Goal: Contribute content: Contribute content

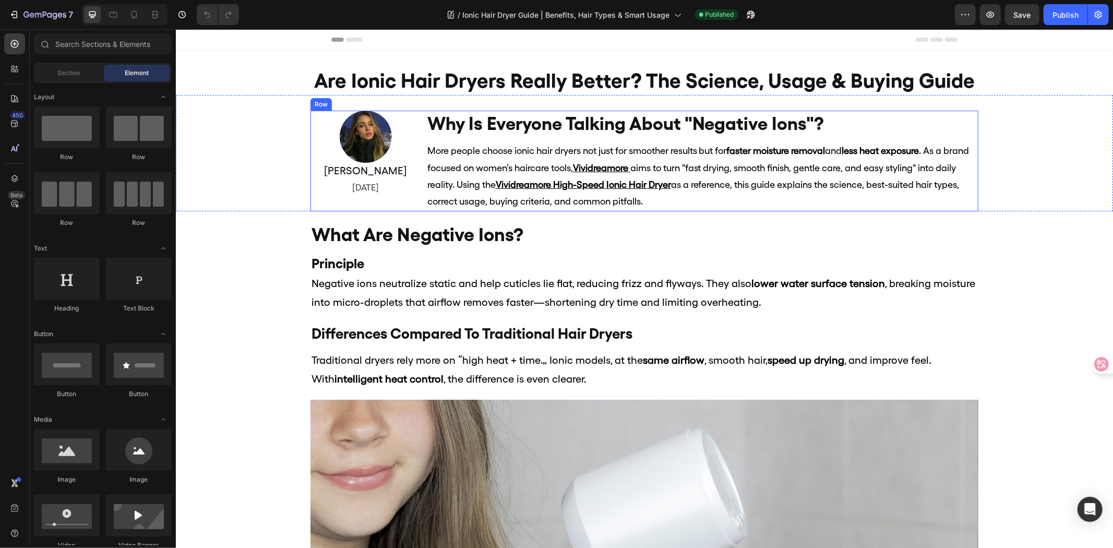
click at [401, 199] on div "Image [PERSON_NAME] Heading [DATE] Text Block" at bounding box center [365, 160] width 111 height 101
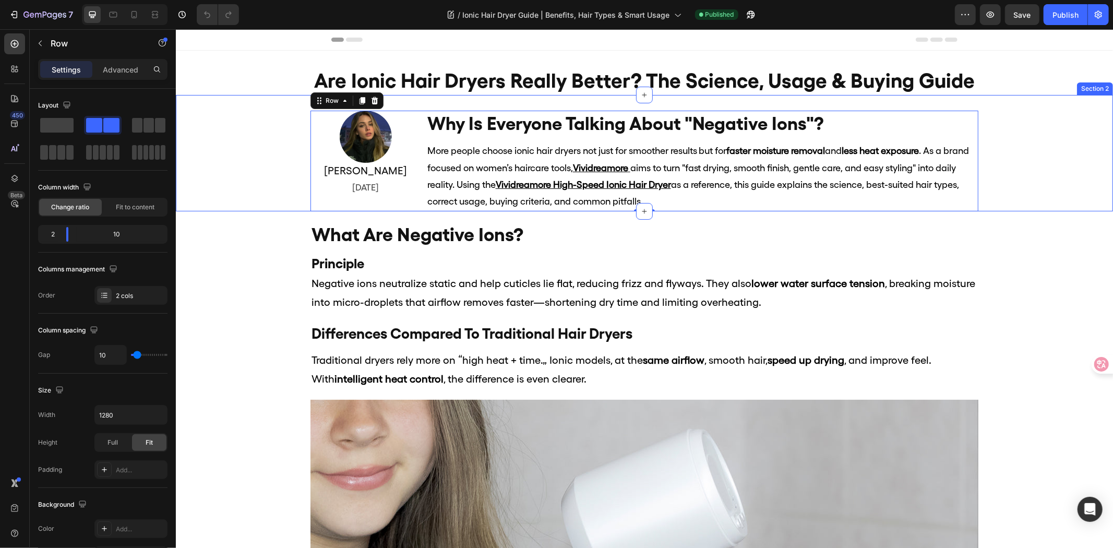
click at [1048, 194] on div "Image [PERSON_NAME] Heading [DATE] Text Block why is everyone talking about "ne…" at bounding box center [644, 160] width 938 height 101
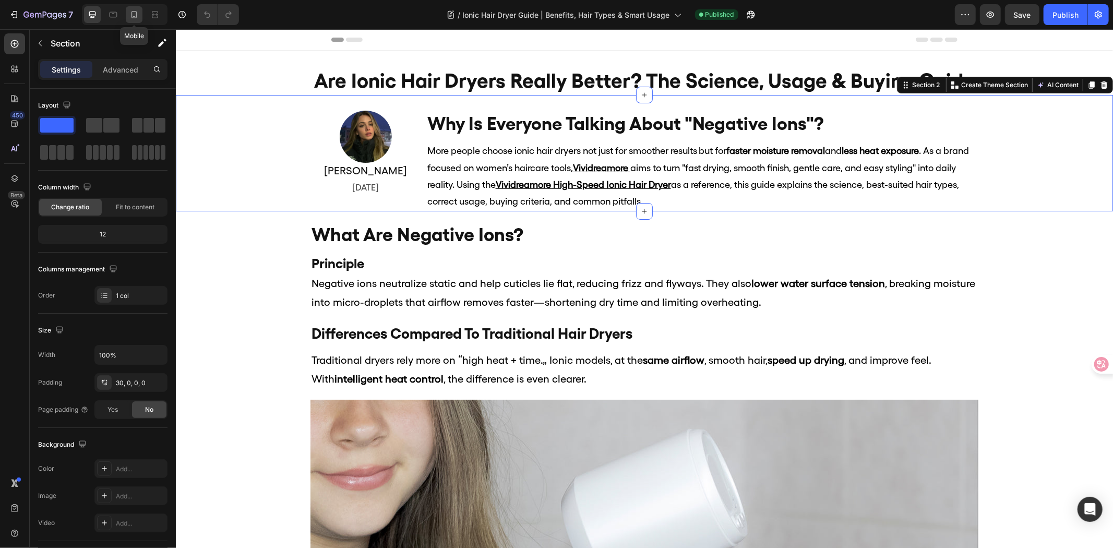
click at [133, 16] on icon at bounding box center [134, 14] width 10 height 10
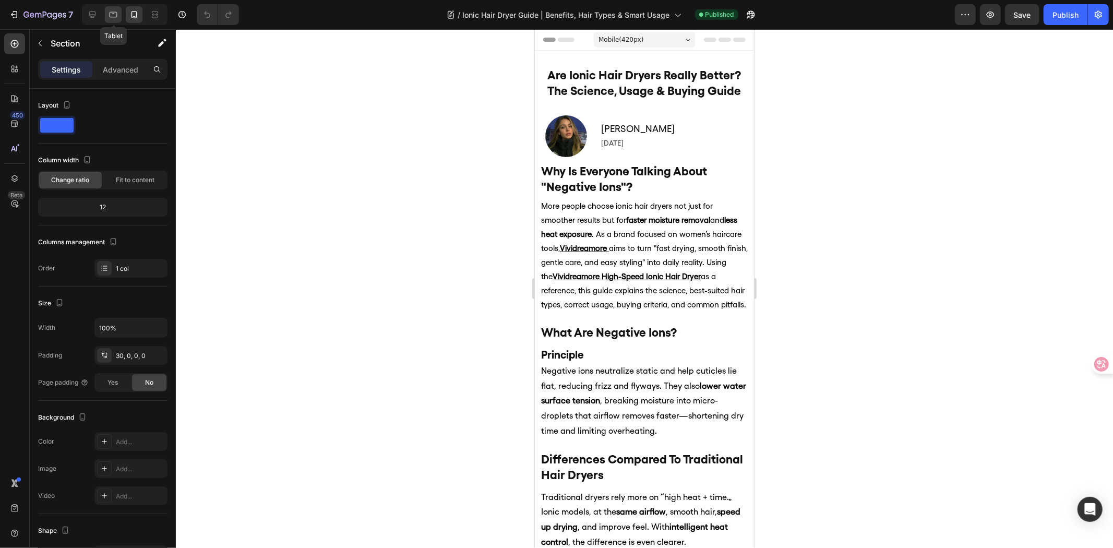
click at [112, 14] on icon at bounding box center [113, 14] width 10 height 10
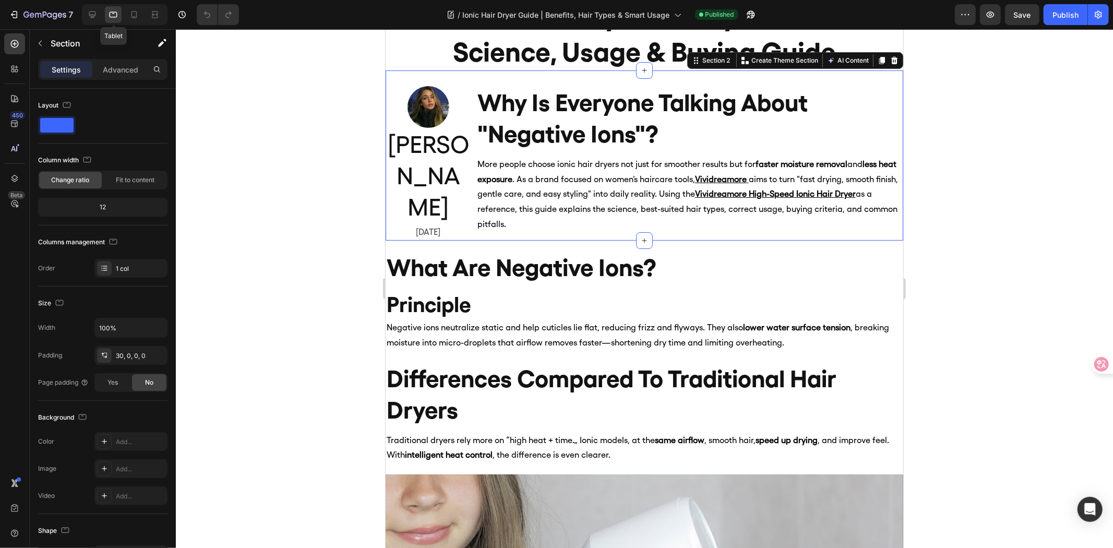
scroll to position [73, 0]
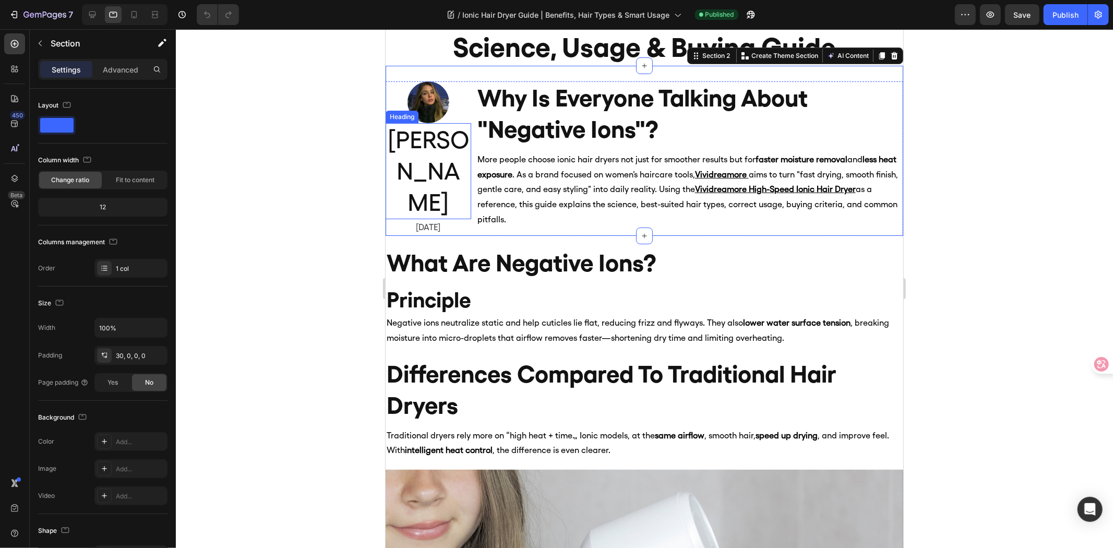
click at [420, 160] on h2 "[PERSON_NAME]" at bounding box center [428, 171] width 86 height 96
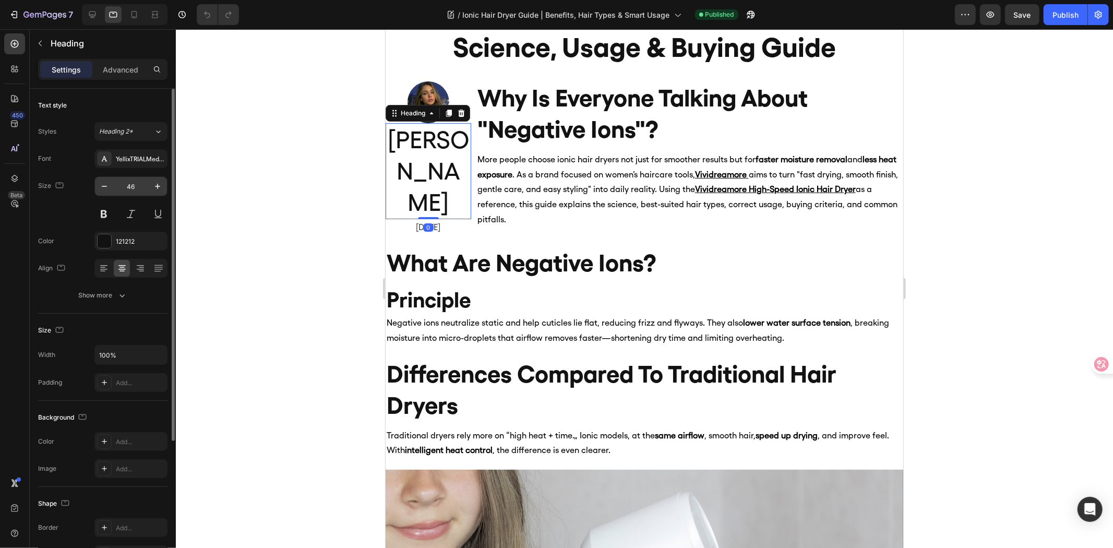
click at [136, 180] on input "46" at bounding box center [131, 186] width 34 height 19
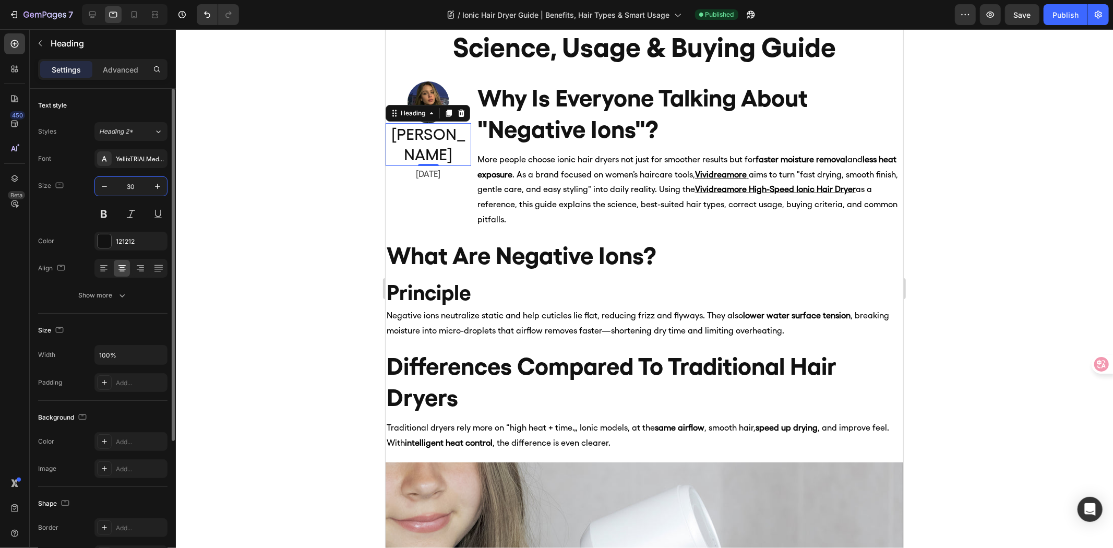
type input "3"
type input "20"
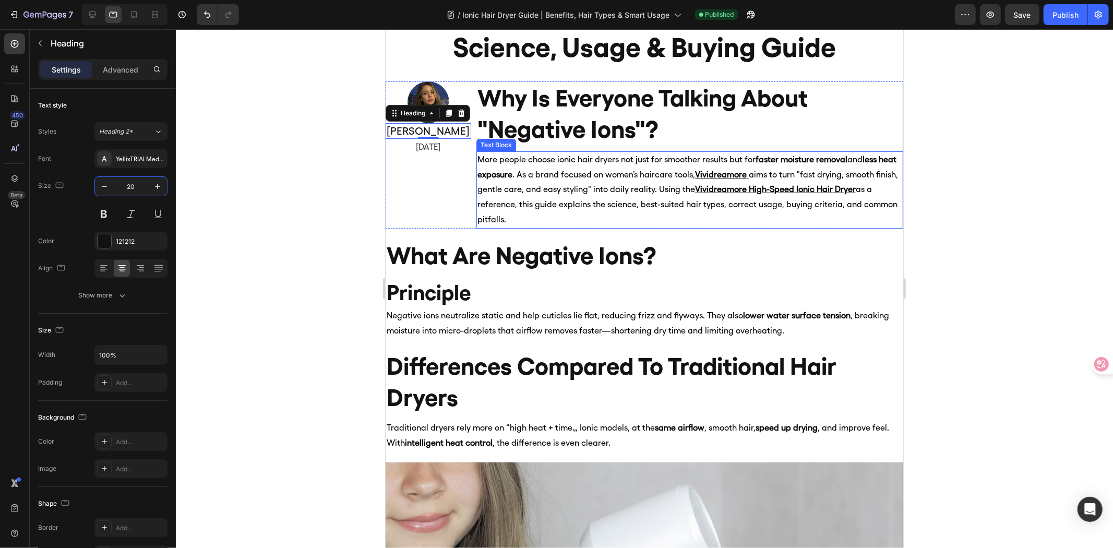
click at [541, 210] on p "More people choose ionic hair dryers not just for smoother results but for fast…" at bounding box center [689, 189] width 425 height 75
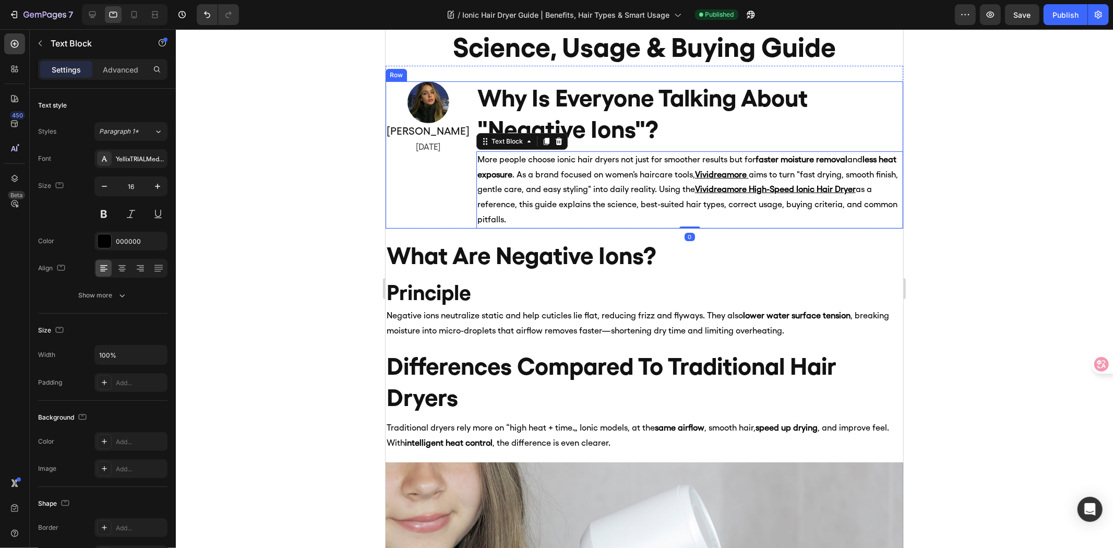
click at [469, 221] on div "Image [PERSON_NAME] Heading [DATE] Text Block" at bounding box center [428, 154] width 86 height 147
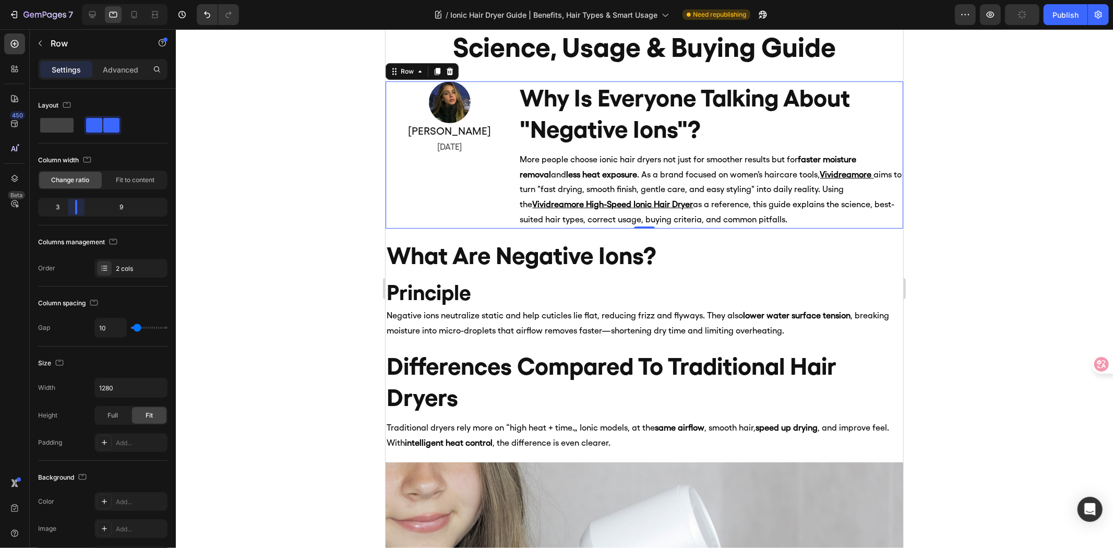
click at [73, 0] on body "7 Version history / Ionic Hair Dryer Guide | Benefits, Hair Types & Smart Usage…" at bounding box center [556, 0] width 1113 height 0
click at [460, 124] on h2 "[PERSON_NAME]" at bounding box center [449, 131] width 128 height 16
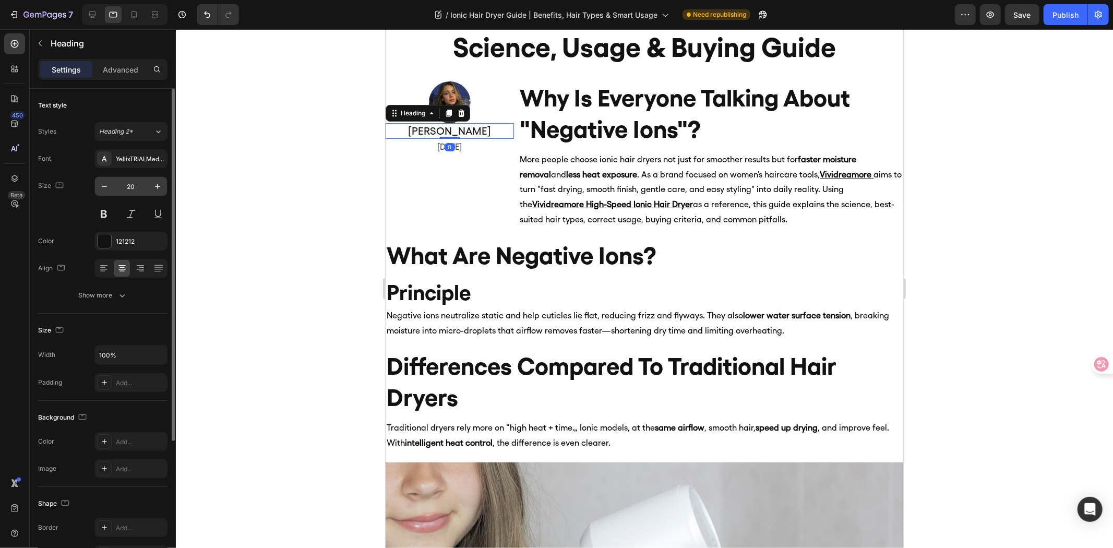
click at [129, 185] on input "20" at bounding box center [131, 186] width 34 height 19
type input "16"
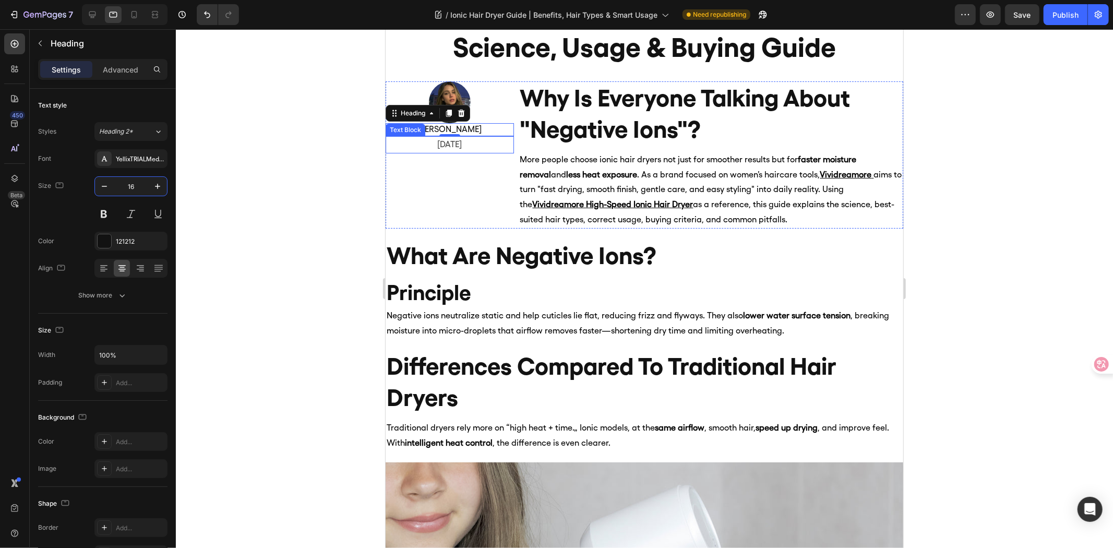
click at [472, 148] on p "[DATE]" at bounding box center [449, 144] width 126 height 15
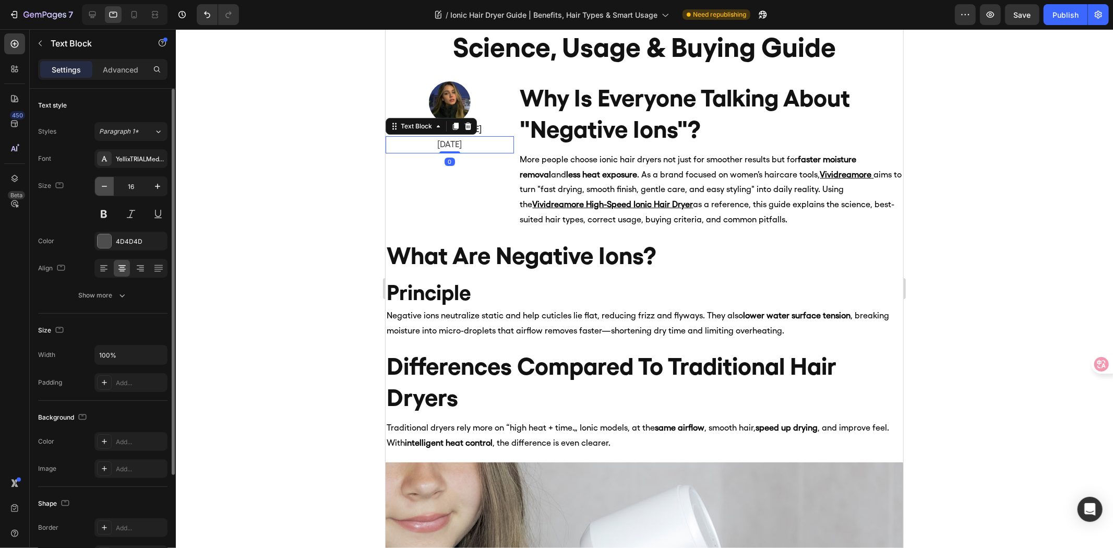
click at [95, 185] on button "button" at bounding box center [104, 186] width 19 height 19
type input "15"
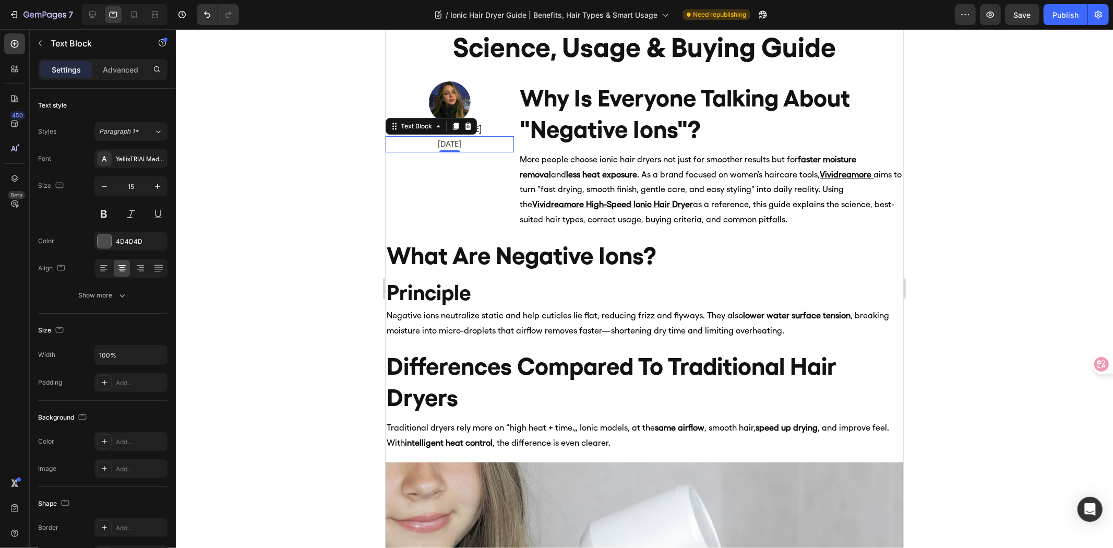
click at [295, 164] on div at bounding box center [645, 288] width 938 height 519
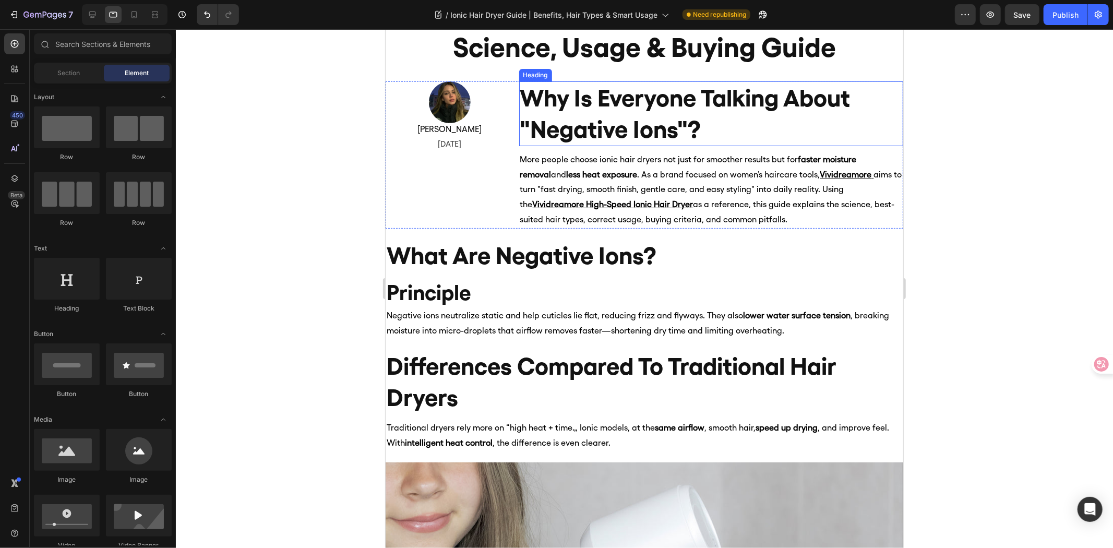
click at [772, 121] on h2 "why is everyone talking about "negative ions"?" at bounding box center [711, 113] width 385 height 65
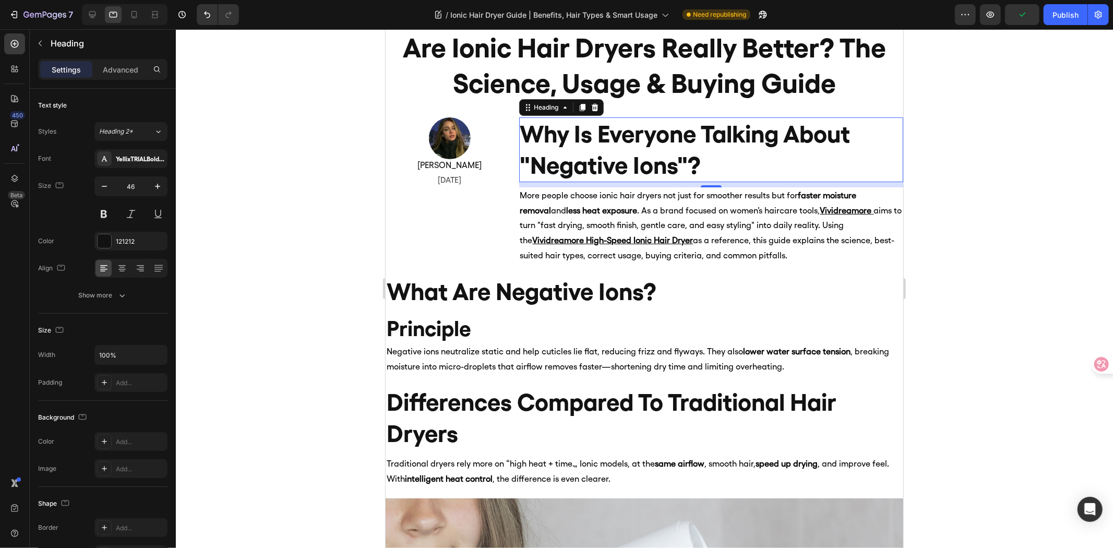
scroll to position [0, 0]
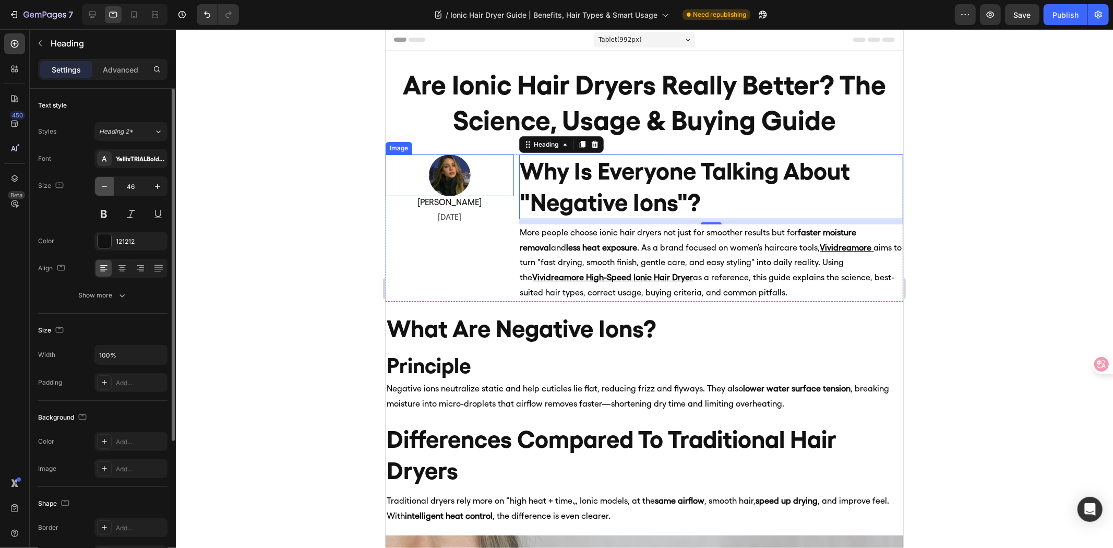
click at [106, 188] on icon "button" at bounding box center [104, 186] width 10 height 10
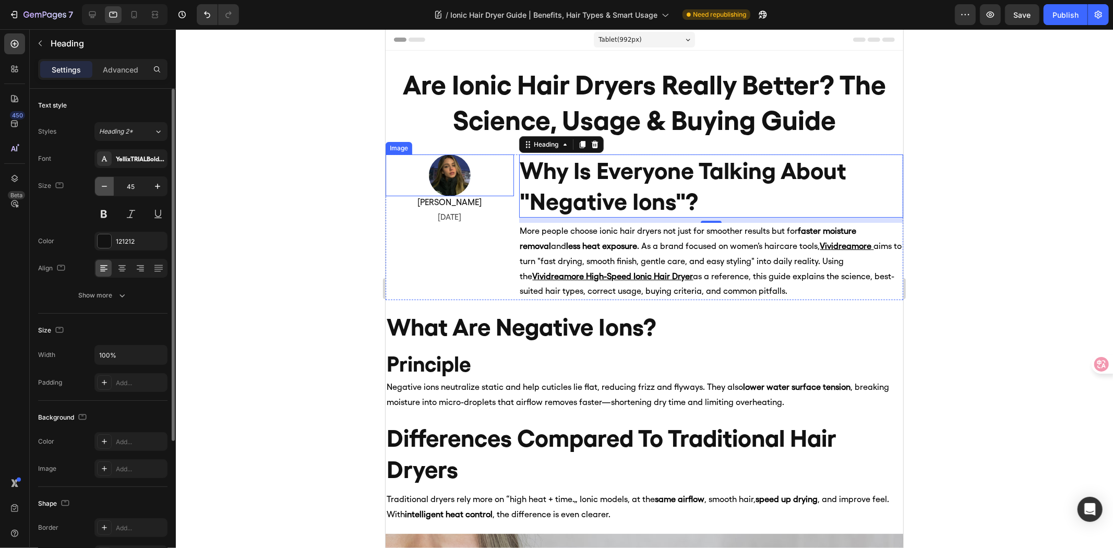
click at [106, 188] on icon "button" at bounding box center [104, 186] width 10 height 10
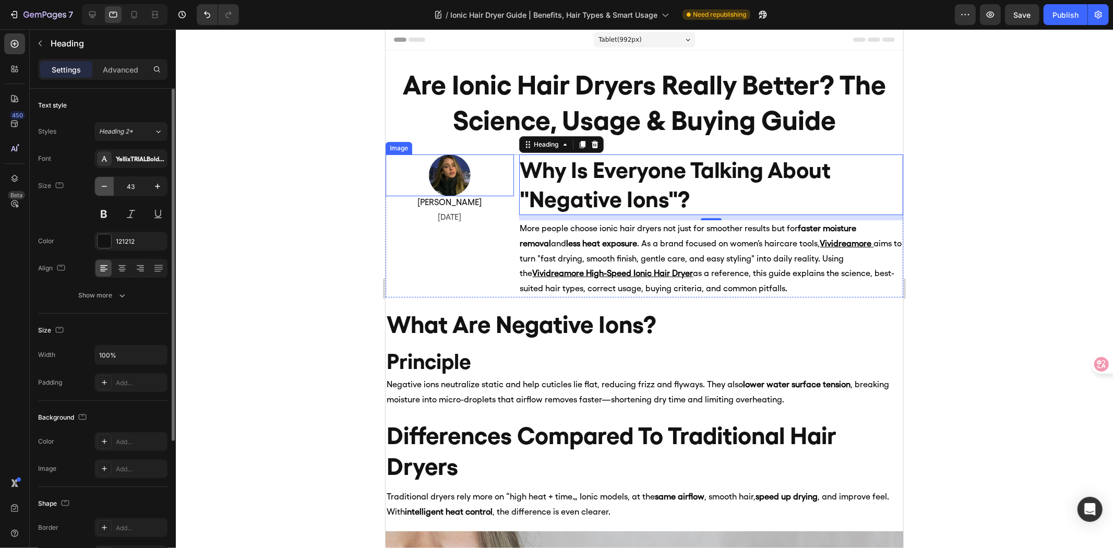
click at [106, 188] on icon "button" at bounding box center [104, 186] width 10 height 10
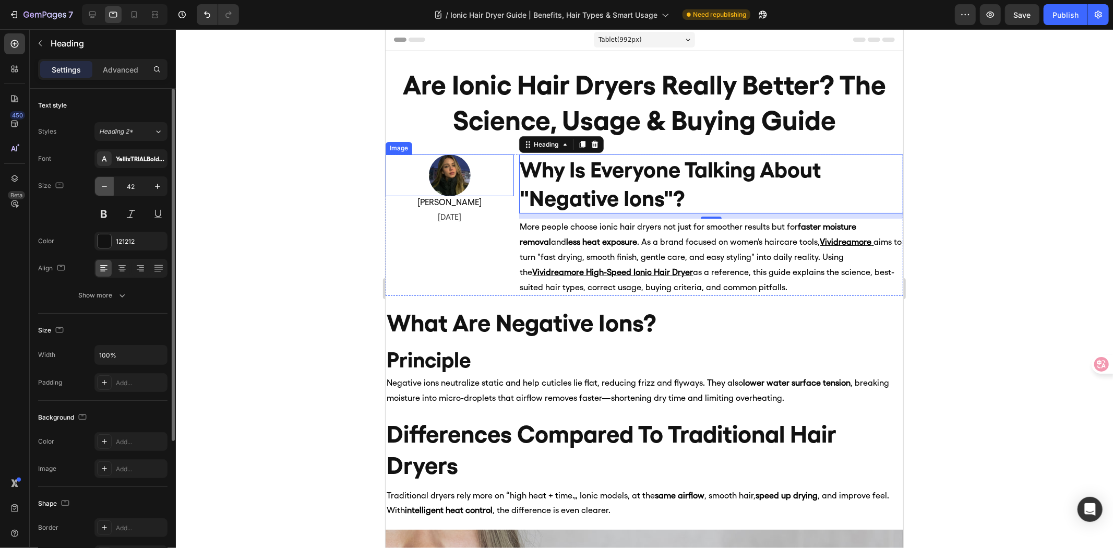
click at [106, 188] on icon "button" at bounding box center [104, 186] width 10 height 10
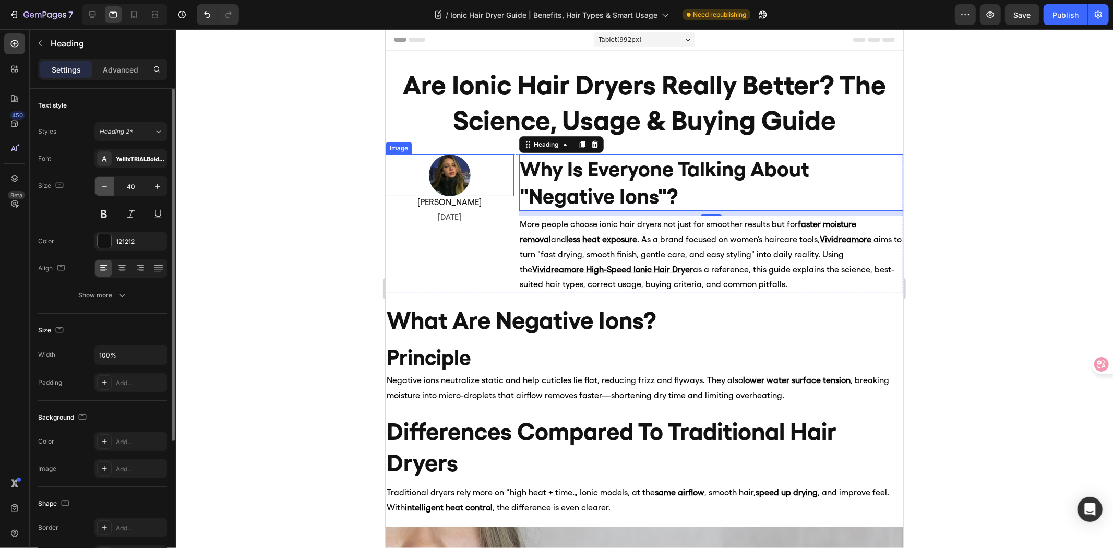
click at [106, 188] on icon "button" at bounding box center [104, 186] width 10 height 10
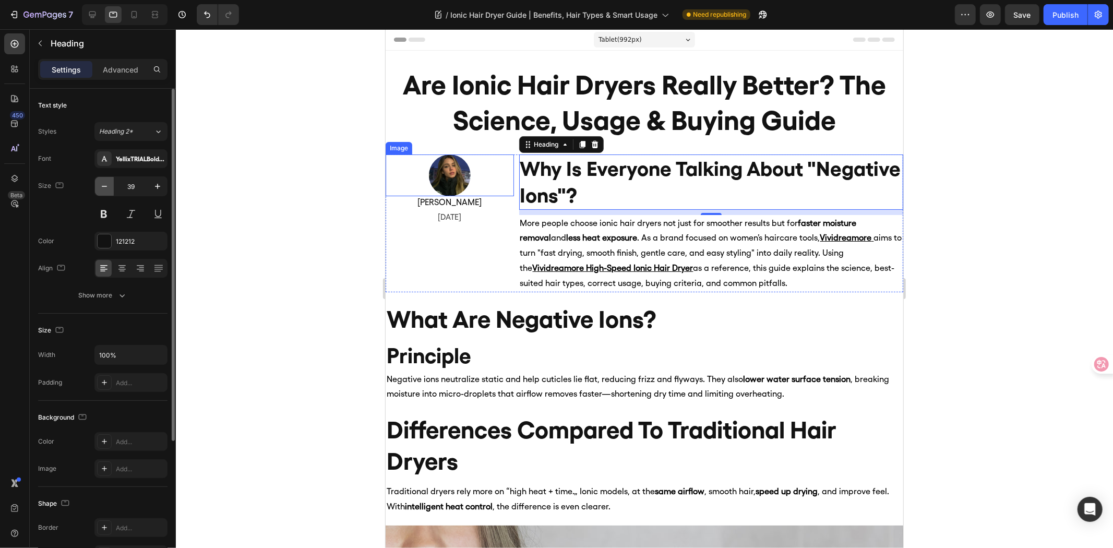
click at [106, 188] on icon "button" at bounding box center [104, 186] width 10 height 10
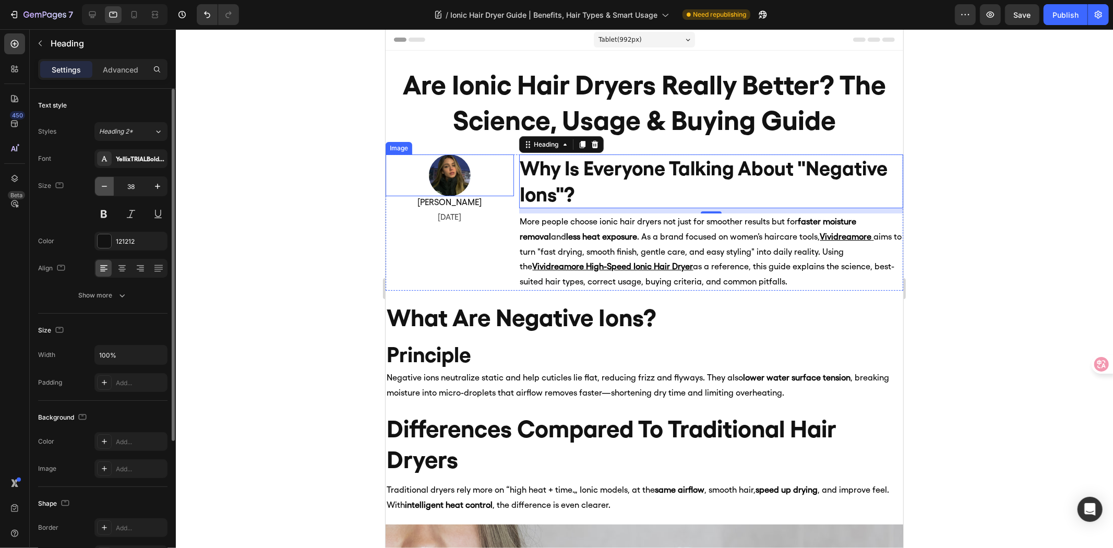
click at [106, 188] on icon "button" at bounding box center [104, 186] width 10 height 10
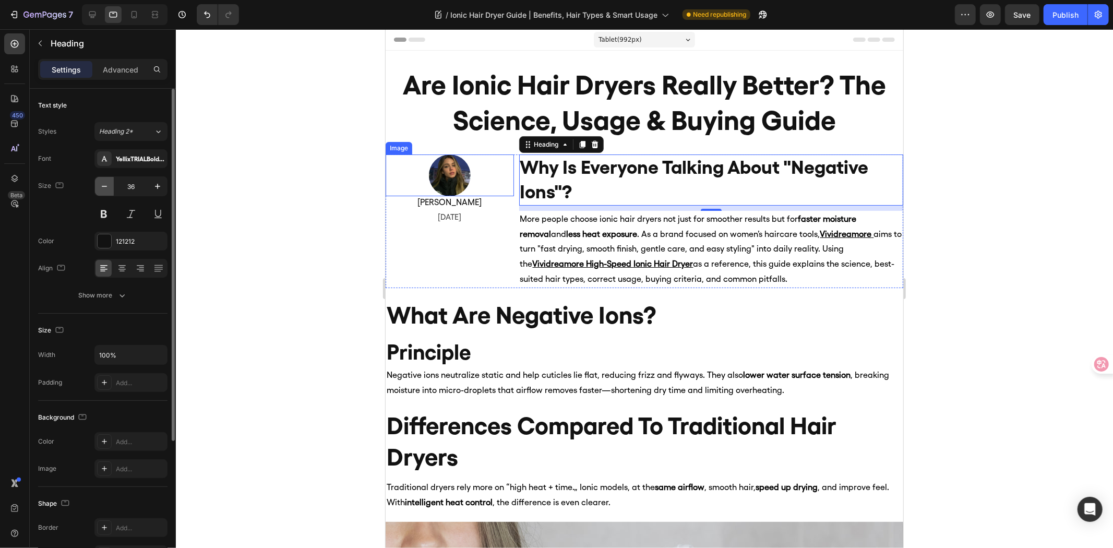
click at [106, 188] on icon "button" at bounding box center [104, 186] width 10 height 10
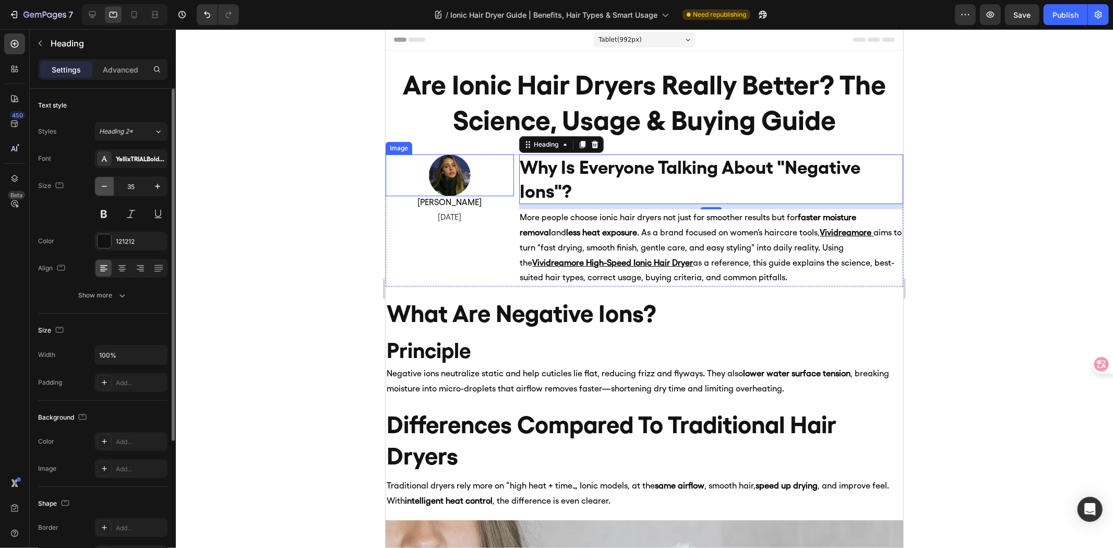
click at [106, 188] on icon "button" at bounding box center [104, 186] width 10 height 10
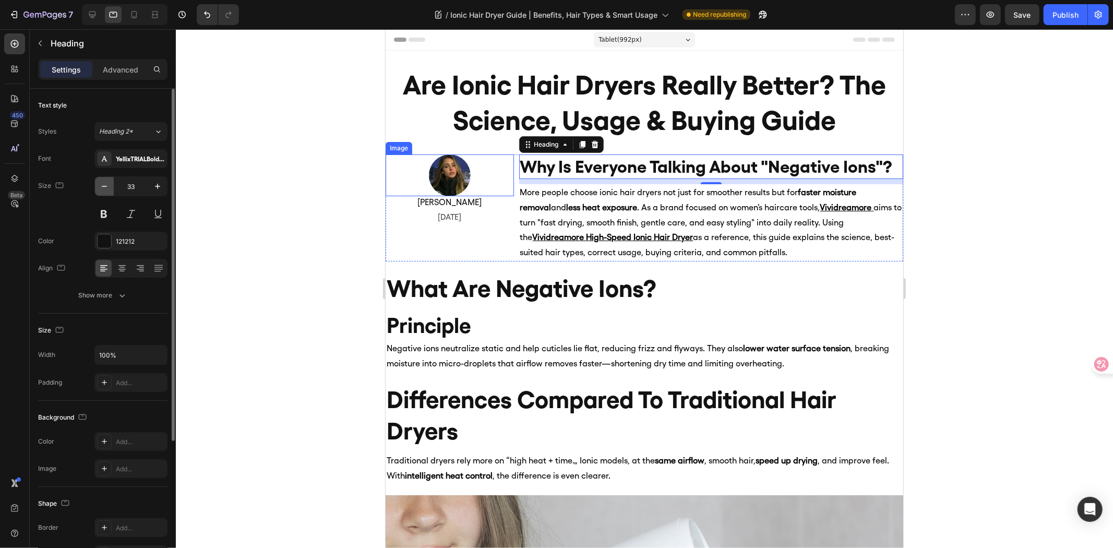
click at [106, 188] on icon "button" at bounding box center [104, 186] width 10 height 10
type input "32"
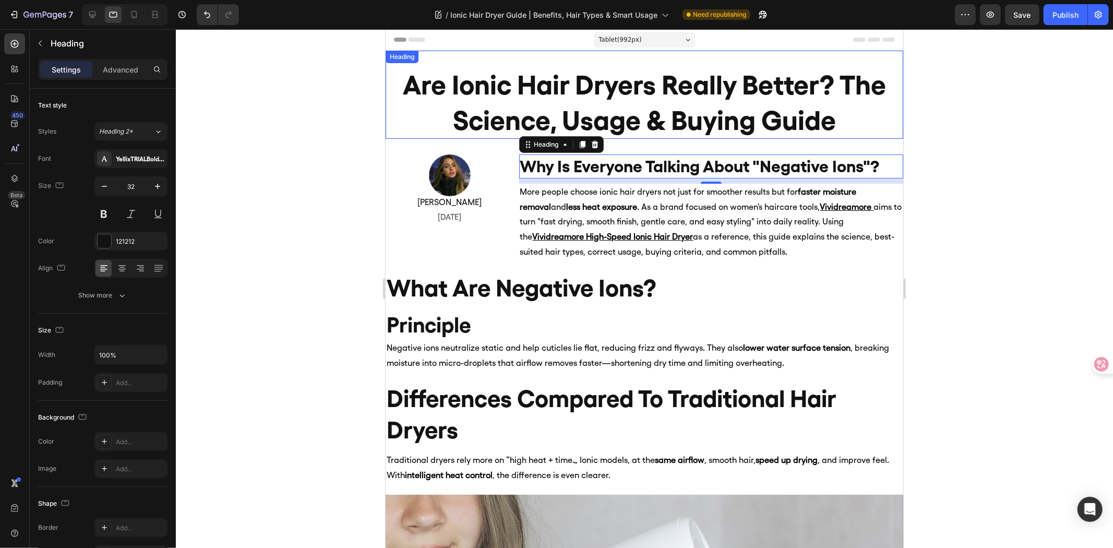
click at [667, 95] on h2 "Are Ionic Hair Dryers Really Better? The Science, Usage & Buying Guide" at bounding box center [644, 102] width 518 height 73
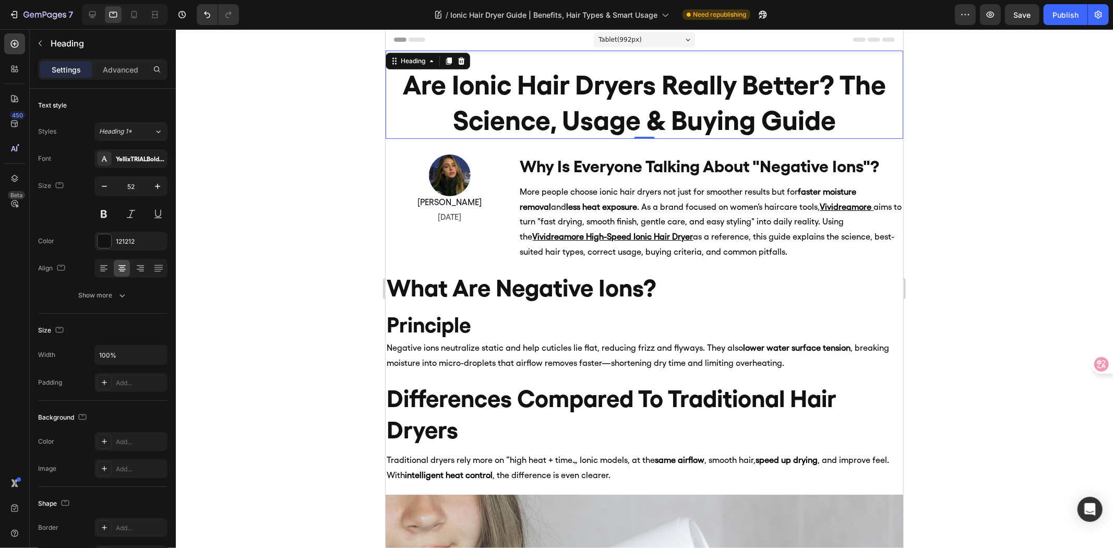
click at [833, 84] on h2 "Are Ionic Hair Dryers Really Better? The Science, Usage & Buying Guide" at bounding box center [644, 102] width 518 height 73
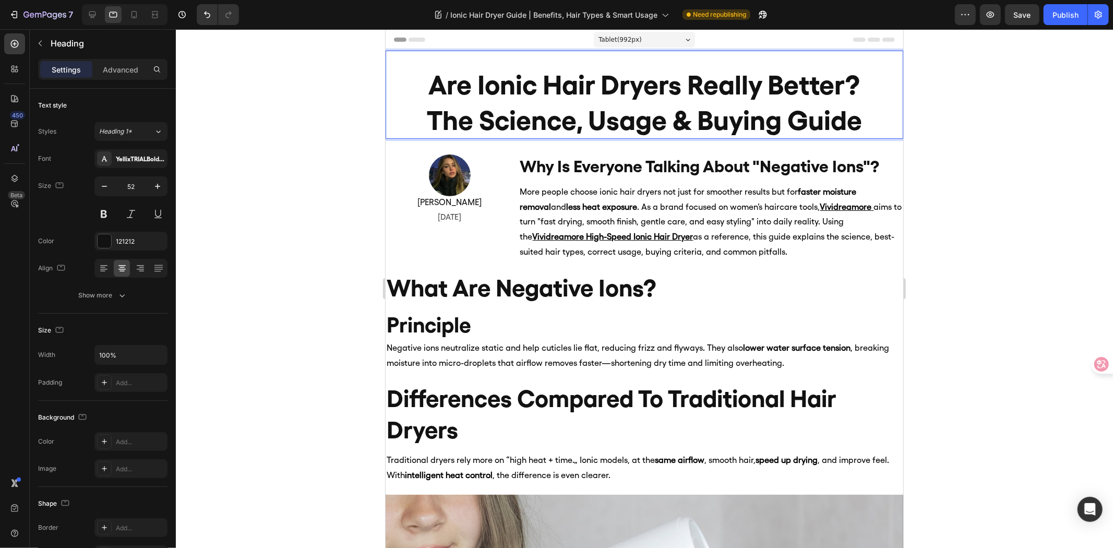
click at [1063, 213] on div at bounding box center [645, 288] width 938 height 519
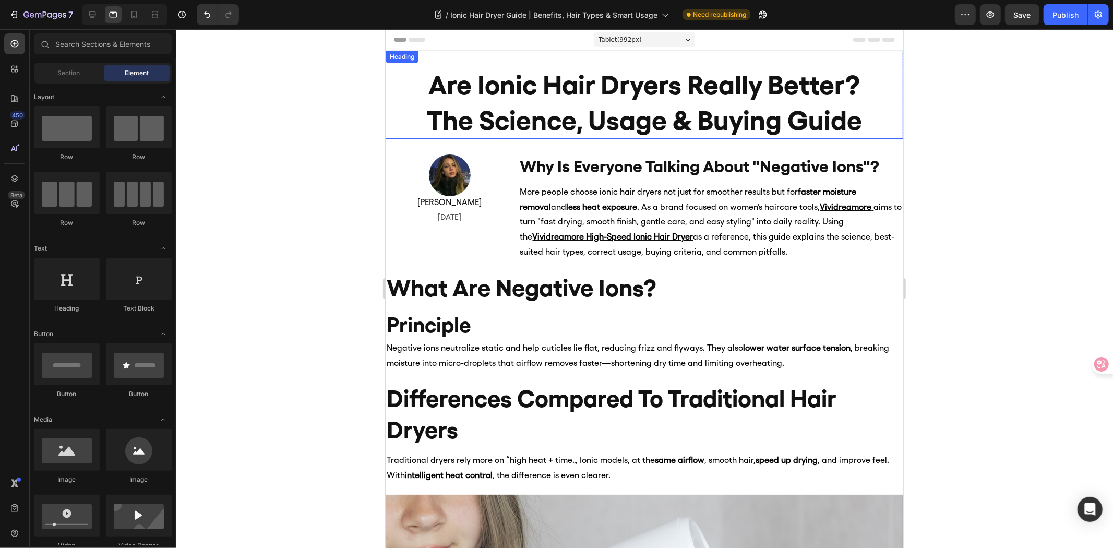
click at [539, 118] on p "Are Ionic Hair Dryers Really Better? The Science, Usage & Buying Guide" at bounding box center [644, 102] width 516 height 70
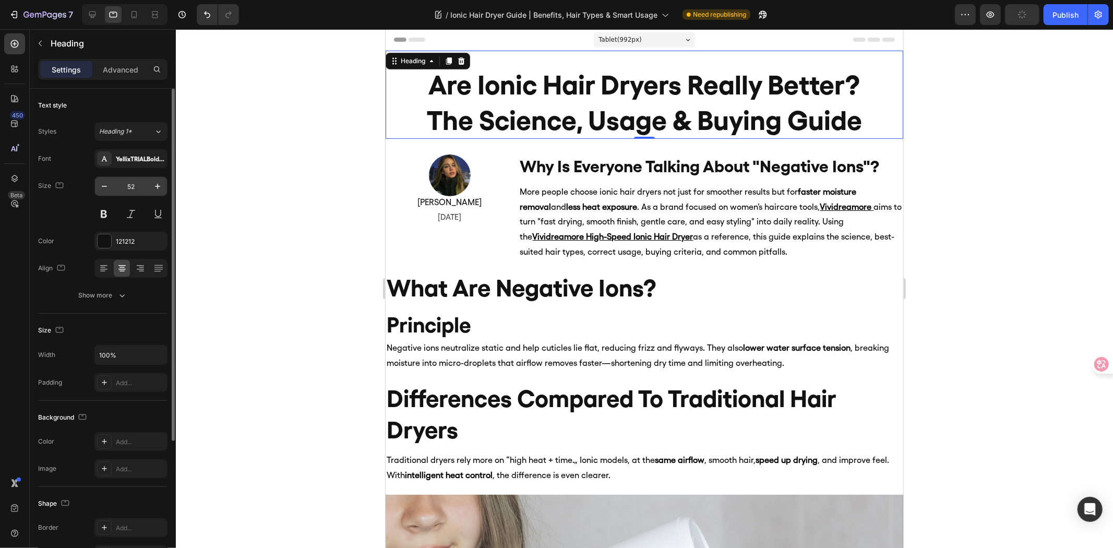
click at [133, 190] on input "52" at bounding box center [131, 186] width 34 height 19
type input "46"
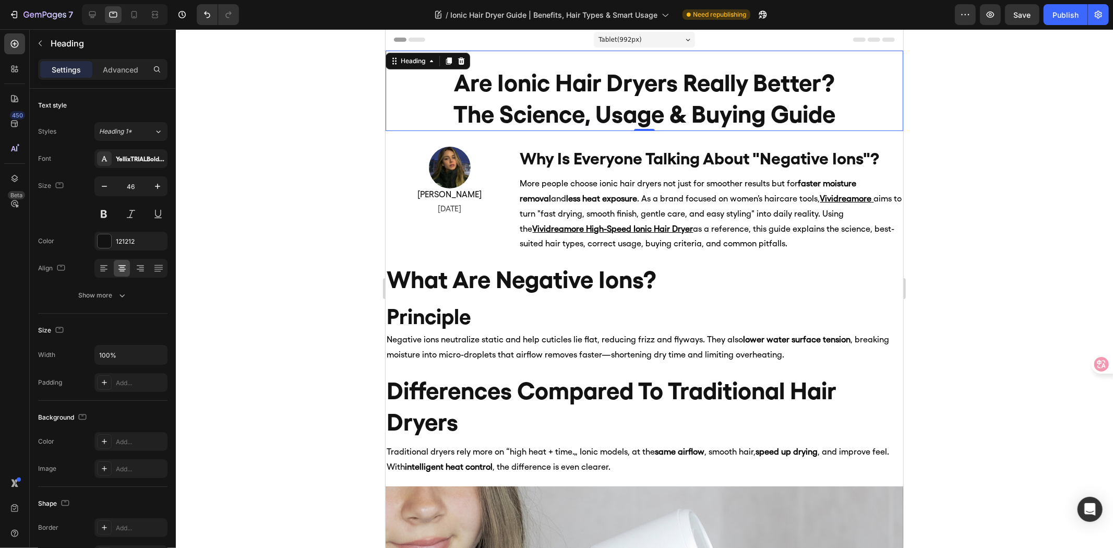
click at [217, 190] on div at bounding box center [645, 288] width 938 height 519
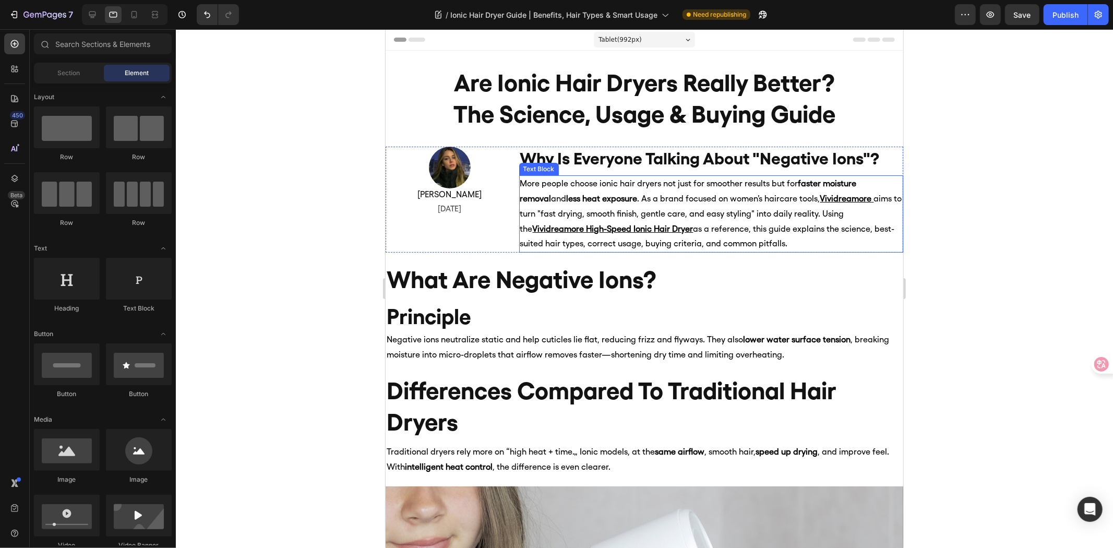
click at [708, 228] on p "More people choose ionic hair dryers not just for smoother results but for fast…" at bounding box center [711, 213] width 383 height 75
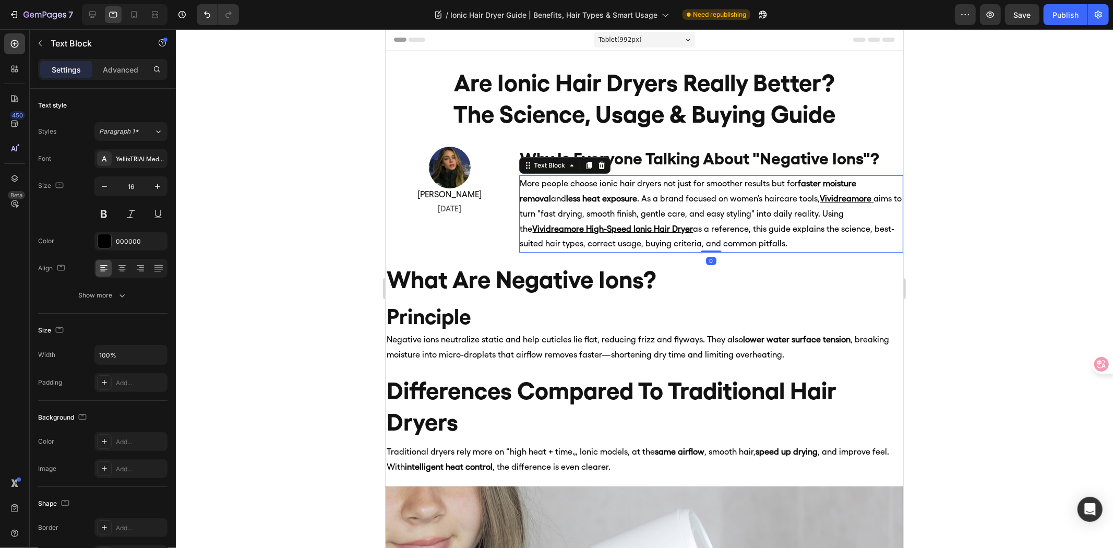
click at [314, 264] on div at bounding box center [645, 288] width 938 height 519
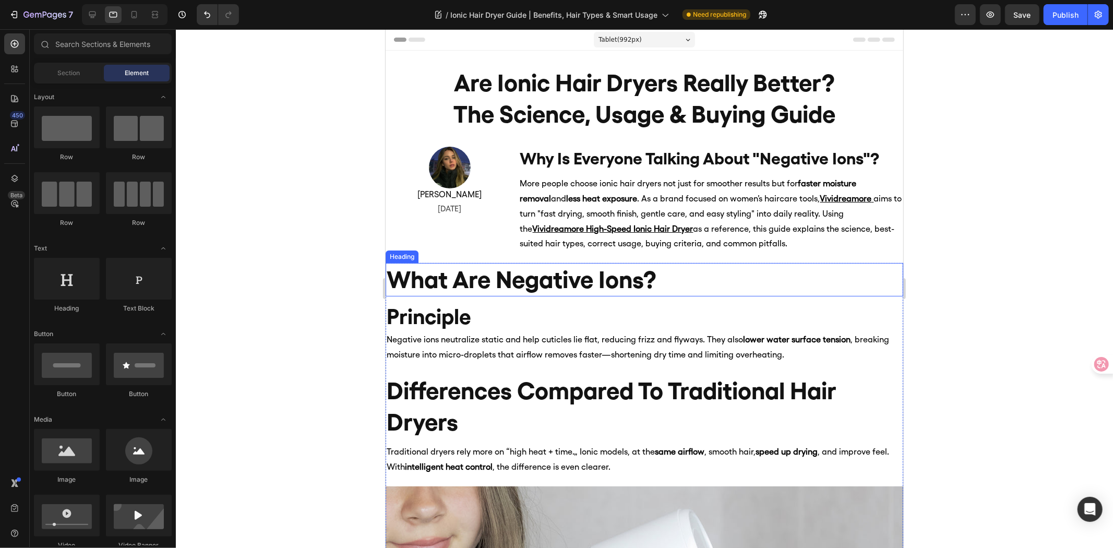
click at [545, 286] on h2 "what are negative ions?" at bounding box center [644, 279] width 518 height 33
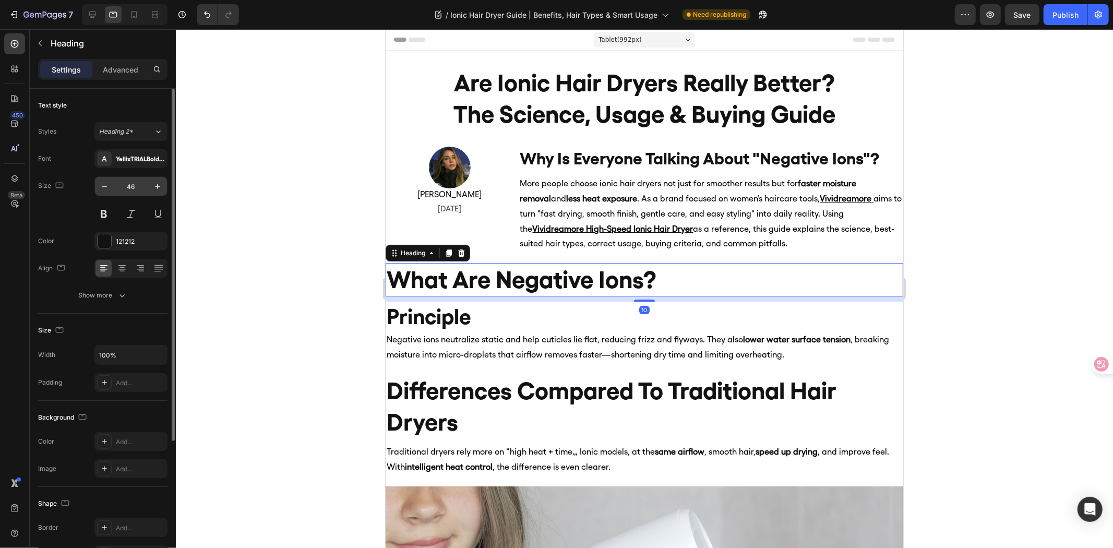
click at [135, 184] on input "46" at bounding box center [131, 186] width 34 height 19
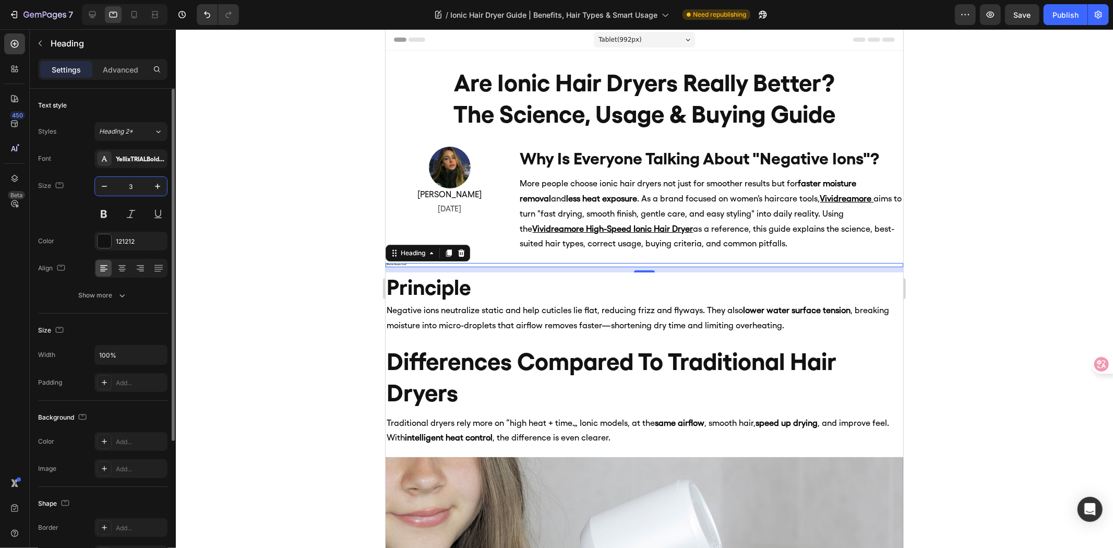
type input "38"
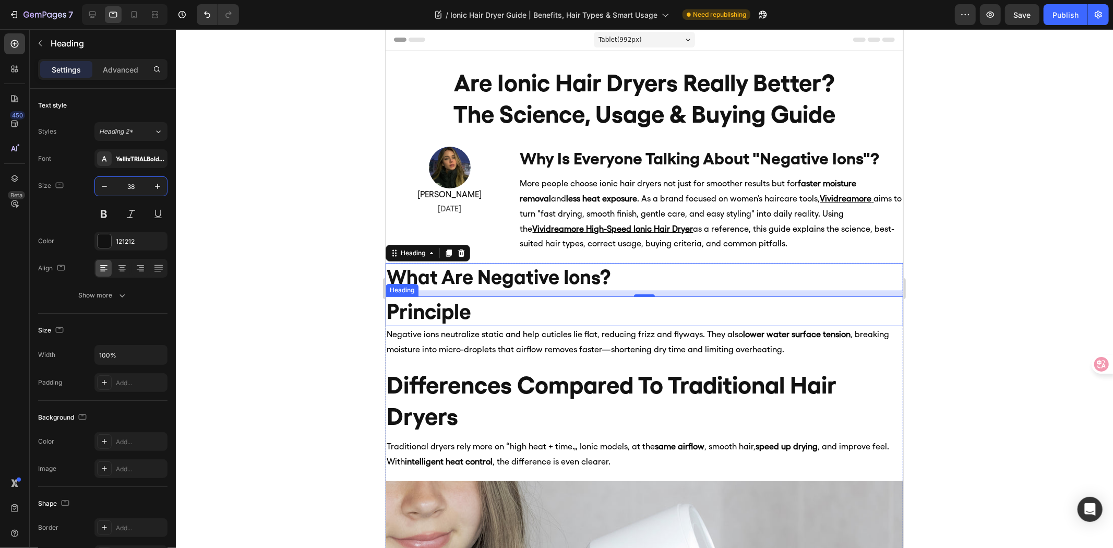
click at [526, 319] on h2 "Principle" at bounding box center [644, 311] width 518 height 30
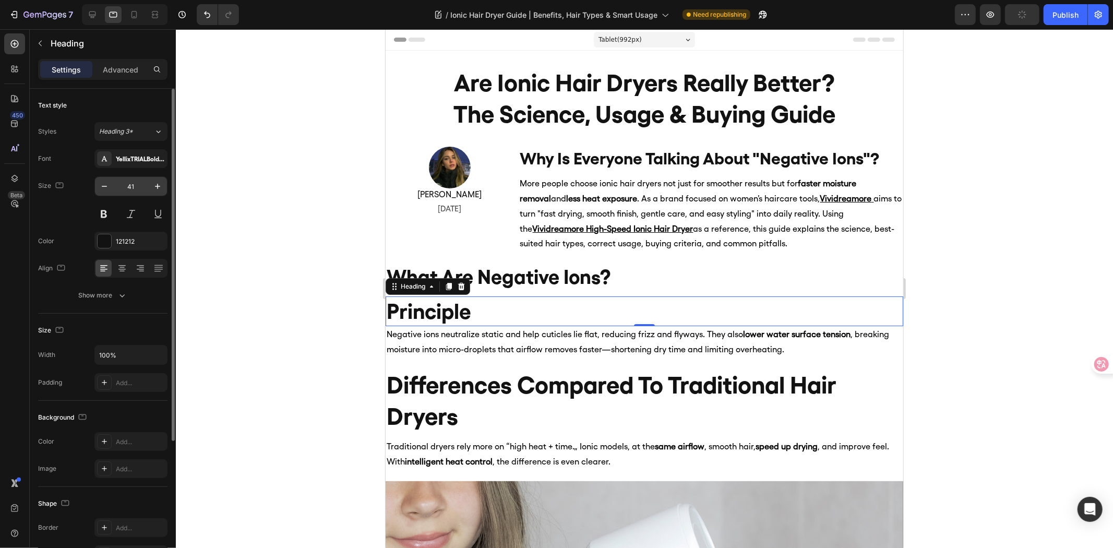
click at [132, 190] on input "41" at bounding box center [131, 186] width 34 height 19
type input "35"
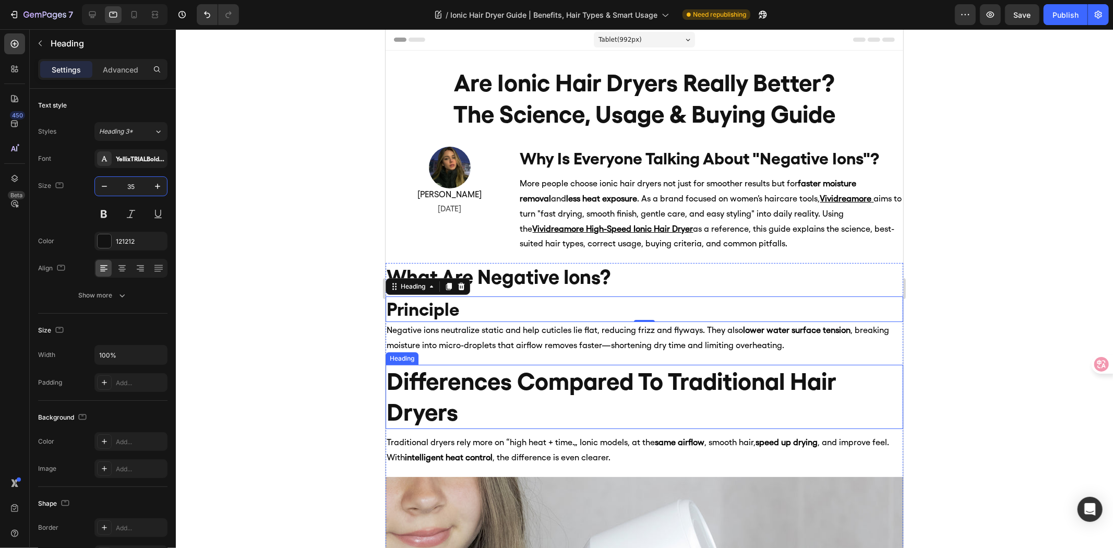
click at [452, 400] on h2 "differences compared to traditional hair dryers" at bounding box center [644, 396] width 518 height 65
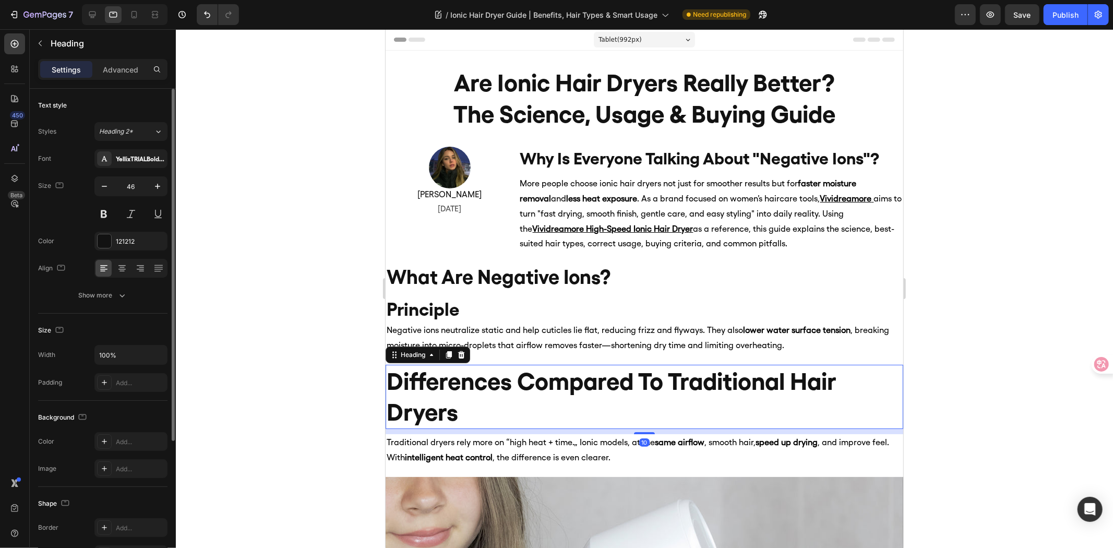
click at [134, 174] on div "Font YellixTRIALBold-BF6719a047469e3 Size 46 Color 121212 Align Show more" at bounding box center [102, 227] width 129 height 156
click at [133, 183] on input "46" at bounding box center [131, 186] width 34 height 19
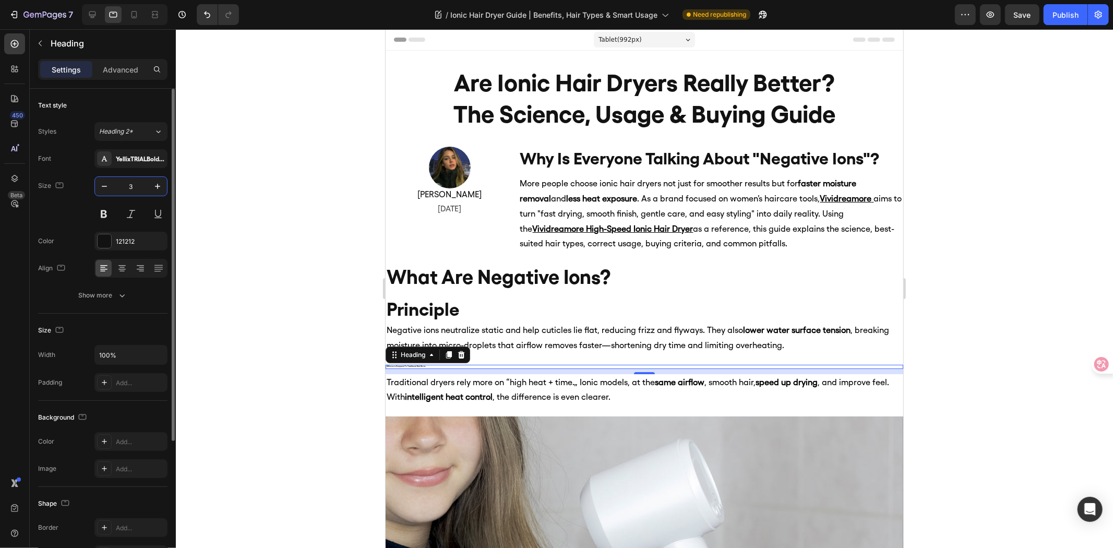
type input "36"
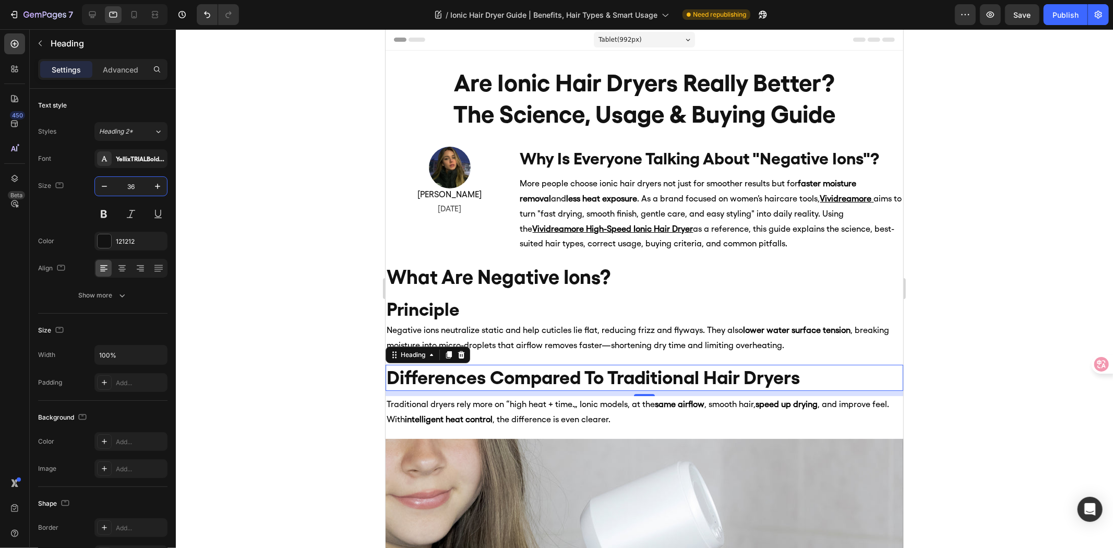
click at [1067, 395] on div at bounding box center [645, 288] width 938 height 519
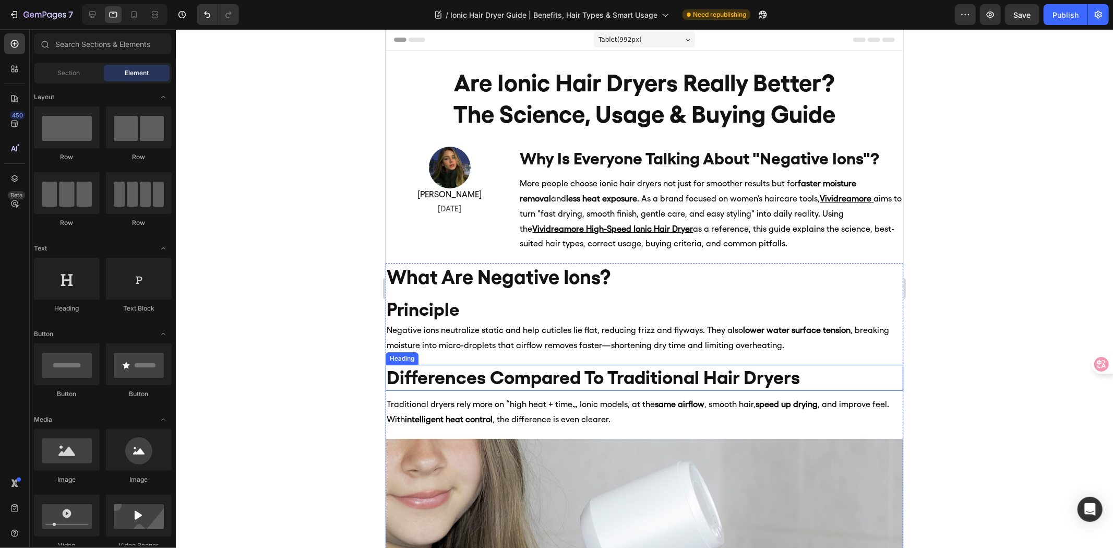
click at [748, 381] on h2 "differences compared to traditional hair dryers" at bounding box center [644, 377] width 518 height 27
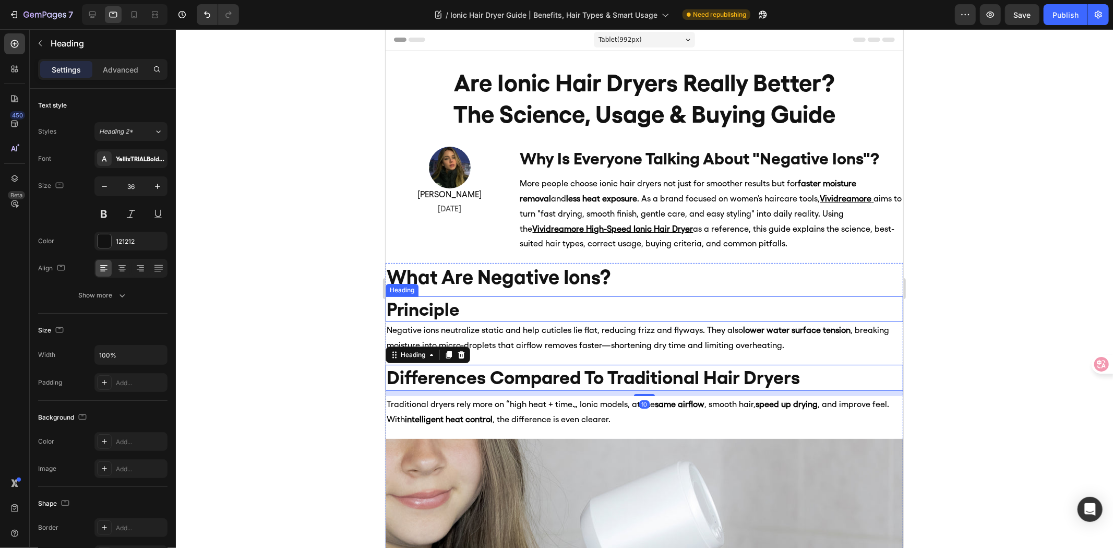
click at [466, 308] on h2 "Principle" at bounding box center [644, 309] width 518 height 26
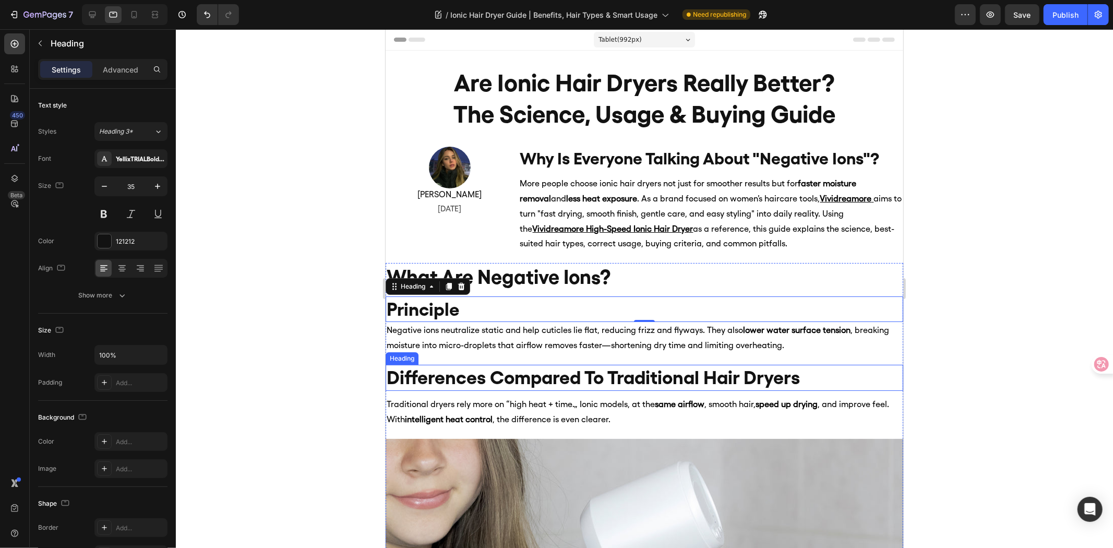
click at [503, 372] on h2 "differences compared to traditional hair dryers" at bounding box center [644, 377] width 518 height 27
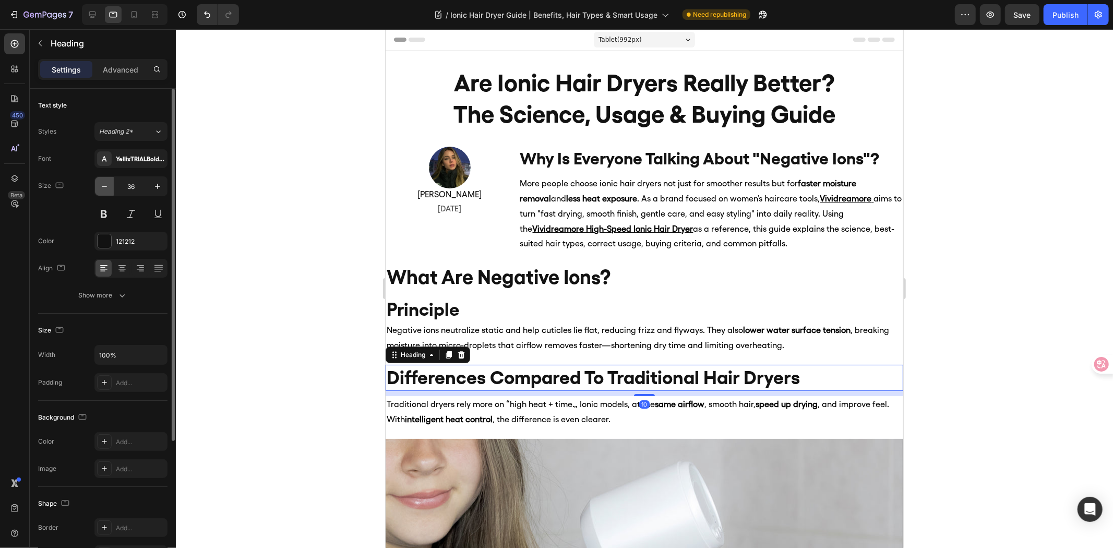
click at [106, 188] on icon "button" at bounding box center [104, 186] width 10 height 10
type input "35"
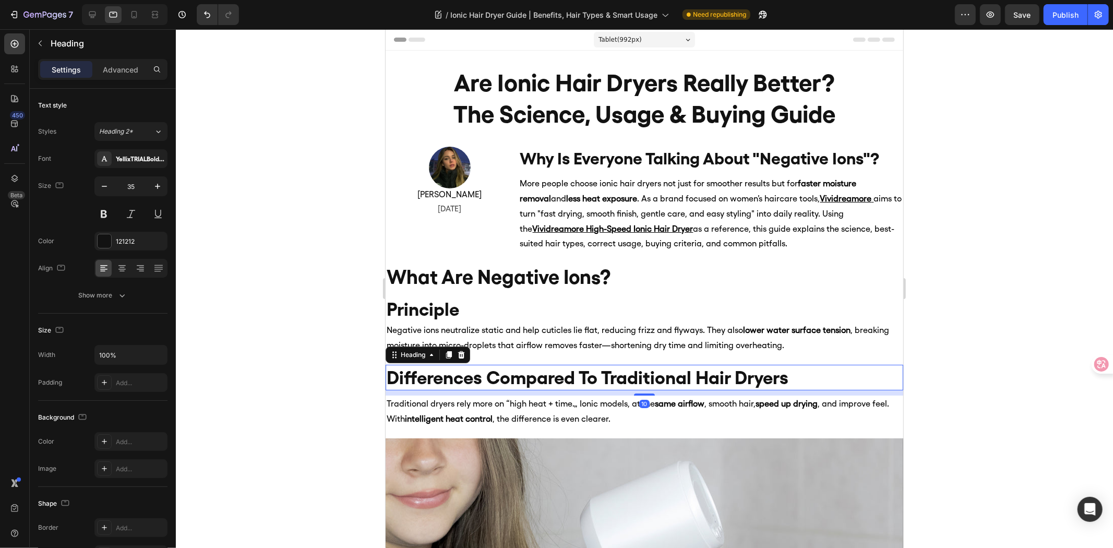
click at [289, 260] on div at bounding box center [645, 288] width 938 height 519
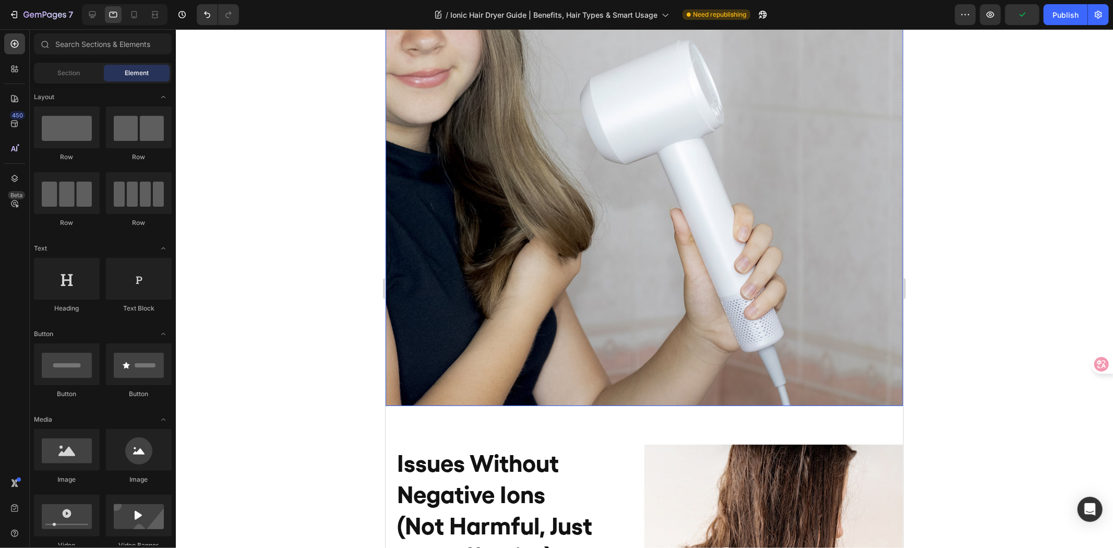
scroll to position [522, 0]
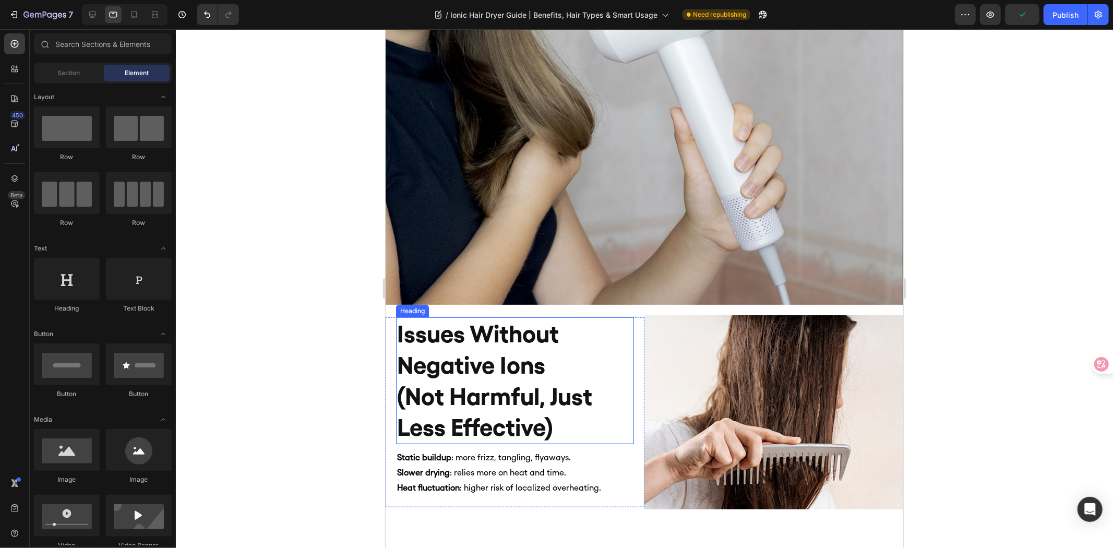
click at [504, 387] on h2 "issues without negative ions (not harmful, just less effective)" at bounding box center [515, 380] width 238 height 127
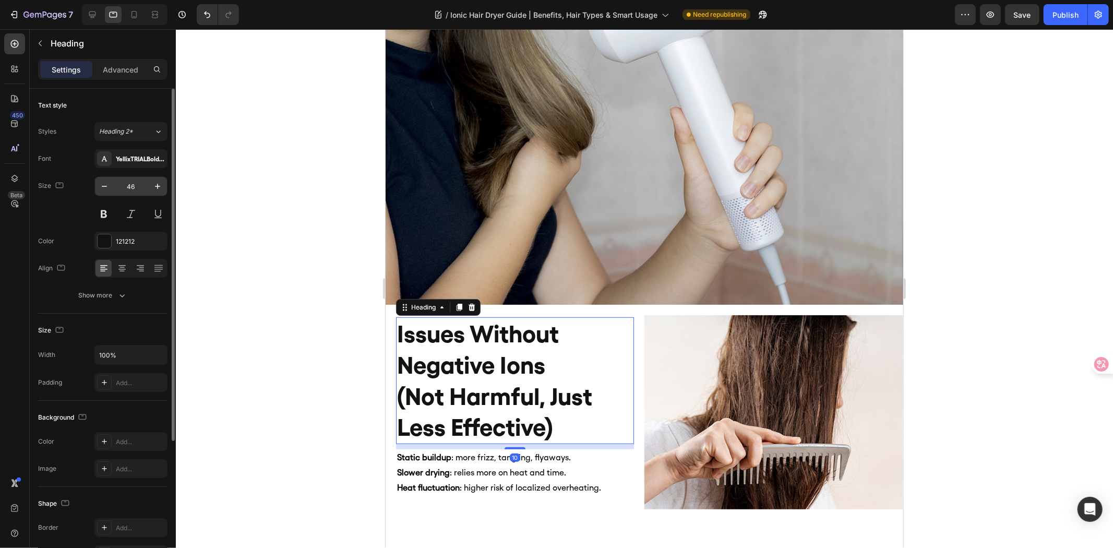
click at [132, 190] on input "46" at bounding box center [131, 186] width 34 height 19
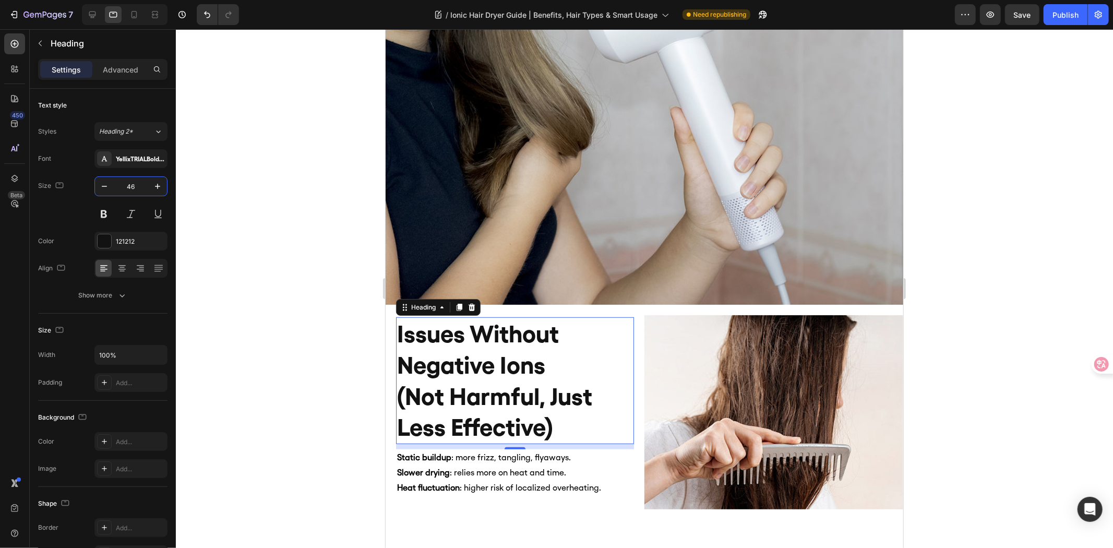
click at [231, 218] on div at bounding box center [645, 288] width 938 height 519
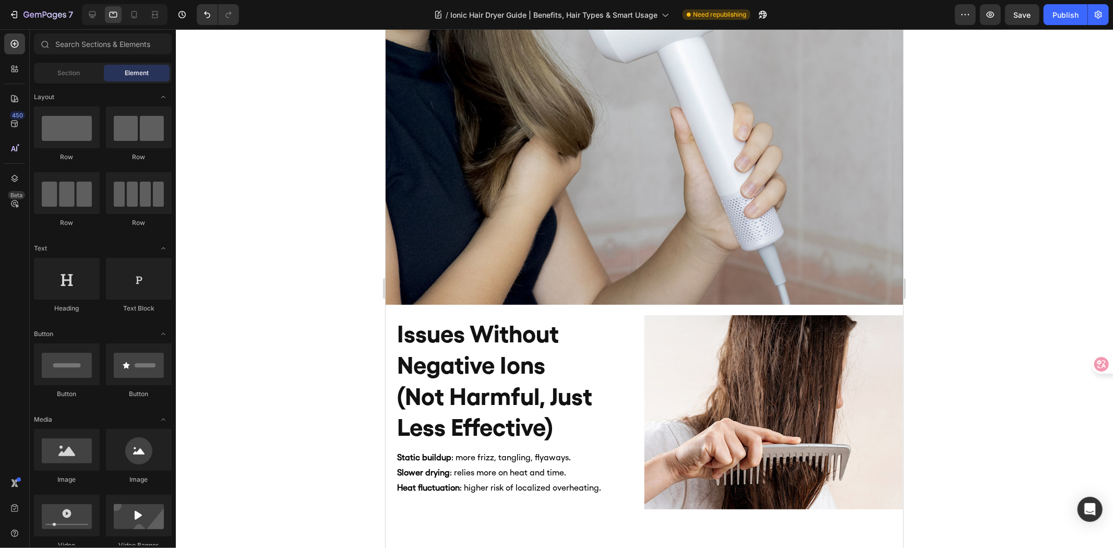
click at [425, 304] on div "issues without negative ions (not harmful, just less effective) Heading Static …" at bounding box center [644, 406] width 518 height 205
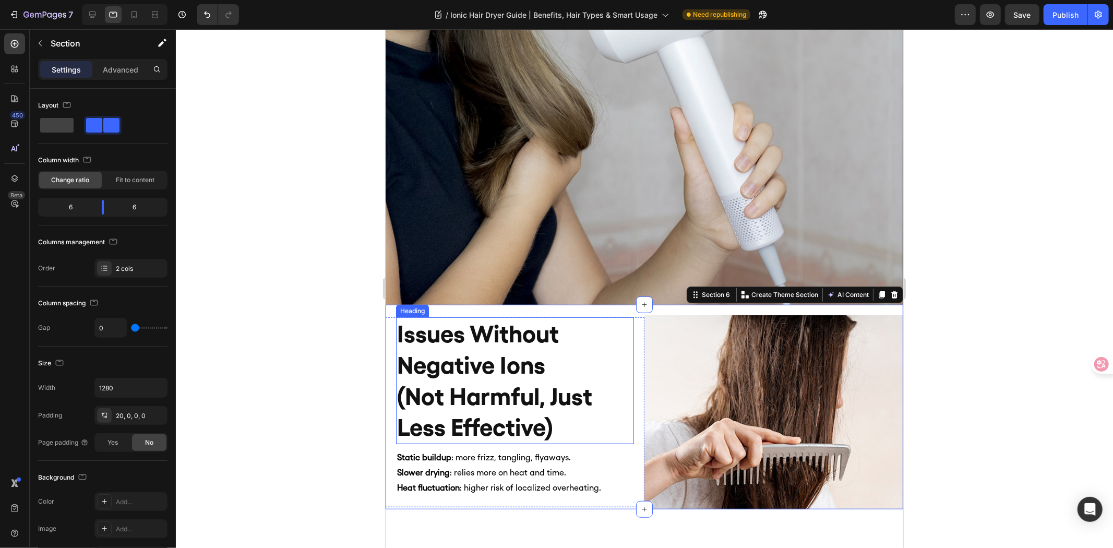
click at [452, 344] on h2 "issues without negative ions (not harmful, just less effective)" at bounding box center [515, 380] width 238 height 127
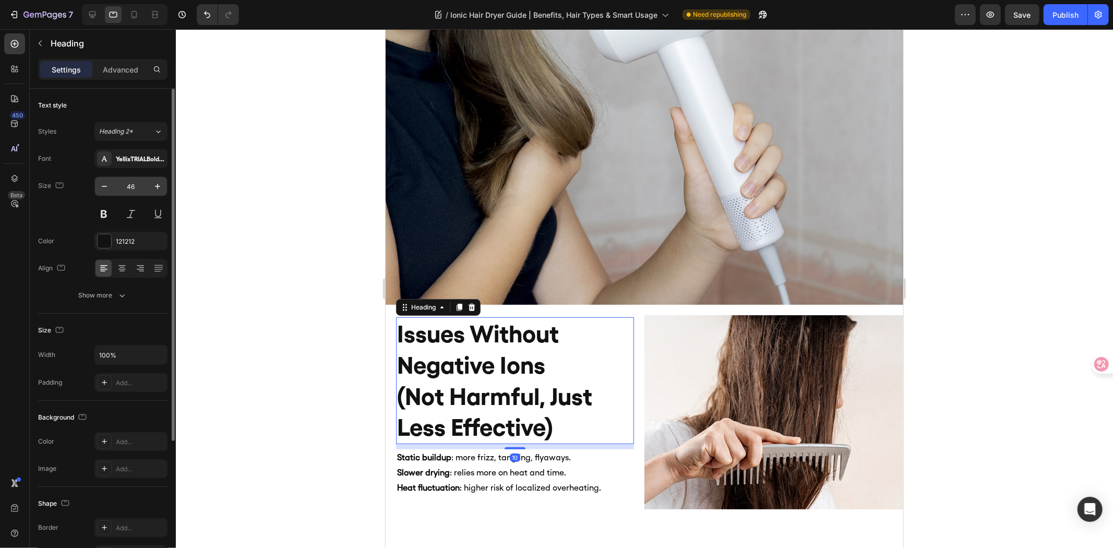
click at [138, 185] on input "46" at bounding box center [131, 186] width 34 height 19
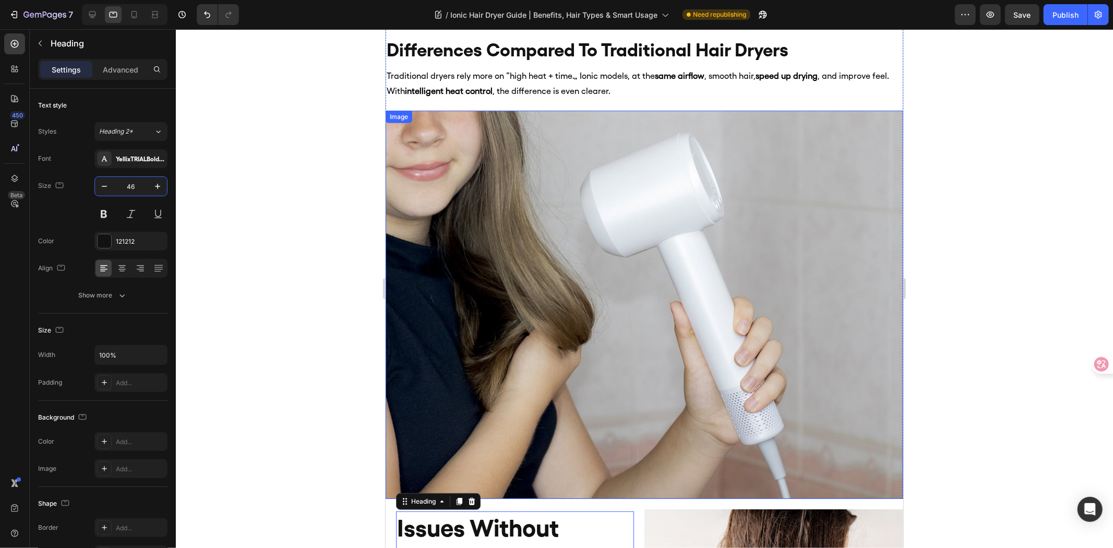
scroll to position [232, 0]
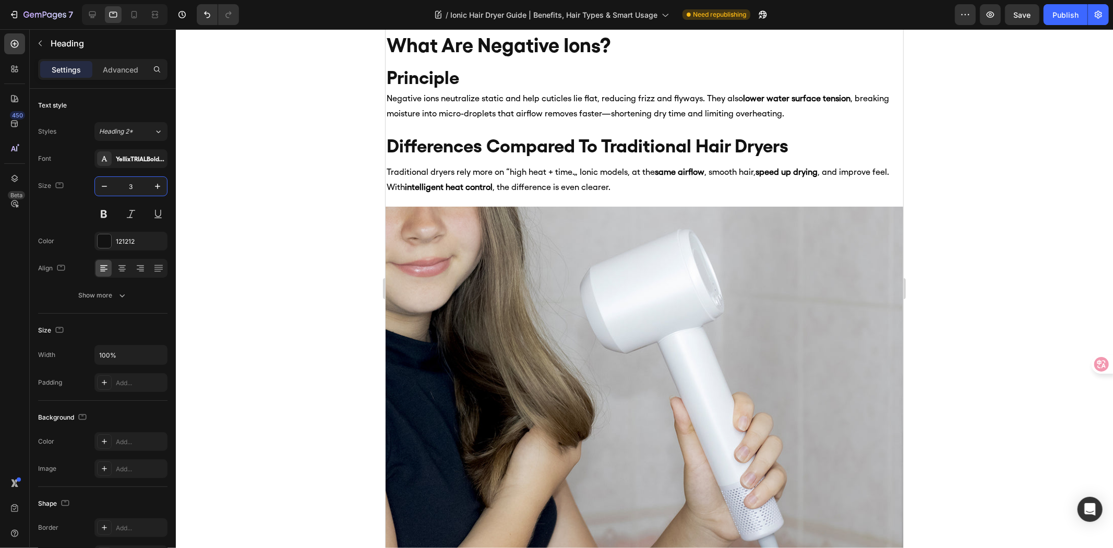
type input "35"
click at [520, 50] on h2 "what are negative ions?" at bounding box center [644, 45] width 518 height 28
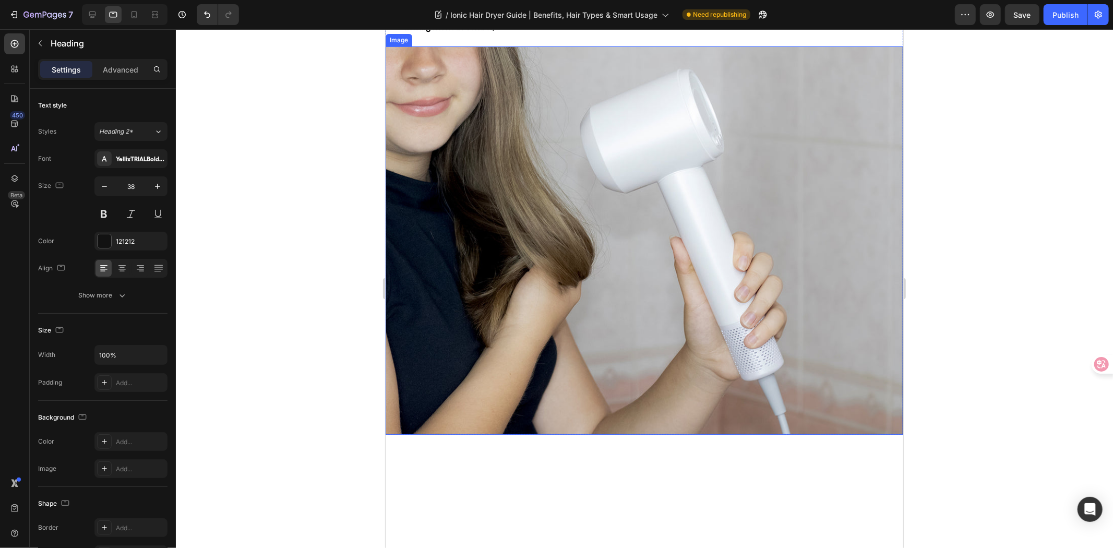
scroll to position [464, 0]
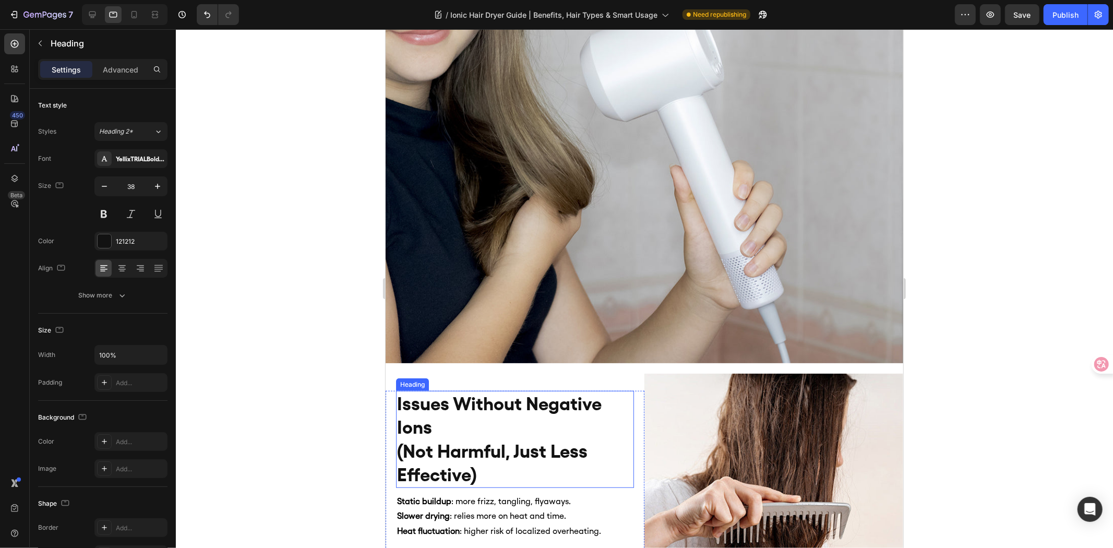
click at [490, 406] on h2 "issues without negative ions (not harmful, just less effective)" at bounding box center [515, 438] width 238 height 97
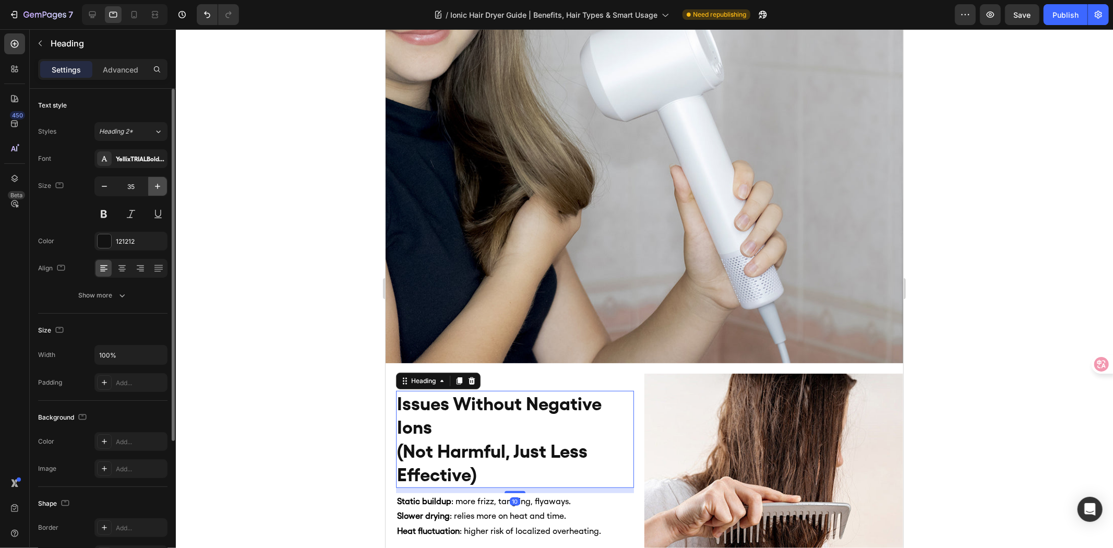
click at [163, 186] on button "button" at bounding box center [157, 186] width 19 height 19
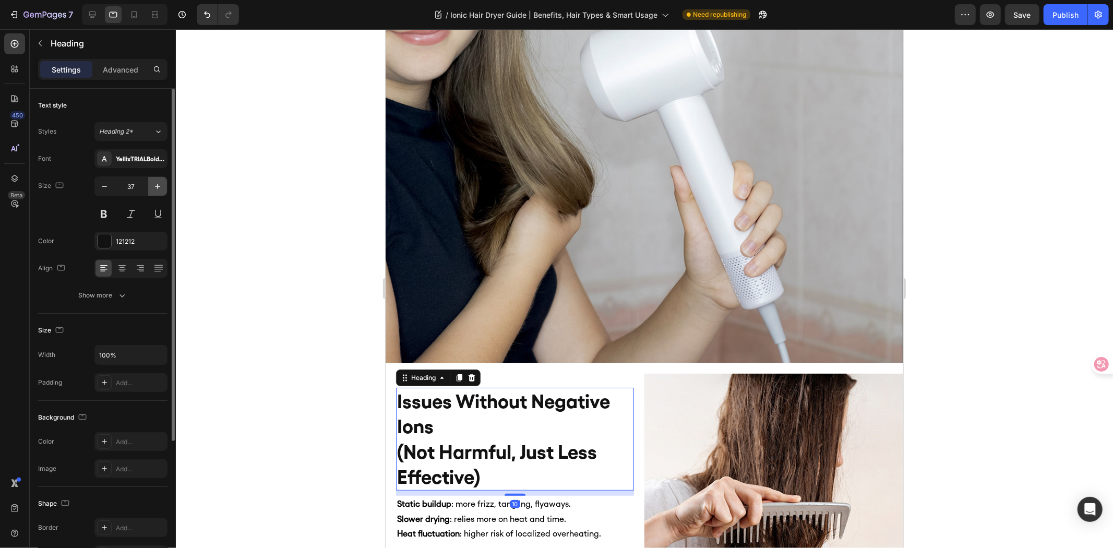
click at [163, 186] on button "button" at bounding box center [157, 186] width 19 height 19
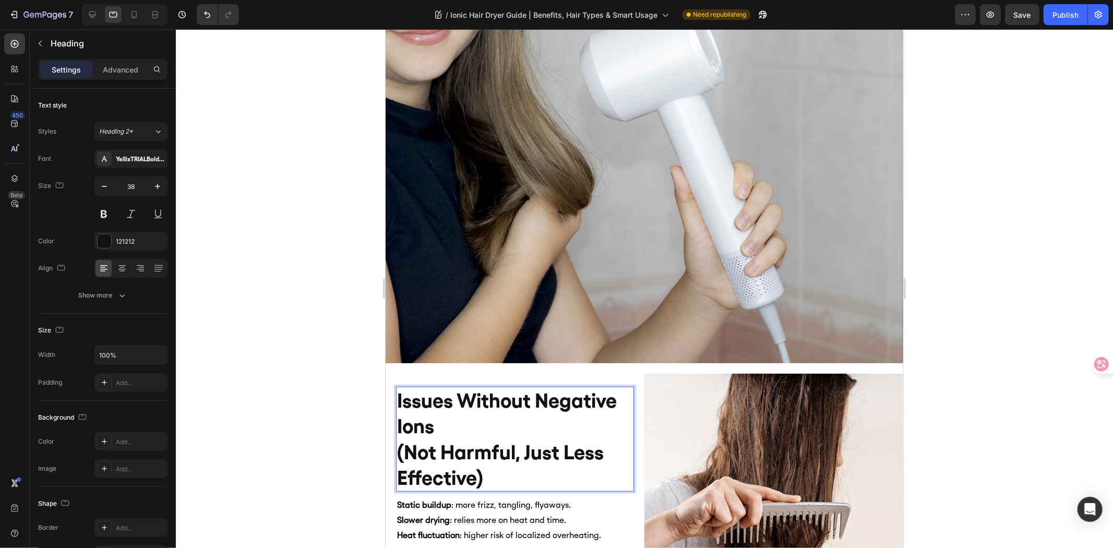
click at [468, 428] on h2 "issues without negative ions (not harmful, just less effective)" at bounding box center [515, 438] width 238 height 105
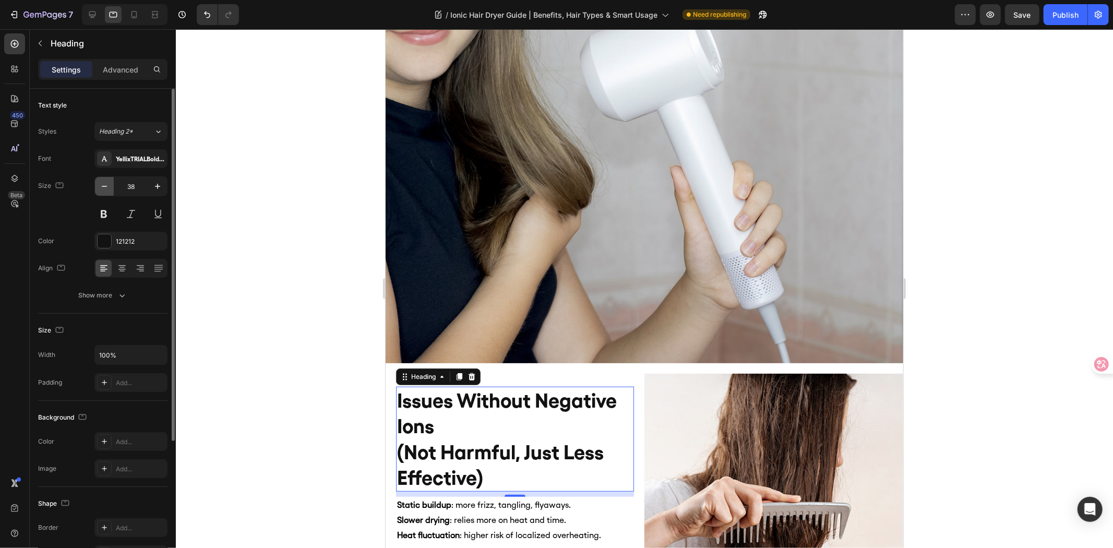
click at [109, 181] on icon "button" at bounding box center [104, 186] width 10 height 10
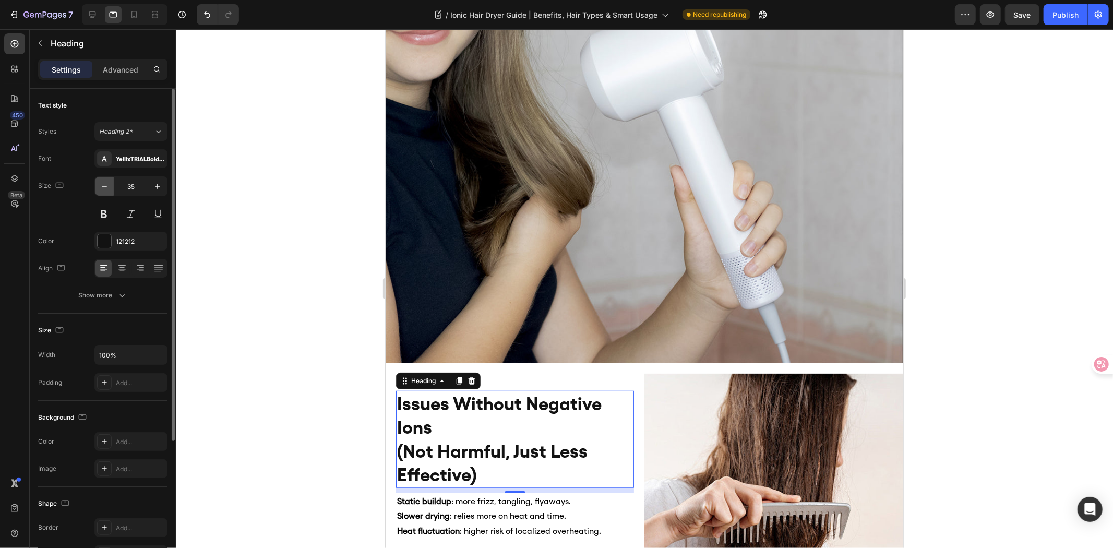
click at [109, 181] on icon "button" at bounding box center [104, 186] width 10 height 10
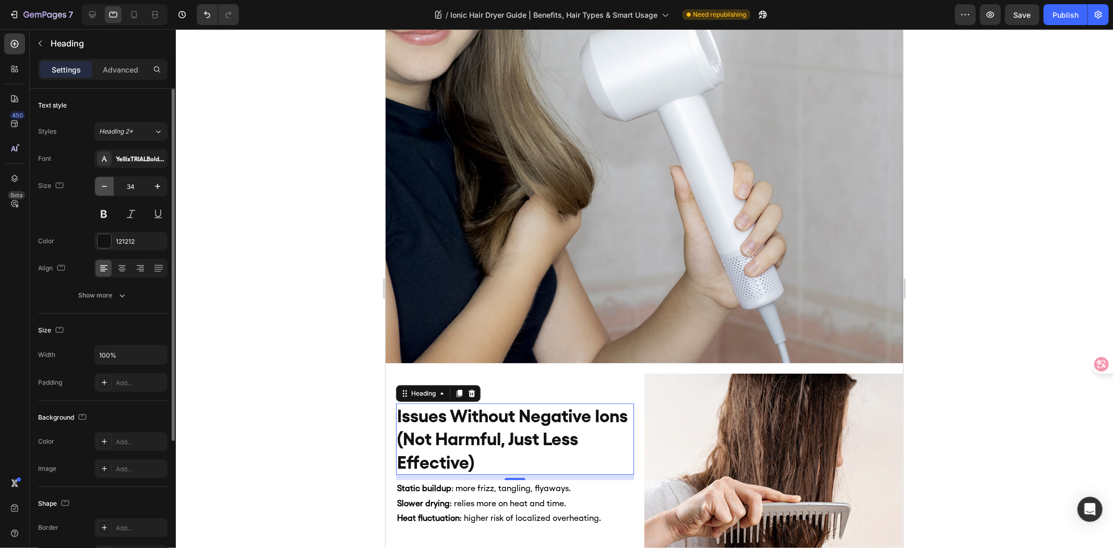
click at [109, 181] on icon "button" at bounding box center [104, 186] width 10 height 10
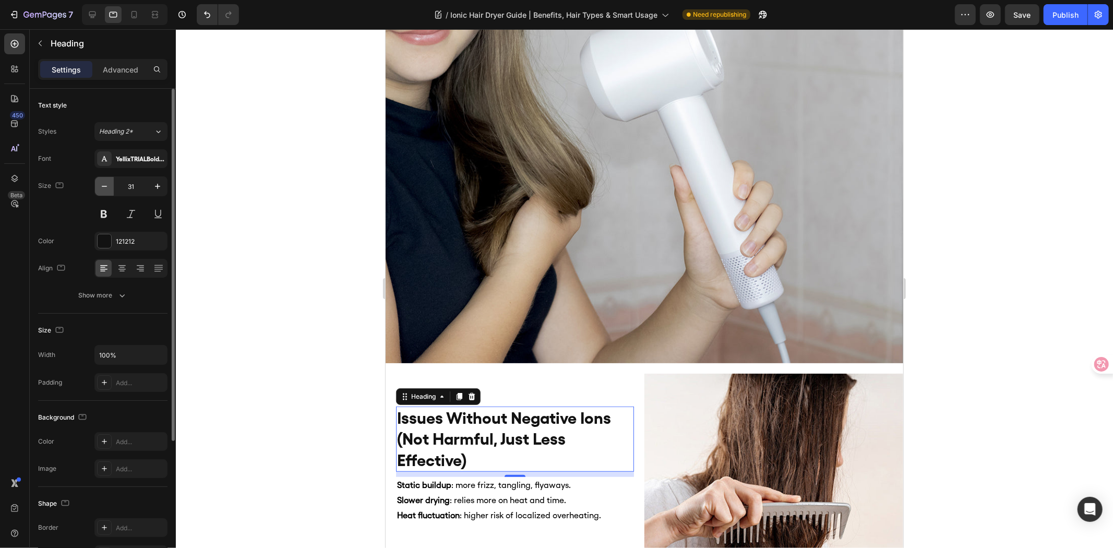
click at [109, 181] on icon "button" at bounding box center [104, 186] width 10 height 10
type input "30"
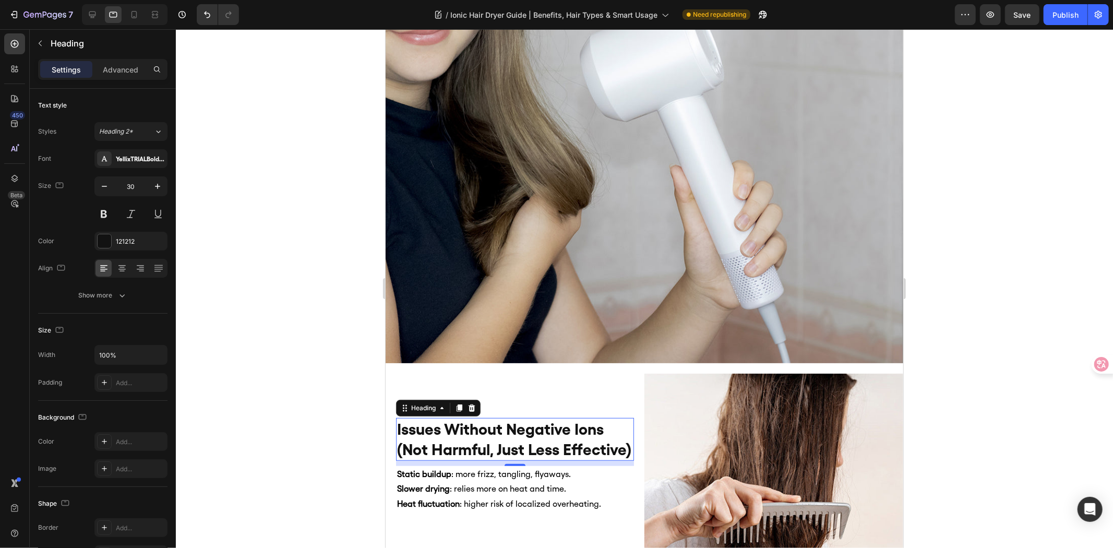
click at [270, 205] on div at bounding box center [645, 288] width 938 height 519
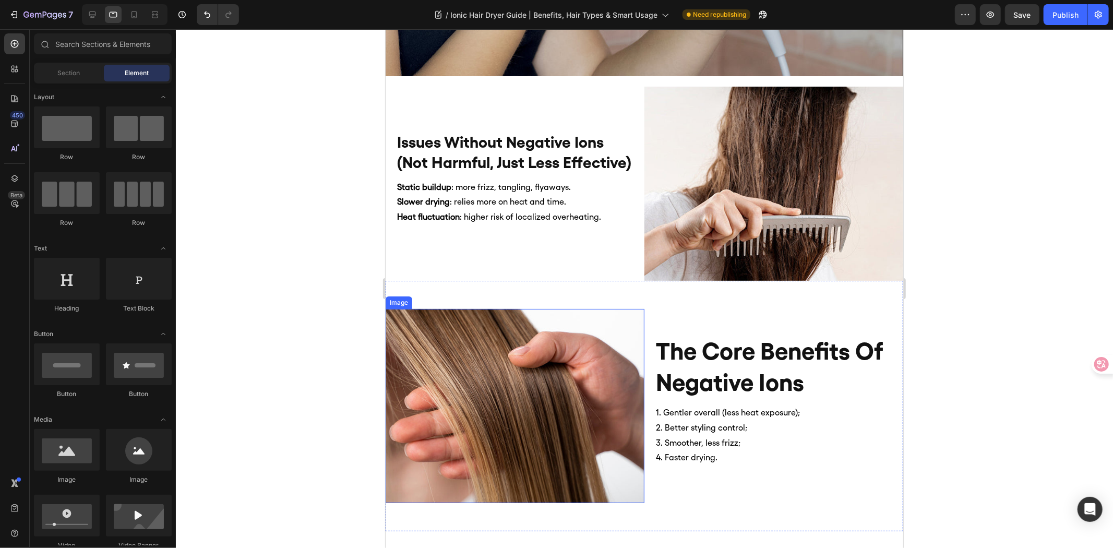
scroll to position [754, 0]
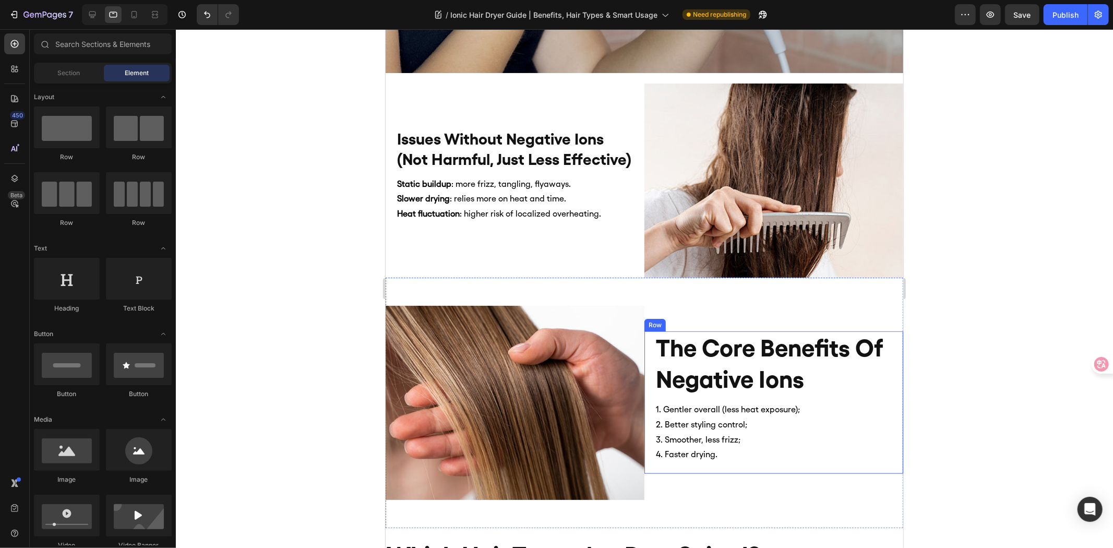
click at [808, 355] on h2 "the core benefits of negative ions" at bounding box center [774, 363] width 238 height 65
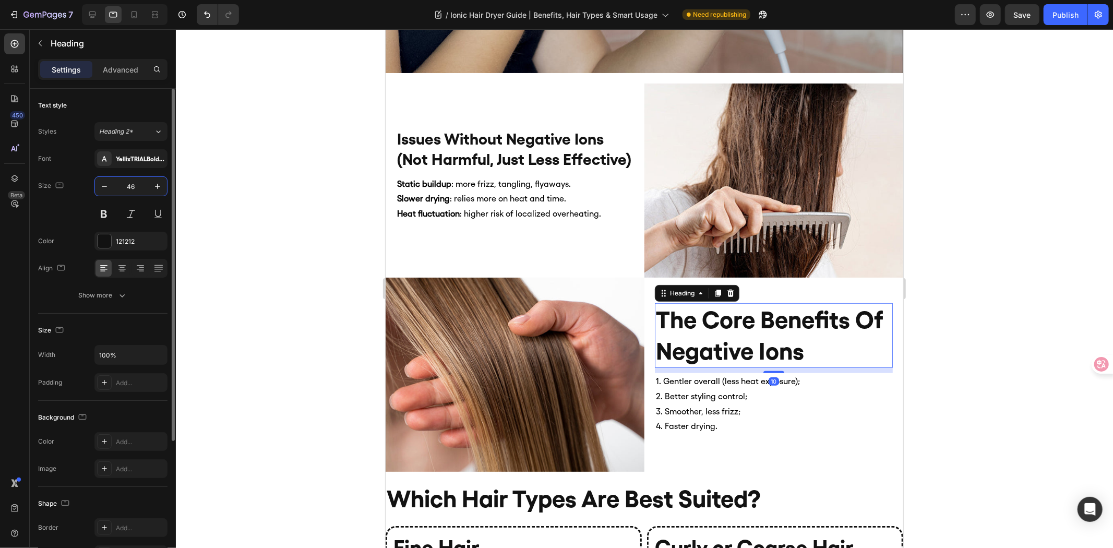
click at [137, 179] on input "46" at bounding box center [131, 186] width 34 height 19
type input "30"
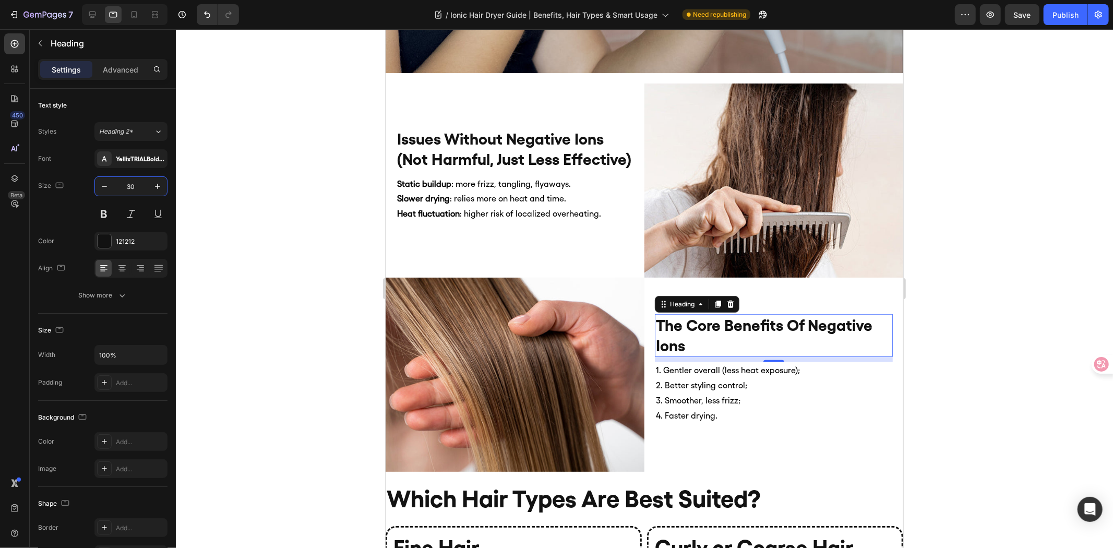
click at [301, 216] on div at bounding box center [645, 288] width 938 height 519
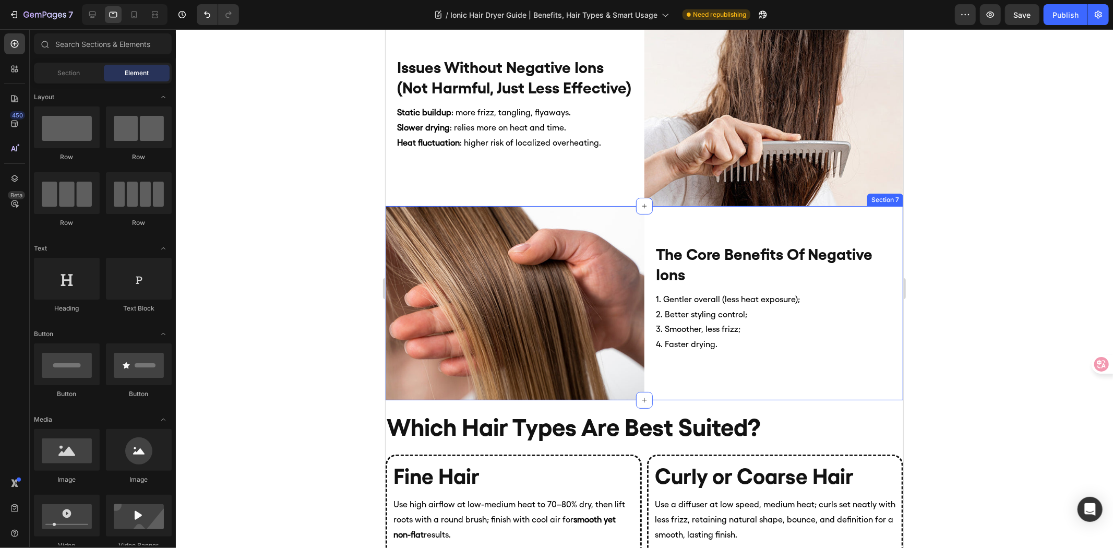
scroll to position [1044, 0]
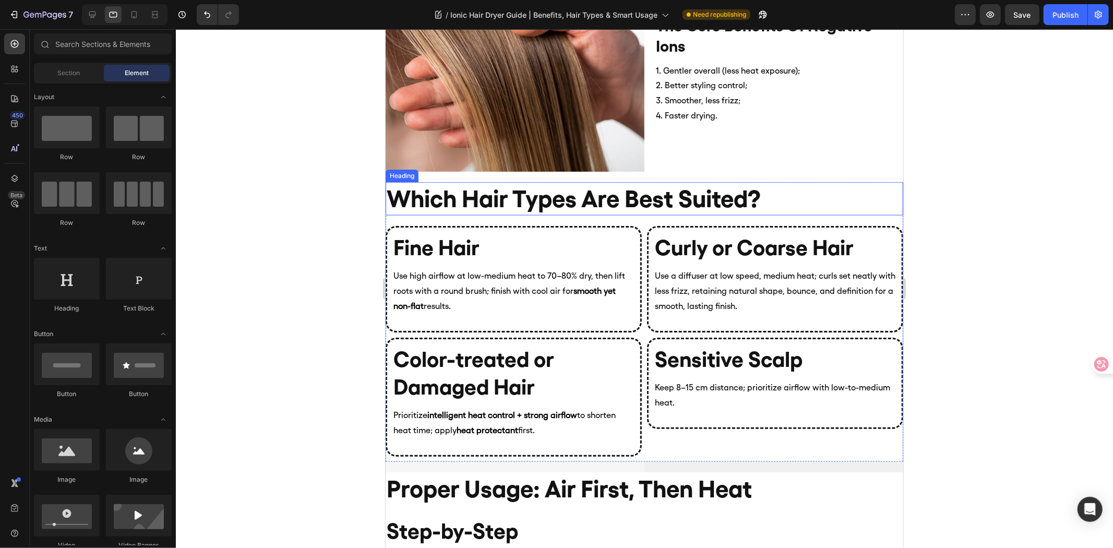
click at [594, 204] on h2 "which hair types are best suited?" at bounding box center [644, 198] width 518 height 33
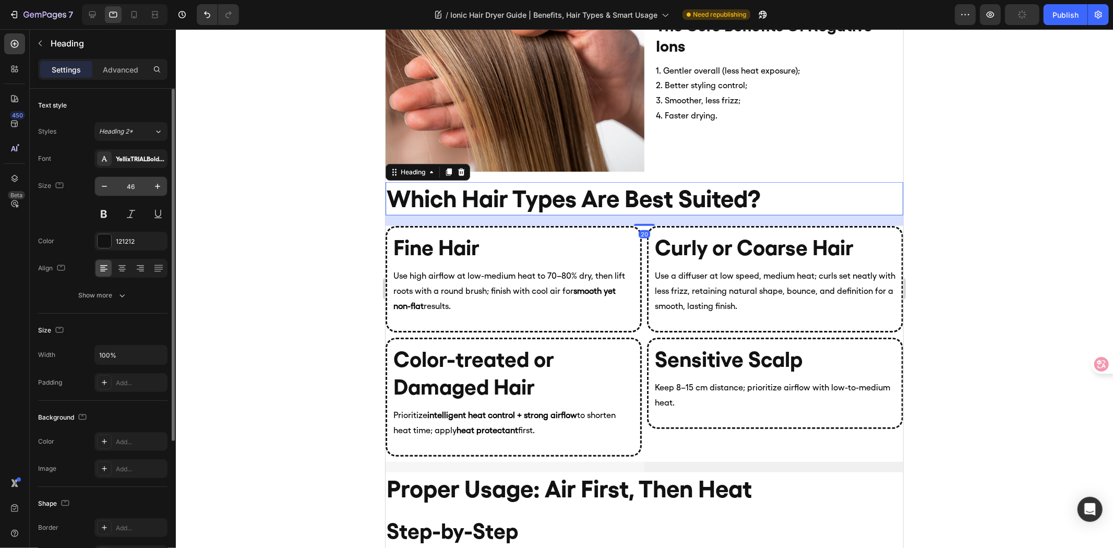
click at [128, 186] on input "46" at bounding box center [131, 186] width 34 height 19
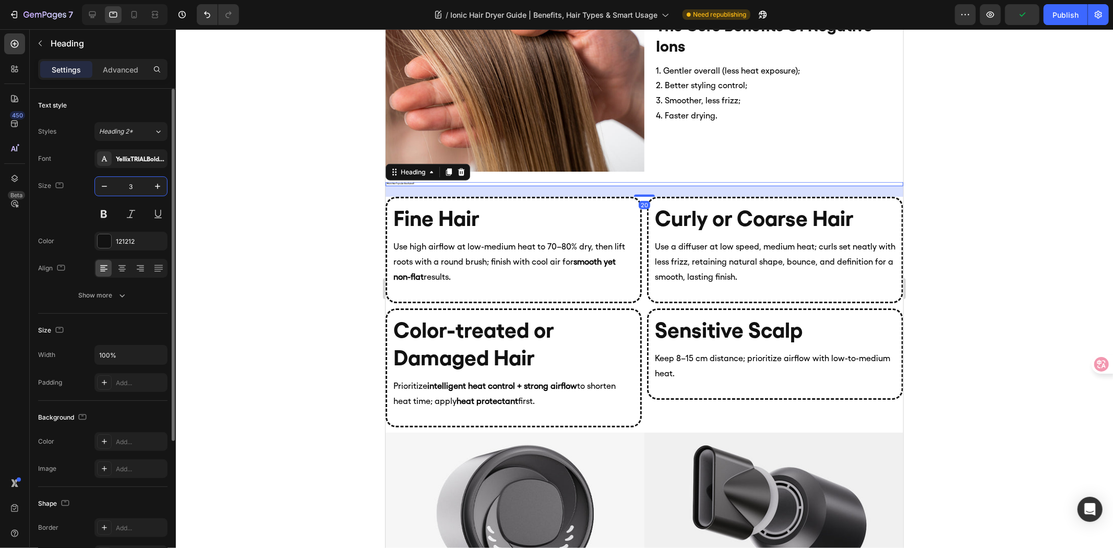
type input "38"
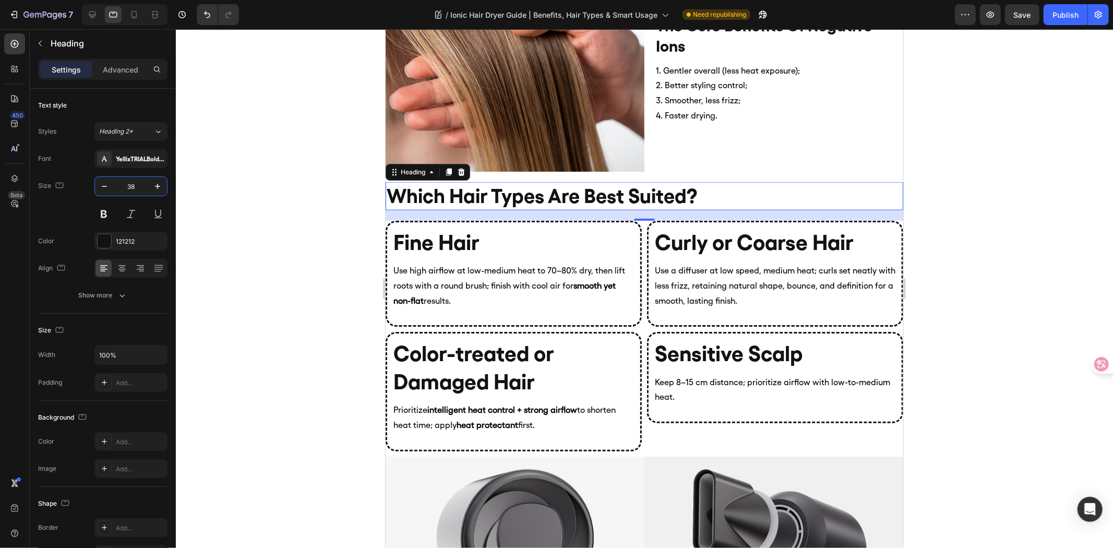
click at [257, 187] on div at bounding box center [645, 288] width 938 height 519
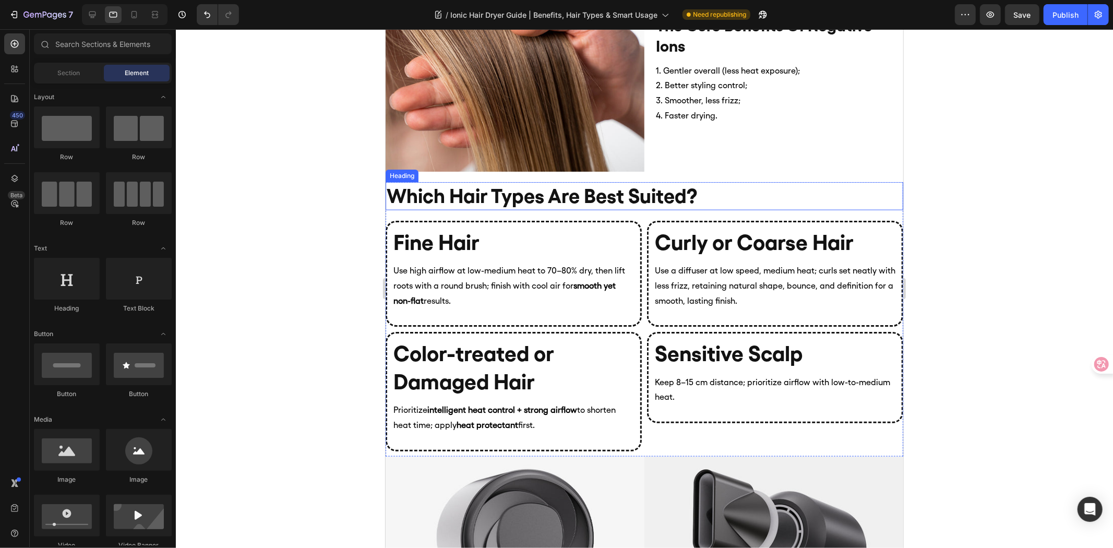
click at [560, 200] on h2 "which hair types are best suited?" at bounding box center [644, 196] width 518 height 28
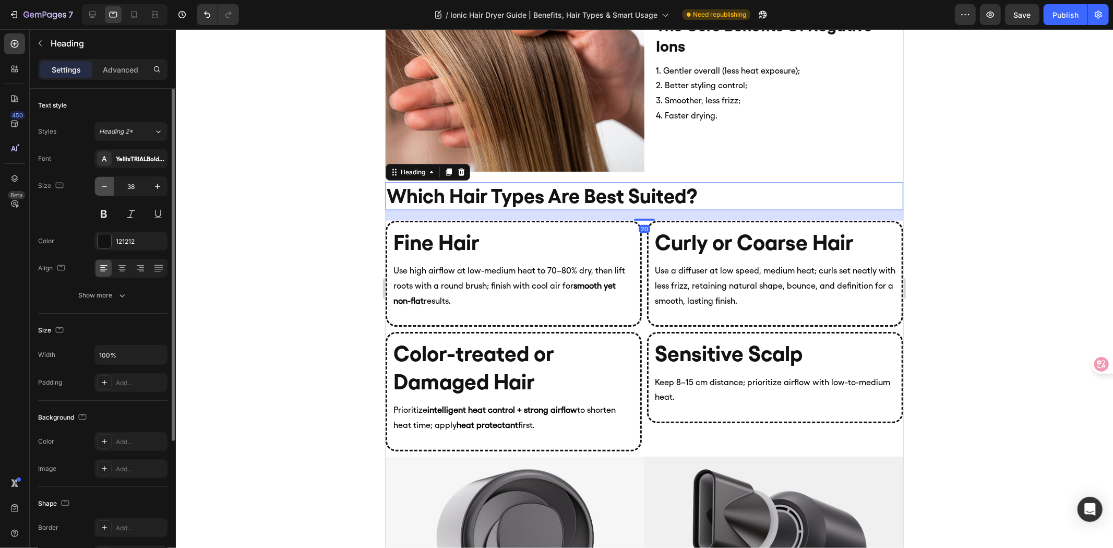
click at [106, 186] on icon "button" at bounding box center [104, 186] width 5 height 1
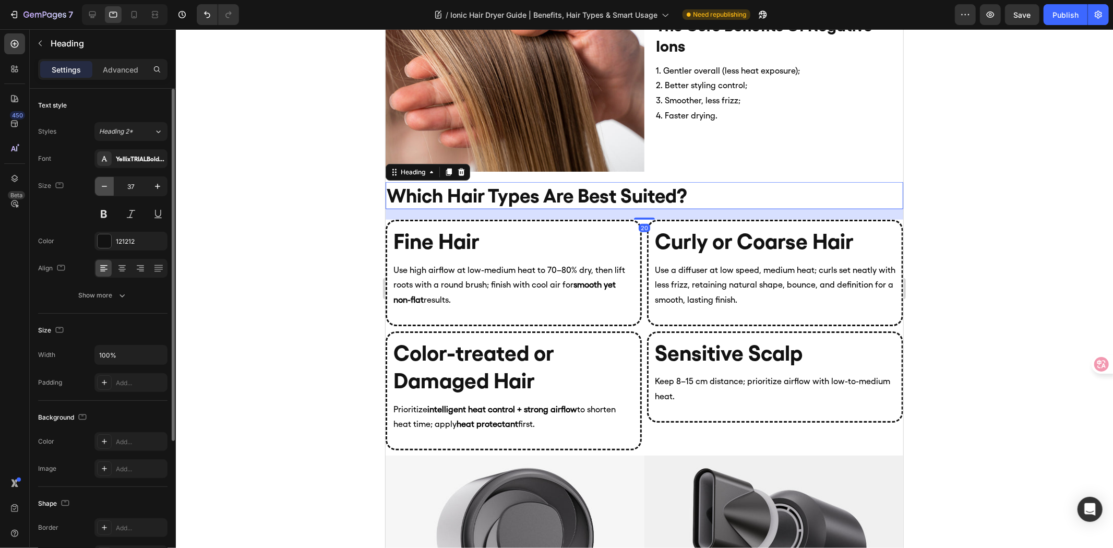
click at [106, 186] on icon "button" at bounding box center [104, 186] width 5 height 1
type input "36"
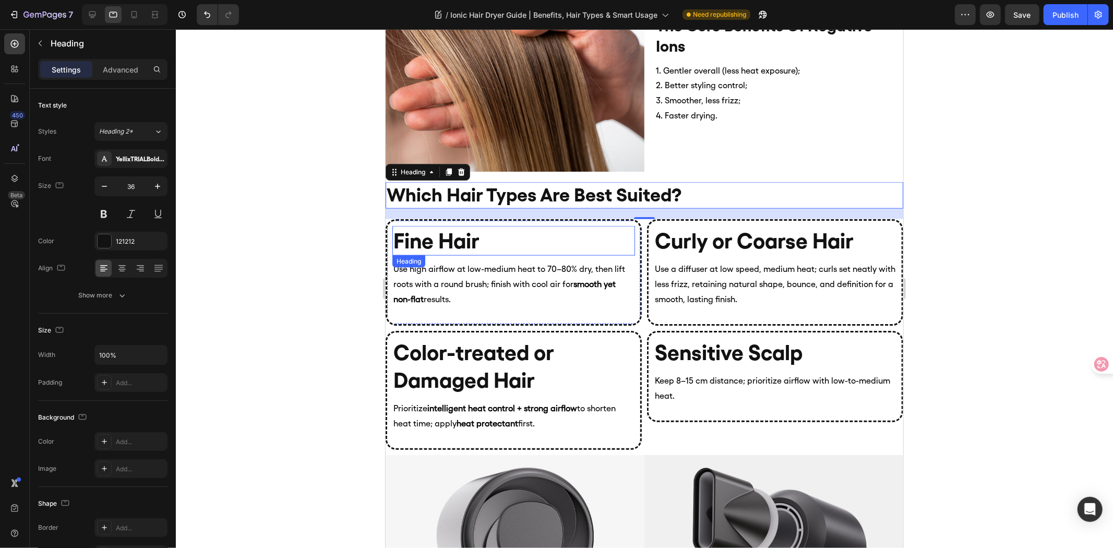
click at [512, 235] on h2 "Fine Hair" at bounding box center [513, 241] width 243 height 30
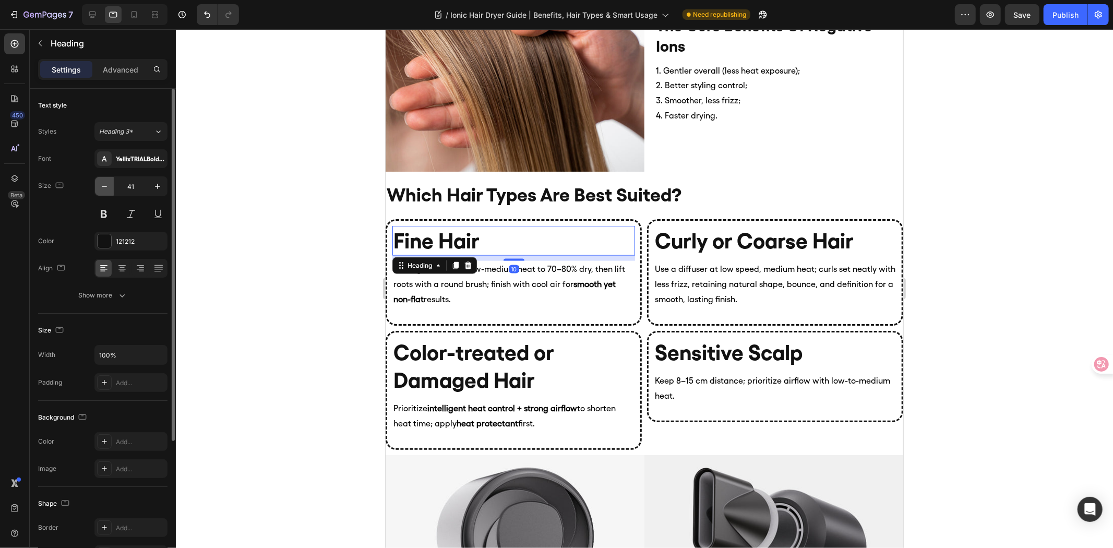
click at [106, 192] on button "button" at bounding box center [104, 186] width 19 height 19
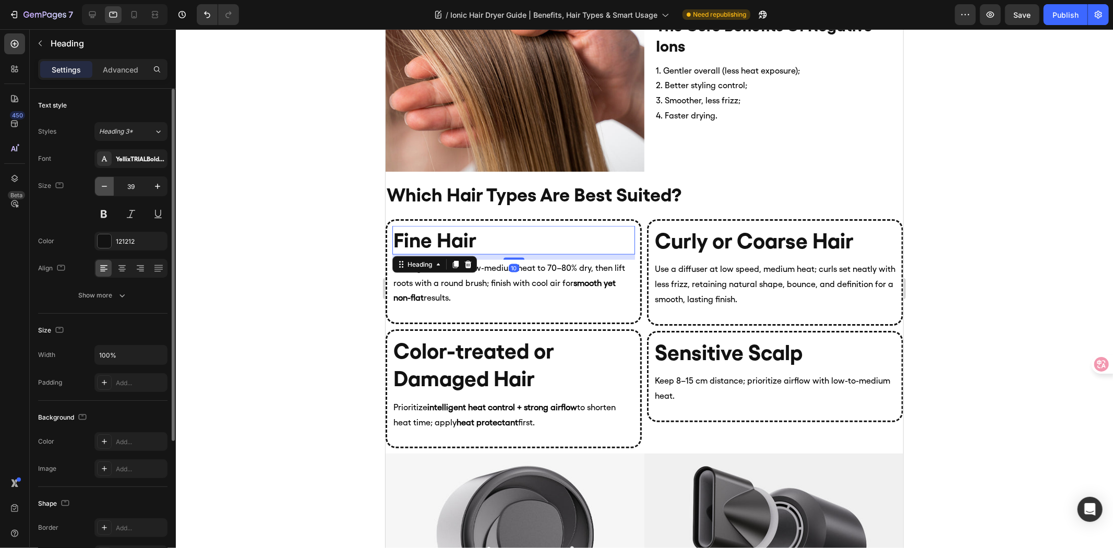
click at [106, 192] on button "button" at bounding box center [104, 186] width 19 height 19
type input "36"
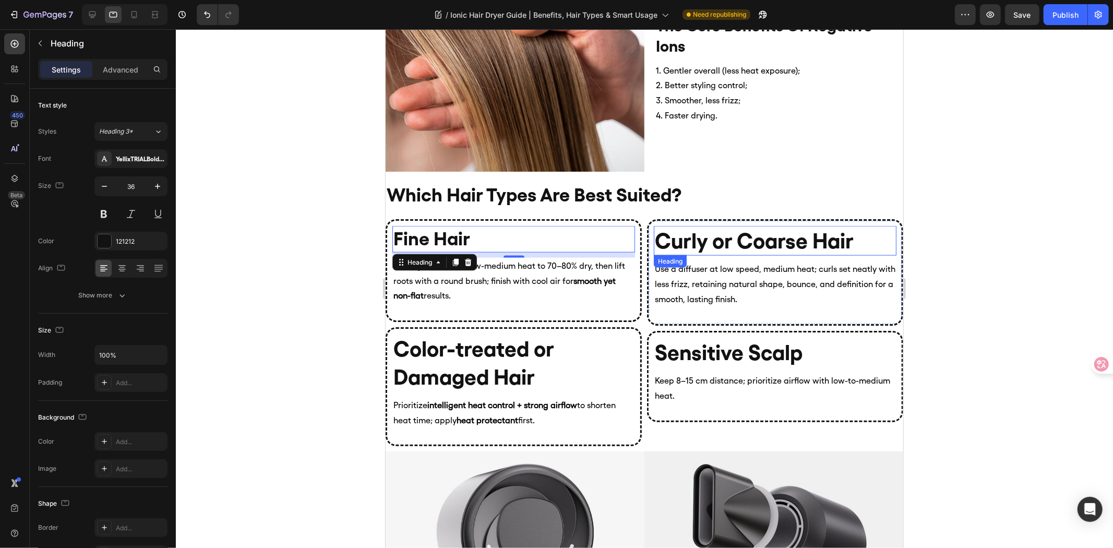
click at [793, 236] on h2 "Curly or Coarse Hair" at bounding box center [775, 241] width 243 height 30
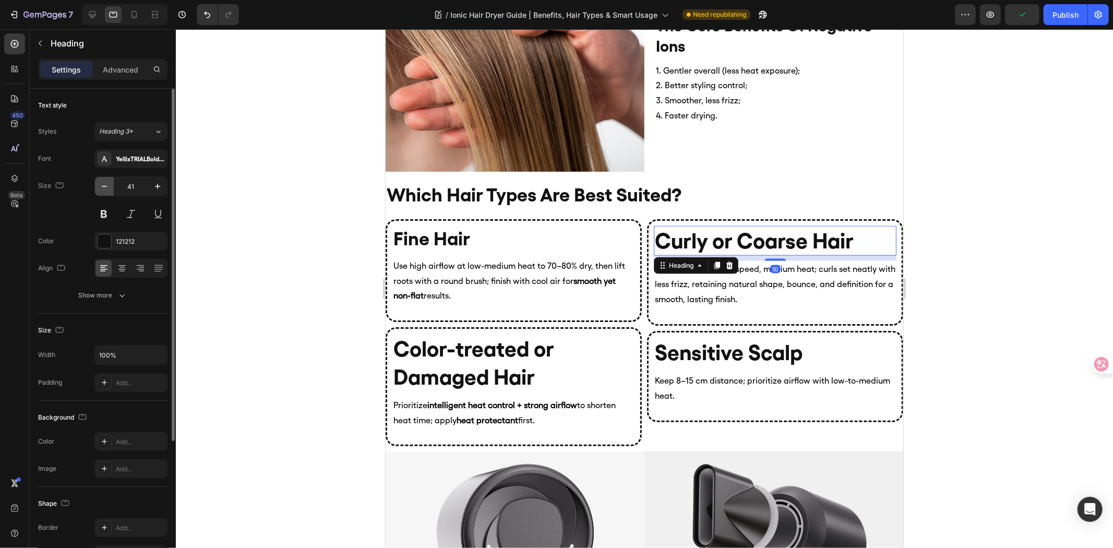
click at [101, 188] on icon "button" at bounding box center [104, 186] width 10 height 10
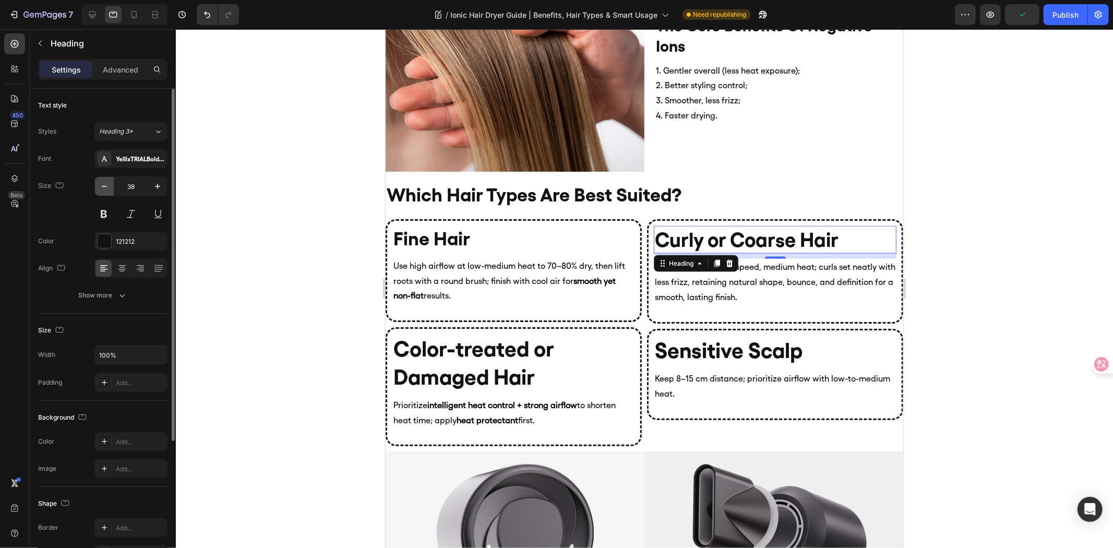
click at [101, 188] on icon "button" at bounding box center [104, 186] width 10 height 10
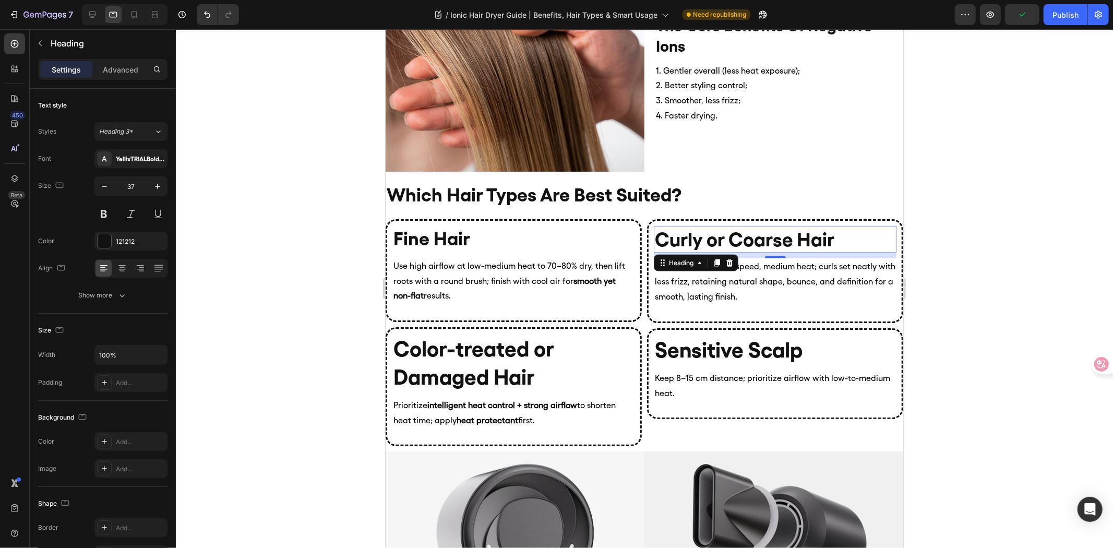
type input "36"
click at [539, 350] on h2 "Color-treated or Damaged Hair" at bounding box center [513, 363] width 243 height 58
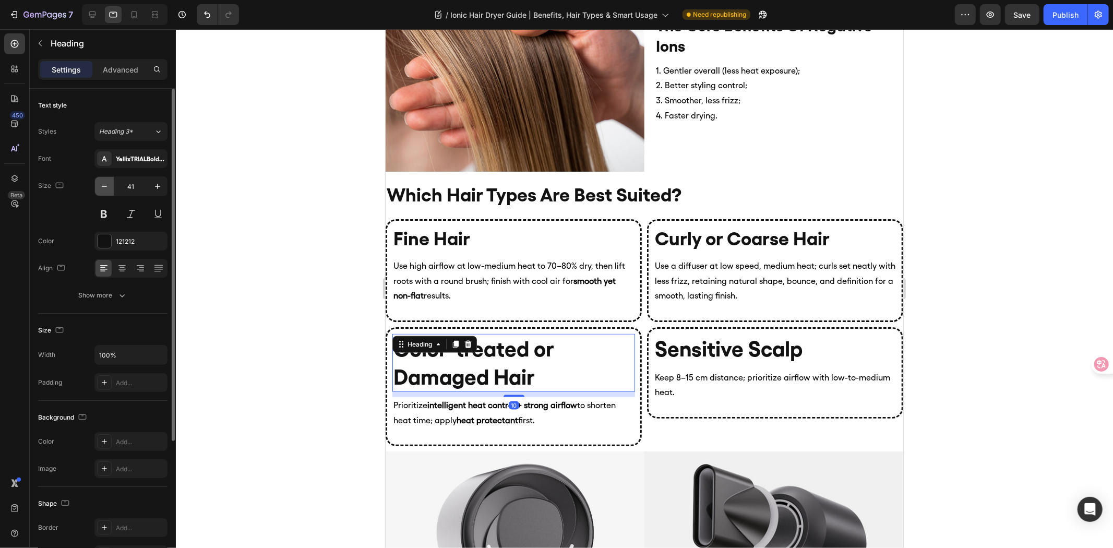
click at [108, 187] on icon "button" at bounding box center [104, 186] width 10 height 10
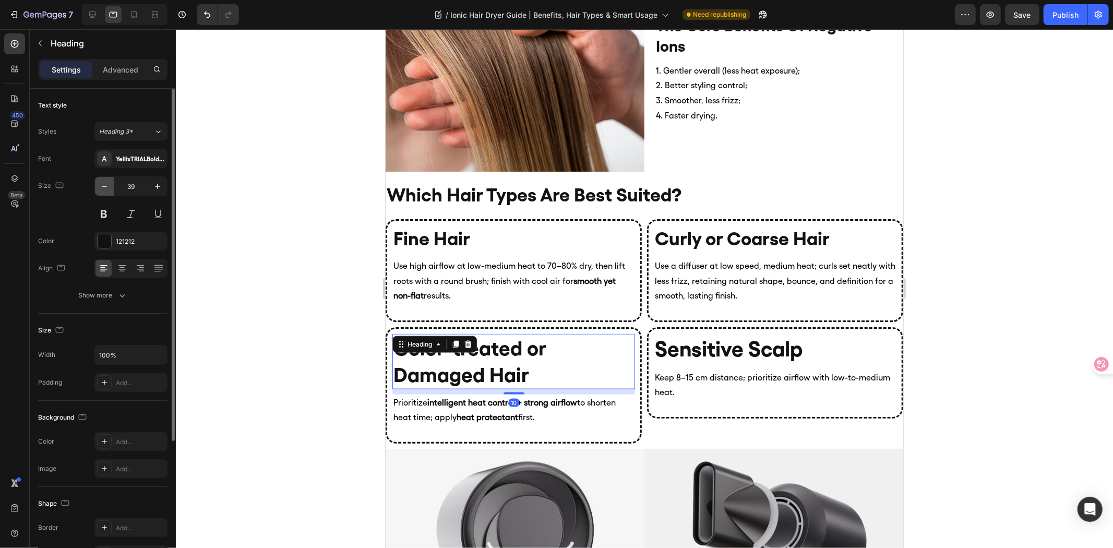
click at [108, 187] on icon "button" at bounding box center [104, 186] width 10 height 10
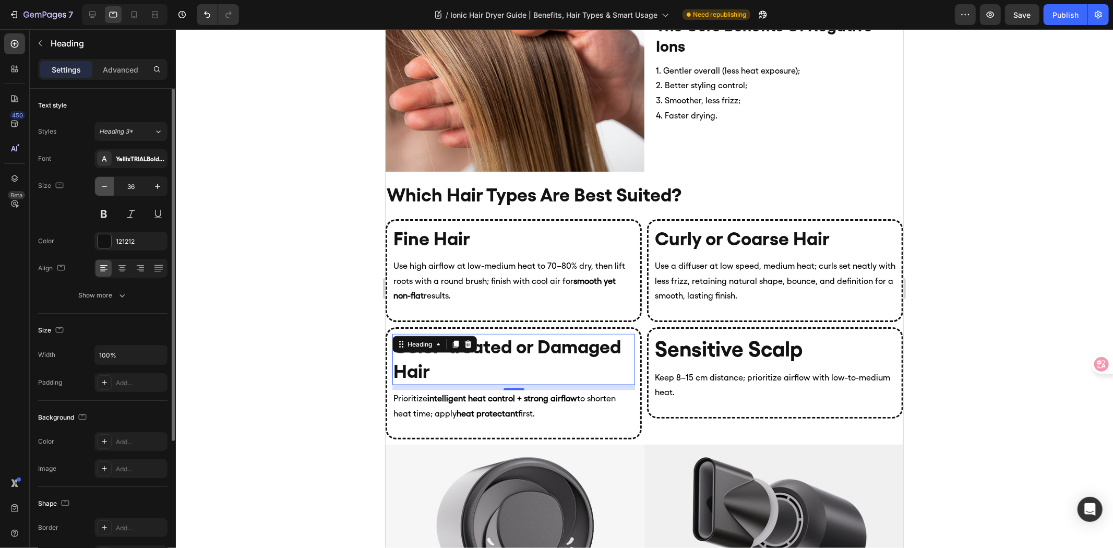
click at [108, 187] on icon "button" at bounding box center [104, 186] width 10 height 10
click at [150, 186] on button "button" at bounding box center [157, 186] width 19 height 19
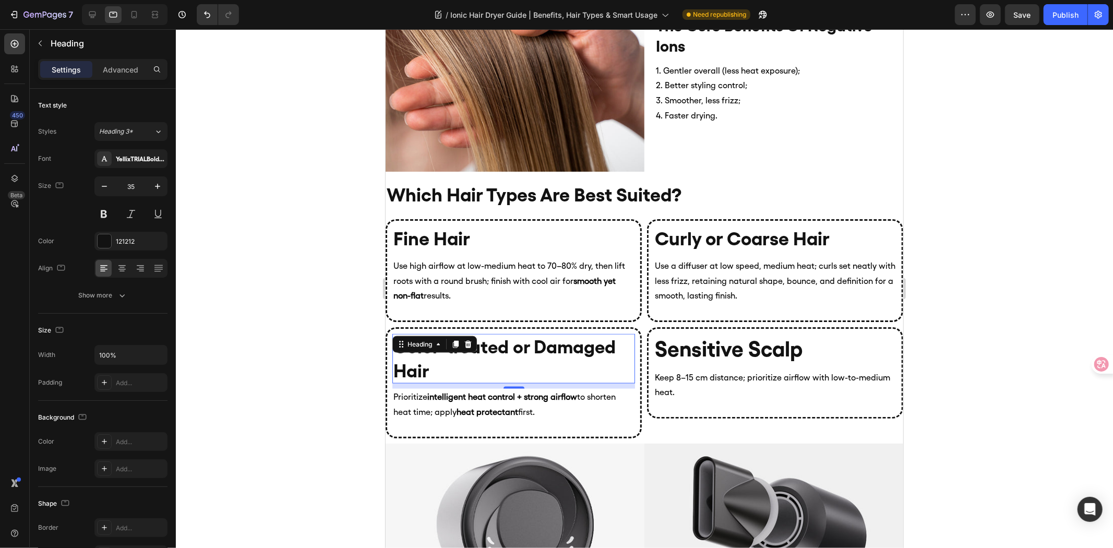
type input "36"
click at [761, 340] on h2 "Sensitive Scalp" at bounding box center [775, 349] width 243 height 30
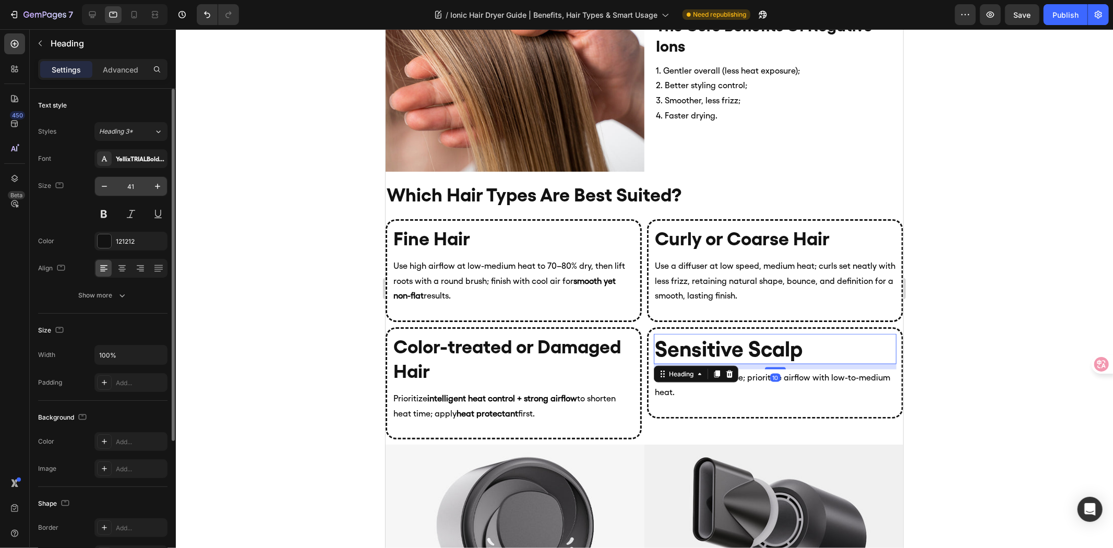
click at [144, 185] on input "41" at bounding box center [131, 186] width 34 height 19
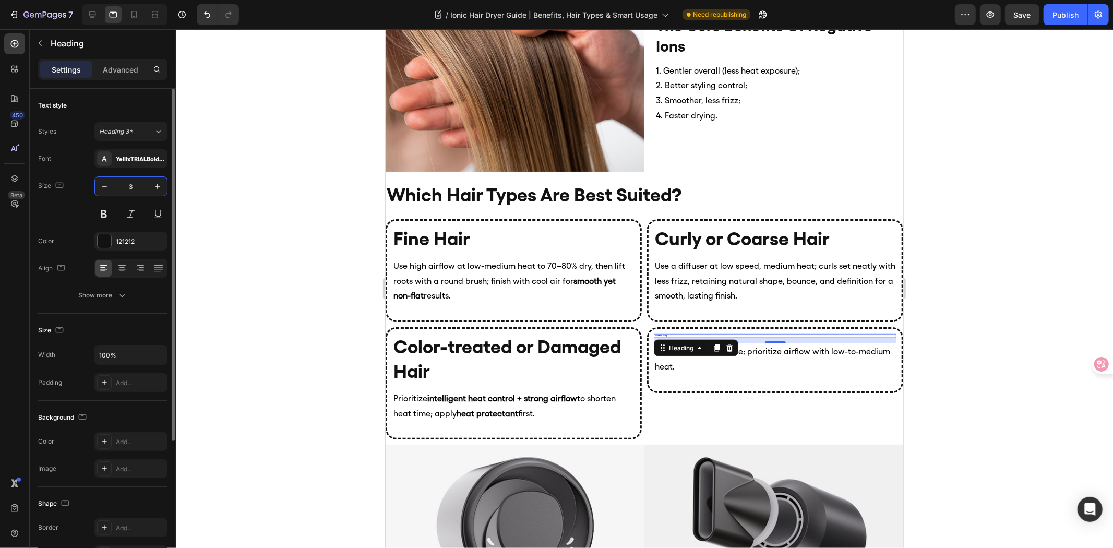
type input "36"
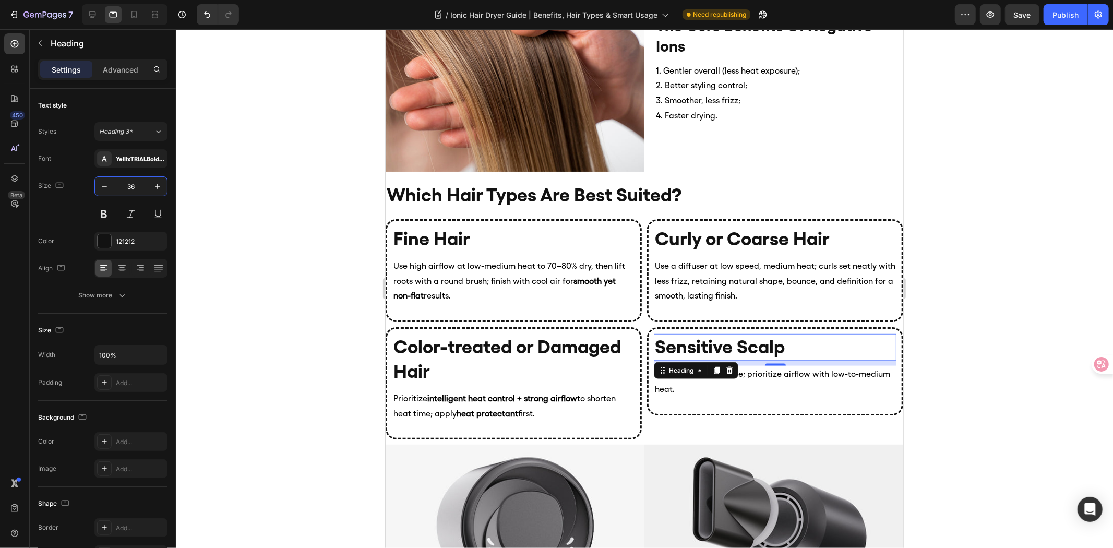
click at [277, 244] on div at bounding box center [645, 288] width 938 height 519
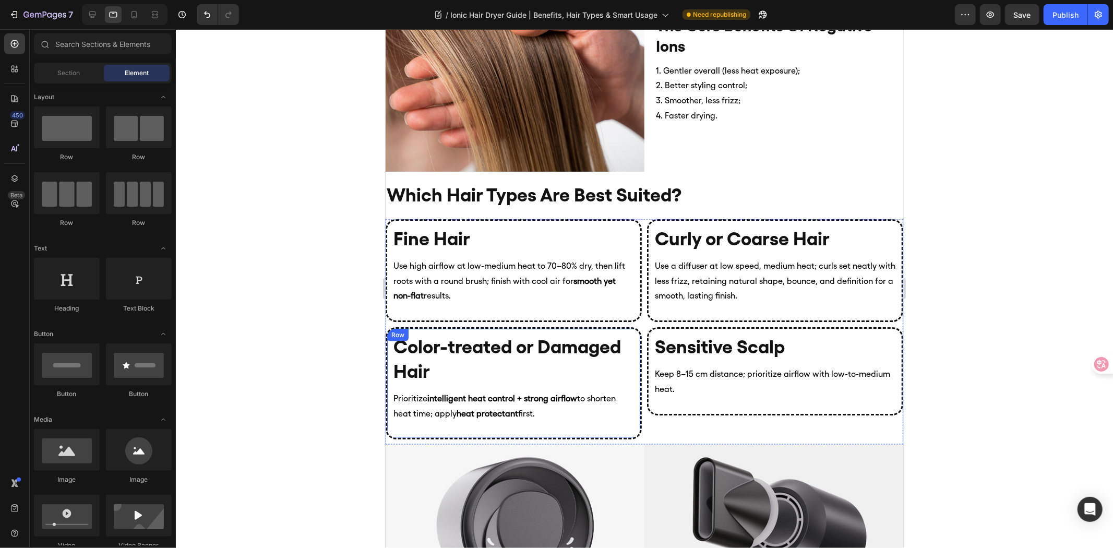
click at [604, 425] on div "Color-treated or Damaged Hair Heading Prioritize intelligent heat control + str…" at bounding box center [513, 383] width 243 height 99
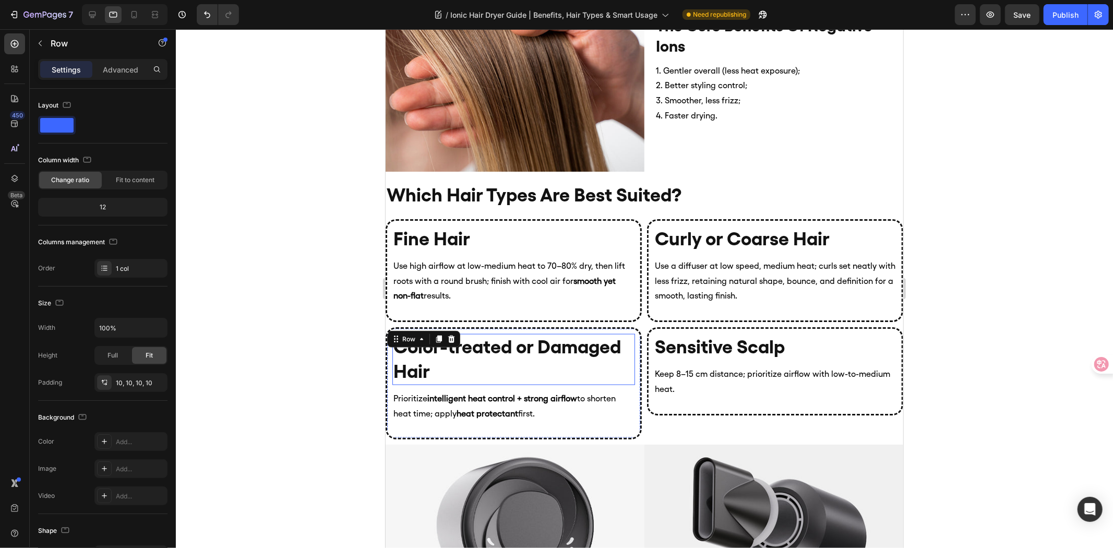
click at [493, 360] on h2 "Color-treated or Damaged Hair" at bounding box center [513, 359] width 243 height 51
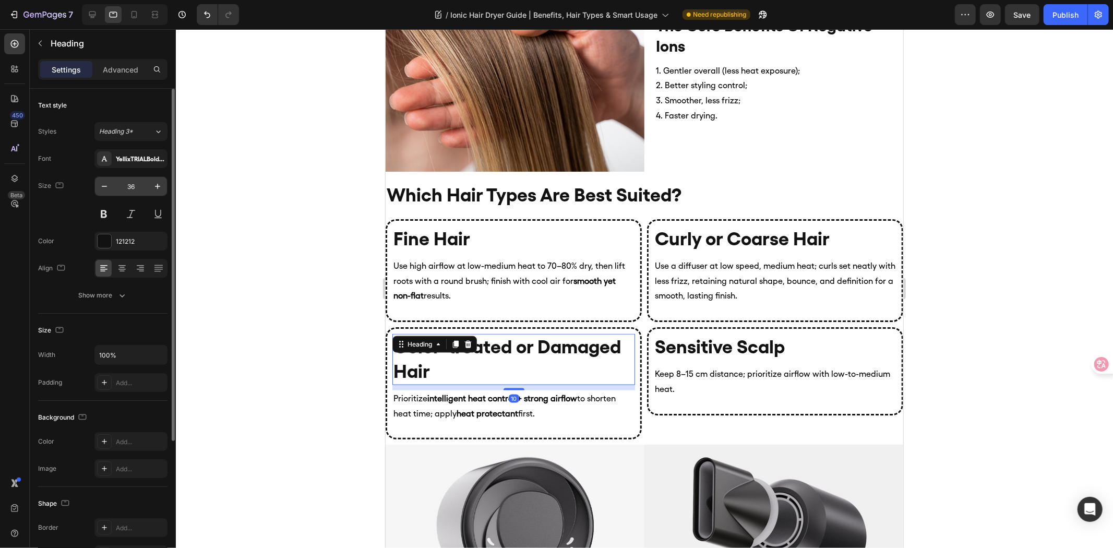
click at [134, 183] on input "36" at bounding box center [131, 186] width 34 height 19
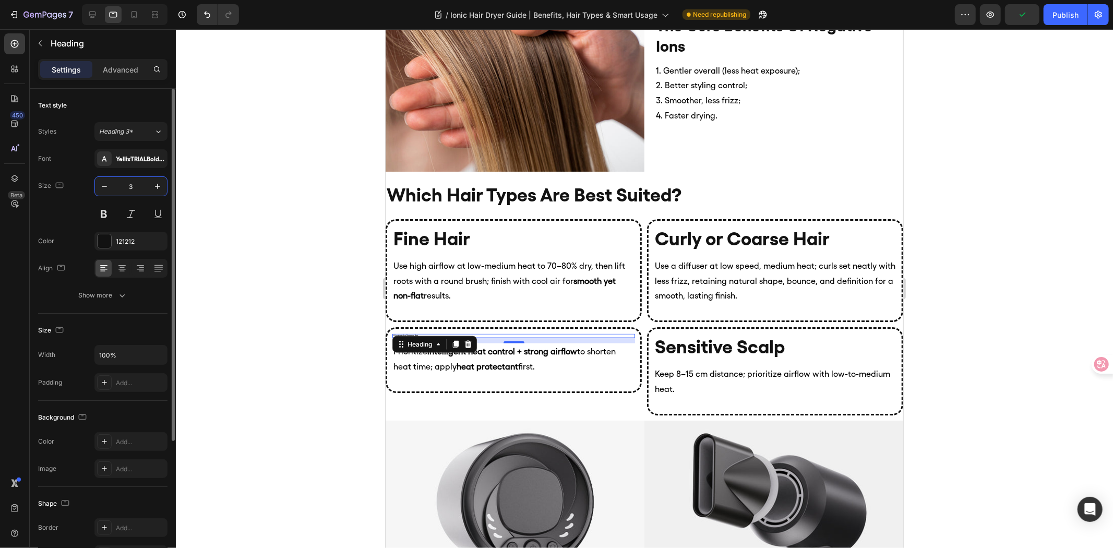
type input "30"
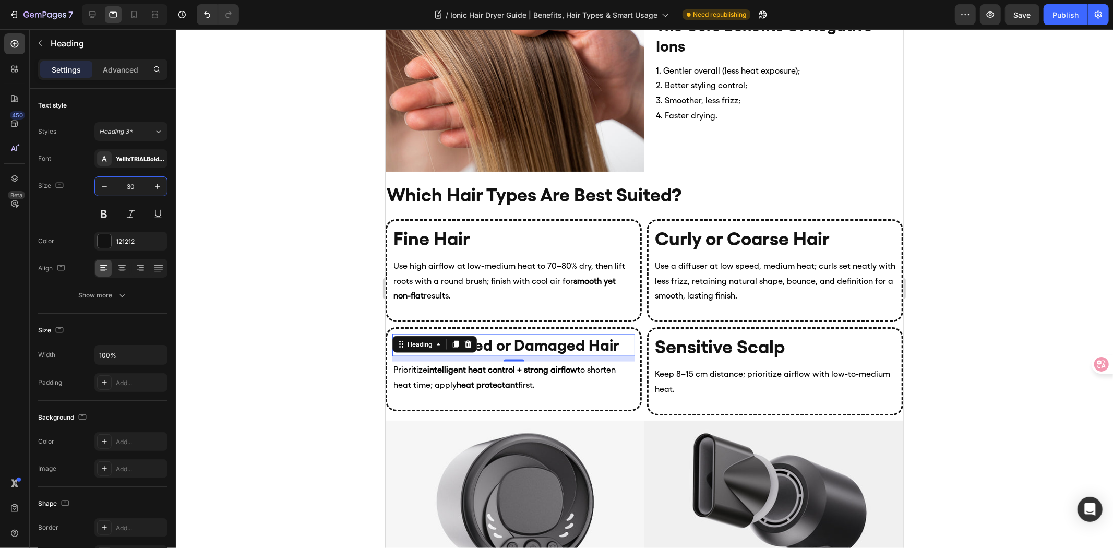
click at [294, 303] on div at bounding box center [645, 288] width 938 height 519
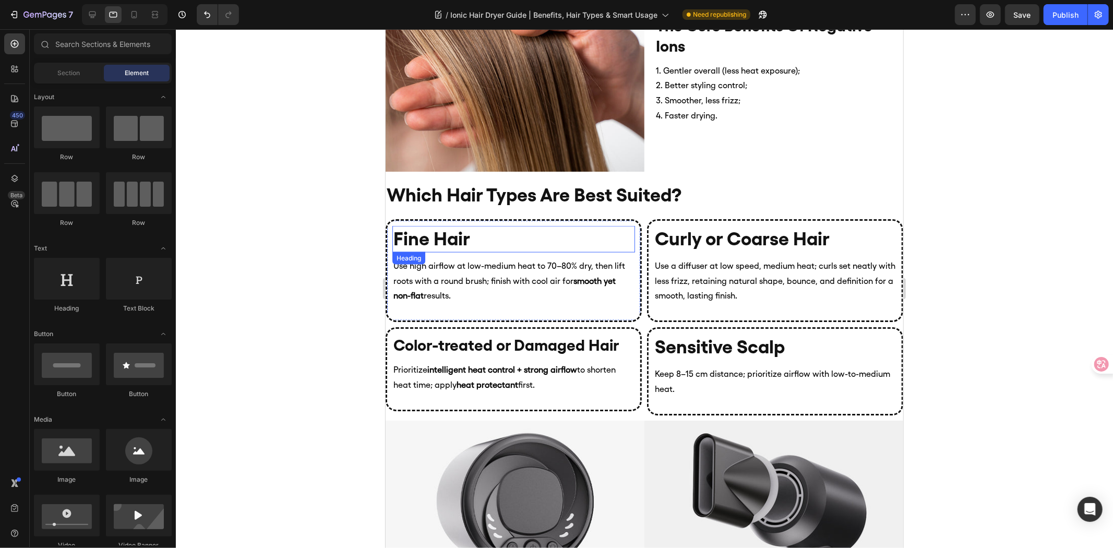
click at [489, 226] on h2 "Fine Hair" at bounding box center [513, 239] width 243 height 27
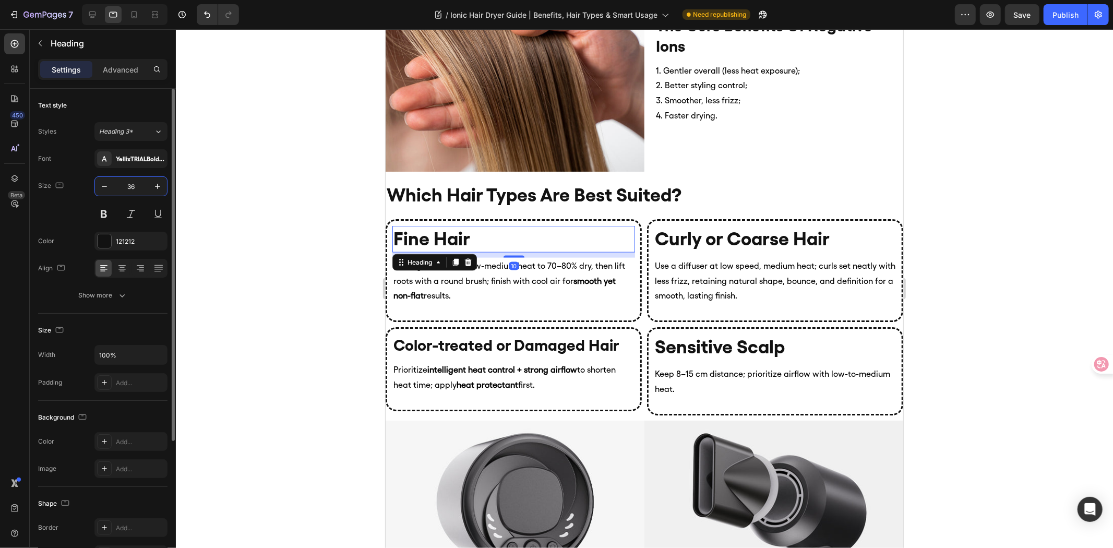
click at [136, 193] on input "36" at bounding box center [131, 186] width 34 height 19
type input "30"
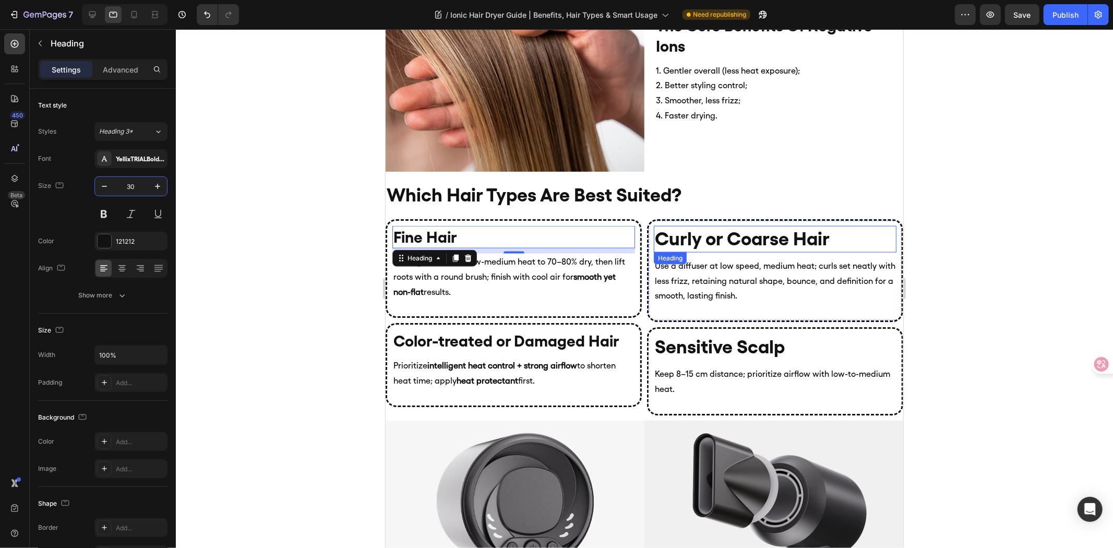
click at [710, 240] on h2 "Curly or Coarse Hair" at bounding box center [775, 239] width 243 height 27
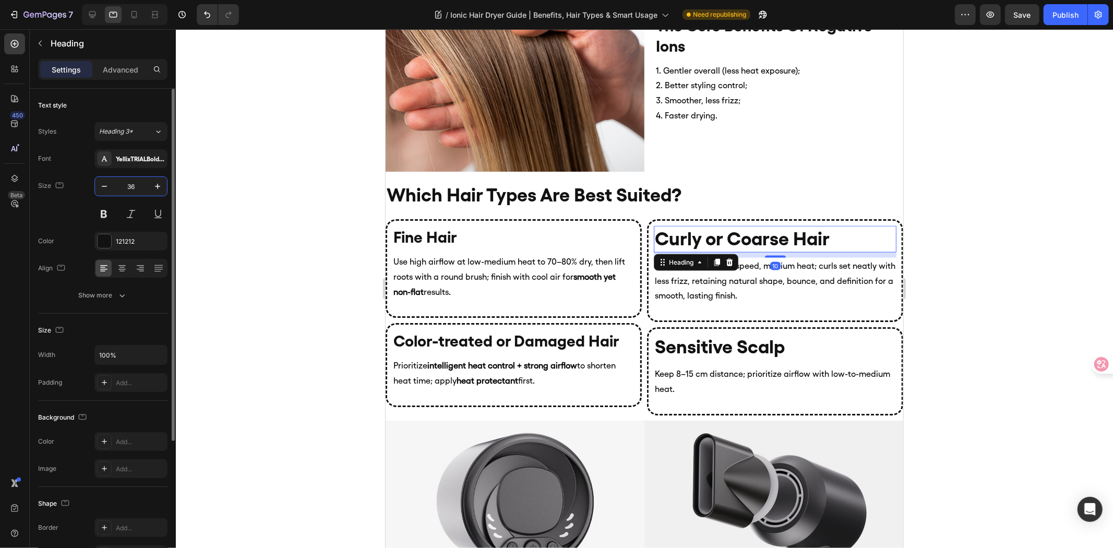
click at [133, 184] on input "36" at bounding box center [131, 186] width 34 height 19
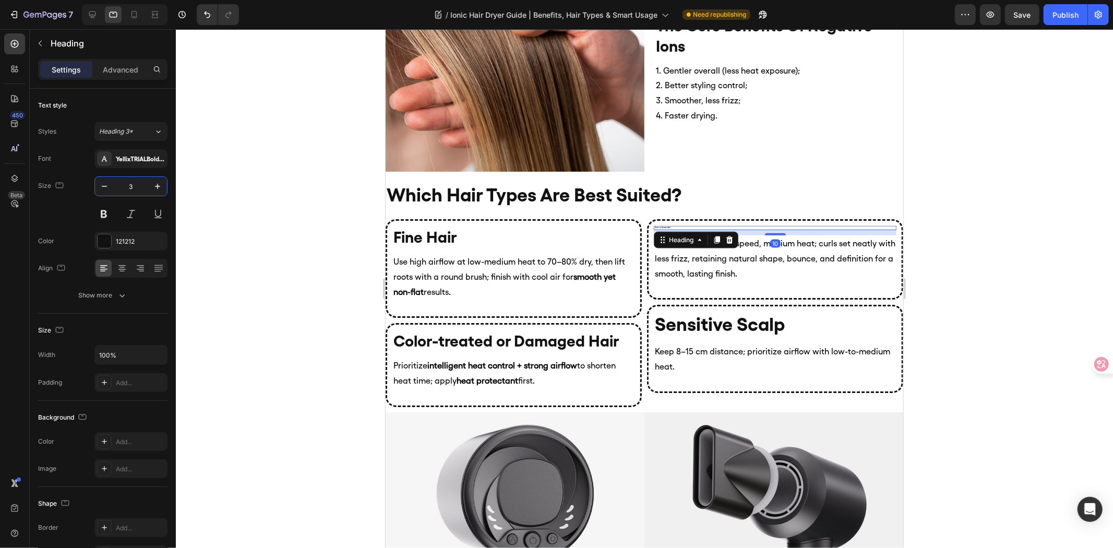
type input "30"
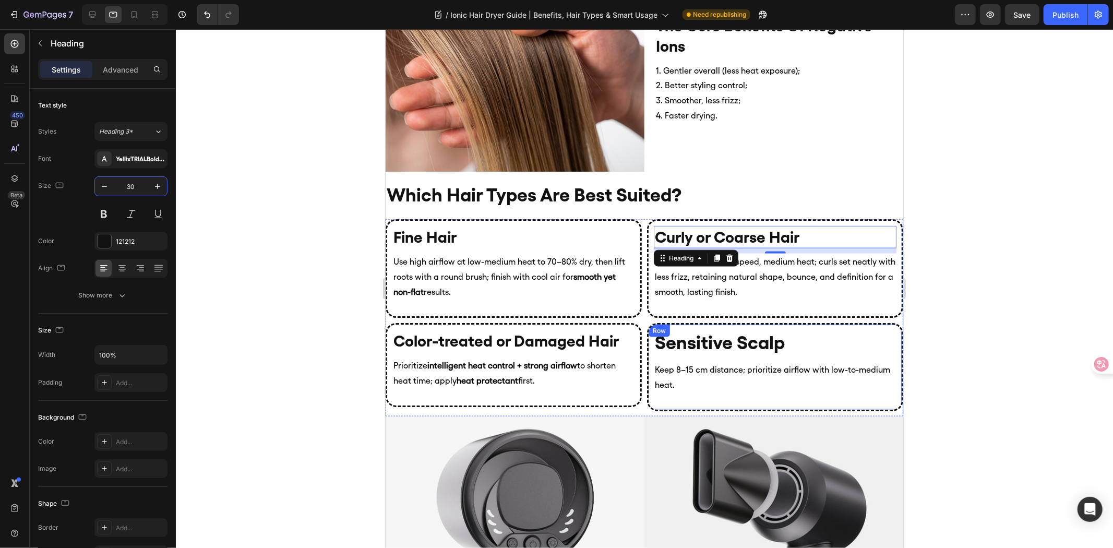
click at [721, 338] on h2 "Sensitive Scalp" at bounding box center [775, 342] width 243 height 27
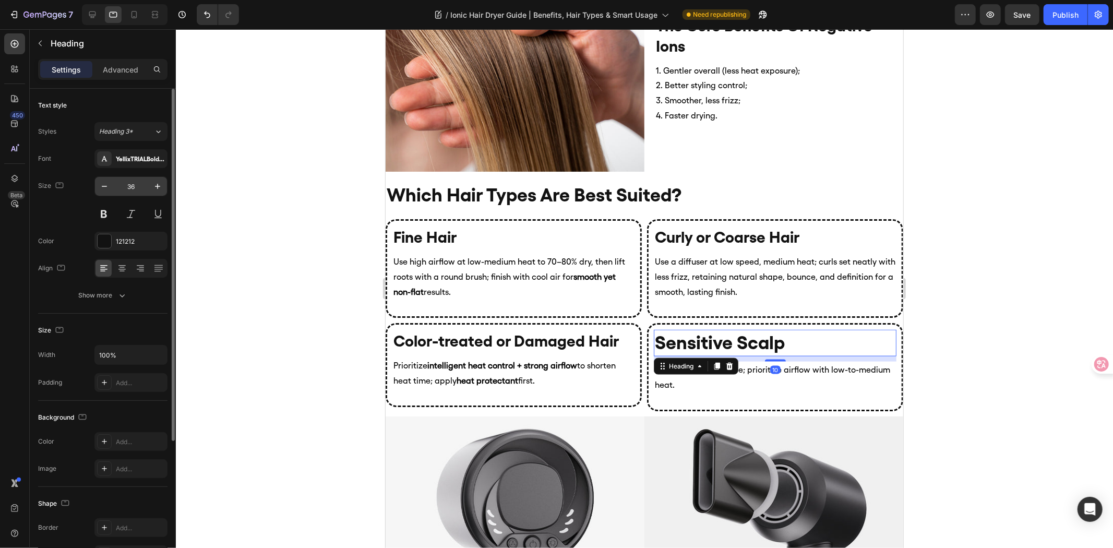
click at [132, 195] on input "36" at bounding box center [131, 186] width 34 height 19
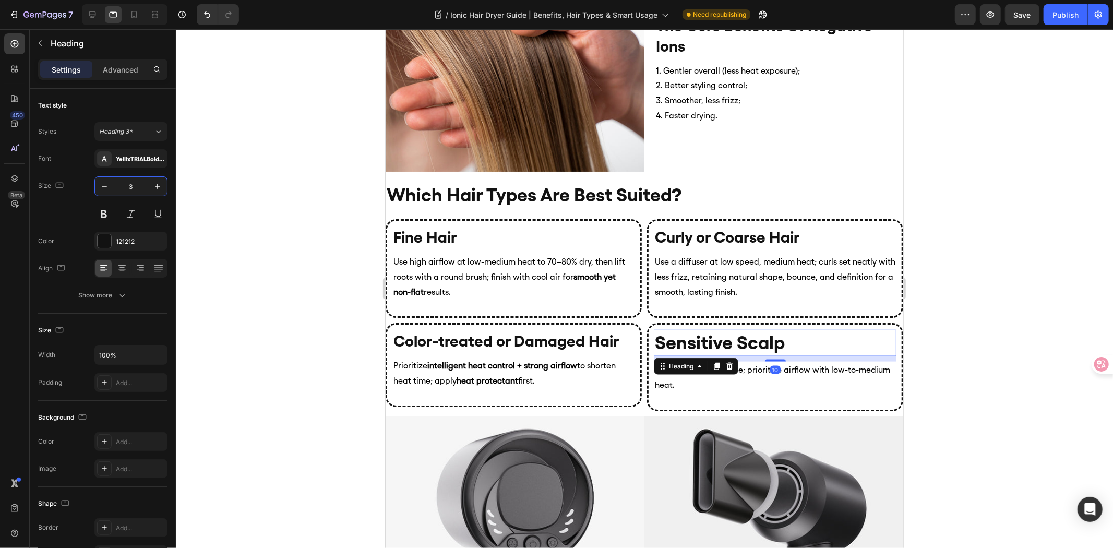
type input "30"
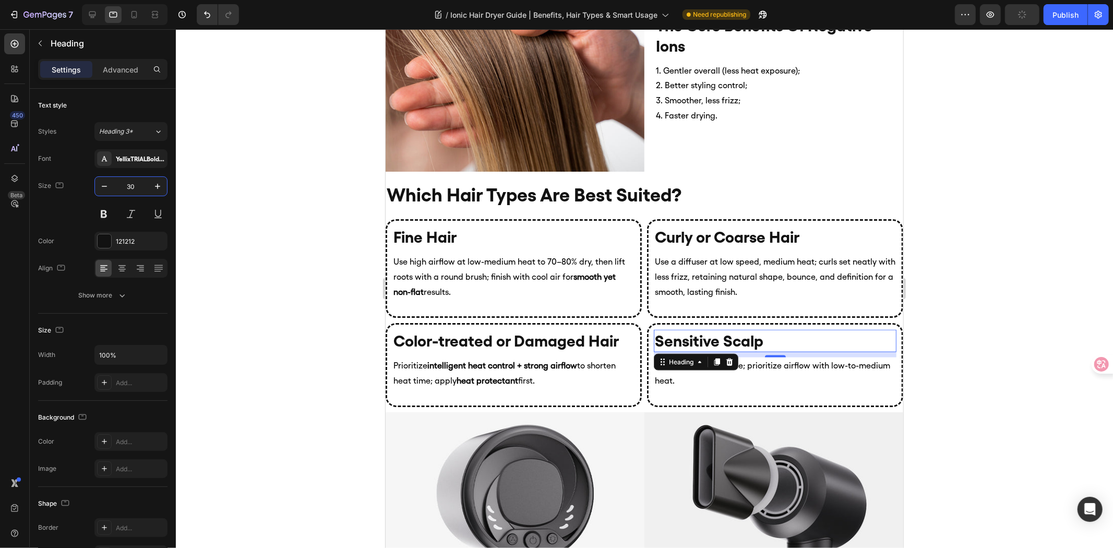
click at [271, 207] on div at bounding box center [645, 288] width 938 height 519
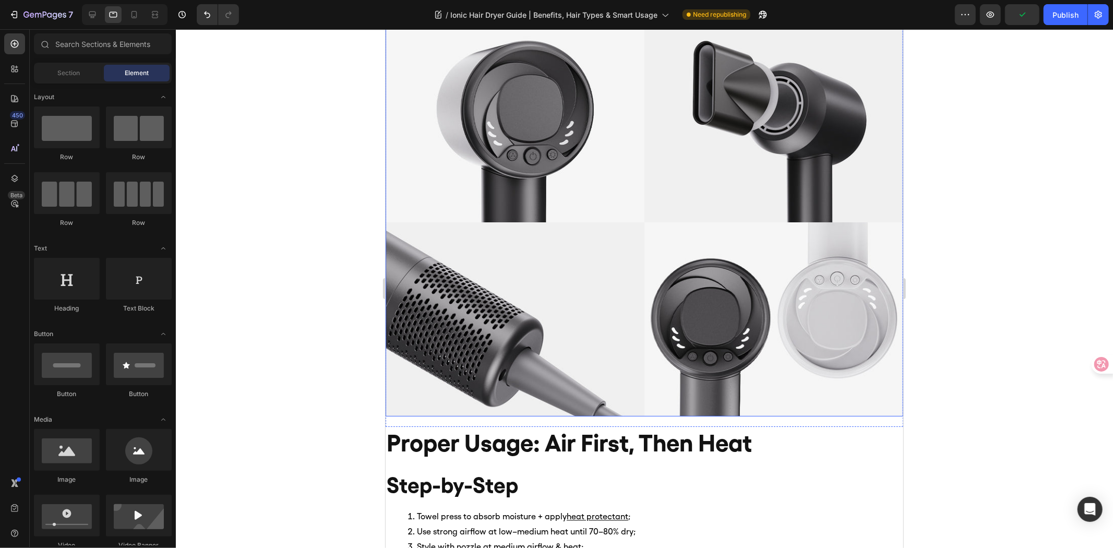
scroll to position [1624, 0]
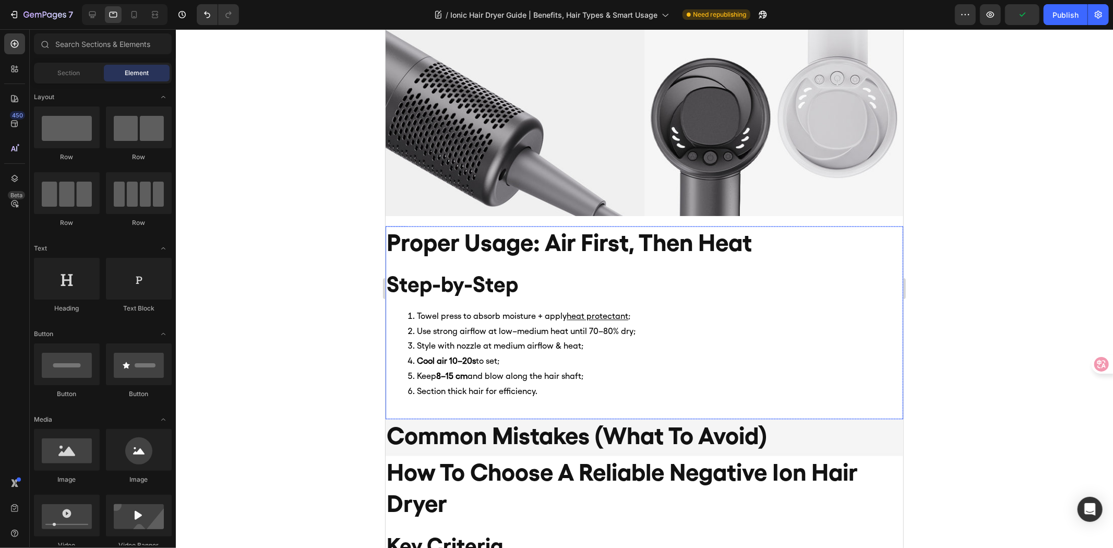
click at [515, 241] on h2 "proper usage: air first, then heat" at bounding box center [644, 242] width 518 height 33
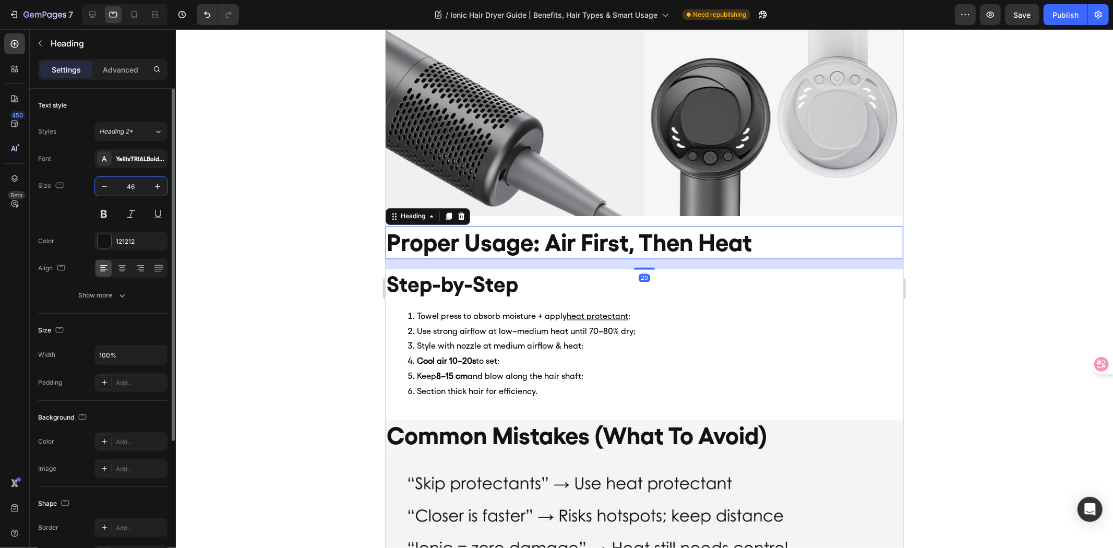
click at [137, 187] on input "46" at bounding box center [131, 186] width 34 height 19
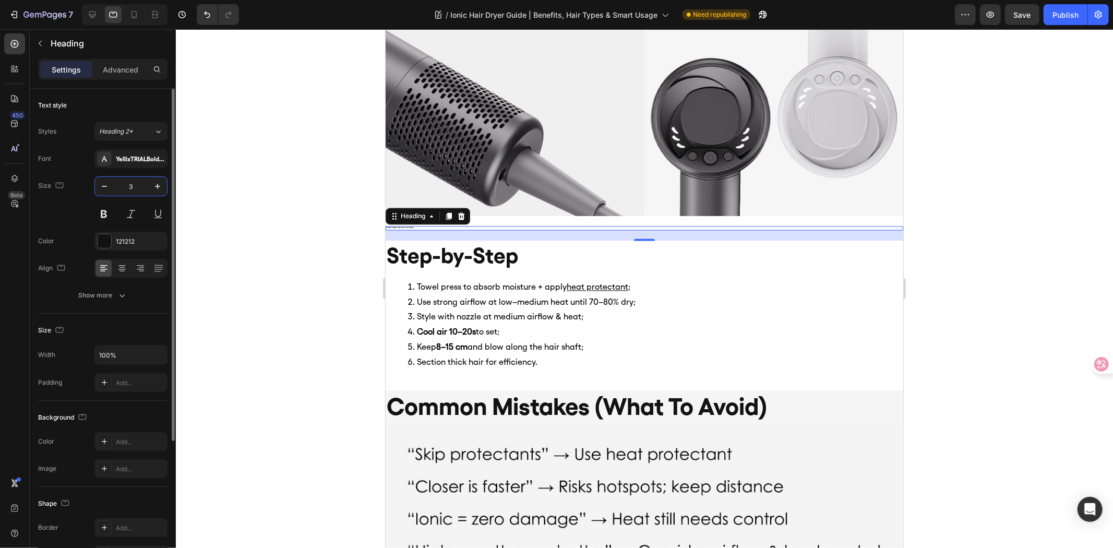
type input "36"
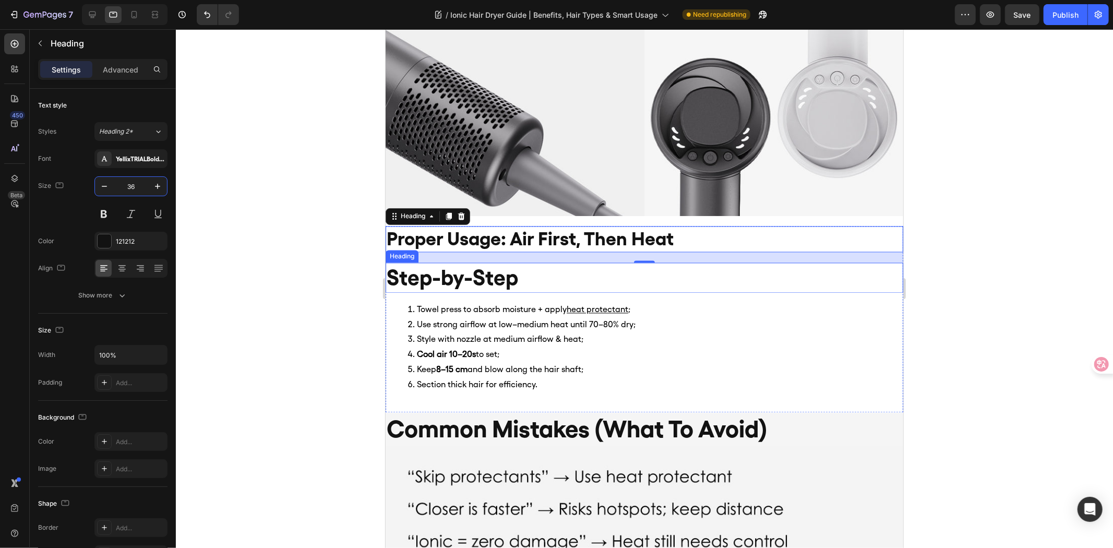
click at [563, 275] on h2 "Step-by-Step" at bounding box center [644, 278] width 518 height 30
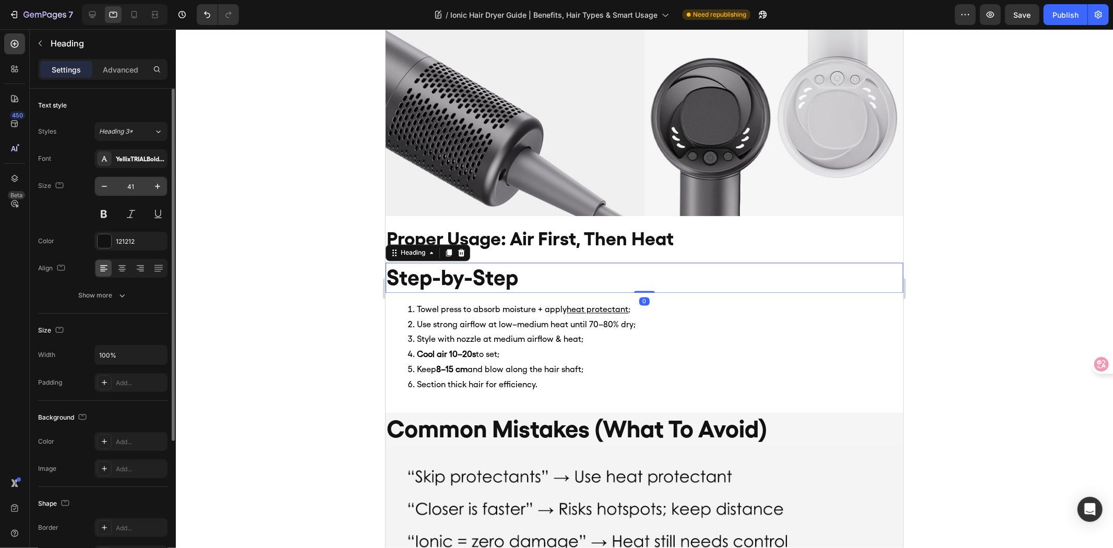
click at [127, 191] on input "41" at bounding box center [131, 186] width 34 height 19
type input "35"
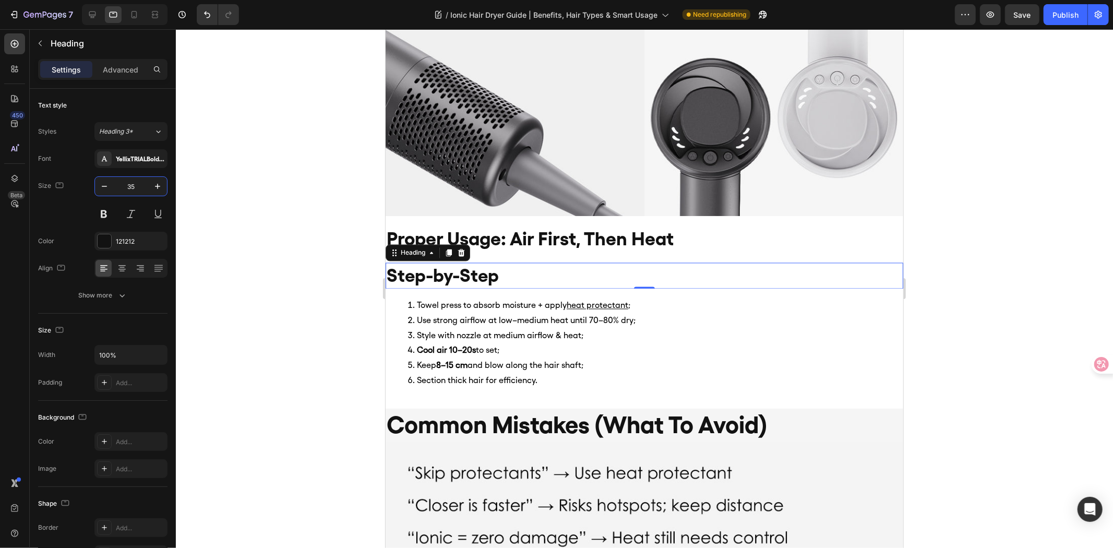
click at [265, 298] on div at bounding box center [645, 288] width 938 height 519
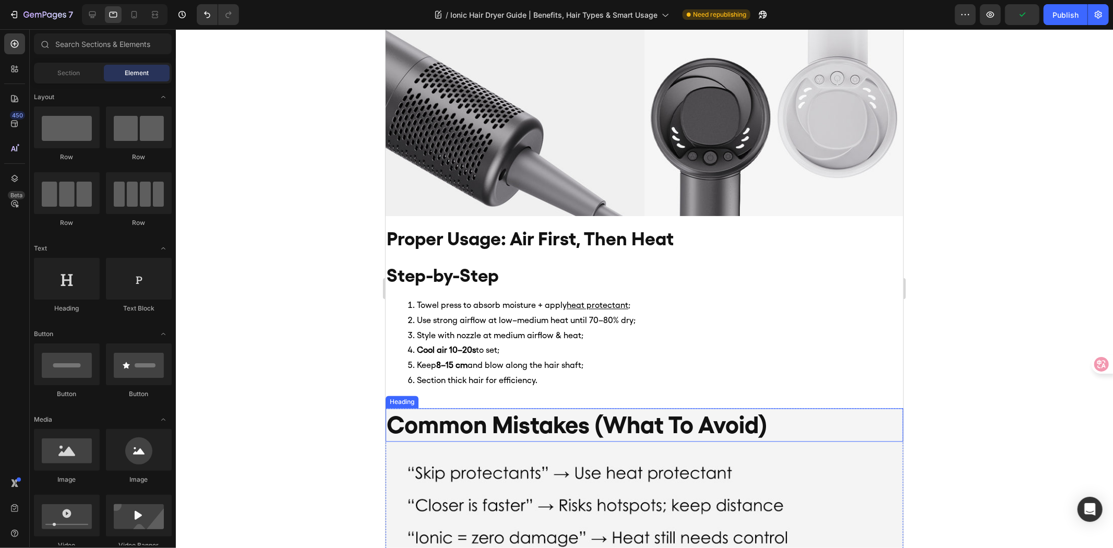
click at [495, 418] on h2 "common mistakes (what to avoid)" at bounding box center [644, 424] width 518 height 33
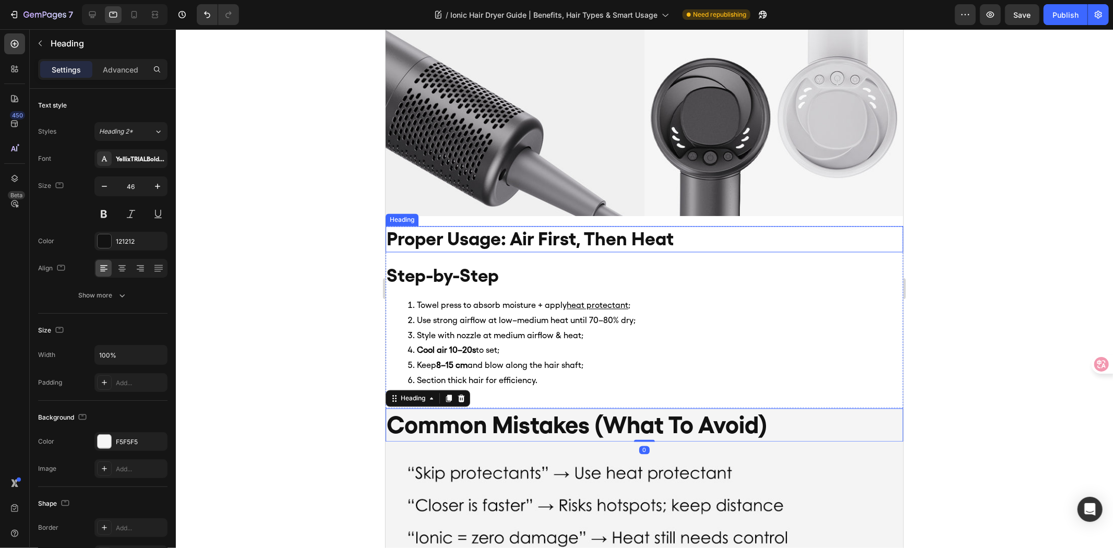
click at [473, 235] on h2 "proper usage: air first, then heat" at bounding box center [644, 239] width 518 height 27
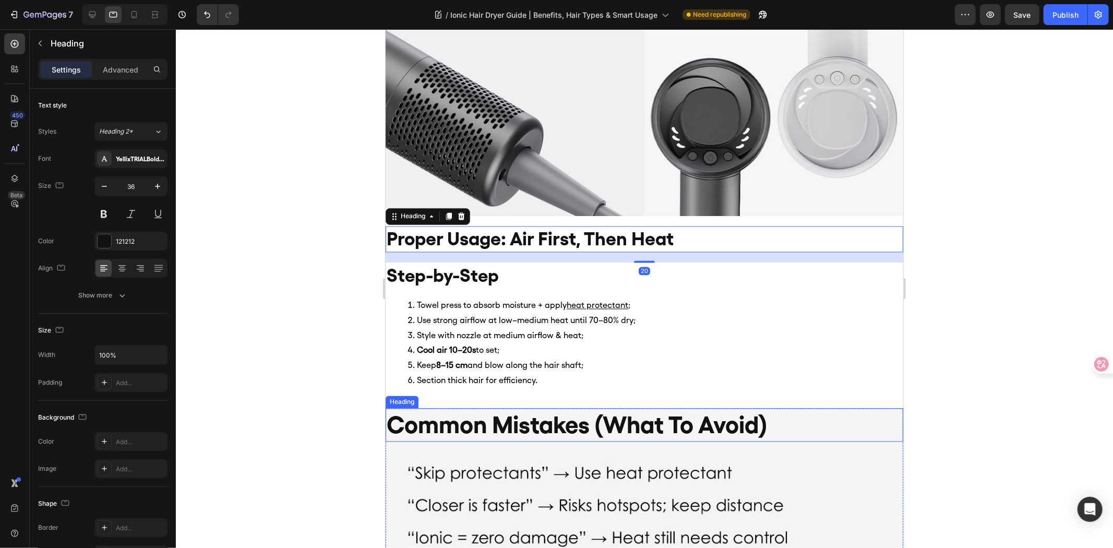
click at [462, 412] on h2 "common mistakes (what to avoid)" at bounding box center [644, 424] width 518 height 33
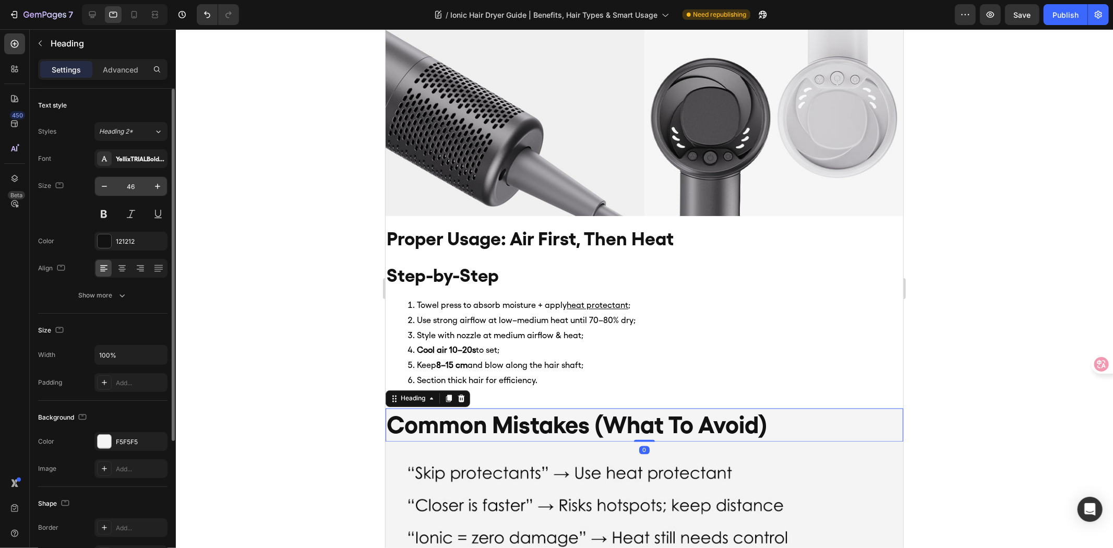
click at [133, 187] on input "46" at bounding box center [131, 186] width 34 height 19
type input "36"
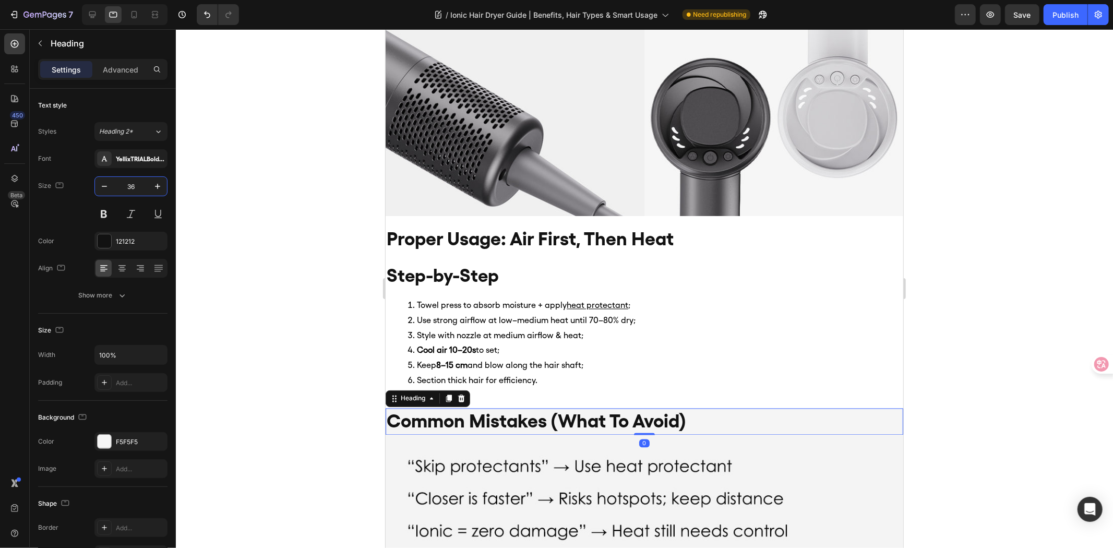
click at [258, 246] on div at bounding box center [645, 288] width 938 height 519
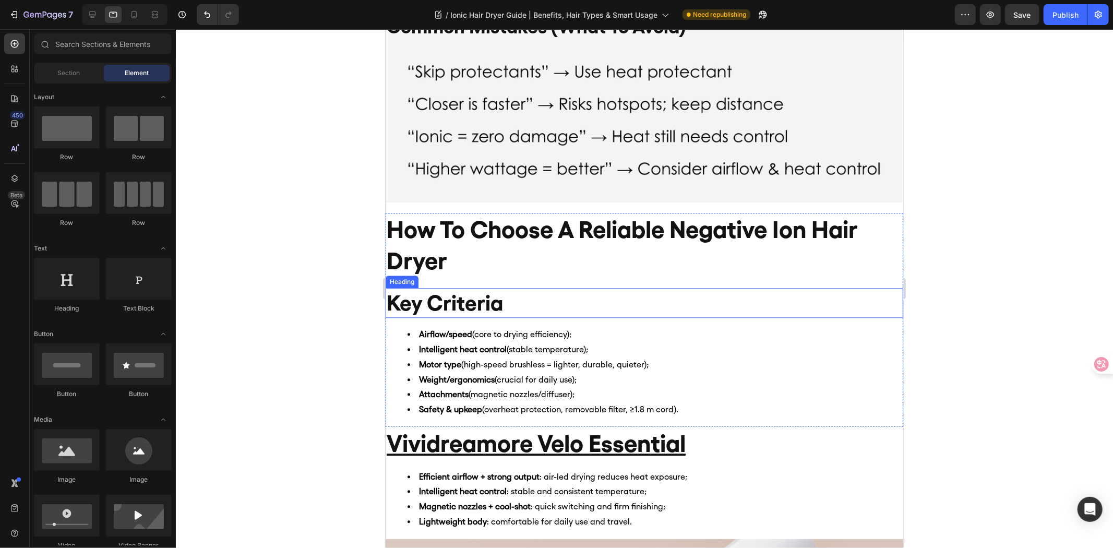
scroll to position [2146, 0]
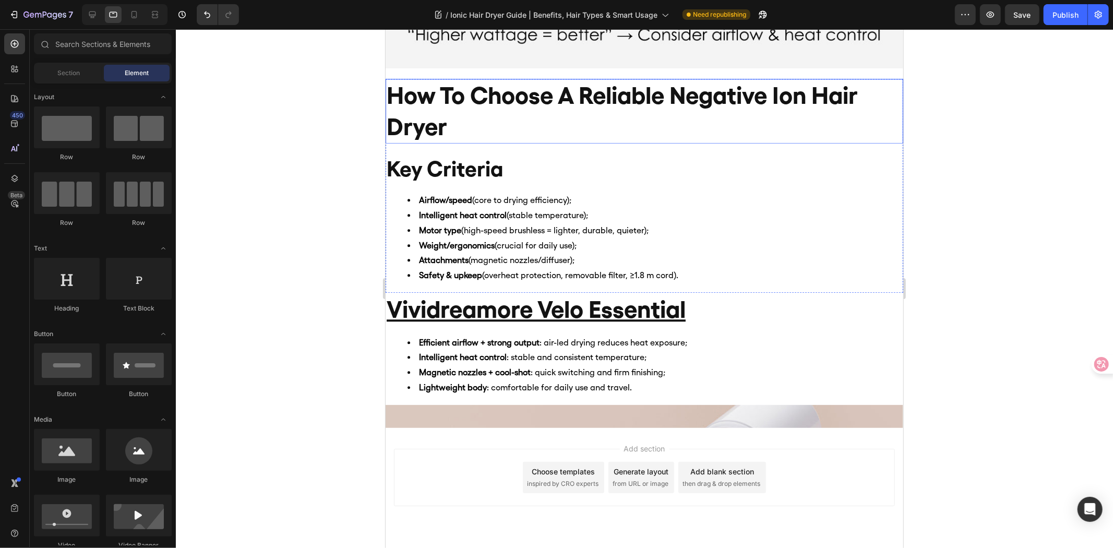
click at [511, 115] on h2 "how to choose a reliable negative ion hair dryer" at bounding box center [644, 110] width 518 height 65
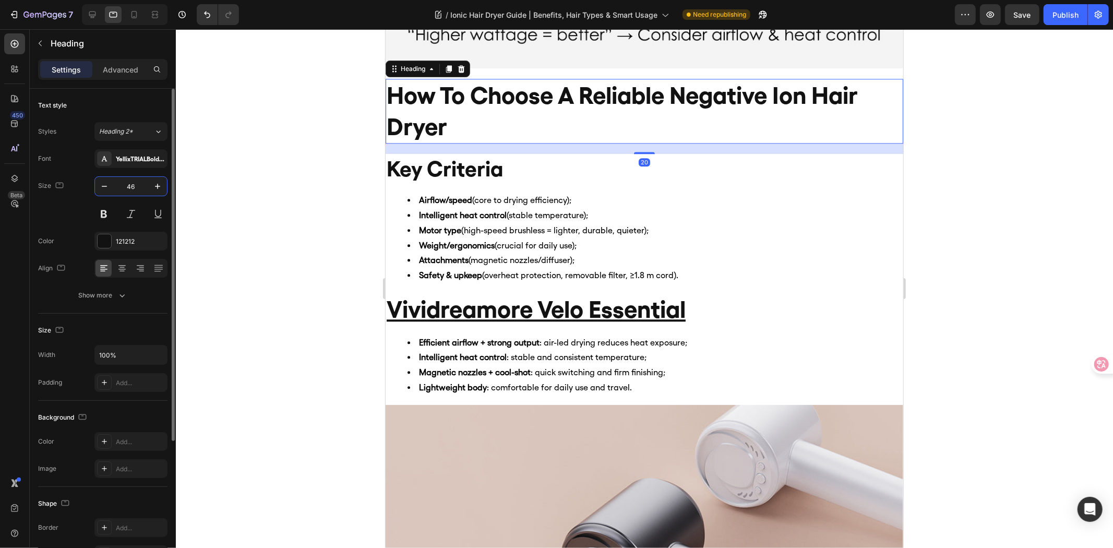
click at [128, 186] on input "46" at bounding box center [131, 186] width 34 height 19
type input "36"
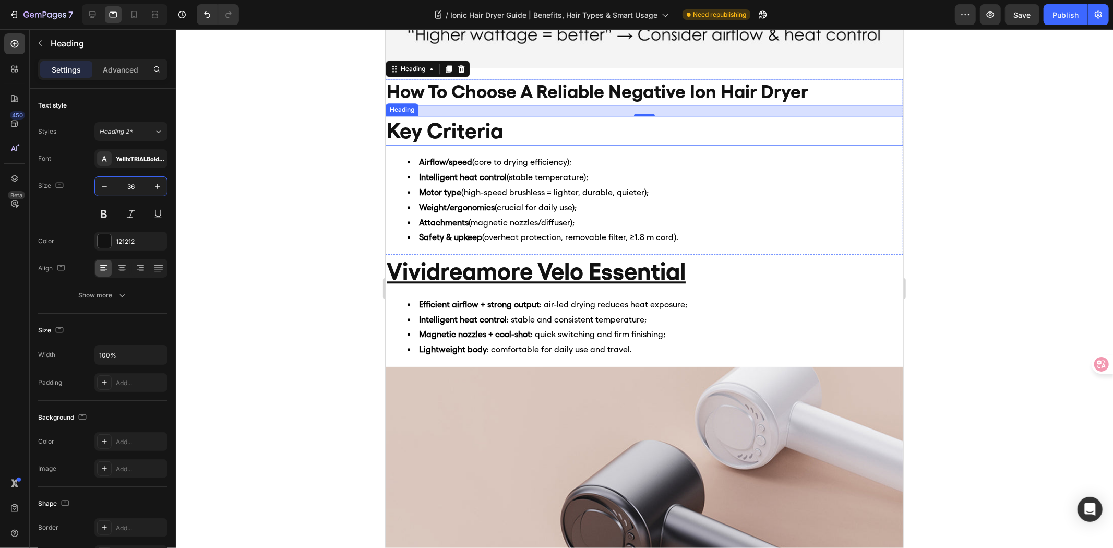
click at [497, 118] on h2 "Key Criteria" at bounding box center [644, 130] width 518 height 30
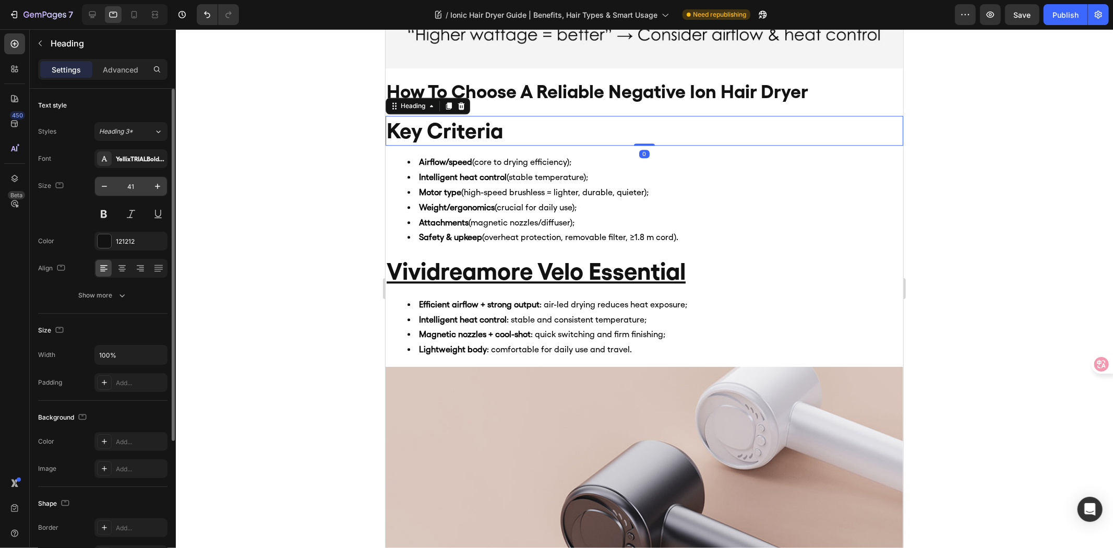
click at [133, 180] on input "41" at bounding box center [131, 186] width 34 height 19
type input "32"
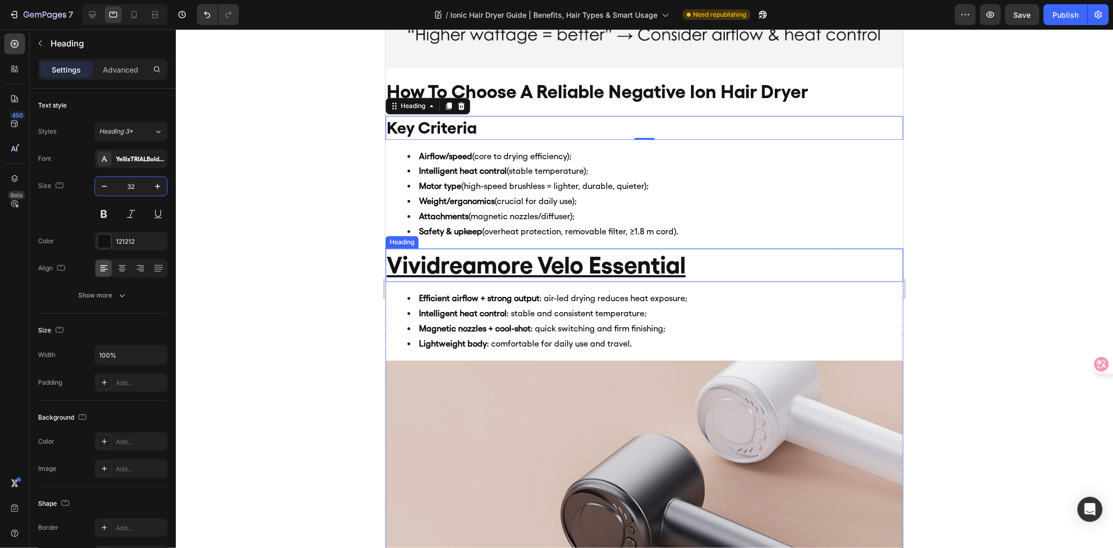
click at [751, 269] on h2 "vividreamore velo essential" at bounding box center [644, 264] width 518 height 33
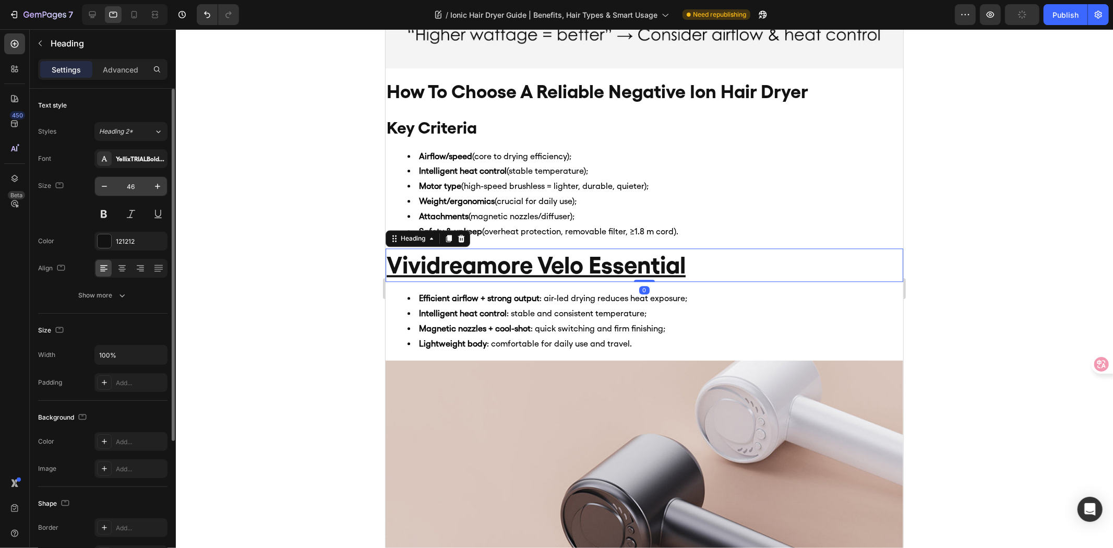
click at [131, 184] on input "46" at bounding box center [131, 186] width 34 height 19
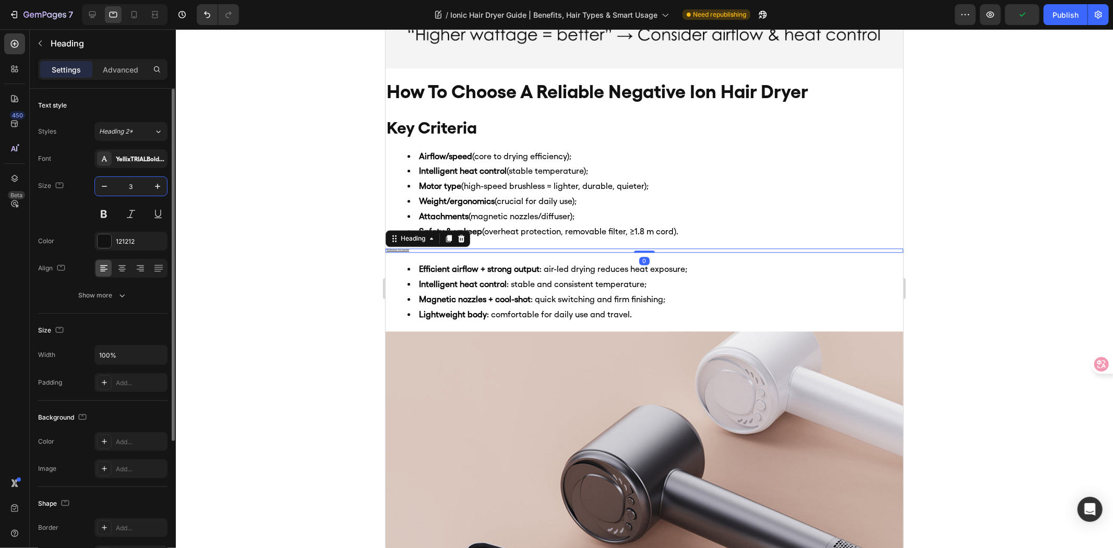
type input "36"
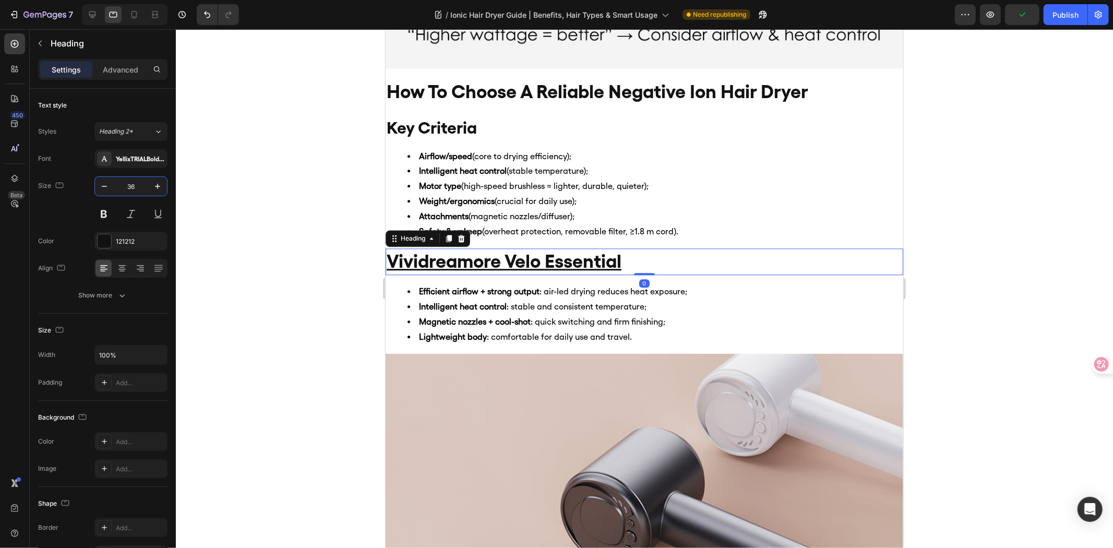
click at [262, 215] on div at bounding box center [645, 288] width 938 height 519
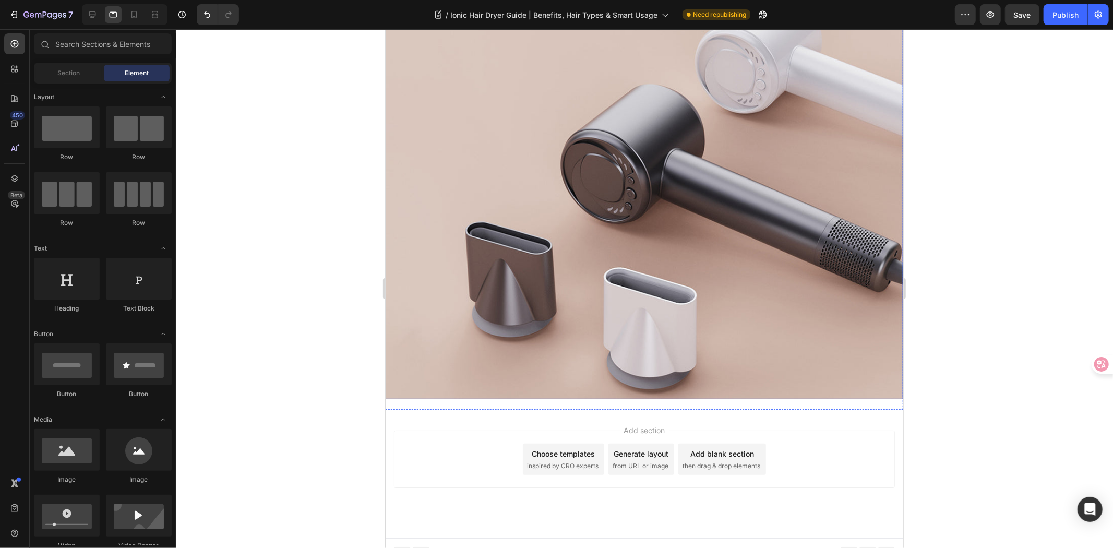
scroll to position [2492, 0]
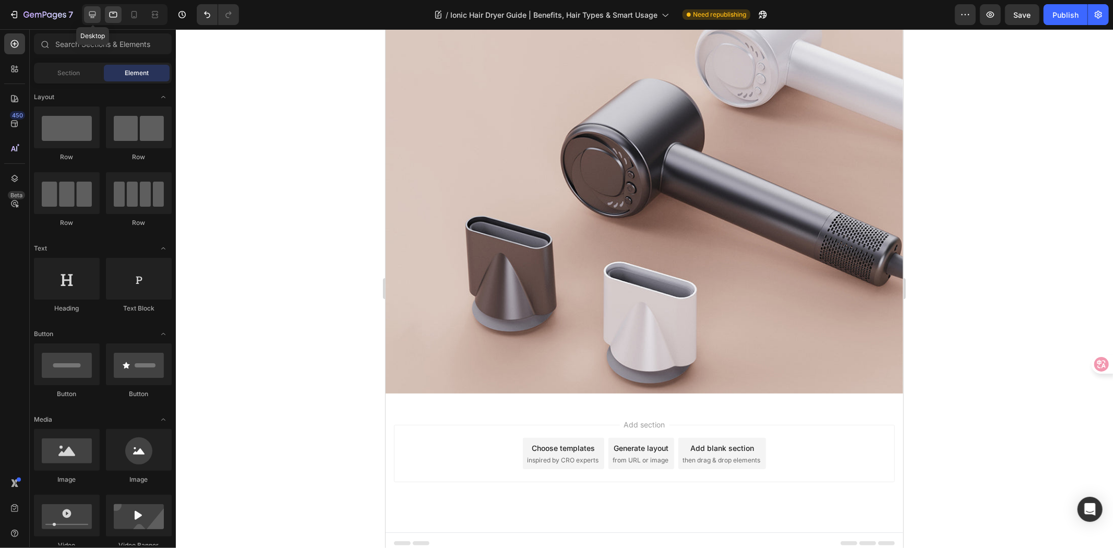
click at [91, 9] on icon at bounding box center [92, 14] width 10 height 10
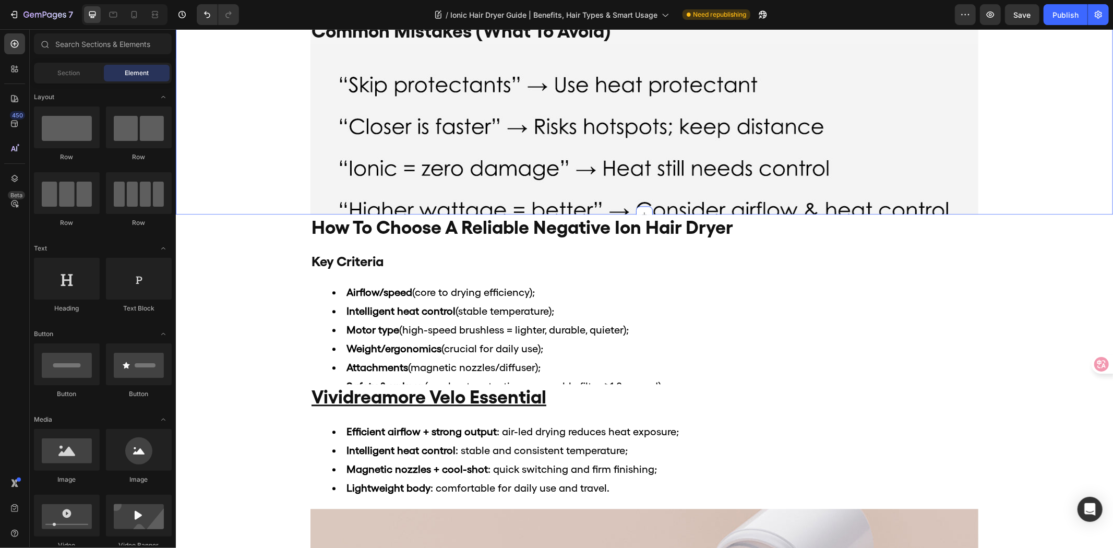
scroll to position [1912, 0]
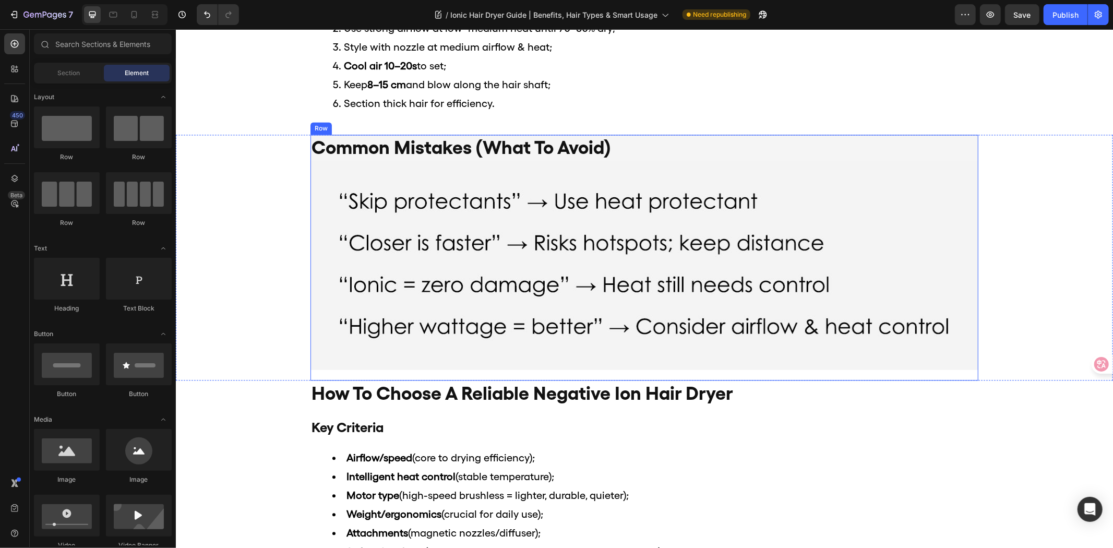
click at [462, 376] on div "common mistakes (what to avoid) Heading Image" at bounding box center [644, 257] width 668 height 246
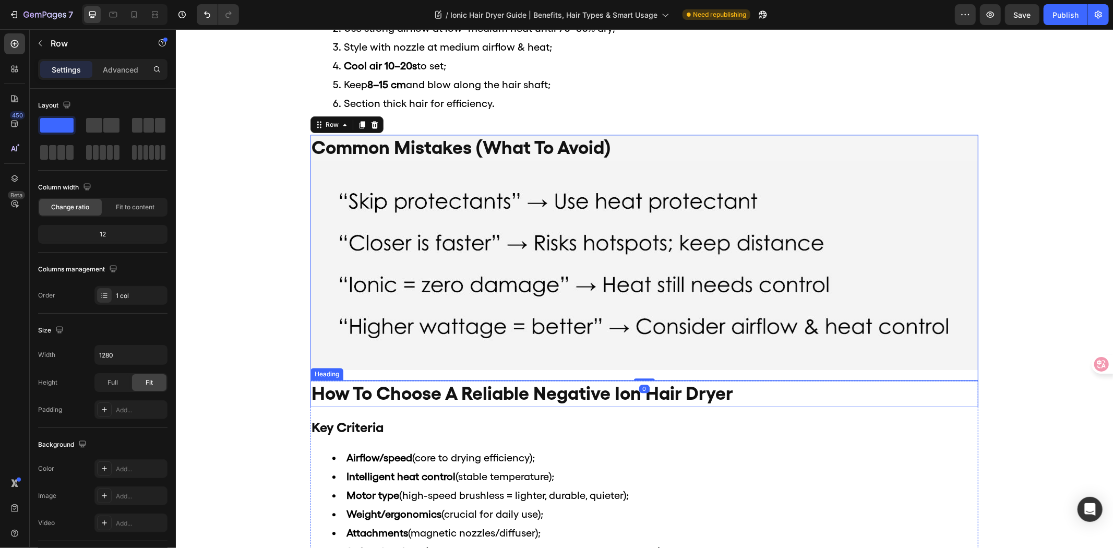
click at [428, 386] on h2 "how to choose a reliable negative ion hair dryer" at bounding box center [644, 393] width 668 height 27
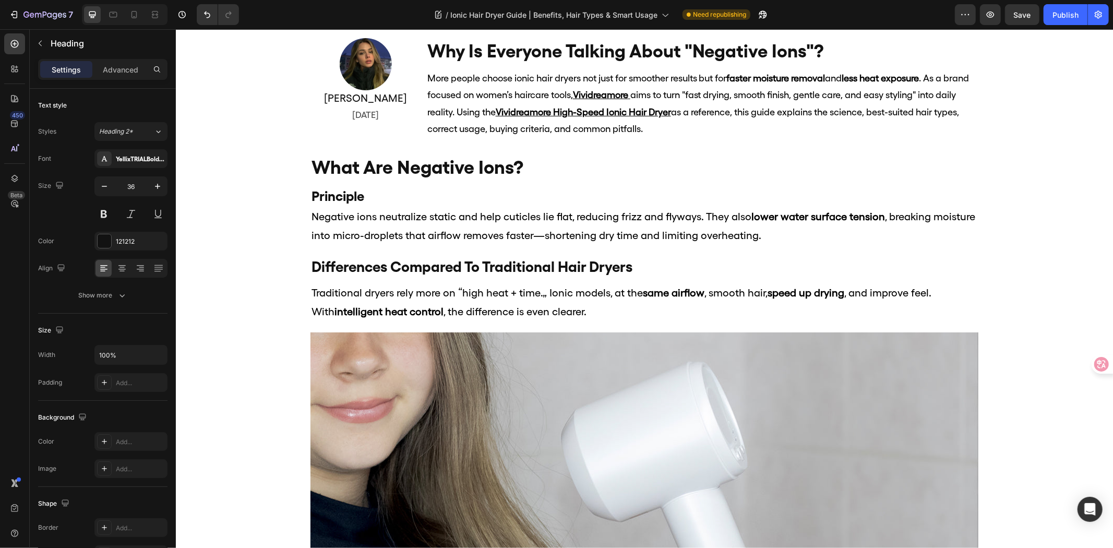
scroll to position [0, 0]
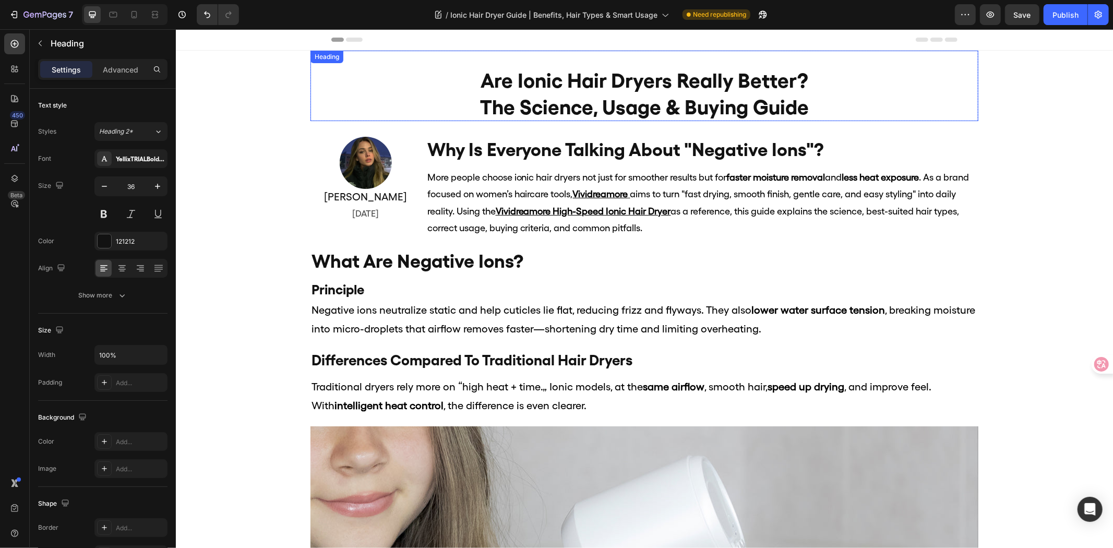
click at [561, 97] on h2 "Are Ionic Hair Dryers Really Better? The Science, Usage & Buying Guide" at bounding box center [644, 93] width 668 height 55
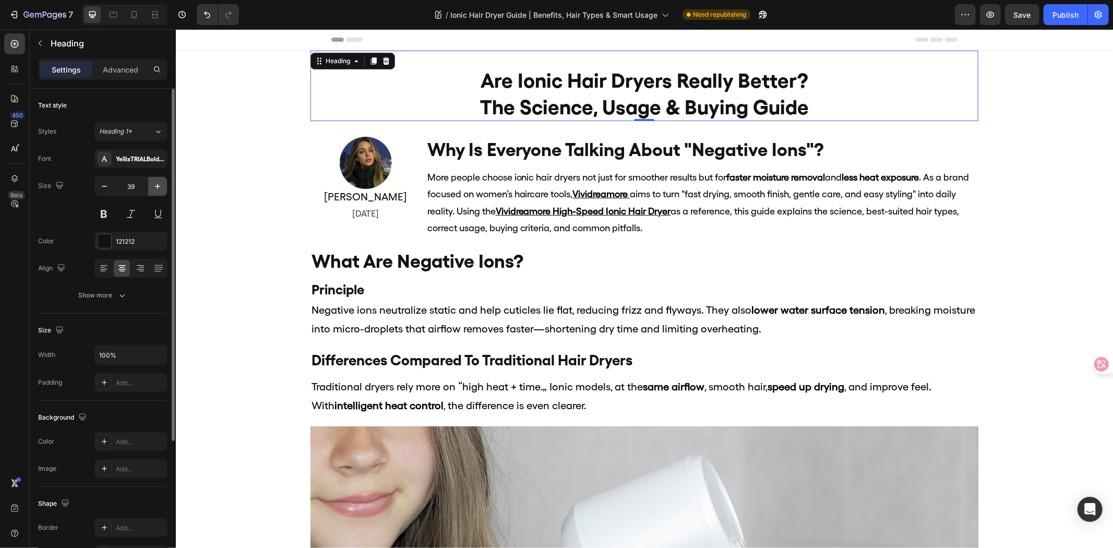
click at [153, 189] on icon "button" at bounding box center [157, 186] width 10 height 10
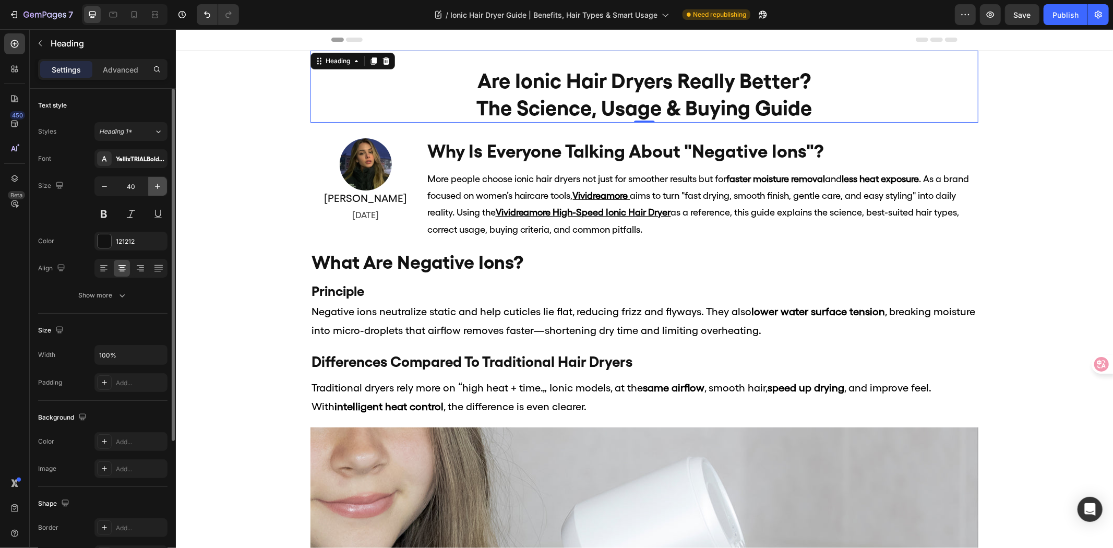
click at [153, 189] on icon "button" at bounding box center [157, 186] width 10 height 10
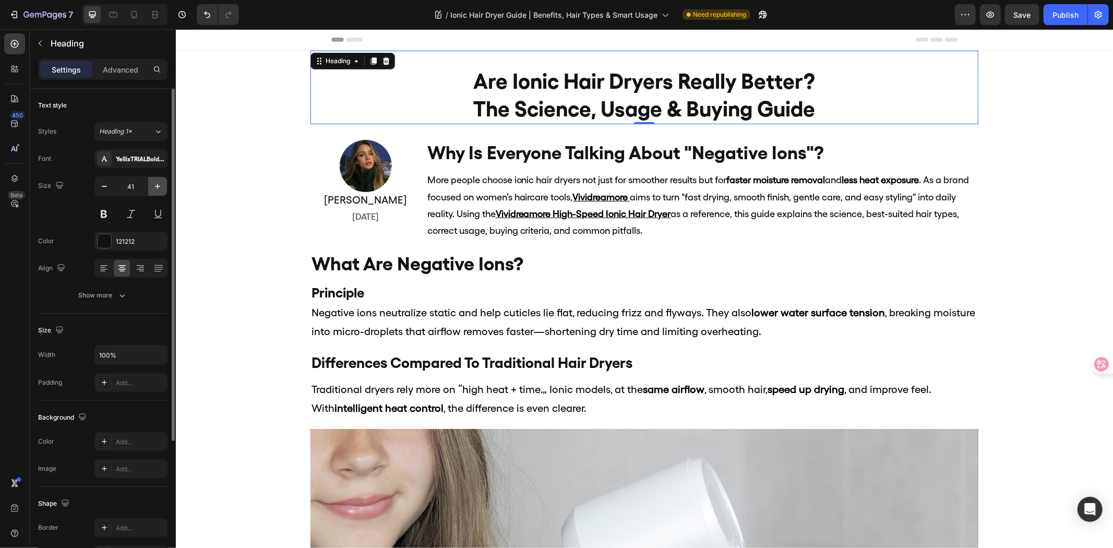
click at [153, 189] on icon "button" at bounding box center [157, 186] width 10 height 10
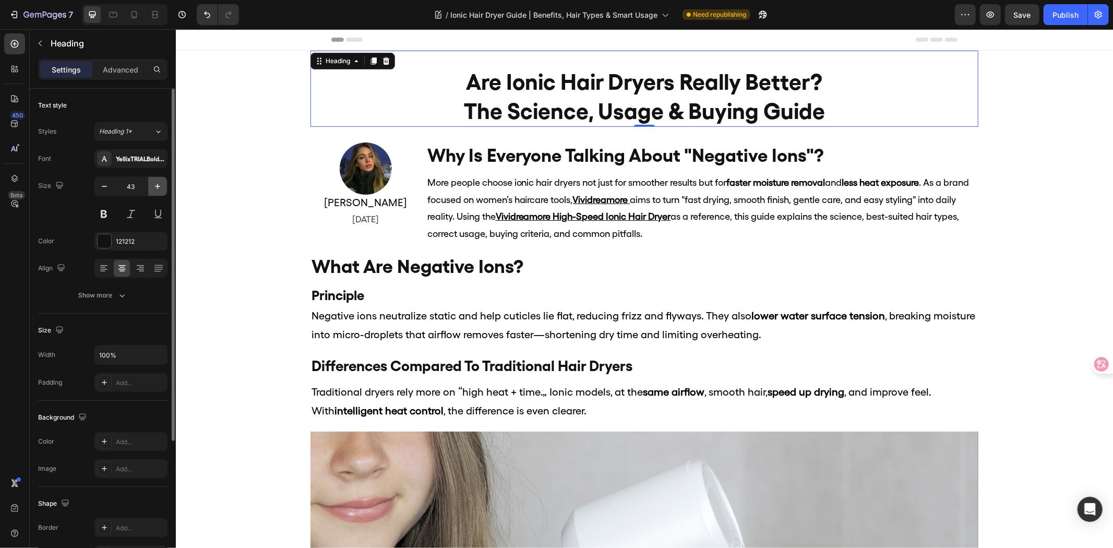
click at [153, 189] on icon "button" at bounding box center [157, 186] width 10 height 10
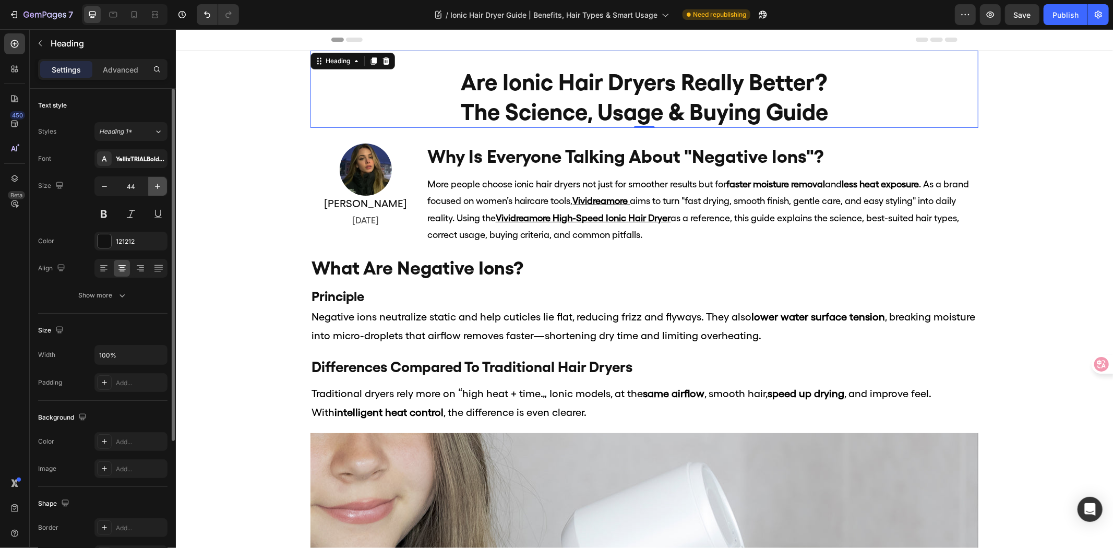
click at [153, 189] on icon "button" at bounding box center [157, 186] width 10 height 10
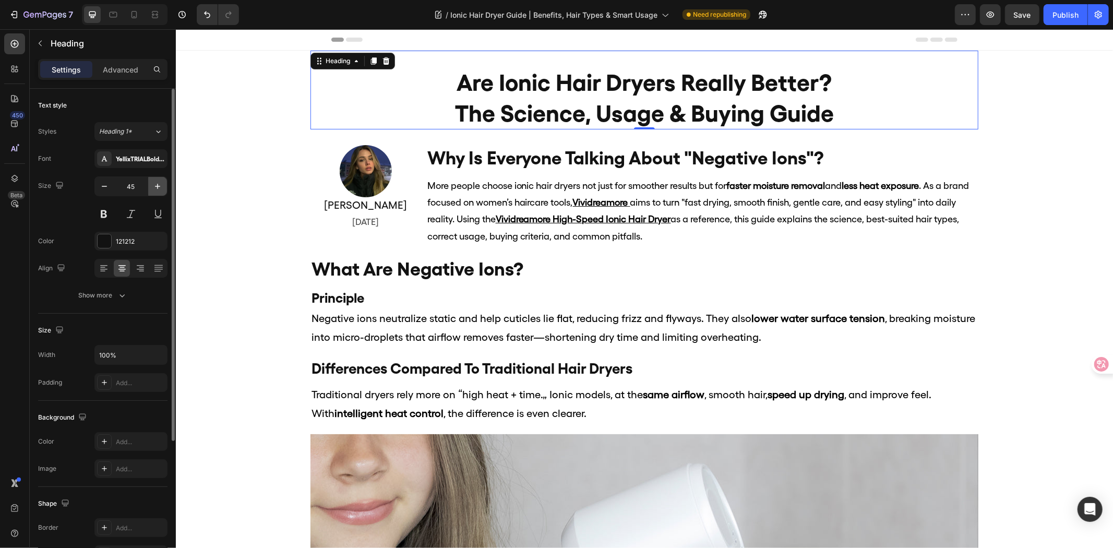
click at [153, 189] on icon "button" at bounding box center [157, 186] width 10 height 10
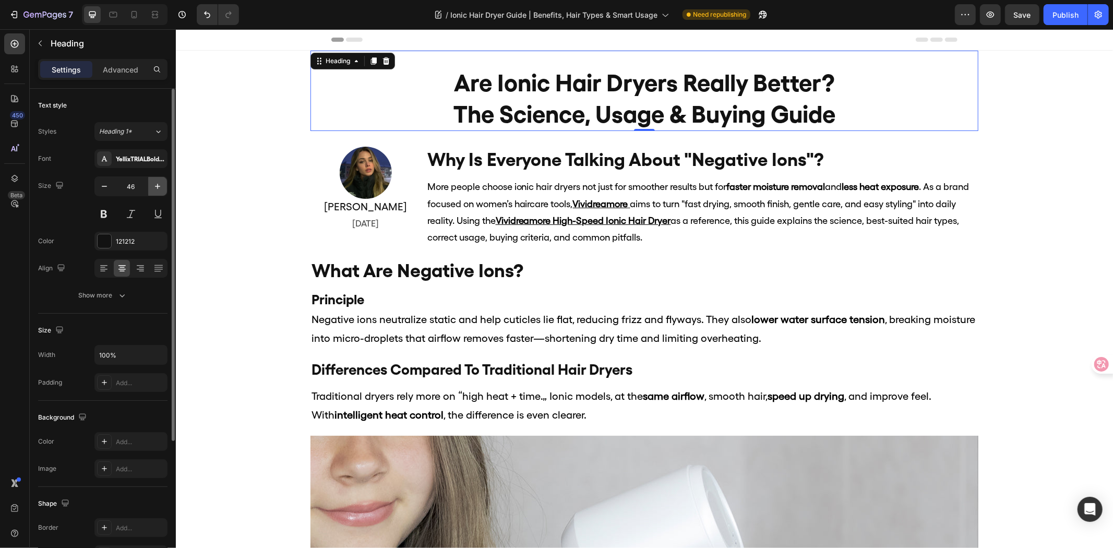
click at [153, 189] on icon "button" at bounding box center [157, 186] width 10 height 10
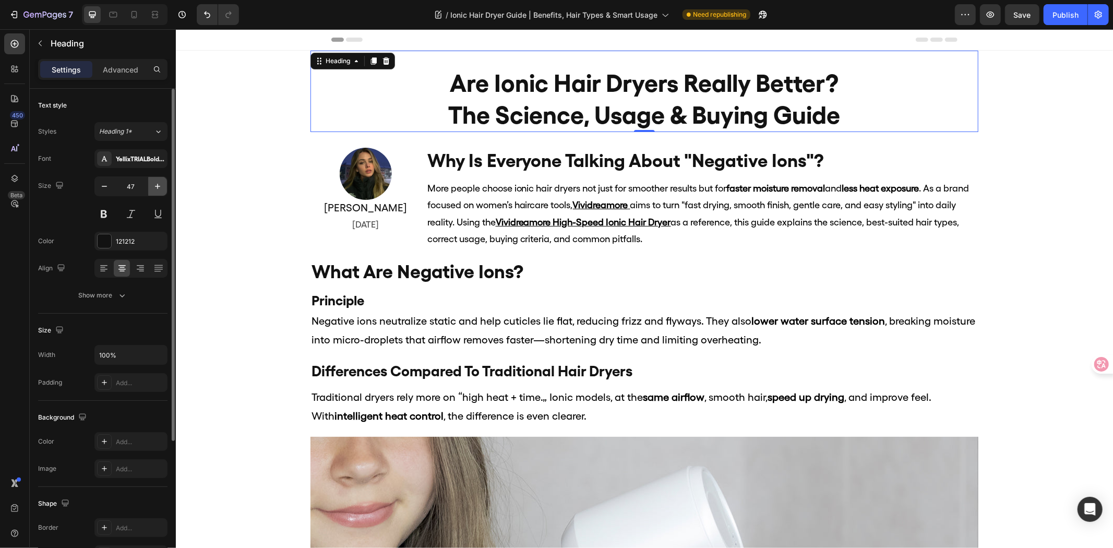
click at [153, 189] on icon "button" at bounding box center [157, 186] width 10 height 10
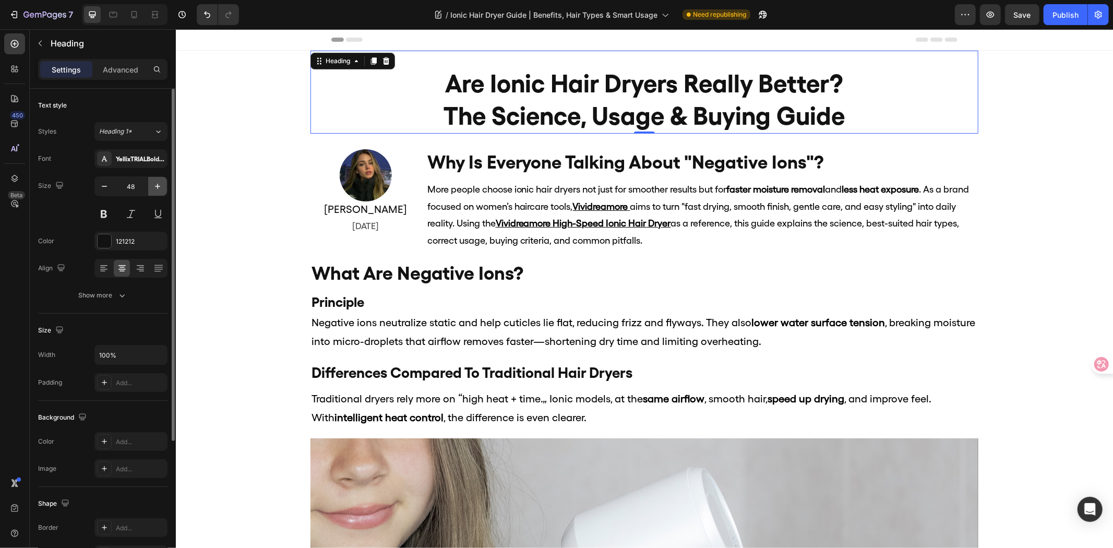
click at [153, 189] on icon "button" at bounding box center [157, 186] width 10 height 10
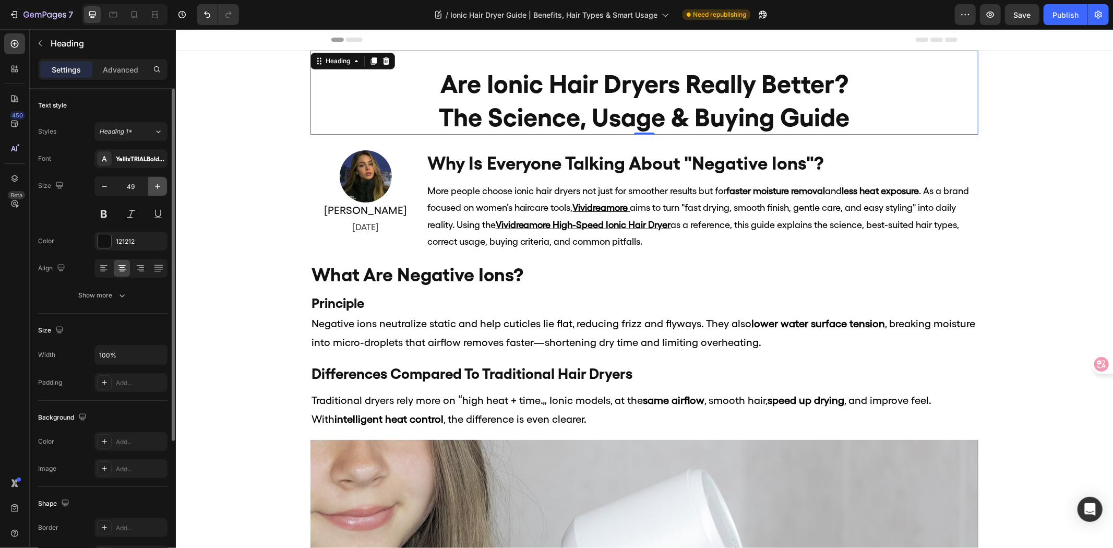
click at [153, 189] on icon "button" at bounding box center [157, 186] width 10 height 10
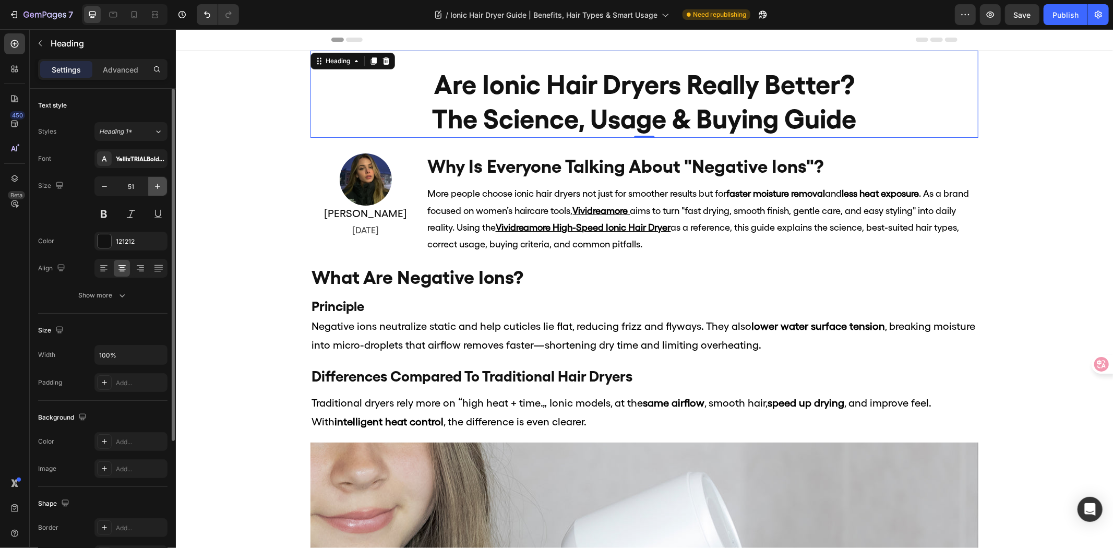
click at [153, 189] on icon "button" at bounding box center [157, 186] width 10 height 10
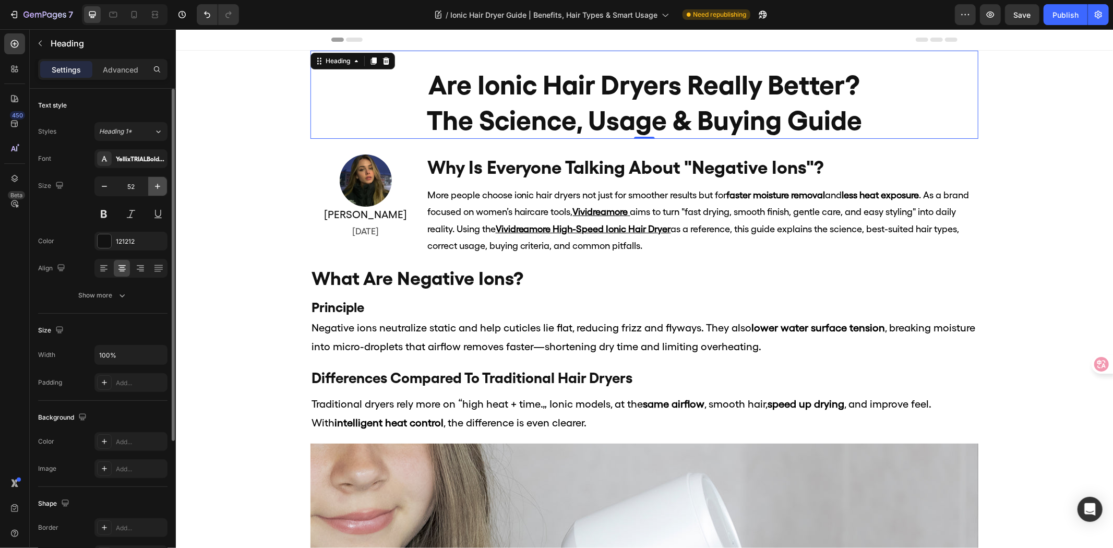
click at [153, 189] on icon "button" at bounding box center [157, 186] width 10 height 10
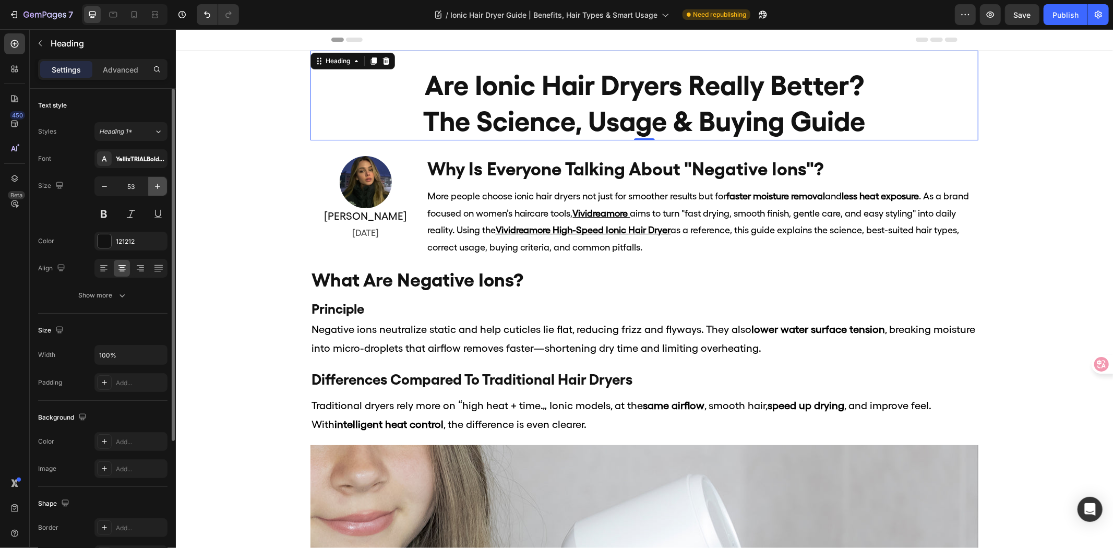
click at [153, 189] on icon "button" at bounding box center [157, 186] width 10 height 10
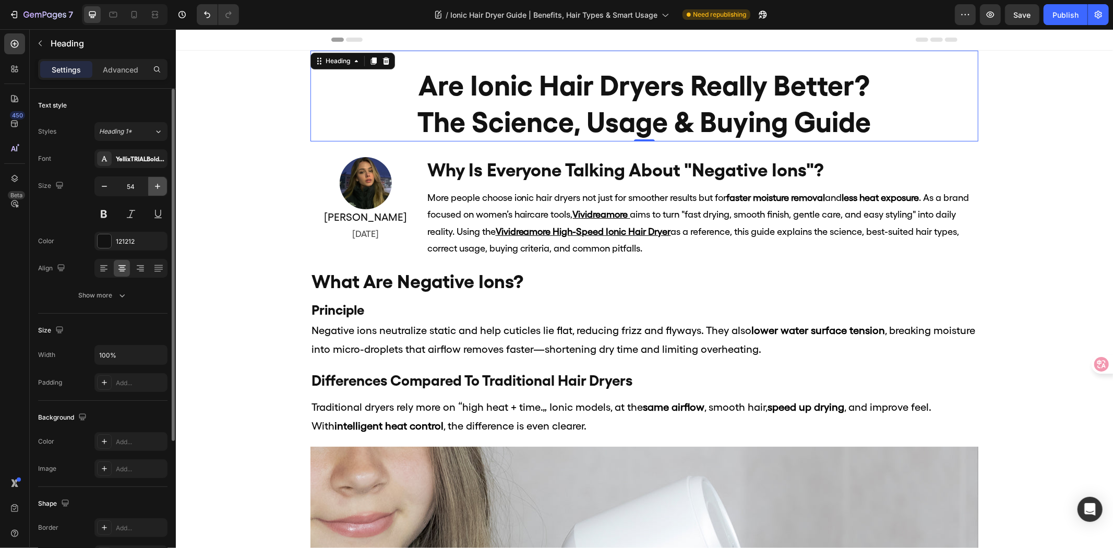
click at [153, 189] on icon "button" at bounding box center [157, 186] width 10 height 10
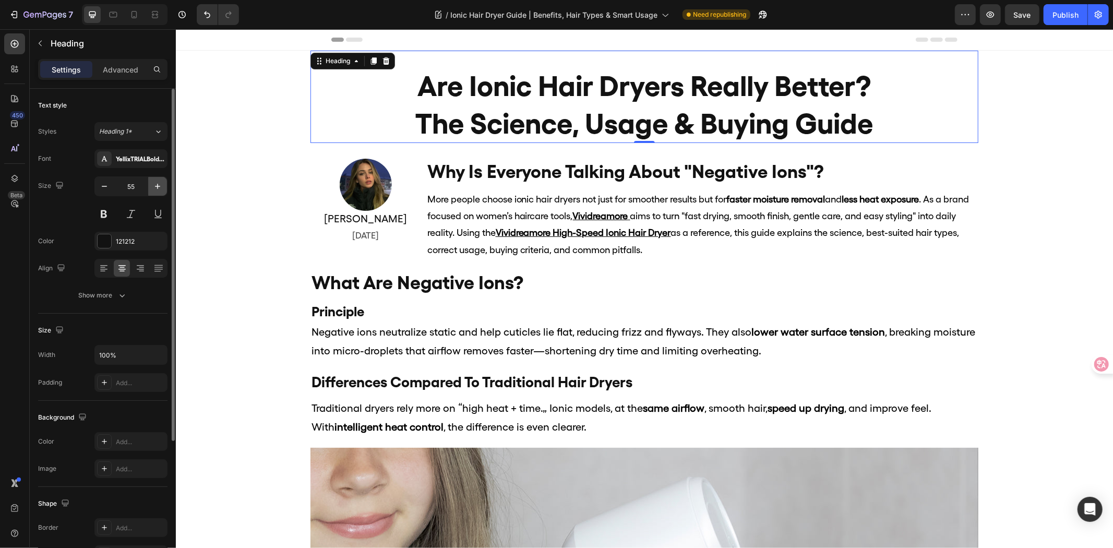
click at [153, 189] on icon "button" at bounding box center [157, 186] width 10 height 10
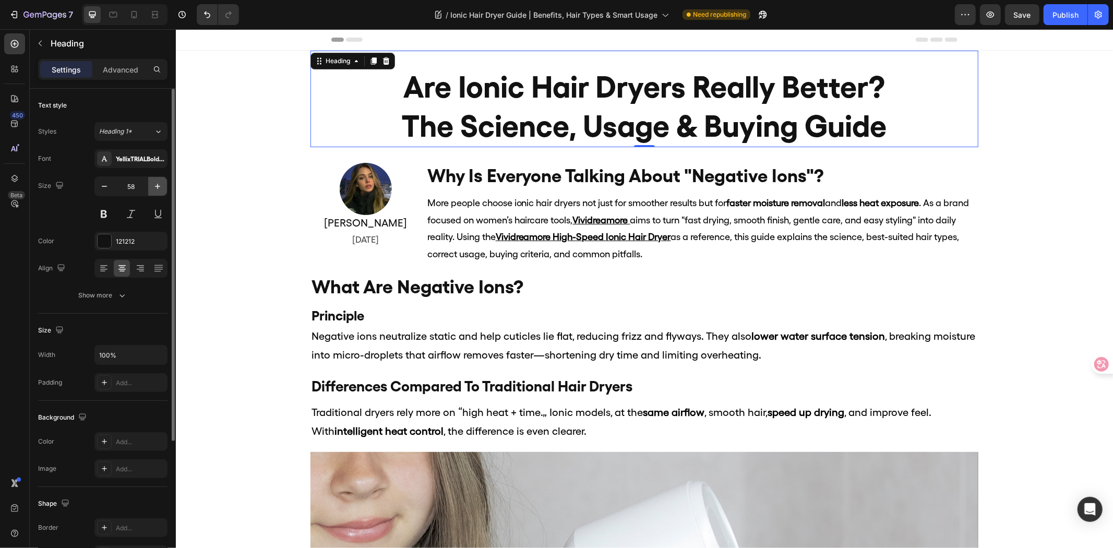
click at [153, 189] on icon "button" at bounding box center [157, 186] width 10 height 10
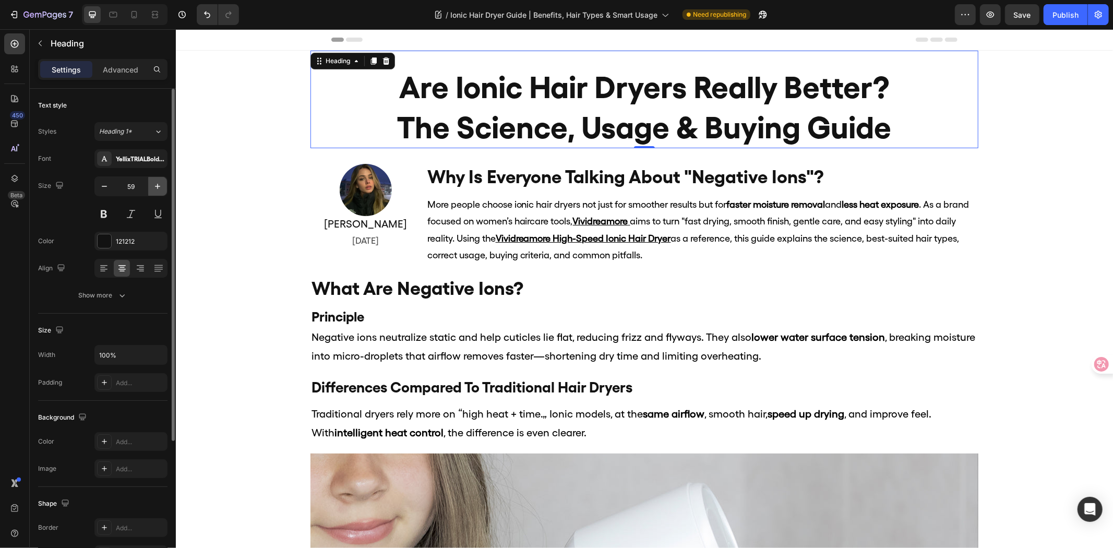
click at [154, 182] on icon "button" at bounding box center [157, 186] width 10 height 10
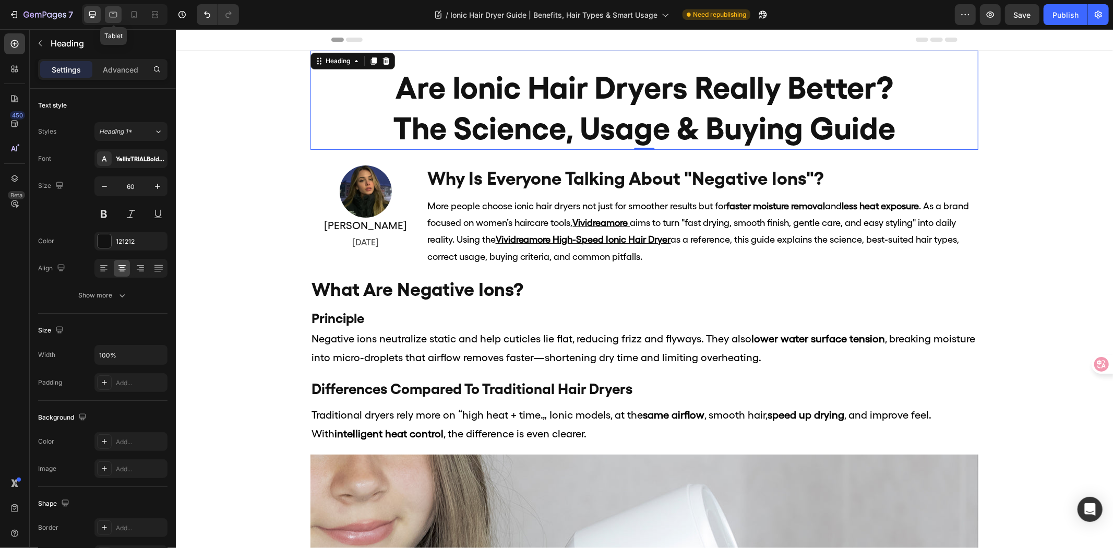
click at [112, 10] on icon at bounding box center [113, 14] width 10 height 10
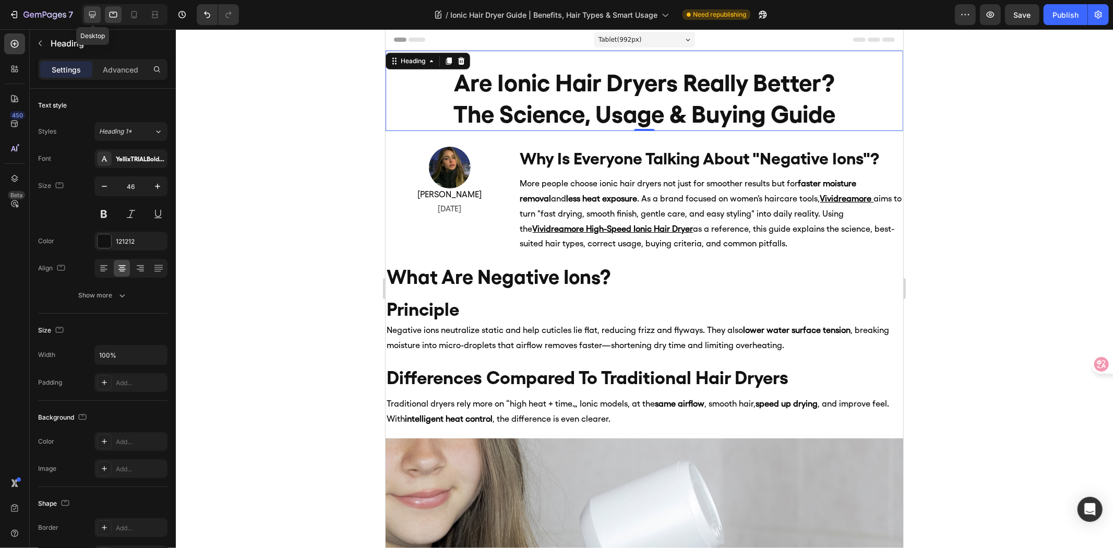
click at [87, 17] on icon at bounding box center [92, 14] width 10 height 10
type input "60"
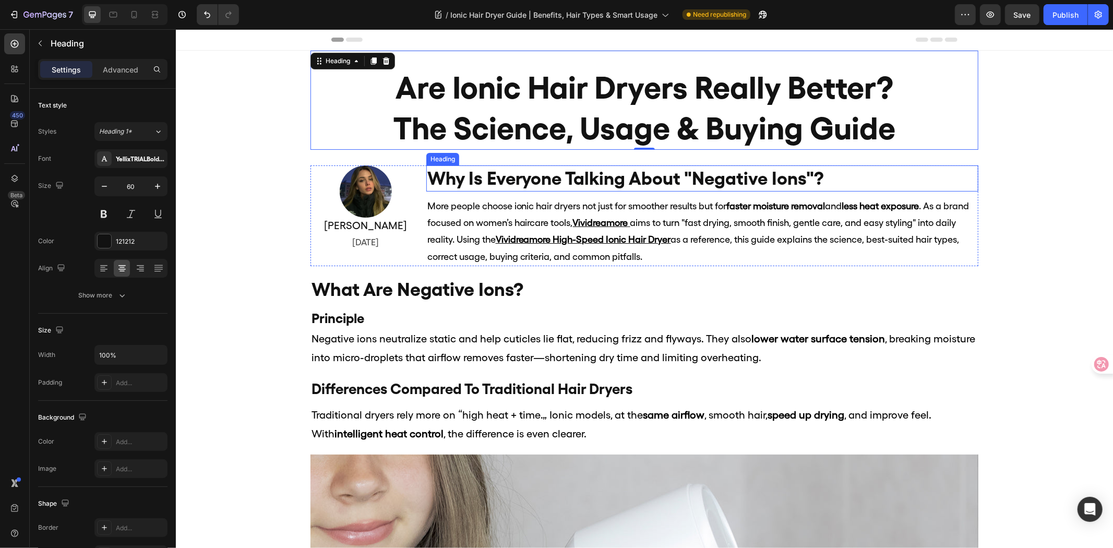
click at [572, 174] on h2 "why is everyone talking about "negative ions"?" at bounding box center [702, 178] width 552 height 26
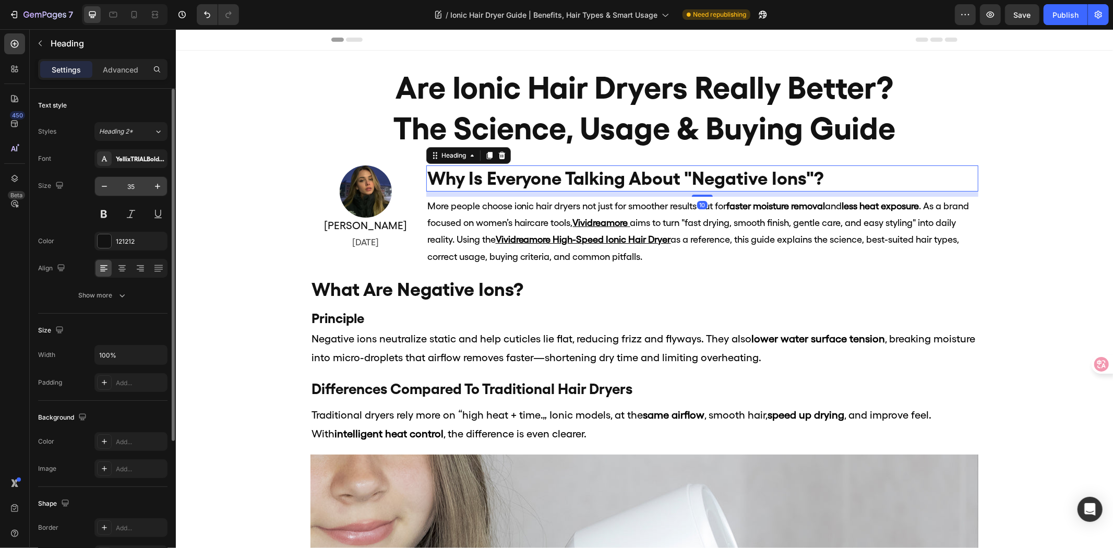
click at [134, 186] on input "35" at bounding box center [131, 186] width 34 height 19
type input "38"
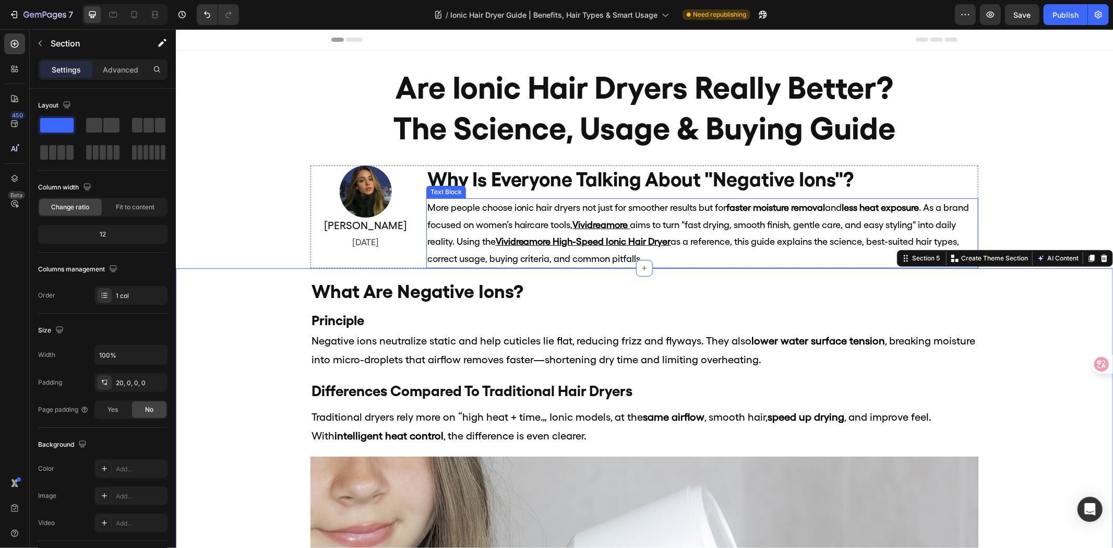
click at [513, 183] on h2 "why is everyone talking about "negative ions"?" at bounding box center [702, 179] width 552 height 28
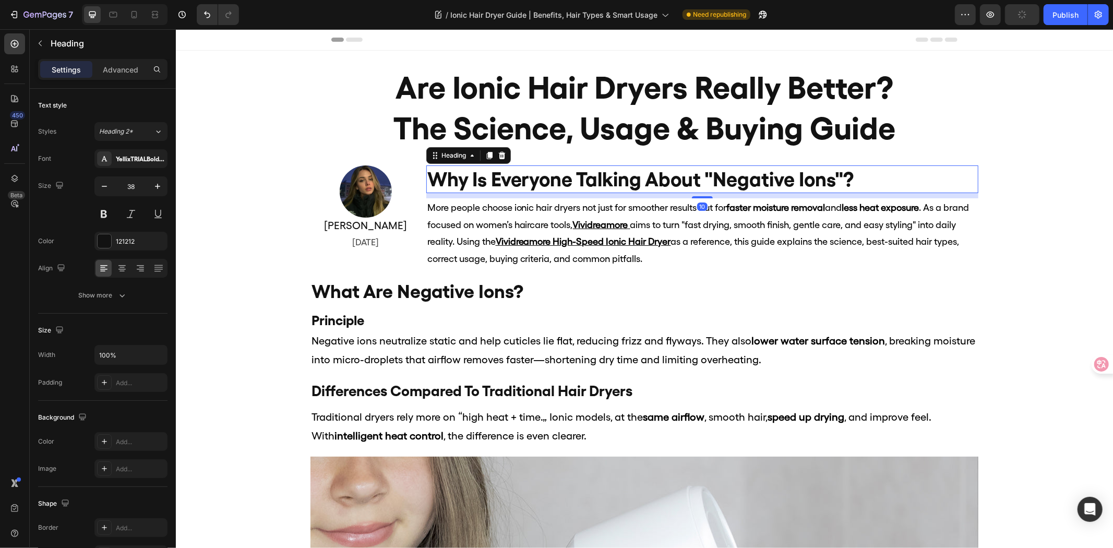
click at [471, 174] on h2 "why is everyone talking about "negative ions"?" at bounding box center [702, 179] width 552 height 28
click at [471, 174] on p "why is everyone talking about "negative ions"?" at bounding box center [702, 179] width 550 height 26
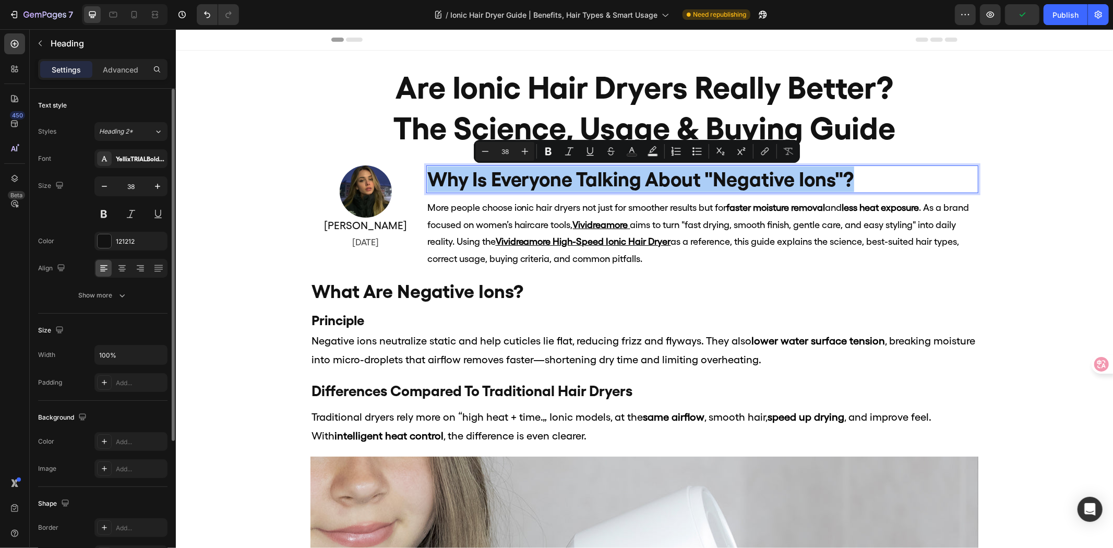
click at [156, 313] on div "Text style Styles Heading 2* Font YellixTRIALBold-BF6719a047469e3 Size 38 Color…" at bounding box center [102, 201] width 129 height 225
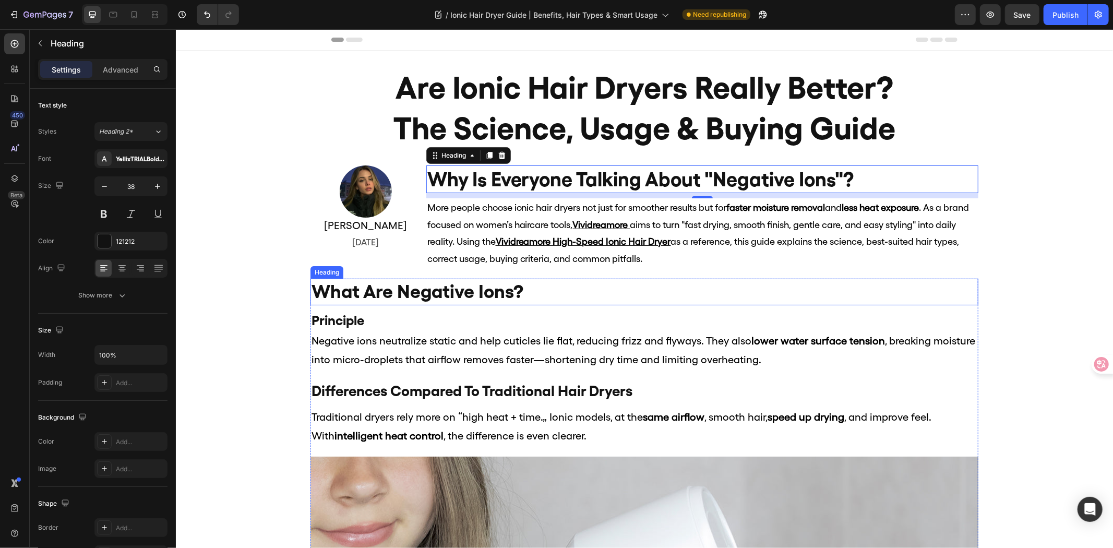
click at [449, 290] on h2 "what are negative ions?" at bounding box center [644, 291] width 668 height 27
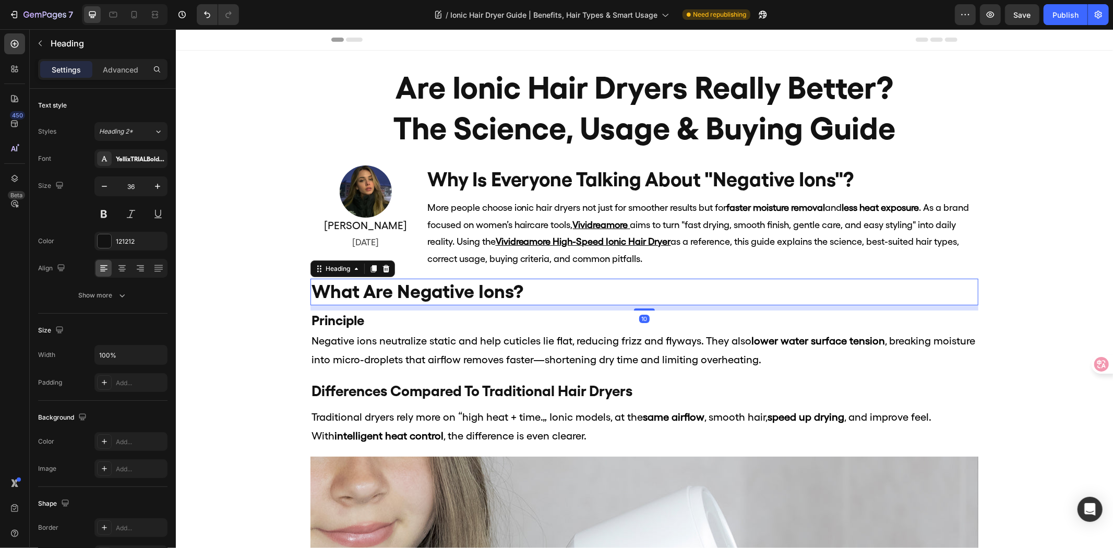
click at [449, 290] on h2 "what are negative ions?" at bounding box center [644, 291] width 668 height 27
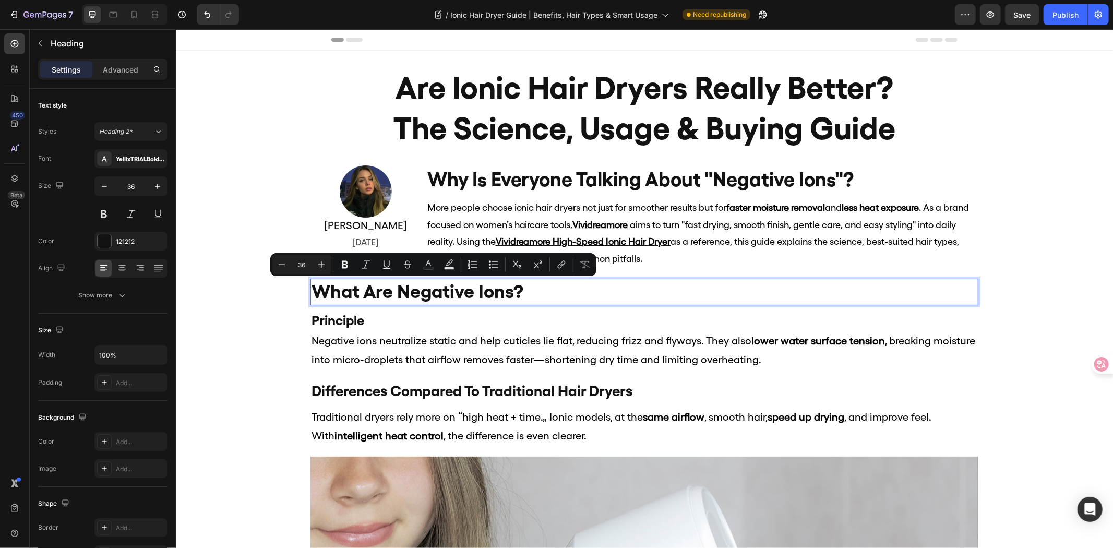
click at [449, 290] on p "what are negative ions?" at bounding box center [644, 291] width 666 height 25
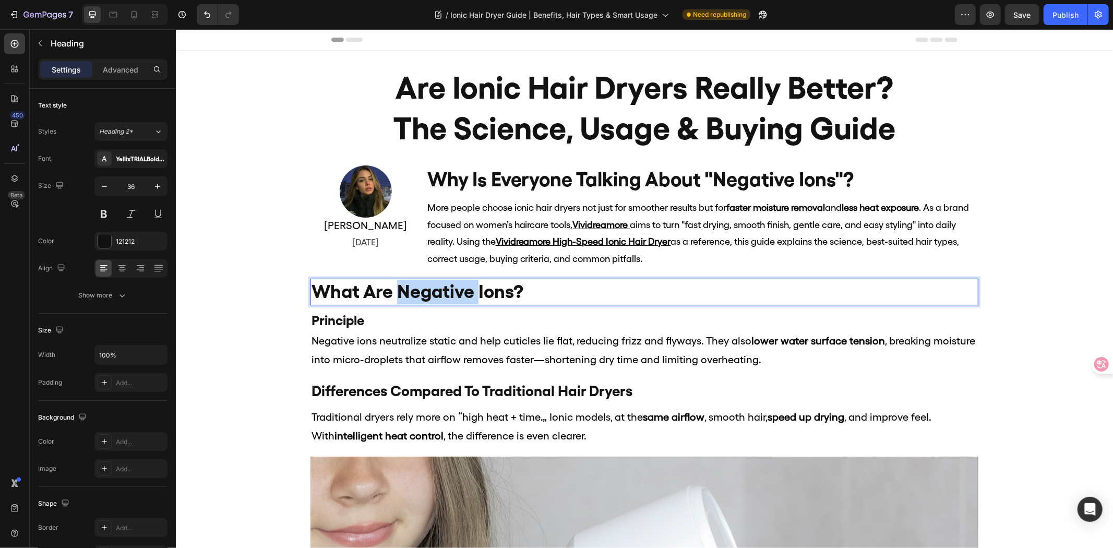
click at [449, 290] on p "what are negative ions?" at bounding box center [644, 291] width 666 height 25
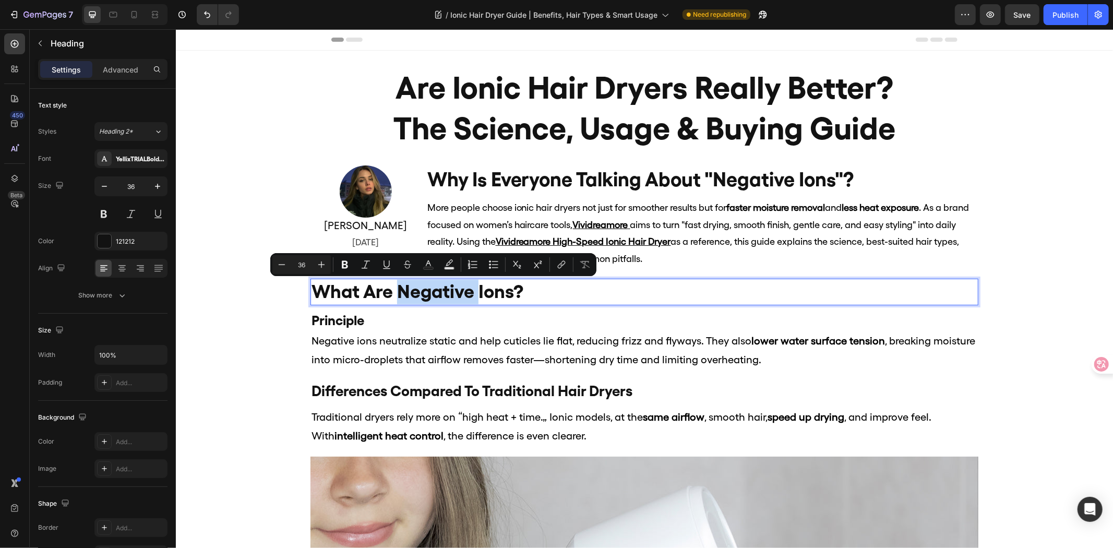
click at [440, 290] on p "what are negative ions?" at bounding box center [644, 291] width 666 height 25
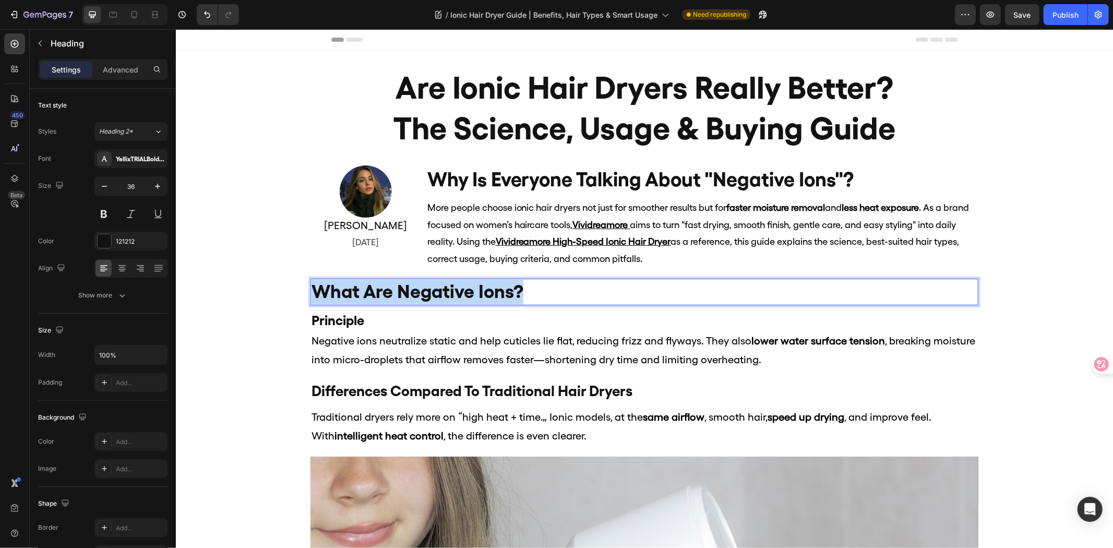
click at [440, 290] on p "what are negative ions?" at bounding box center [644, 291] width 666 height 25
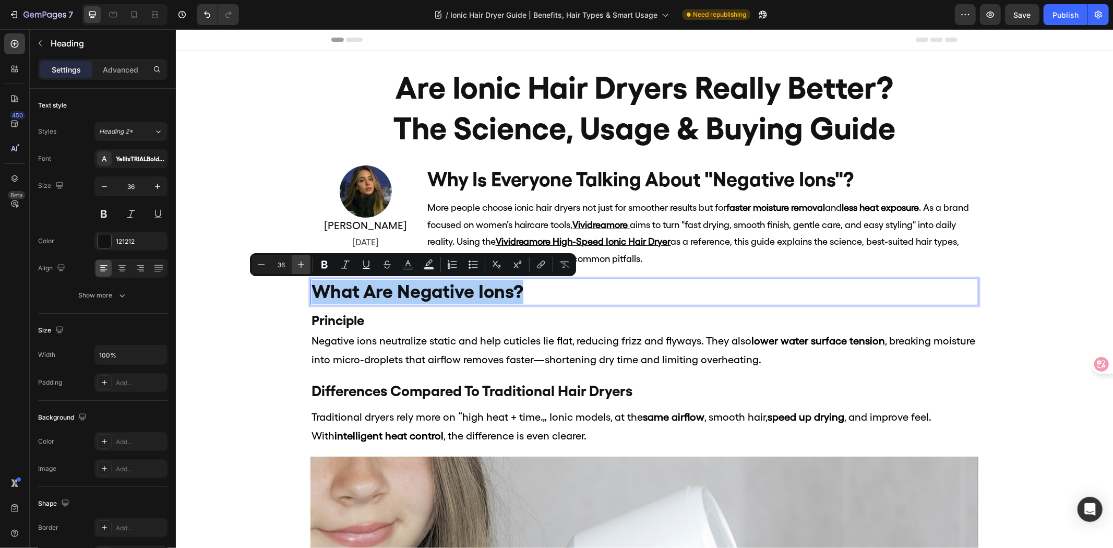
click at [294, 260] on button "Plus" at bounding box center [301, 264] width 19 height 19
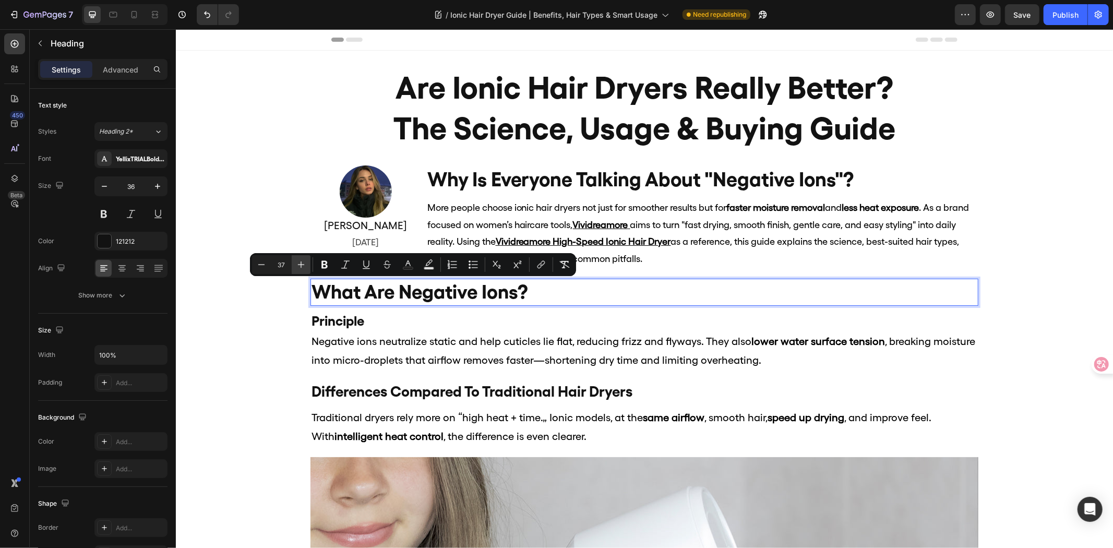
click at [294, 260] on button "Plus" at bounding box center [301, 264] width 19 height 19
type input "38"
click at [393, 314] on h2 "Principle" at bounding box center [644, 321] width 668 height 20
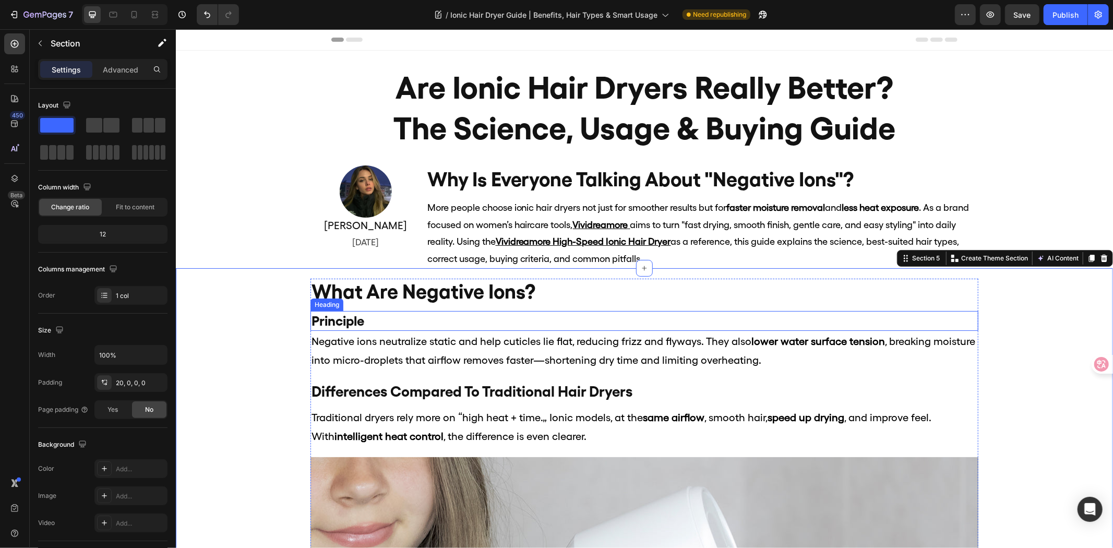
click at [370, 321] on h2 "Principle" at bounding box center [644, 321] width 668 height 20
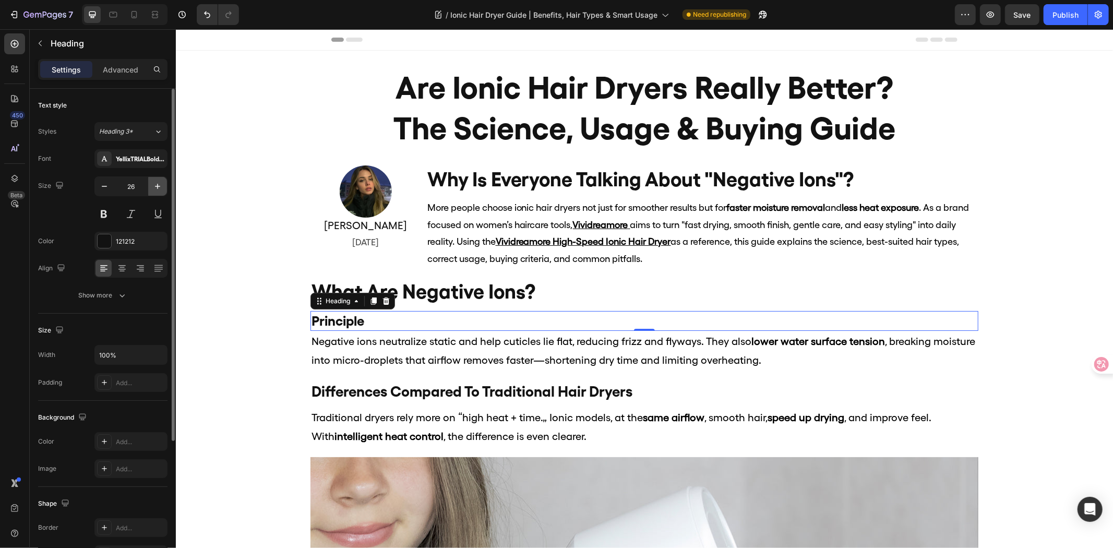
click at [155, 180] on button "button" at bounding box center [157, 186] width 19 height 19
type input "28"
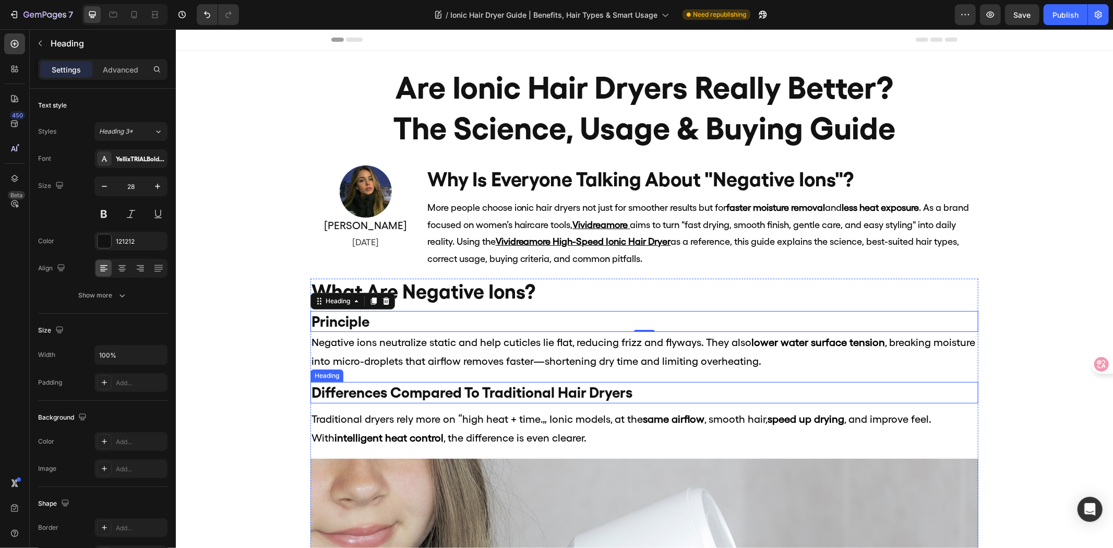
click at [378, 391] on h2 "differences compared to traditional hair dryers" at bounding box center [644, 392] width 668 height 21
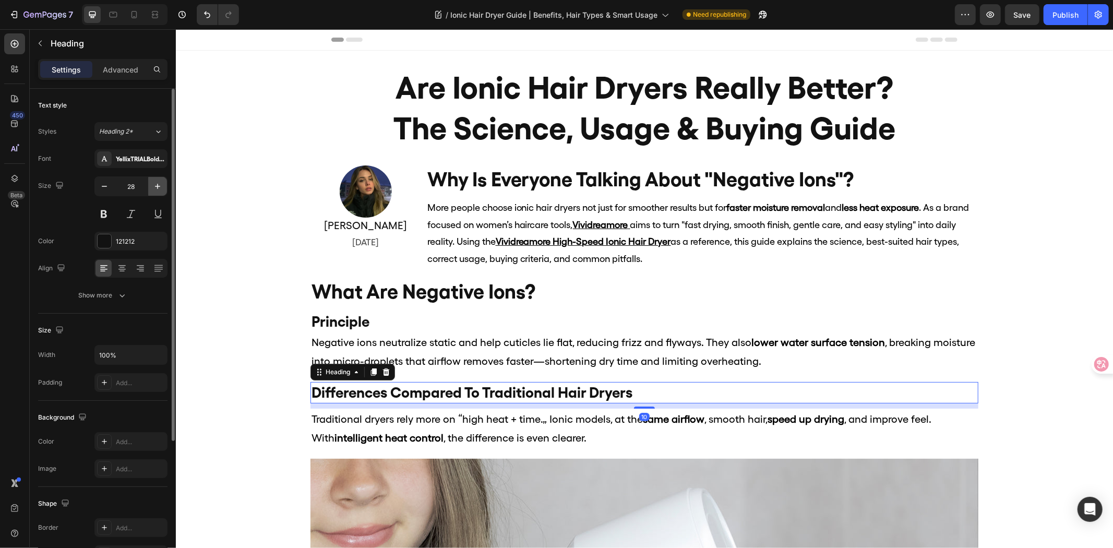
click at [166, 189] on button "button" at bounding box center [157, 186] width 19 height 19
click at [97, 192] on button "button" at bounding box center [104, 186] width 19 height 19
type input "28"
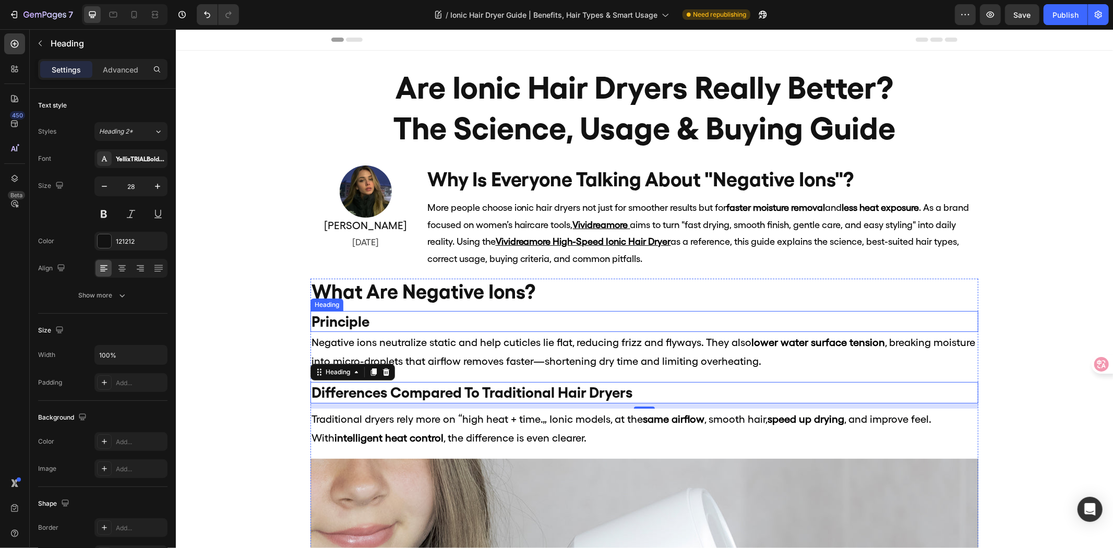
click at [342, 322] on h2 "Principle" at bounding box center [644, 321] width 668 height 21
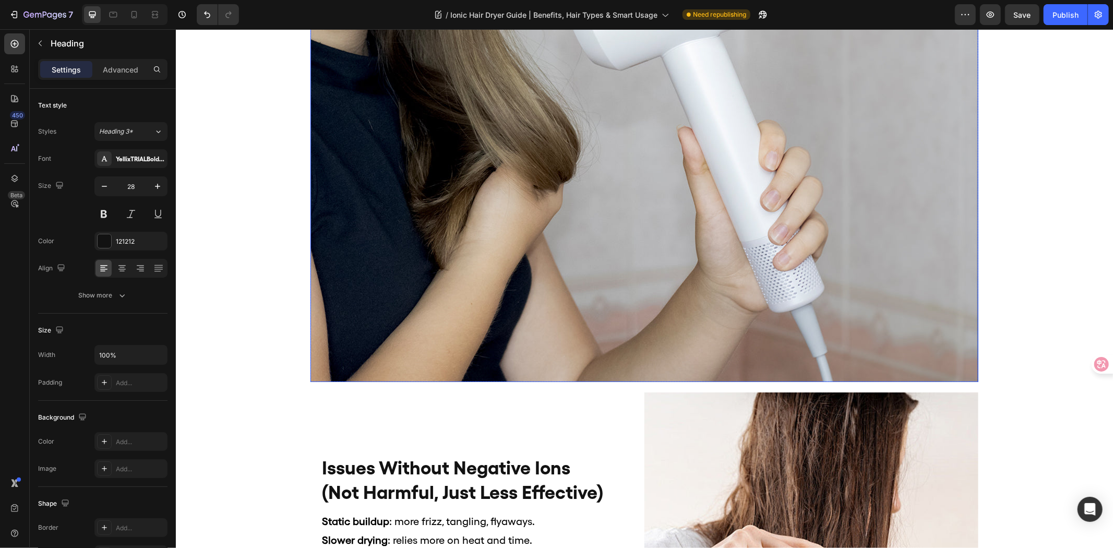
scroll to position [754, 0]
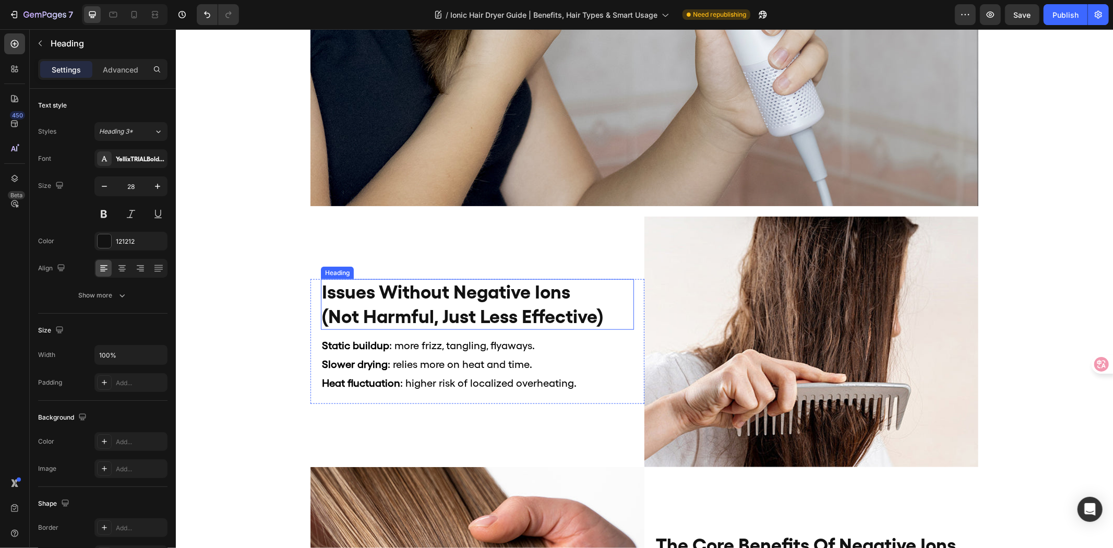
click at [408, 292] on h2 "issues without negative ions (not harmful, just less effective)" at bounding box center [477, 304] width 313 height 51
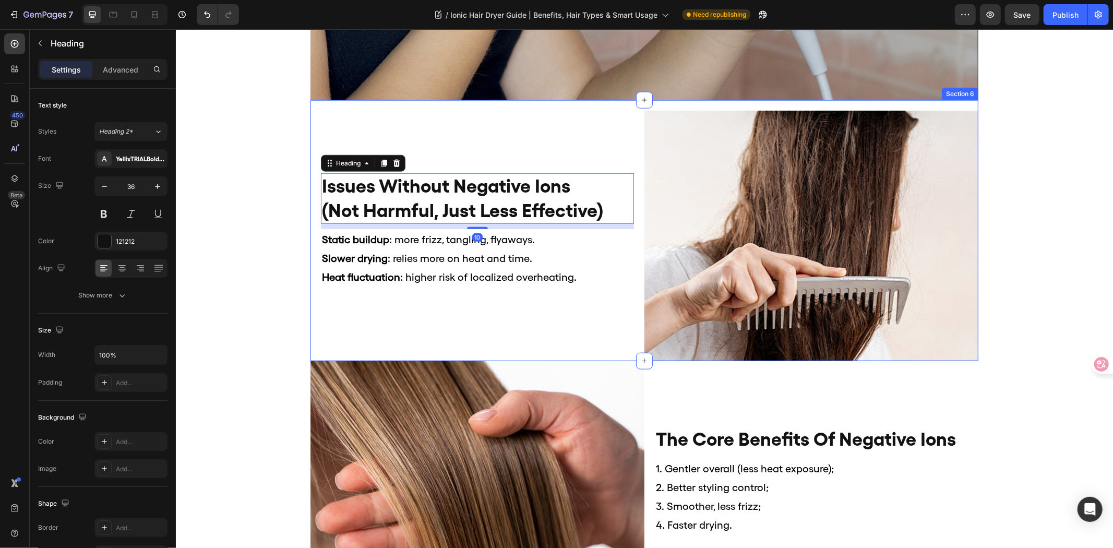
scroll to position [870, 0]
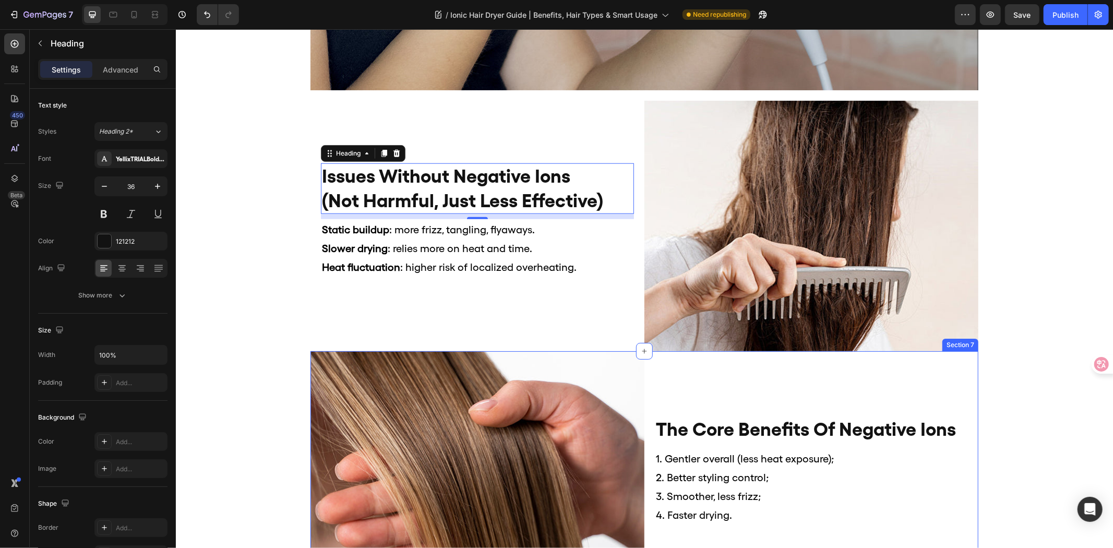
click at [727, 423] on h2 "the core benefits of negative ions" at bounding box center [811, 429] width 313 height 27
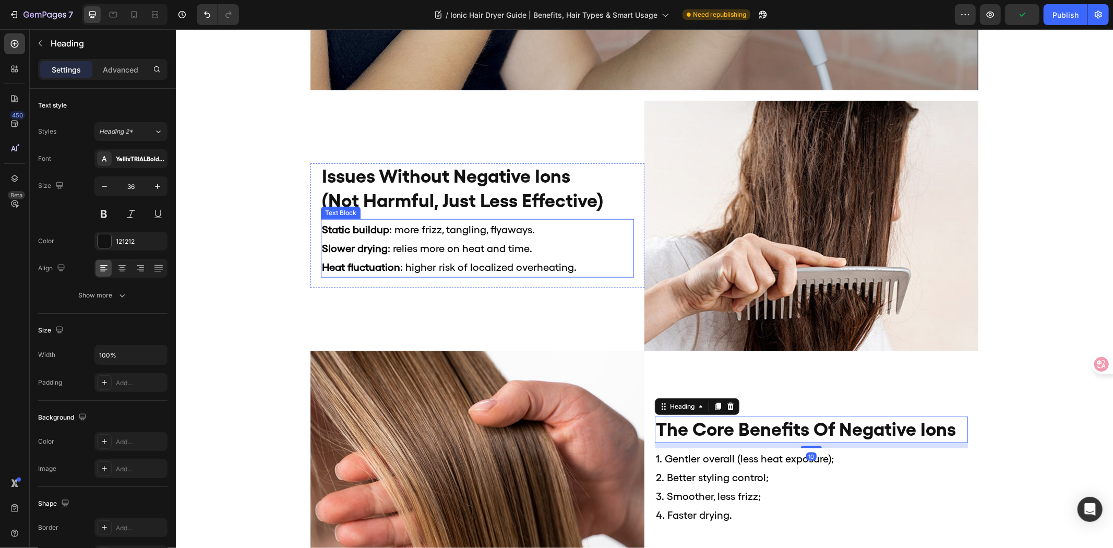
click at [490, 200] on h2 "issues without negative ions (not harmful, just less effective)" at bounding box center [477, 188] width 313 height 51
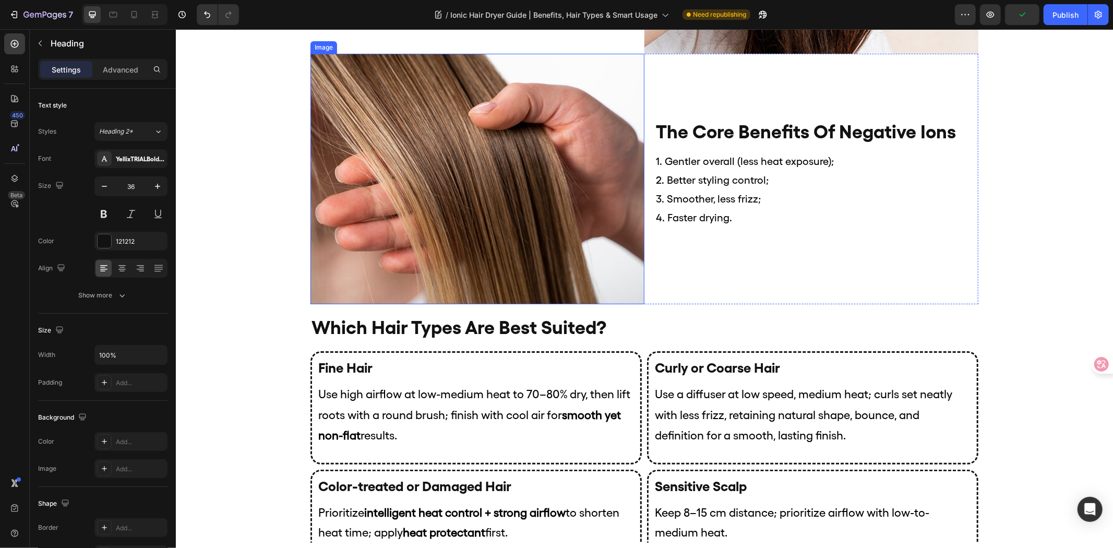
scroll to position [1334, 0]
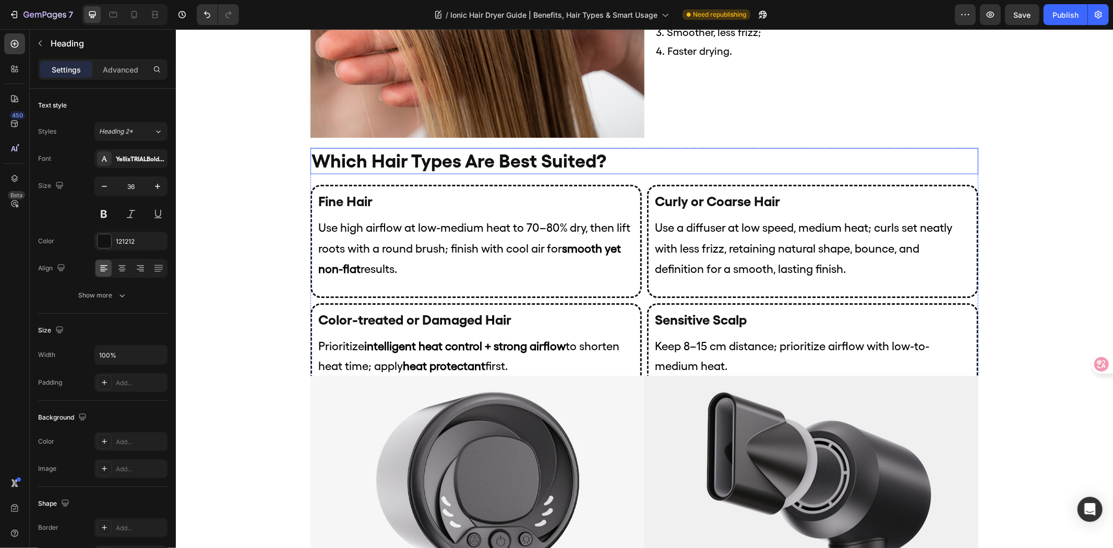
click at [469, 160] on h2 "which hair types are best suited?" at bounding box center [644, 161] width 668 height 27
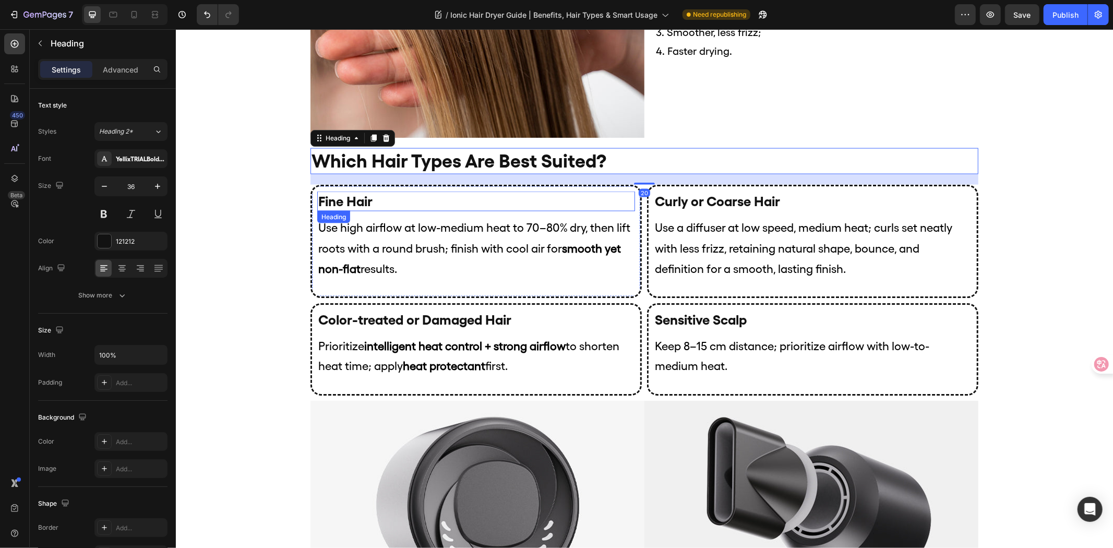
click at [347, 212] on div "Fine Hair Heading Use high airflow at low-medium heat to 70–80% dry, then lift …" at bounding box center [476, 241] width 318 height 100
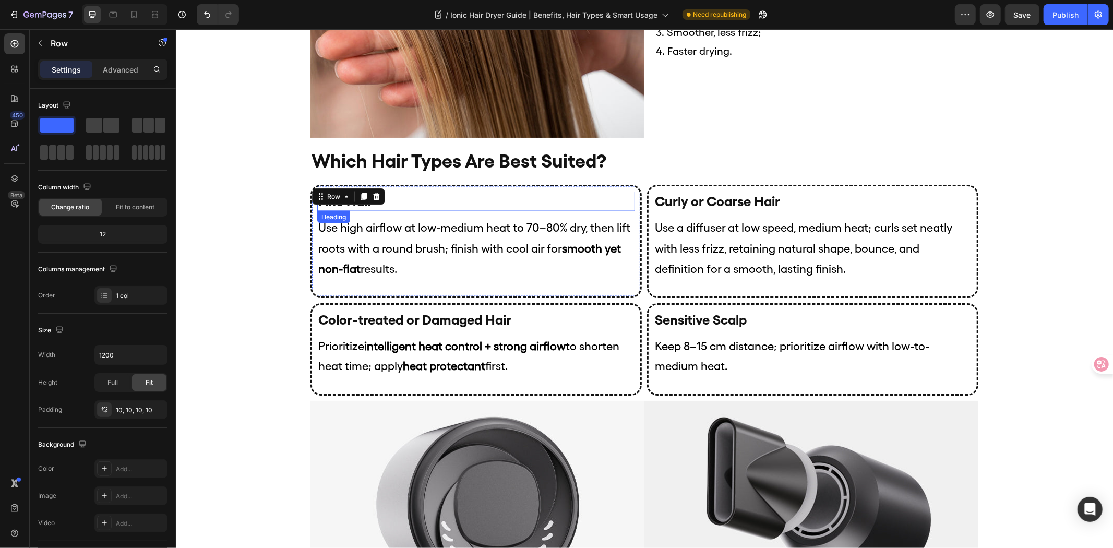
click at [448, 207] on h2 "Fine Hair" at bounding box center [476, 201] width 318 height 20
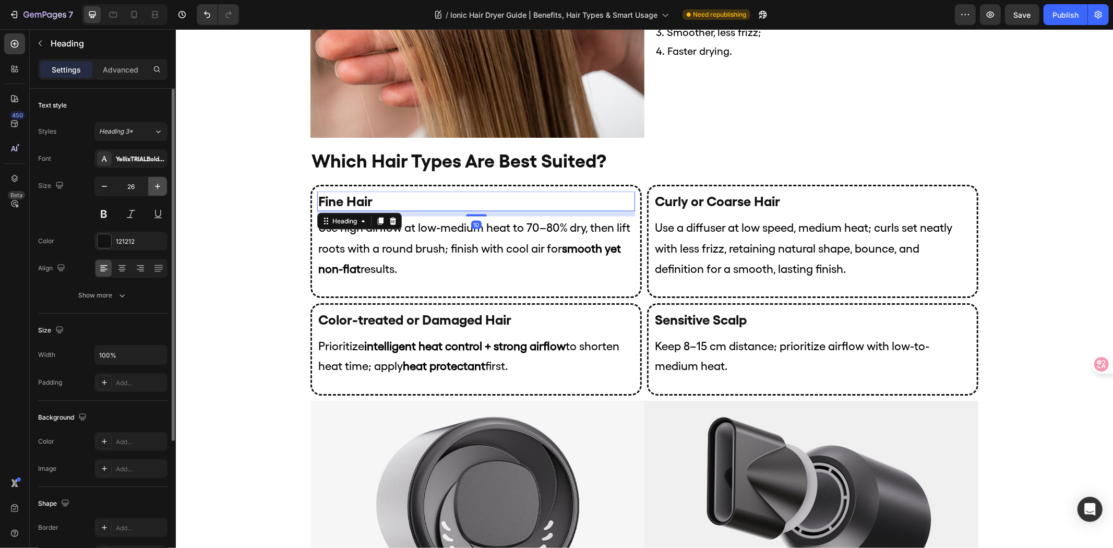
click at [162, 186] on icon "button" at bounding box center [157, 186] width 10 height 10
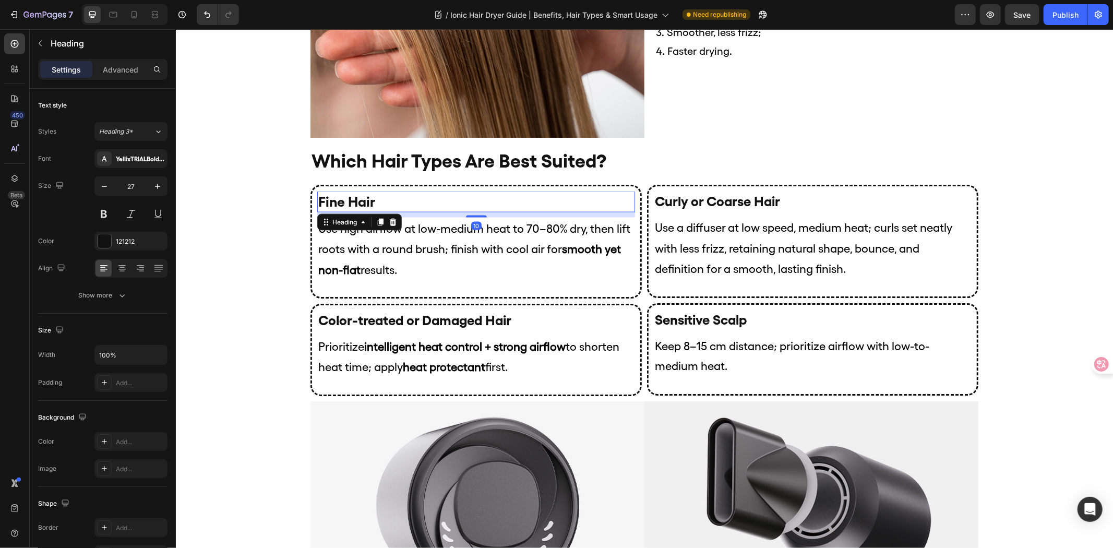
type input "28"
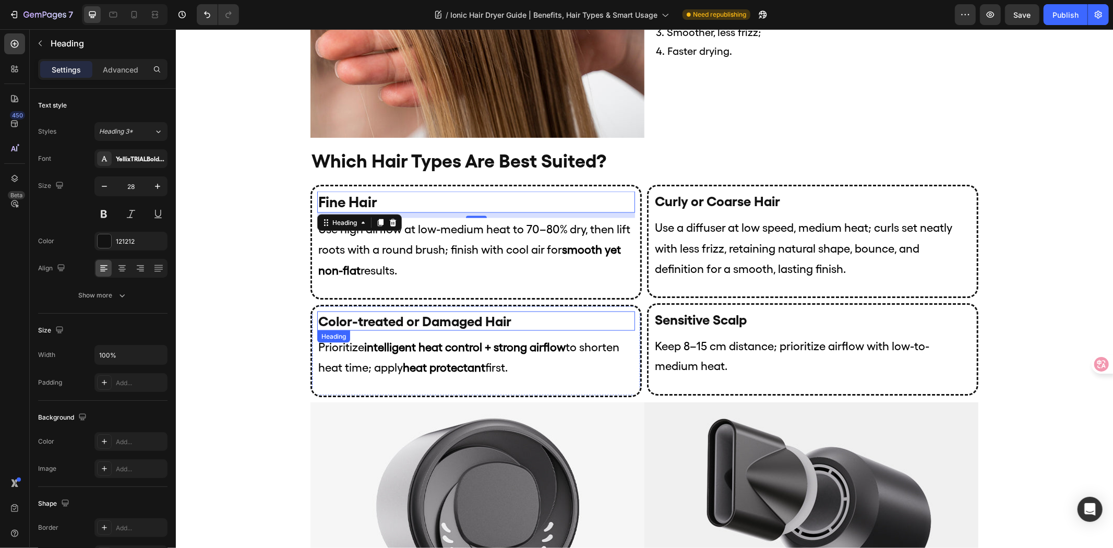
click at [552, 316] on h2 "Color-treated or Damaged Hair" at bounding box center [476, 321] width 318 height 20
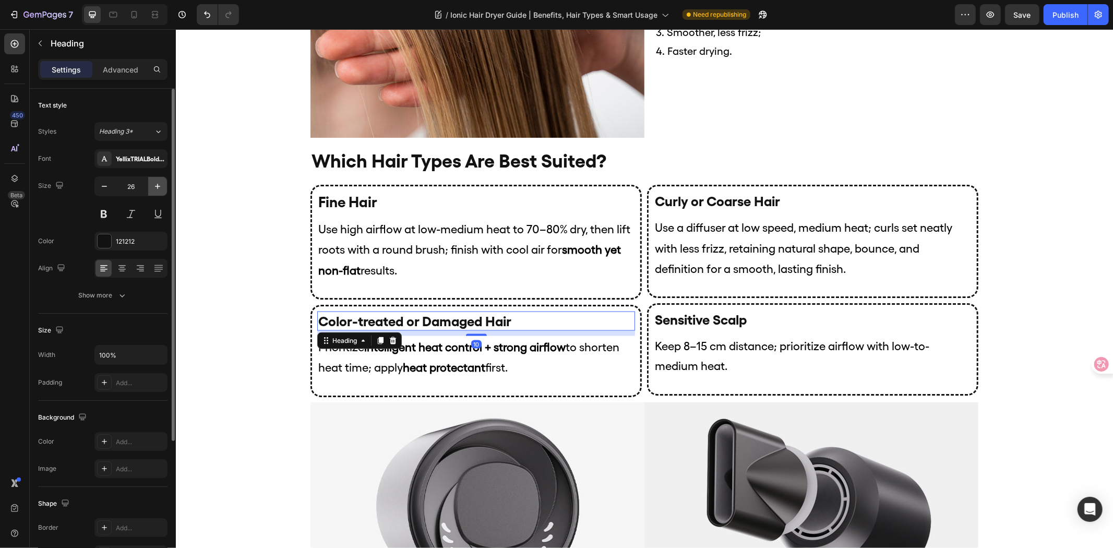
click at [163, 189] on button "button" at bounding box center [157, 186] width 19 height 19
type input "28"
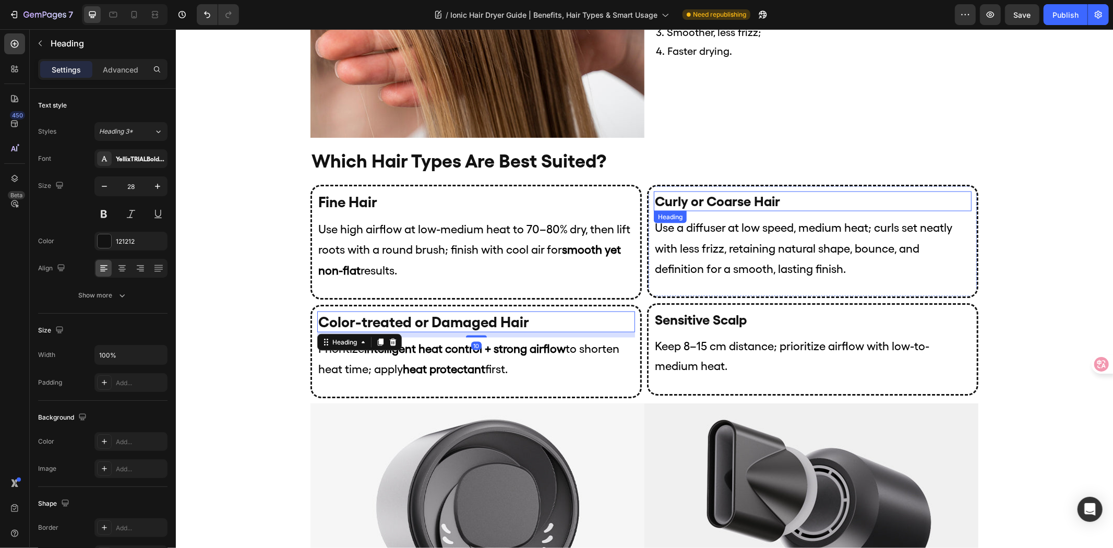
click at [693, 199] on h2 "Curly or Coarse Hair" at bounding box center [813, 201] width 318 height 20
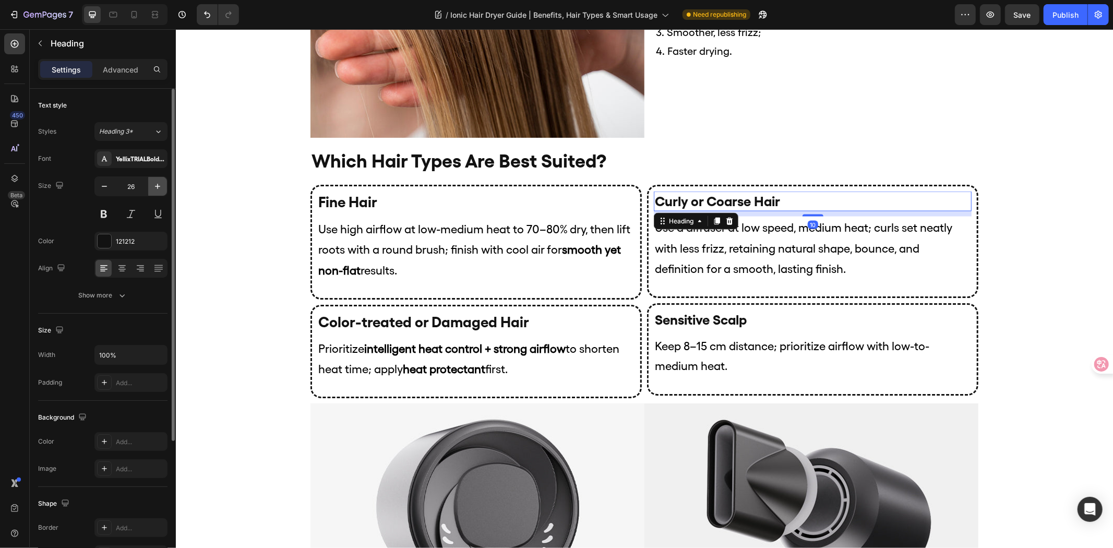
click at [162, 186] on icon "button" at bounding box center [157, 186] width 10 height 10
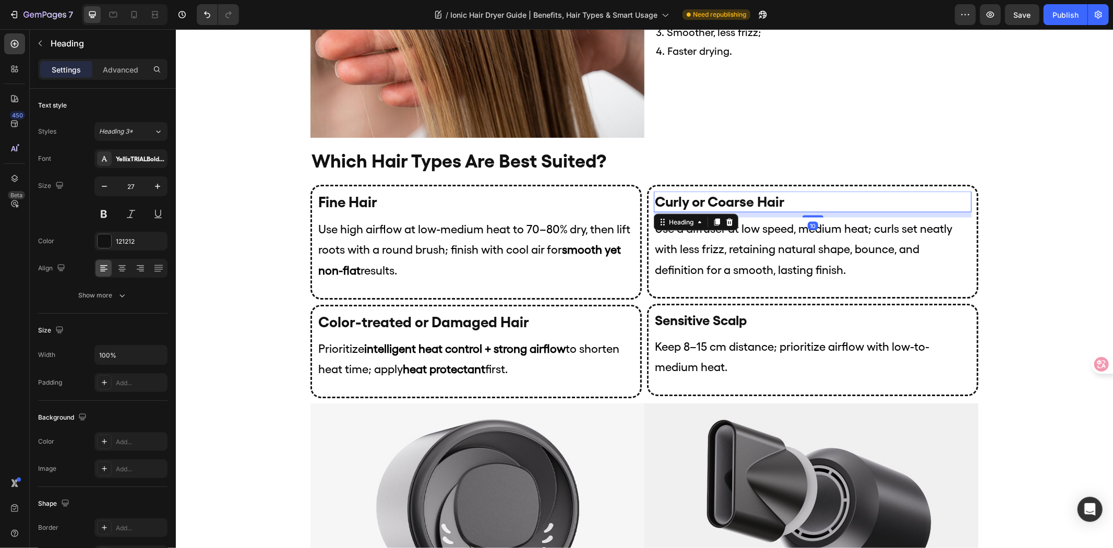
type input "28"
click at [750, 314] on h2 "Sensitive Scalp" at bounding box center [813, 321] width 318 height 20
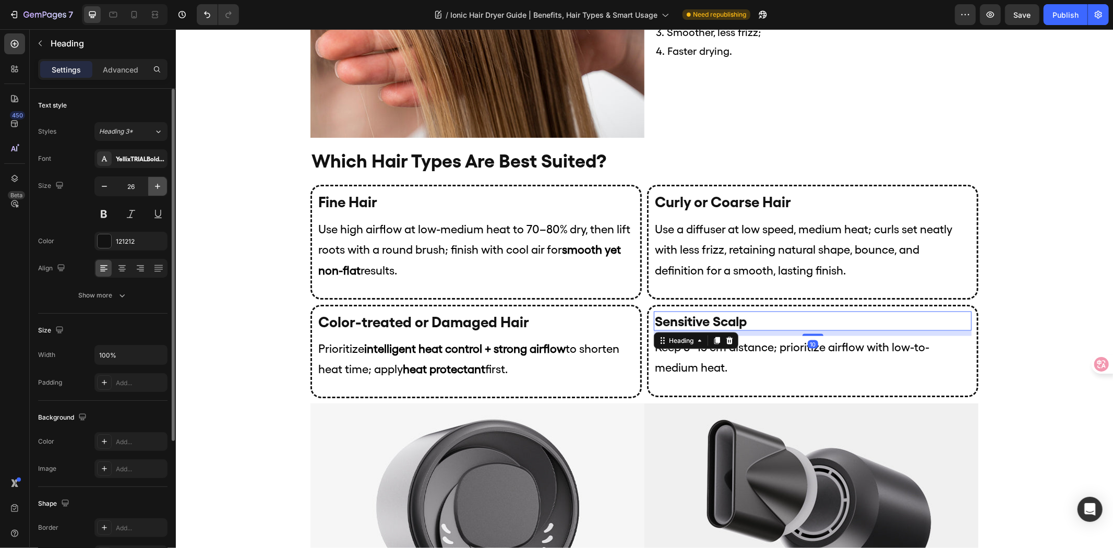
click at [159, 187] on icon "button" at bounding box center [157, 186] width 10 height 10
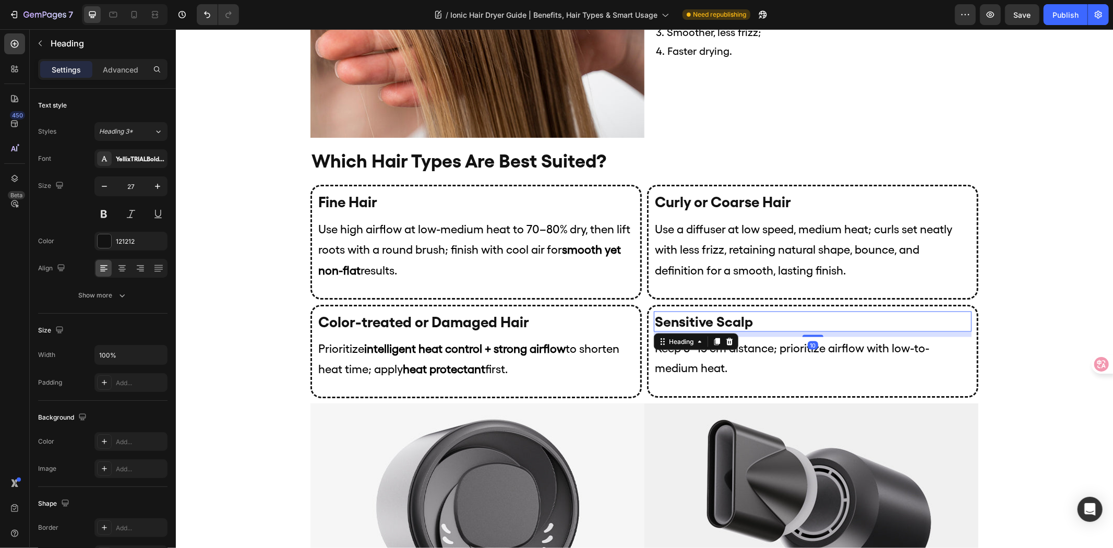
type input "28"
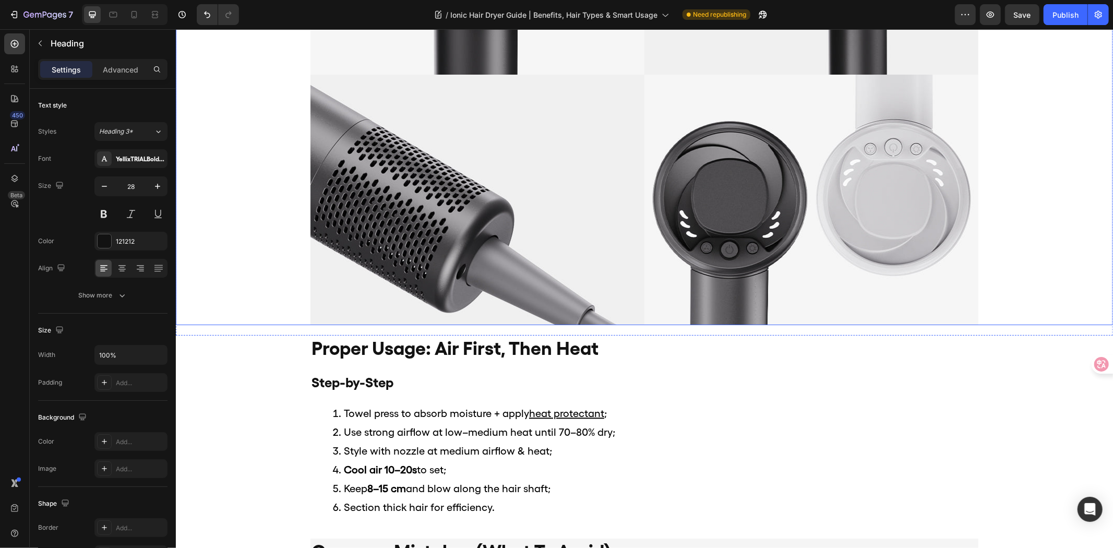
scroll to position [1914, 0]
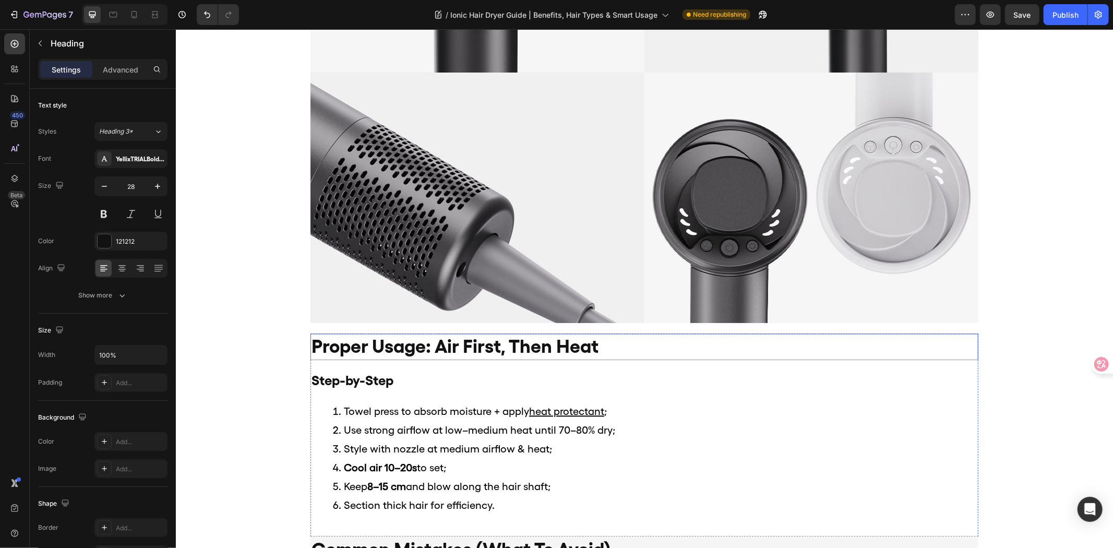
click at [609, 340] on h2 "proper usage: air first, then heat" at bounding box center [644, 346] width 668 height 27
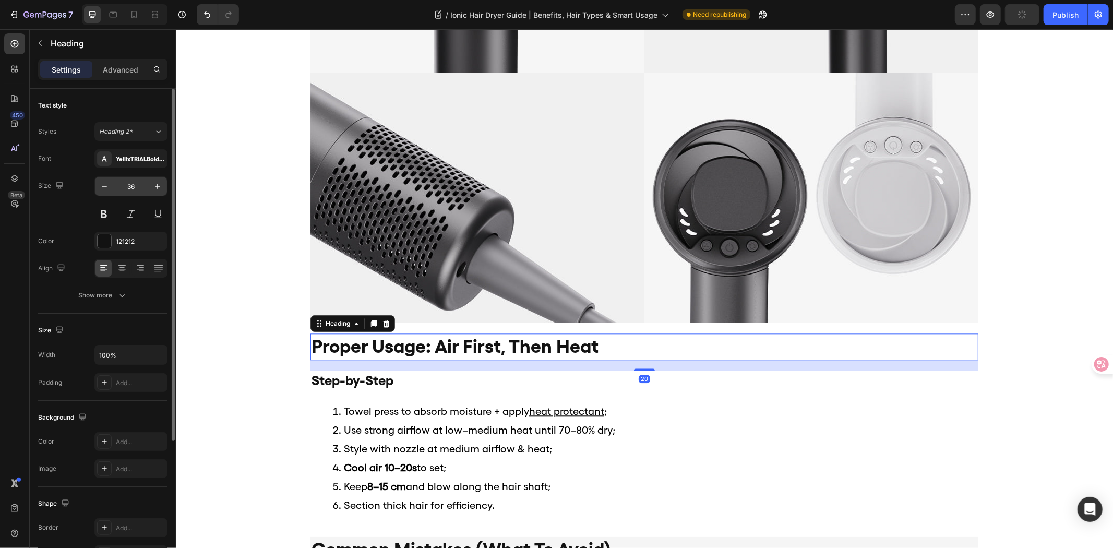
click at [139, 191] on input "36" at bounding box center [131, 186] width 34 height 19
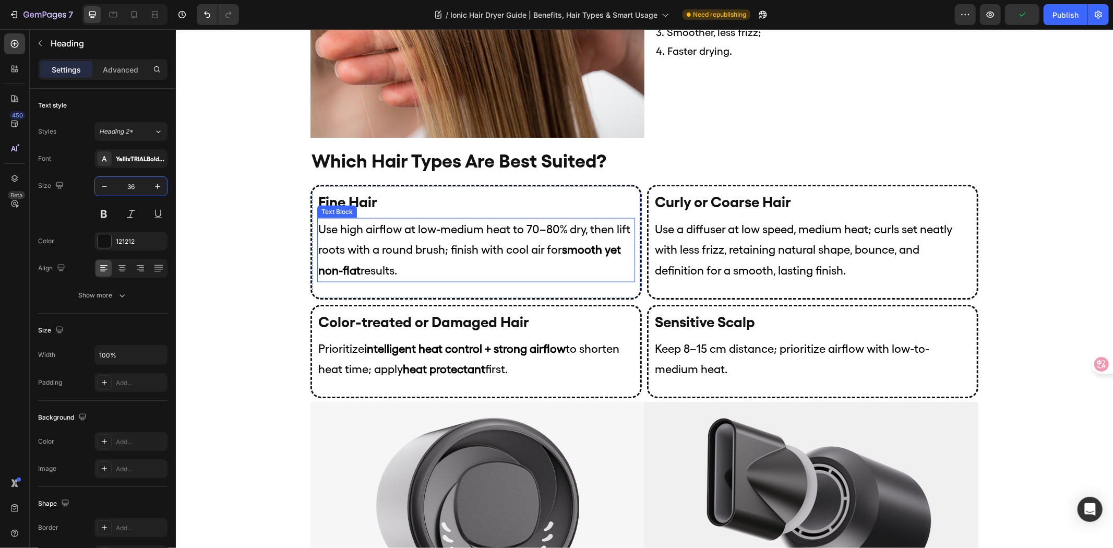
scroll to position [1044, 0]
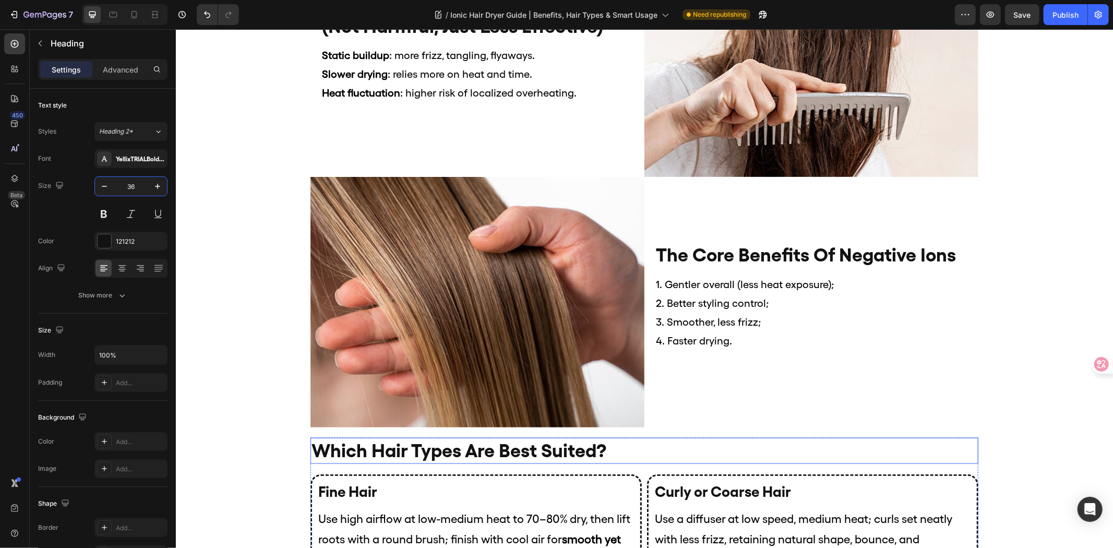
click at [643, 450] on h2 "which hair types are best suited?" at bounding box center [644, 450] width 668 height 27
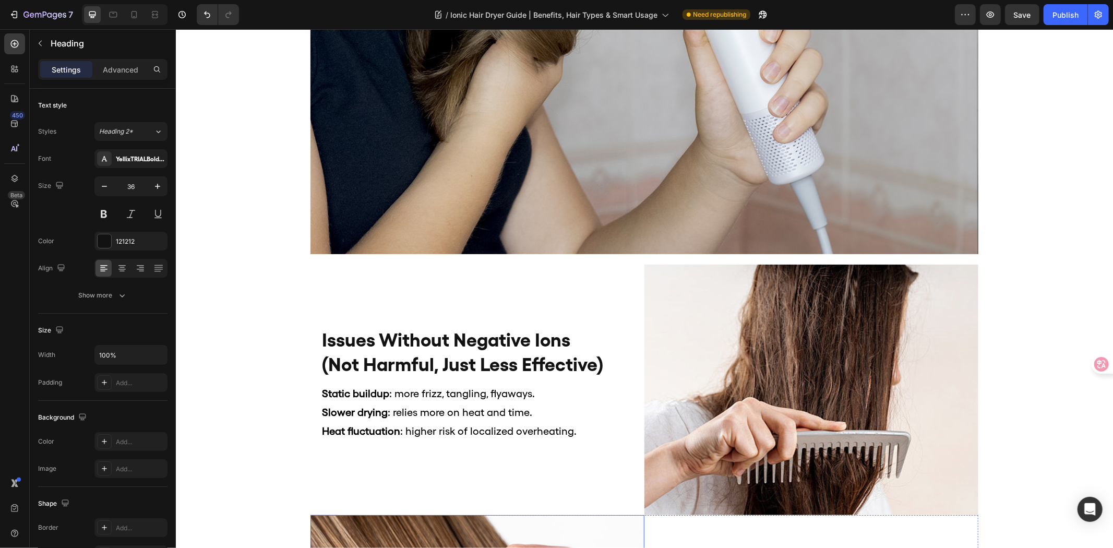
scroll to position [696, 0]
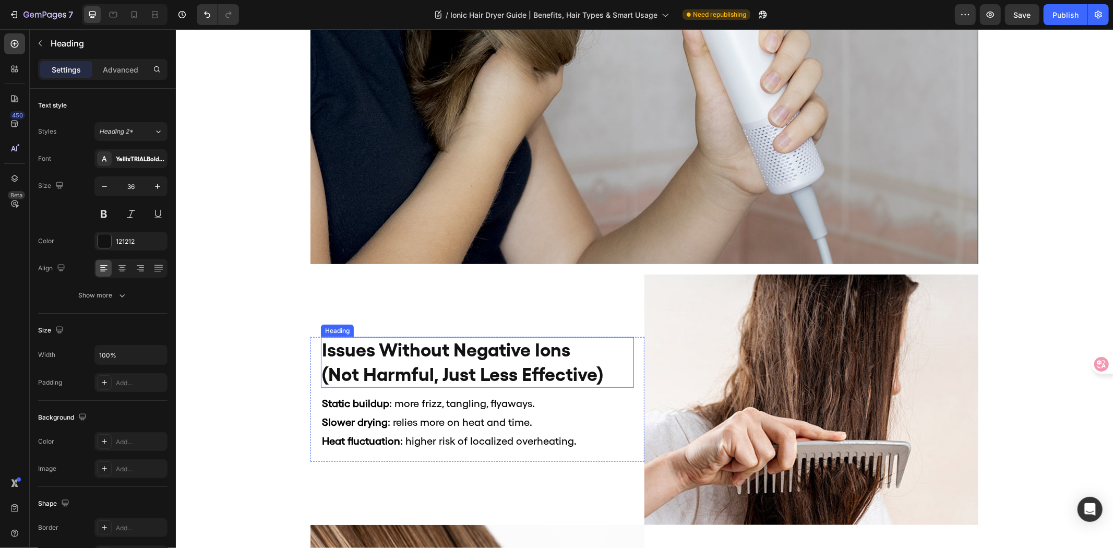
click at [513, 374] on h2 "issues without negative ions (not harmful, just less effective)" at bounding box center [477, 362] width 313 height 51
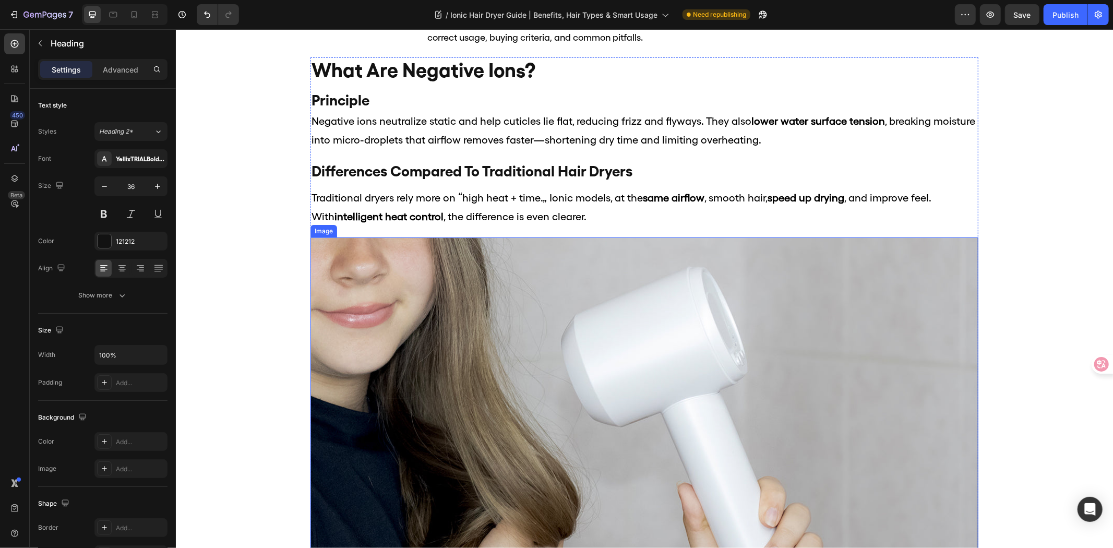
scroll to position [116, 0]
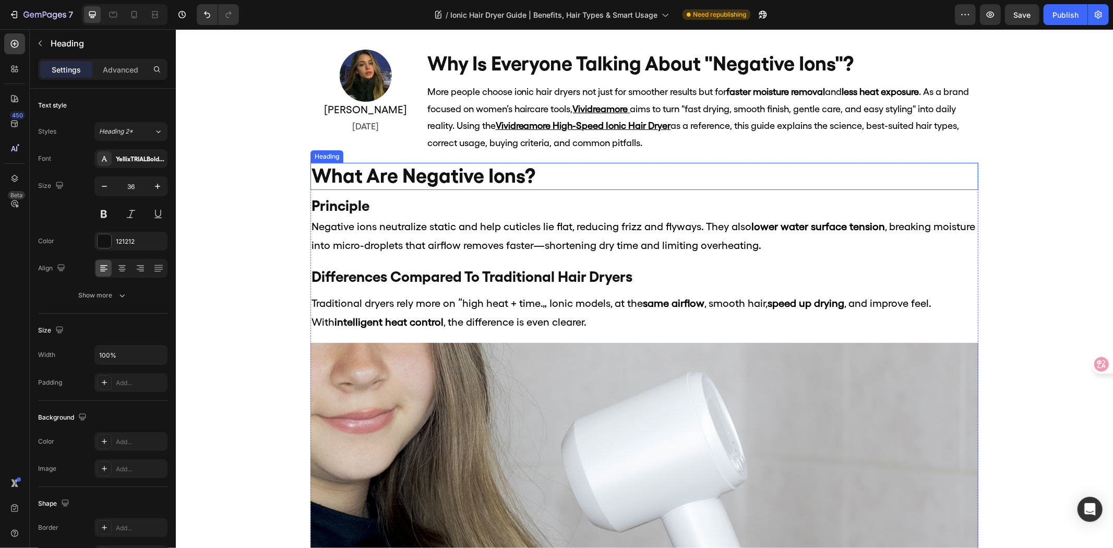
click at [558, 177] on h2 "what are negative ions?" at bounding box center [644, 175] width 668 height 27
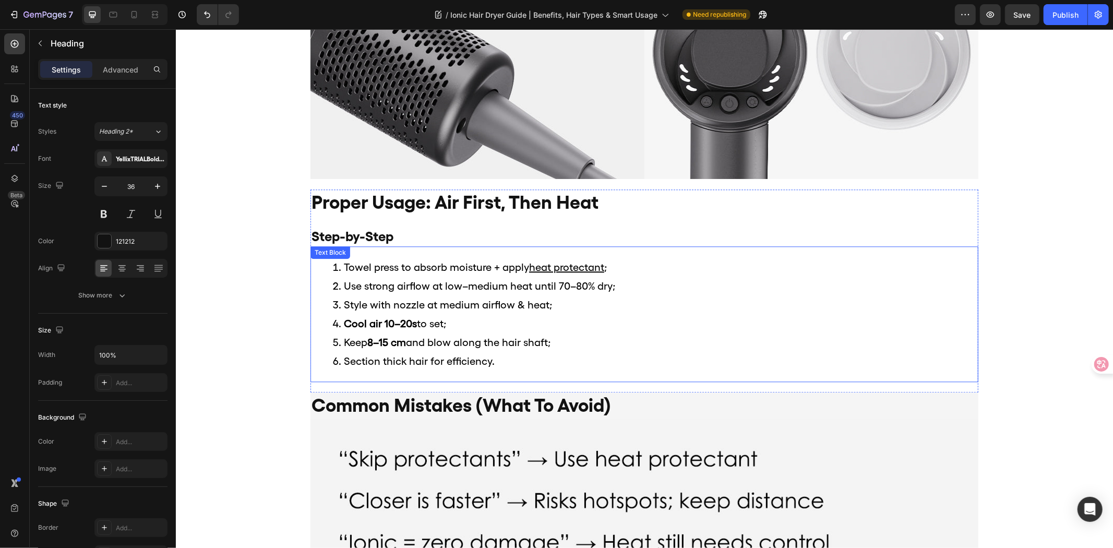
scroll to position [2030, 0]
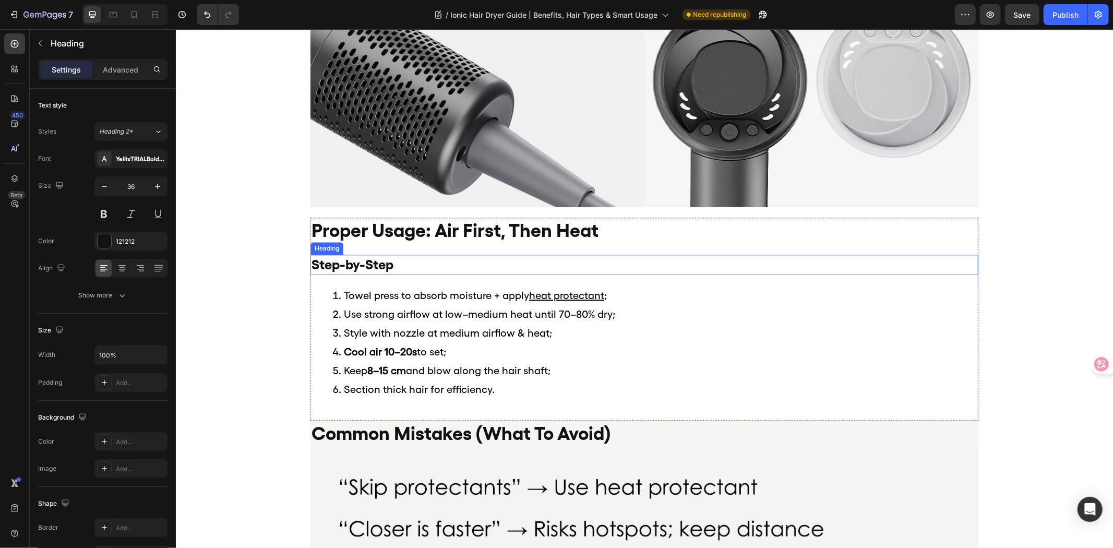
click at [481, 255] on h2 "Step-by-Step" at bounding box center [644, 264] width 668 height 20
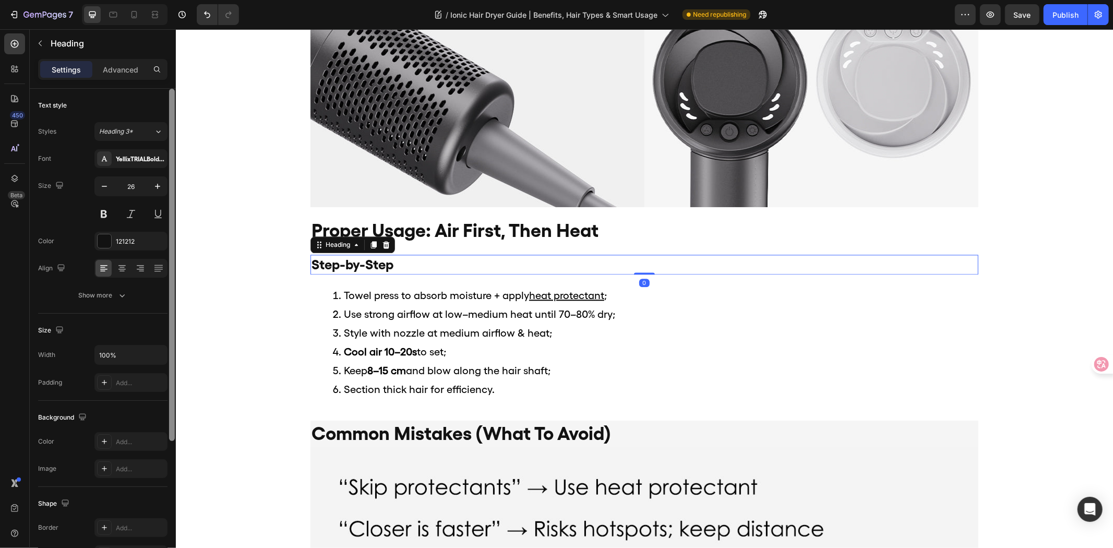
click at [168, 192] on div at bounding box center [172, 333] width 8 height 489
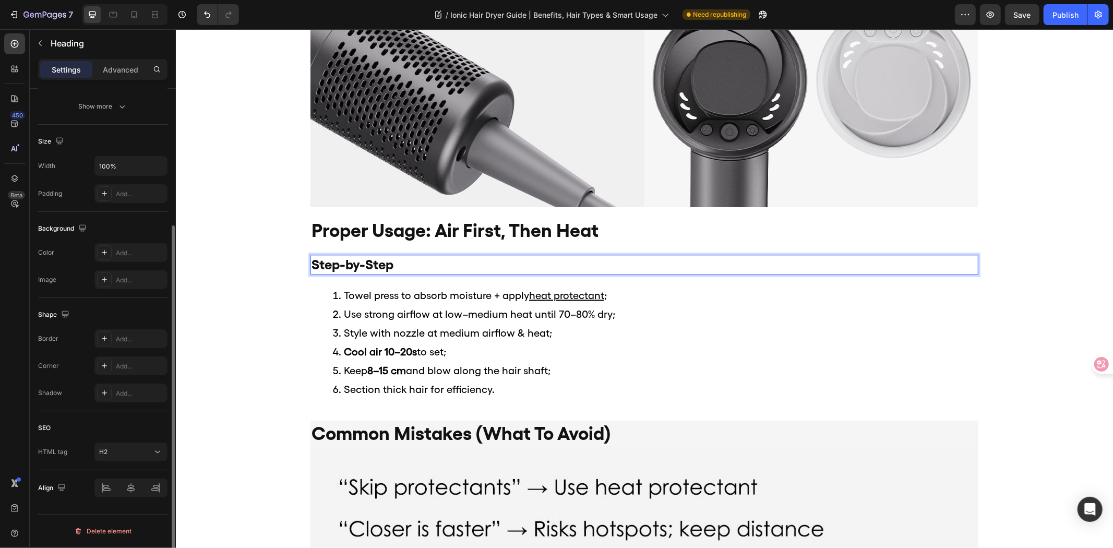
click at [343, 262] on h2 "Step-by-Step" at bounding box center [644, 264] width 668 height 20
click at [193, 332] on div "proper usage: air first, then heat Heading Step-by-Step Heading 0 Towel press t…" at bounding box center [644, 318] width 938 height 203
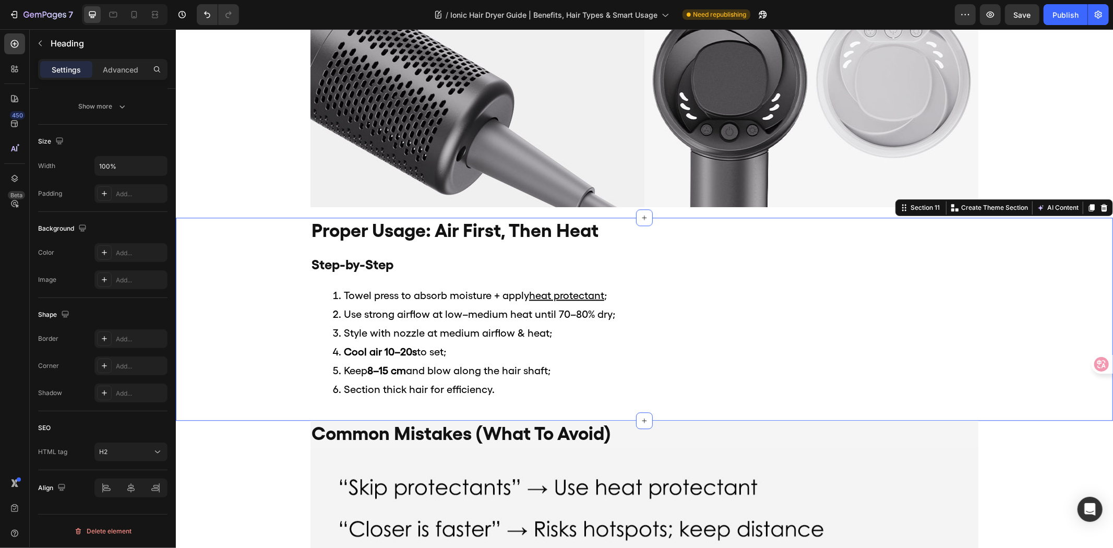
scroll to position [0, 0]
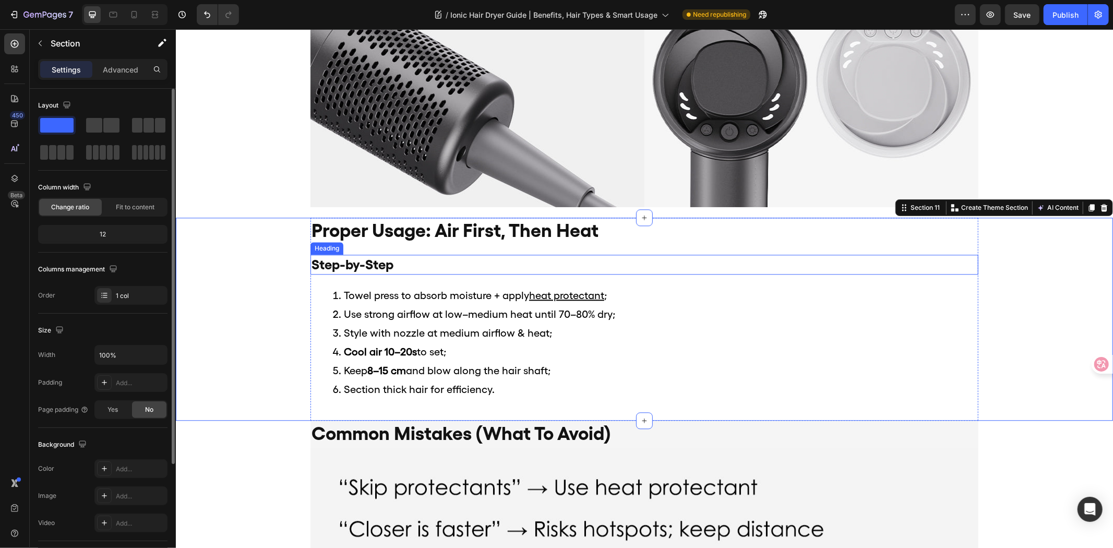
click at [433, 266] on p "Step-by-Step" at bounding box center [644, 264] width 666 height 18
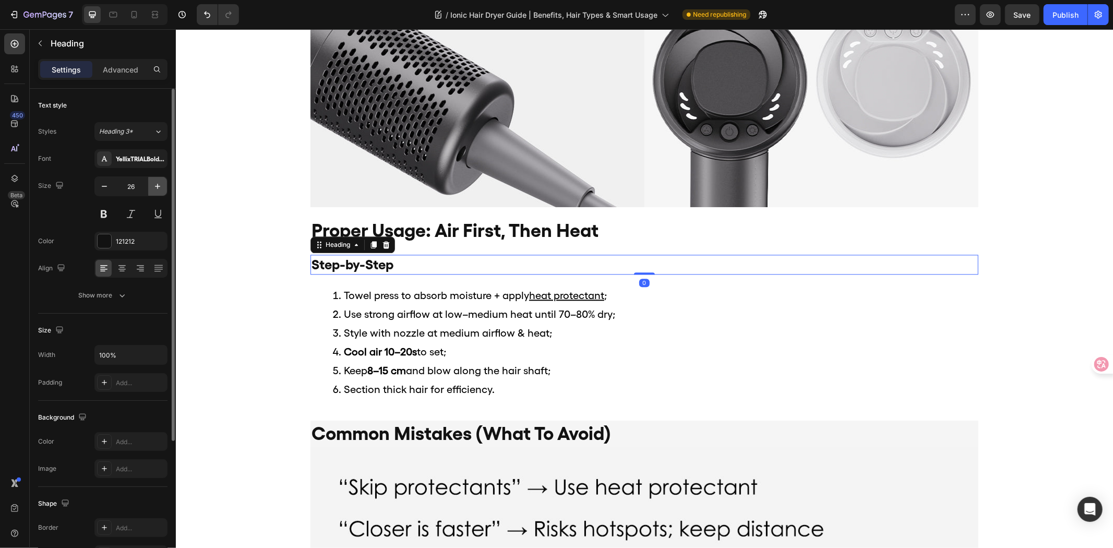
click at [152, 184] on icon "button" at bounding box center [157, 186] width 10 height 10
type input "28"
click at [108, 294] on div "Show more" at bounding box center [103, 295] width 49 height 10
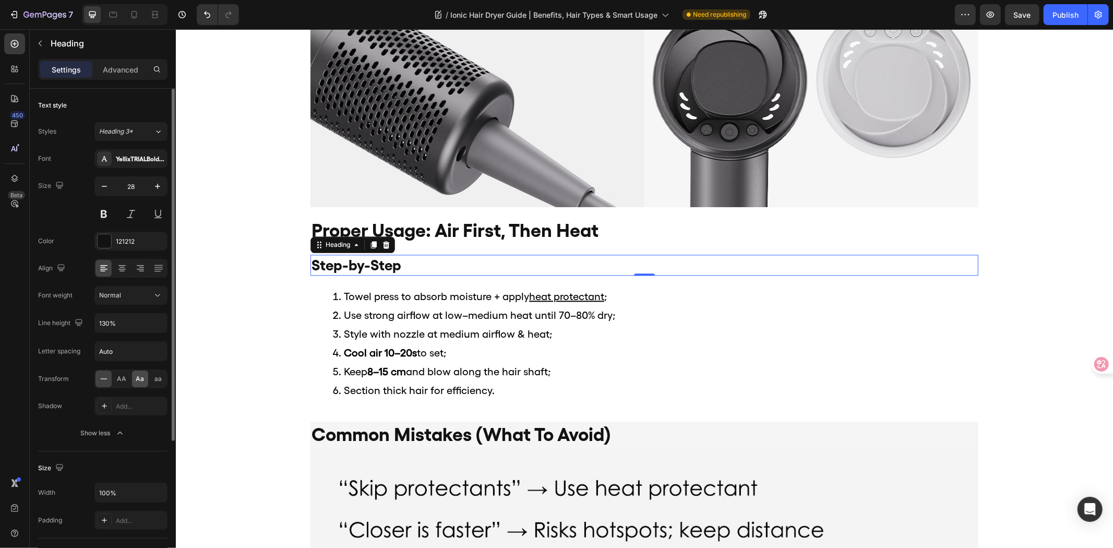
click at [133, 379] on div "Aa" at bounding box center [140, 379] width 16 height 17
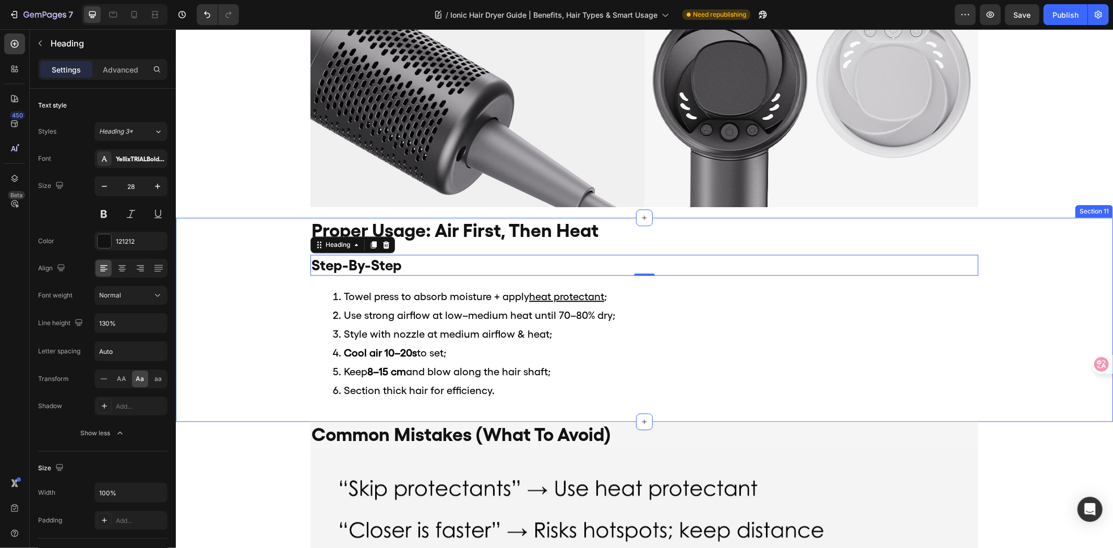
click at [240, 361] on div "proper usage: air first, then heat Heading step-by-step Heading 0 Towel press t…" at bounding box center [644, 319] width 938 height 204
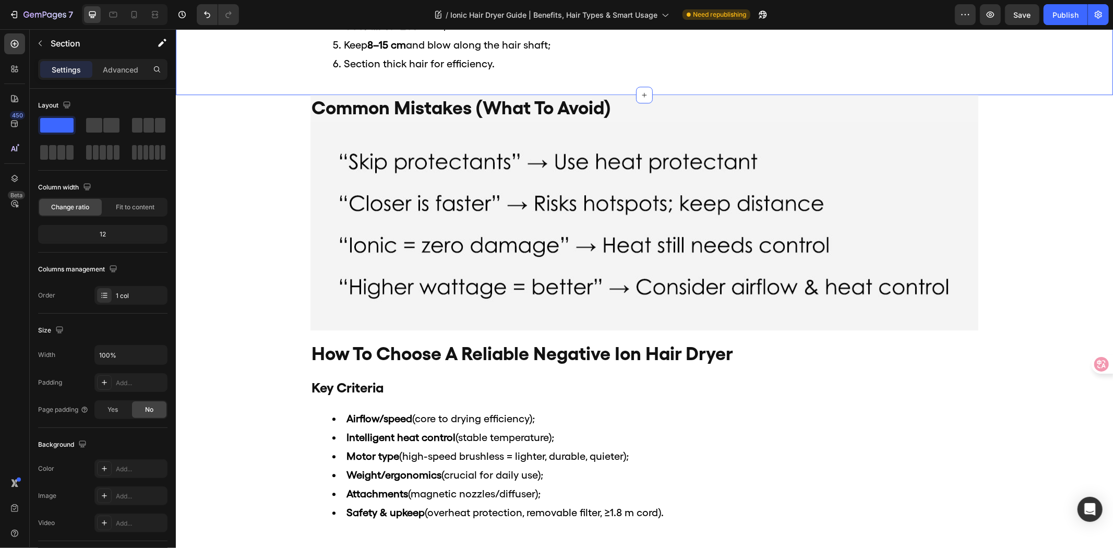
scroll to position [2378, 0]
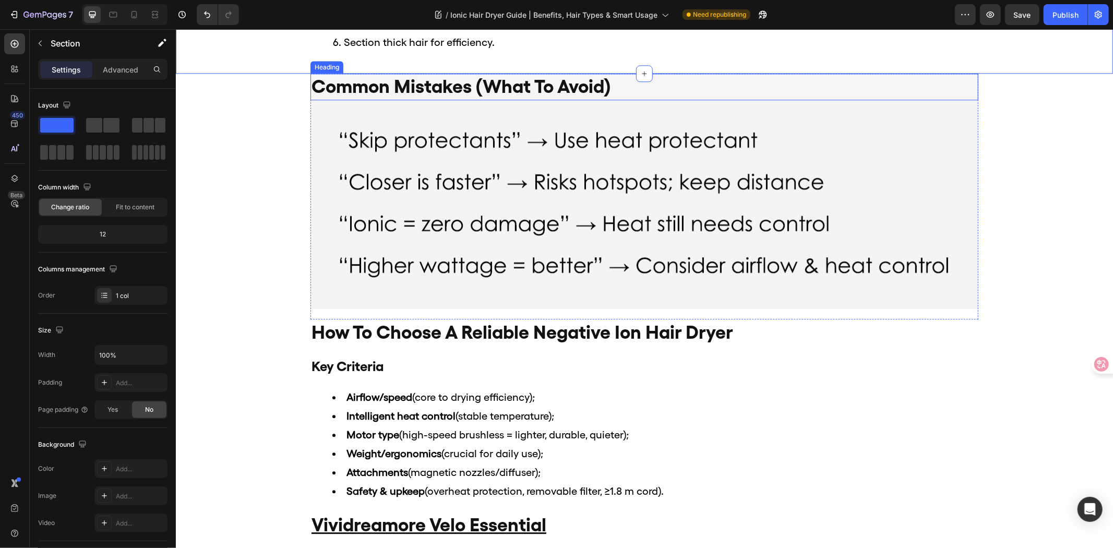
click at [513, 98] on h2 "common mistakes (what to avoid)" at bounding box center [644, 86] width 668 height 27
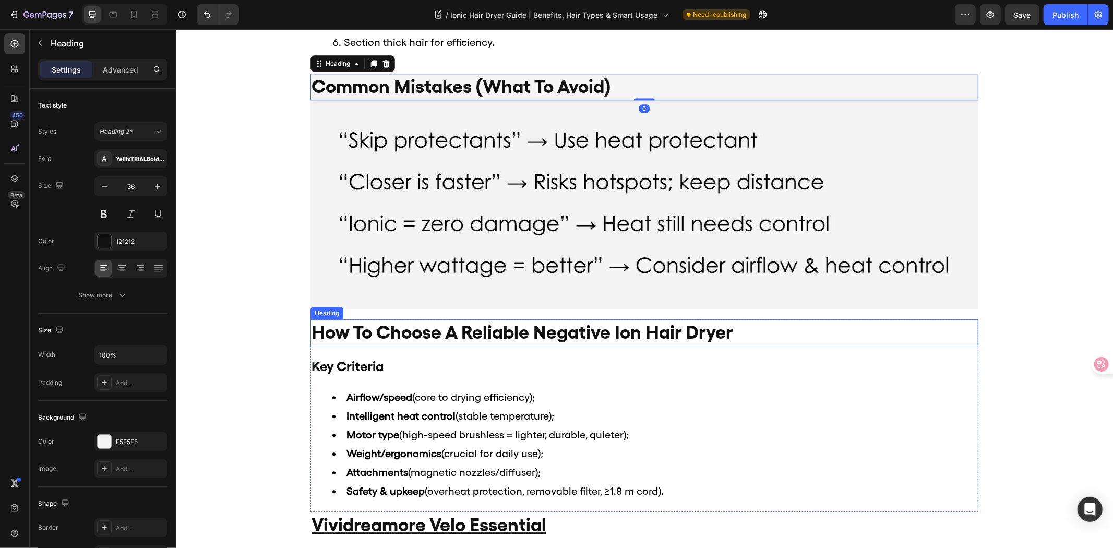
click at [428, 326] on h2 "how to choose a reliable negative ion hair dryer" at bounding box center [644, 332] width 668 height 27
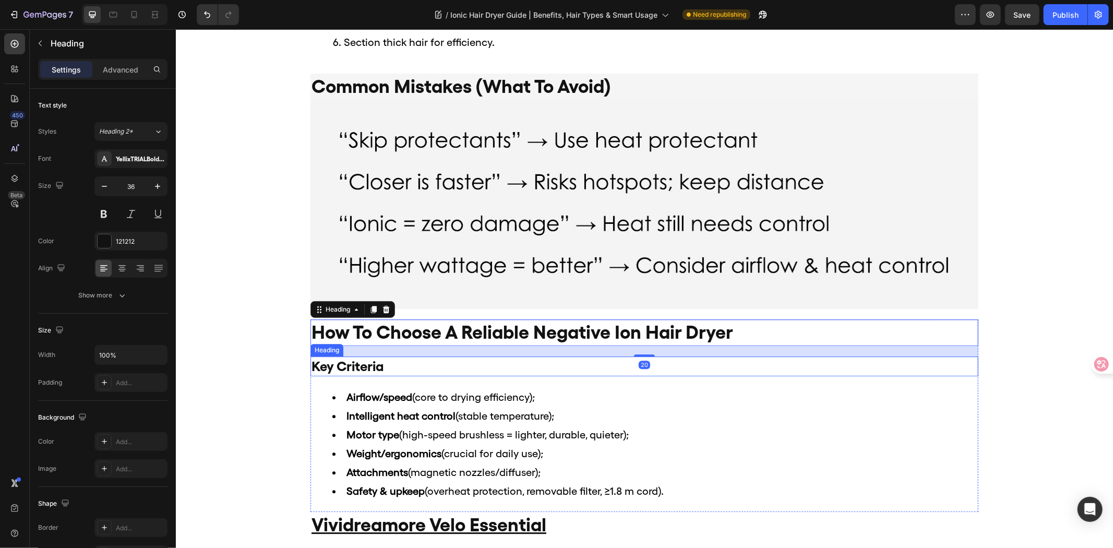
click at [432, 363] on h2 "Key Criteria" at bounding box center [644, 366] width 668 height 20
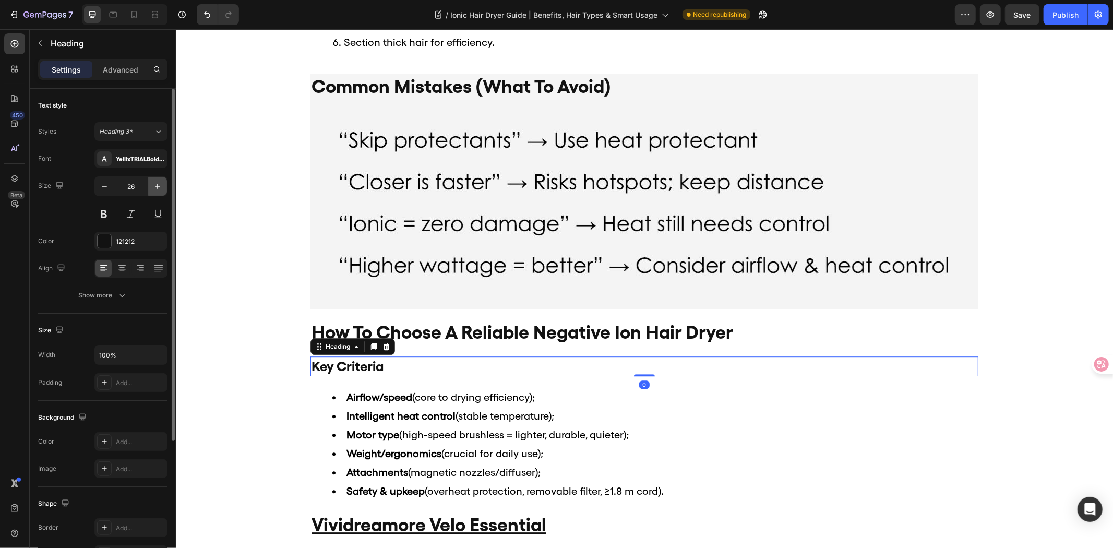
click at [158, 180] on button "button" at bounding box center [157, 186] width 19 height 19
type input "28"
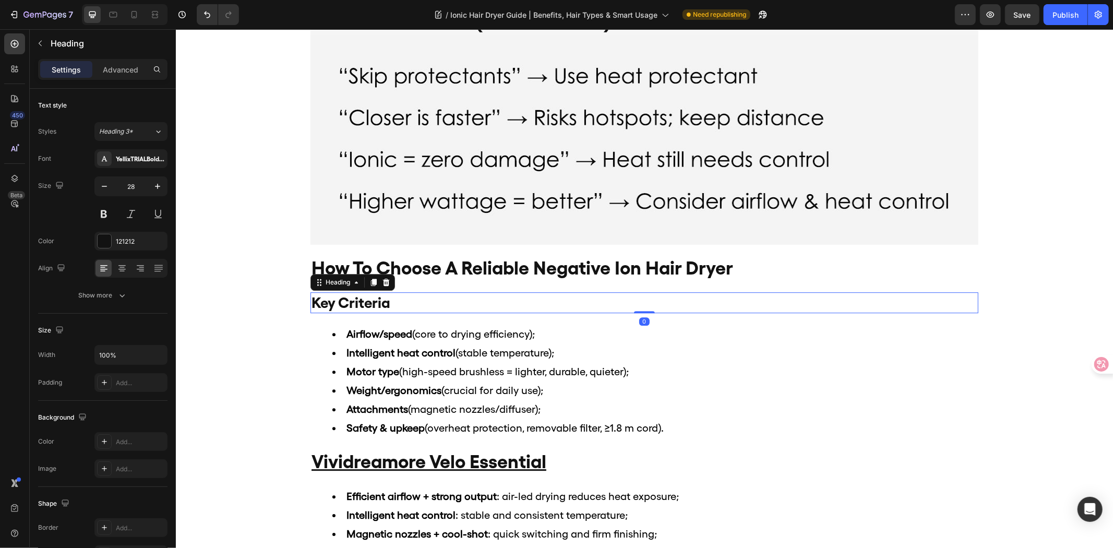
scroll to position [2668, 0]
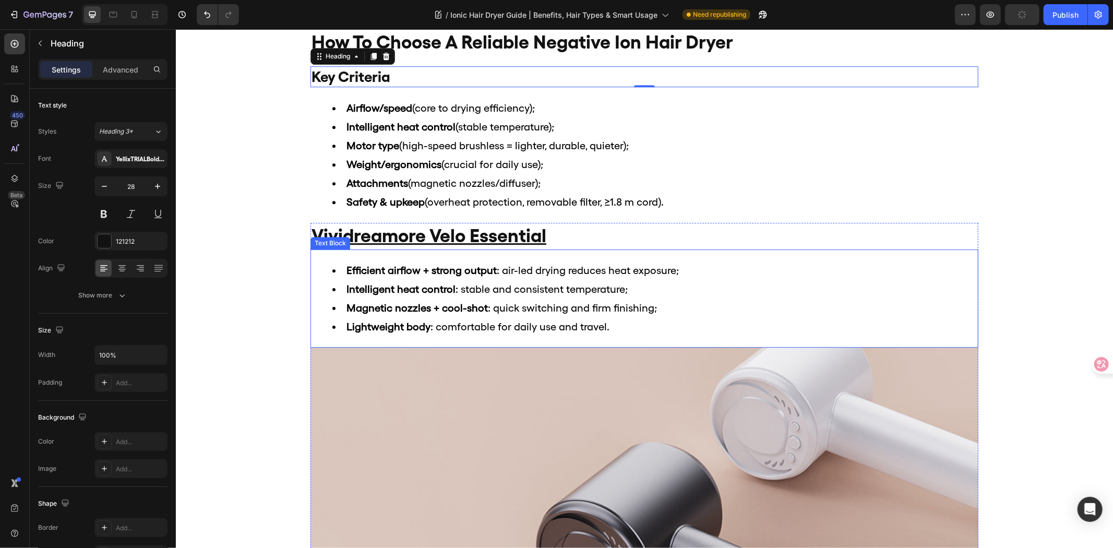
click at [609, 245] on h2 "vividreamore velo essential" at bounding box center [644, 235] width 668 height 27
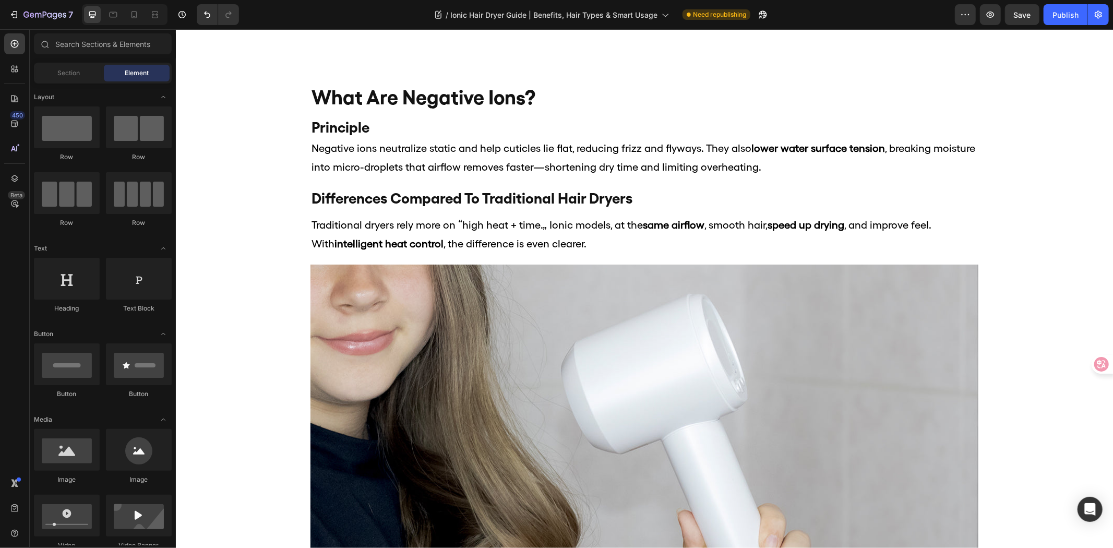
scroll to position [0, 0]
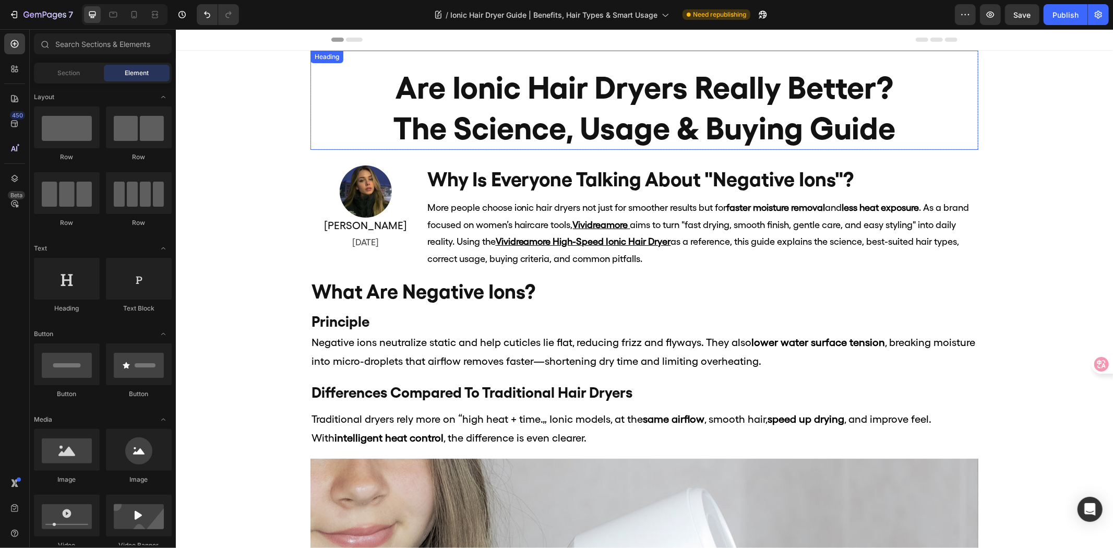
click at [609, 132] on h2 "Are Ionic Hair Dryers Really Better? The Science, Usage & Buying Guide" at bounding box center [644, 108] width 668 height 84
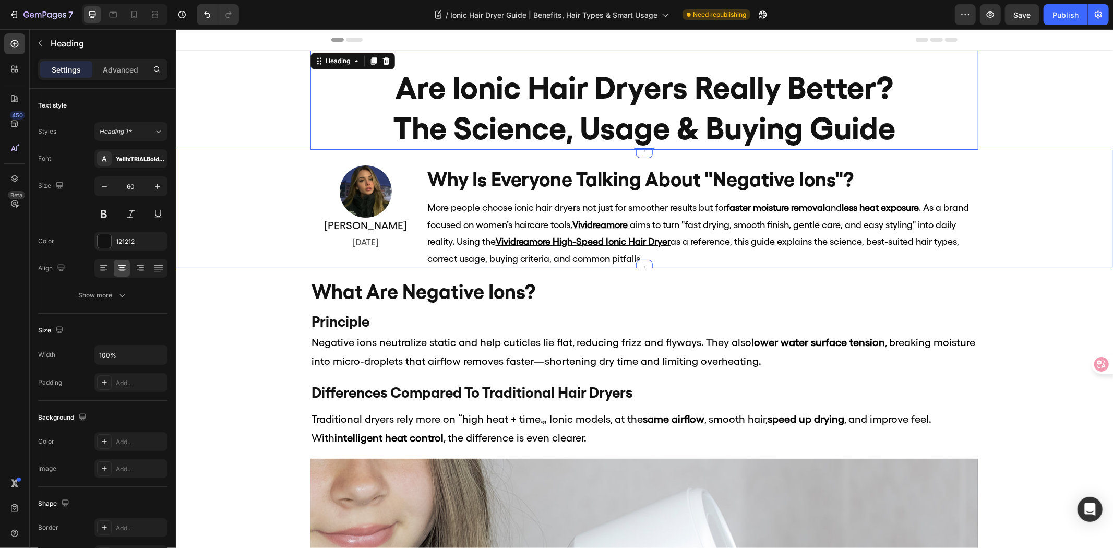
click at [540, 177] on h2 "why is everyone talking about "negative ions"?" at bounding box center [702, 179] width 552 height 28
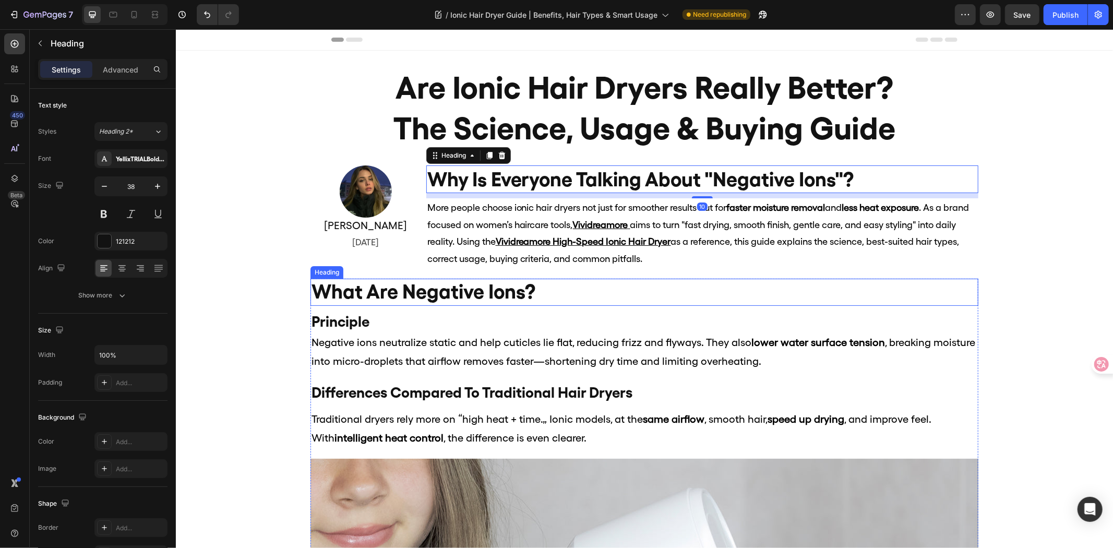
click at [533, 282] on h2 "what are negative ions?" at bounding box center [644, 291] width 668 height 27
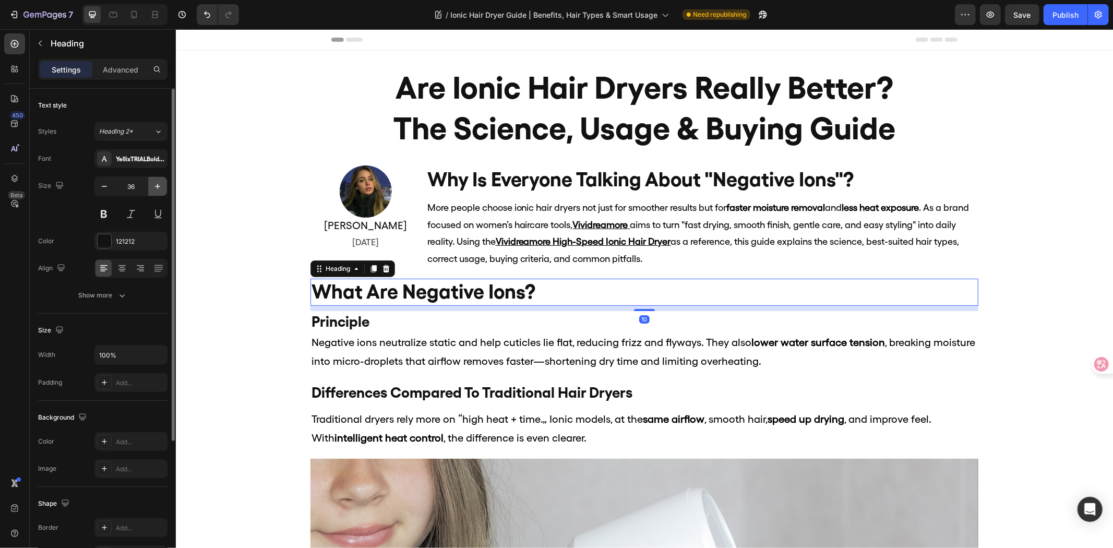
click at [154, 188] on icon "button" at bounding box center [157, 186] width 10 height 10
type input "38"
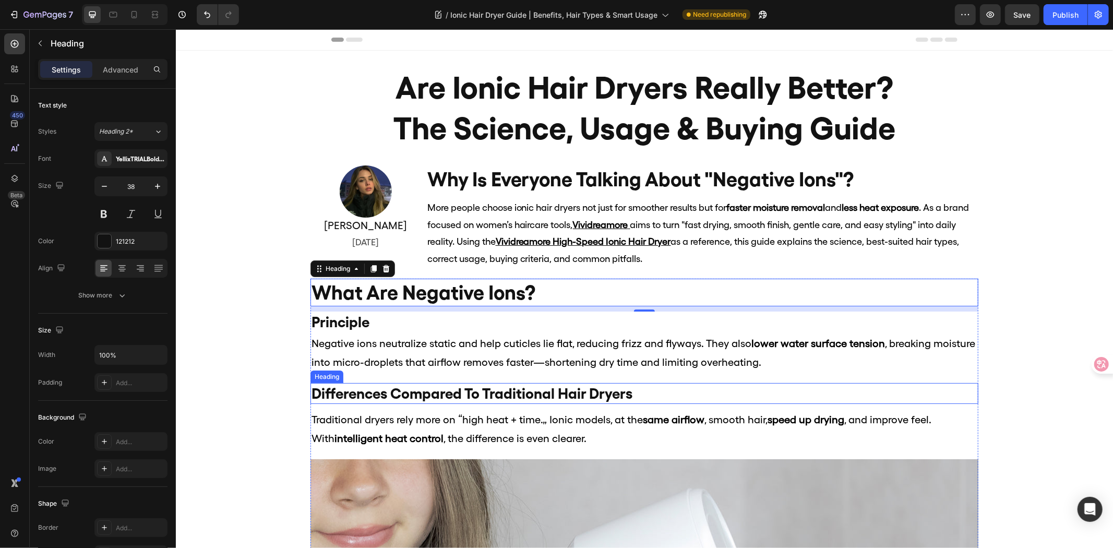
click at [433, 386] on h2 "differences compared to traditional hair dryers" at bounding box center [644, 393] width 668 height 21
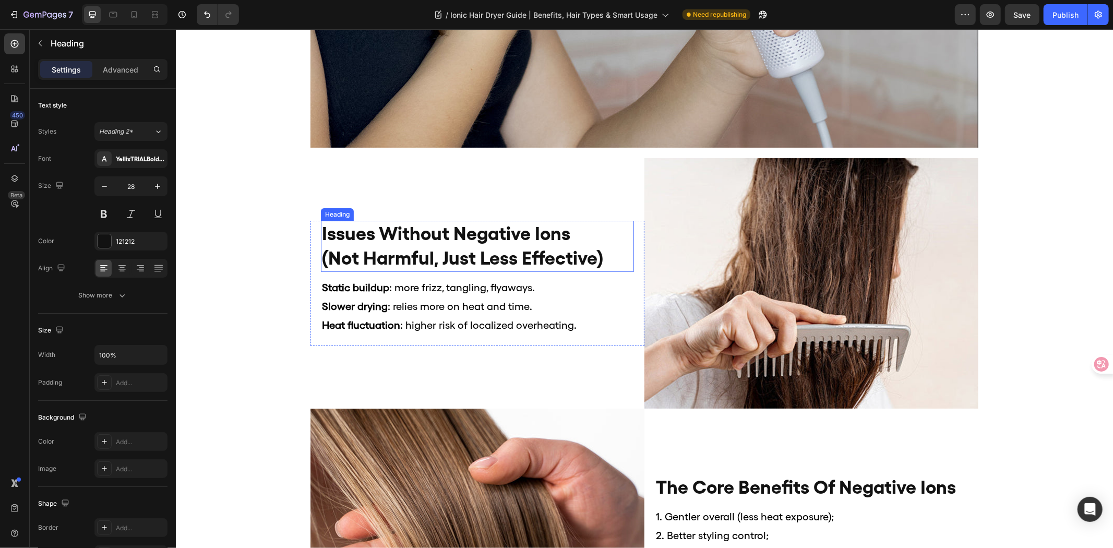
scroll to position [812, 0]
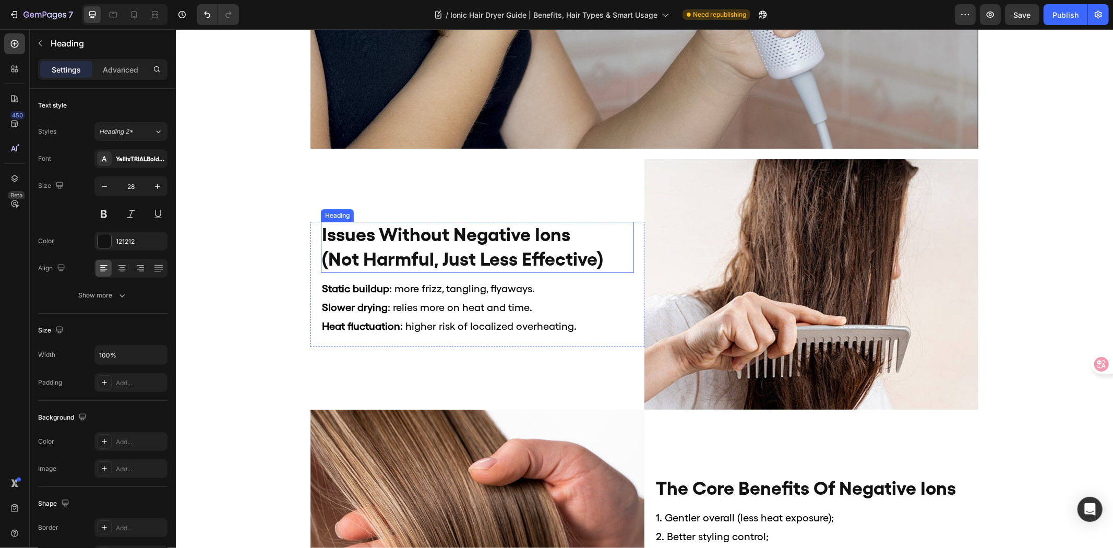
click at [418, 252] on h2 "issues without negative ions (not harmful, just less effective)" at bounding box center [477, 246] width 313 height 51
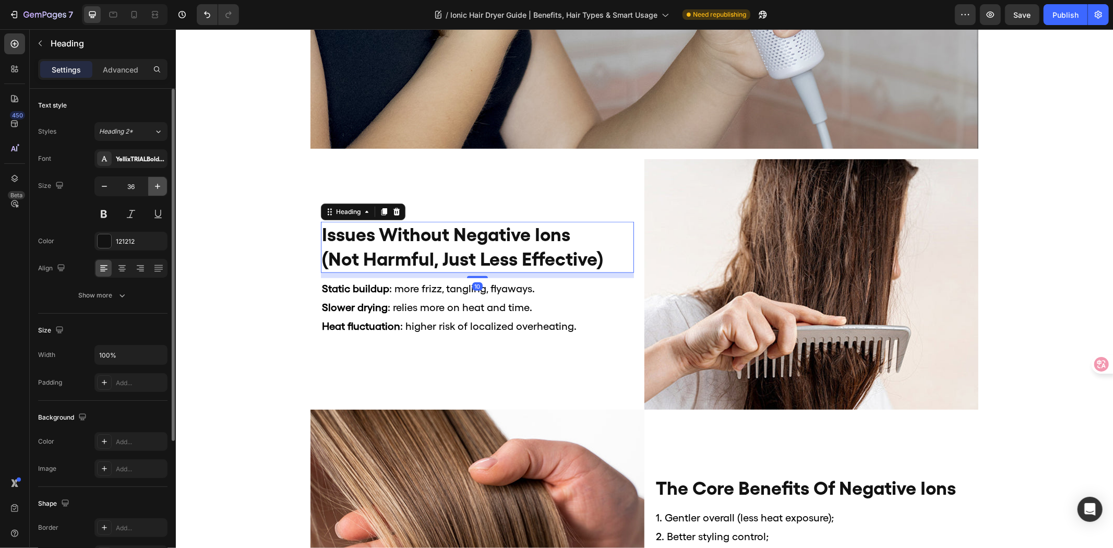
click at [163, 186] on button "button" at bounding box center [157, 186] width 19 height 19
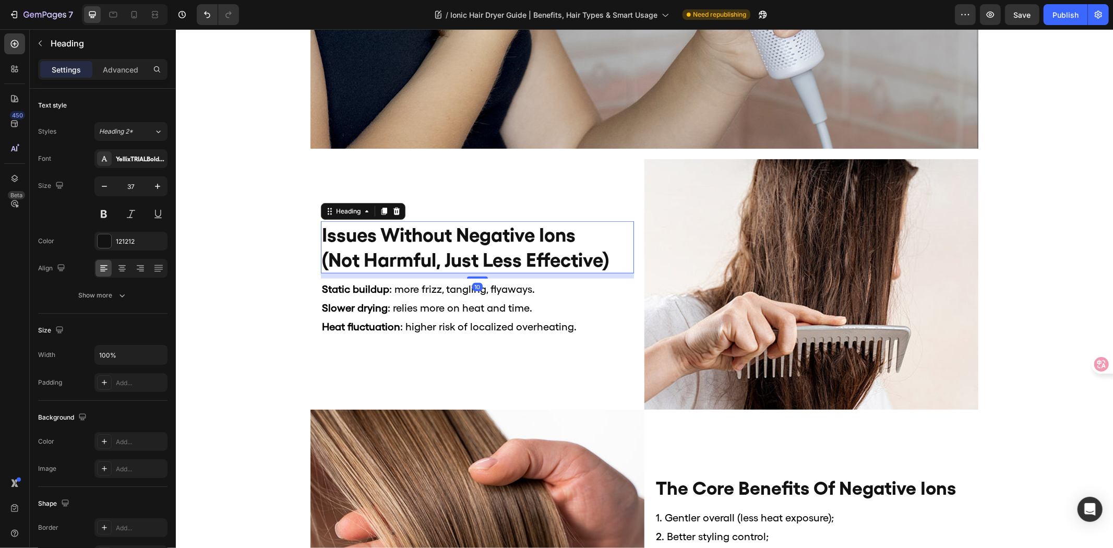
type input "38"
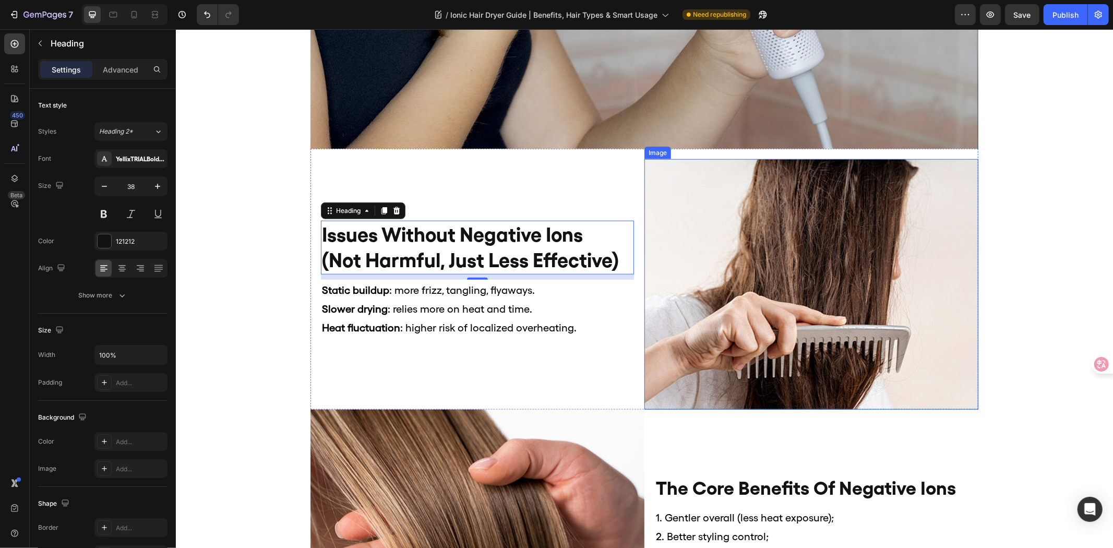
scroll to position [928, 0]
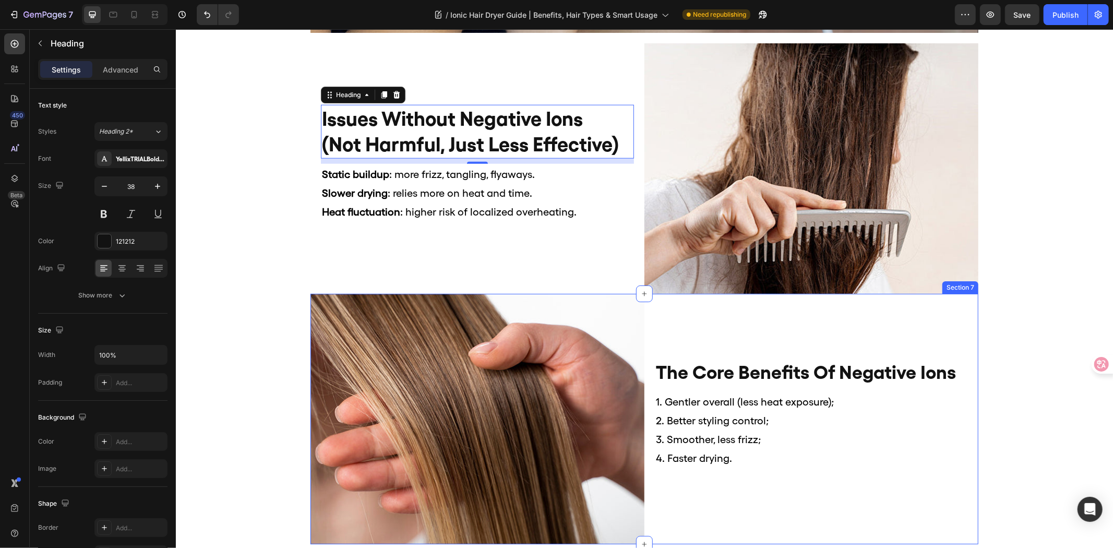
click at [725, 372] on h2 "the core benefits of negative ions" at bounding box center [811, 372] width 313 height 27
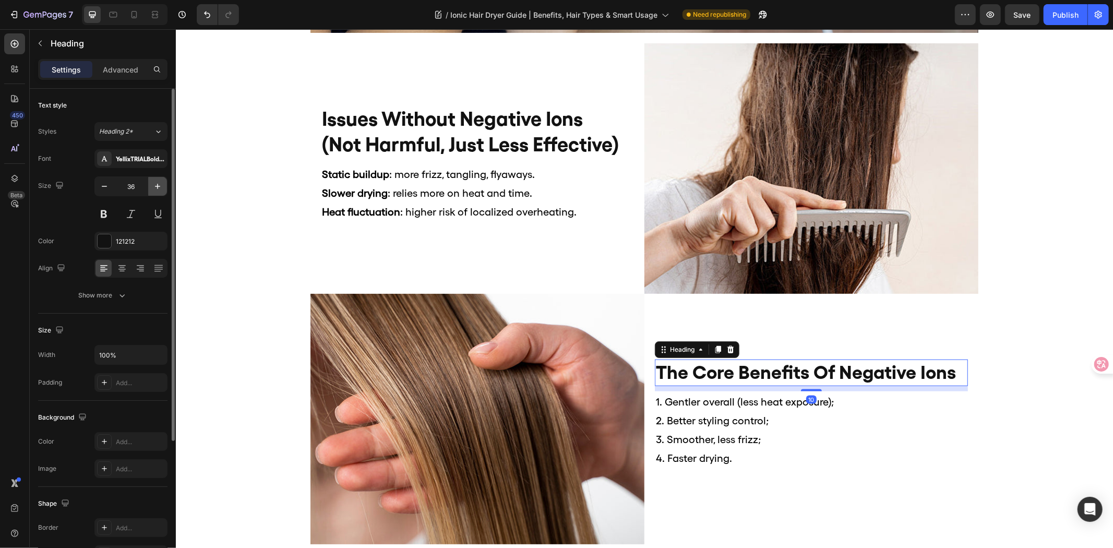
click at [163, 189] on button "button" at bounding box center [157, 186] width 19 height 19
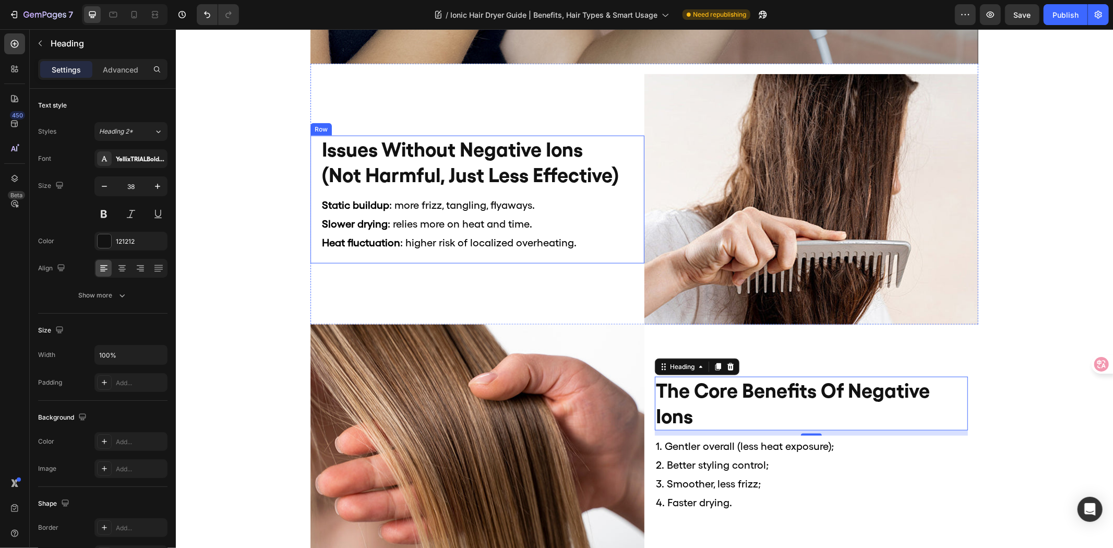
scroll to position [812, 0]
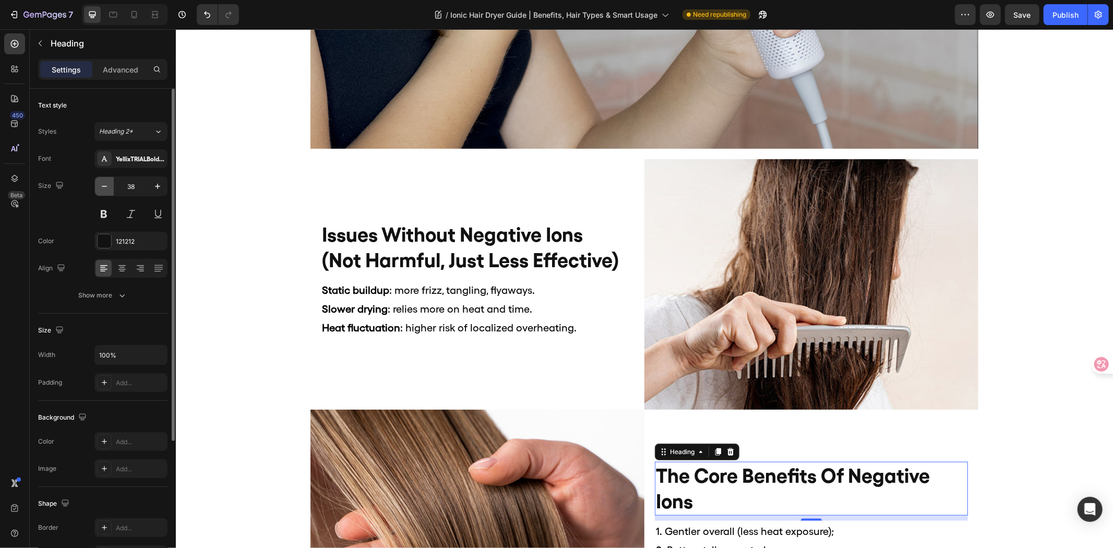
click at [108, 190] on icon "button" at bounding box center [104, 186] width 10 height 10
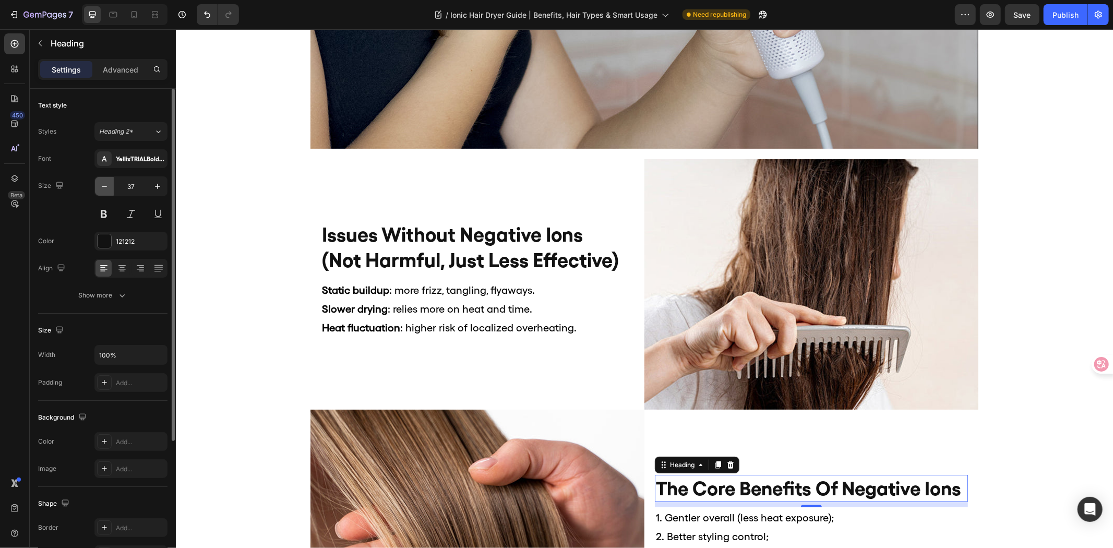
click at [108, 190] on icon "button" at bounding box center [104, 186] width 10 height 10
type input "36"
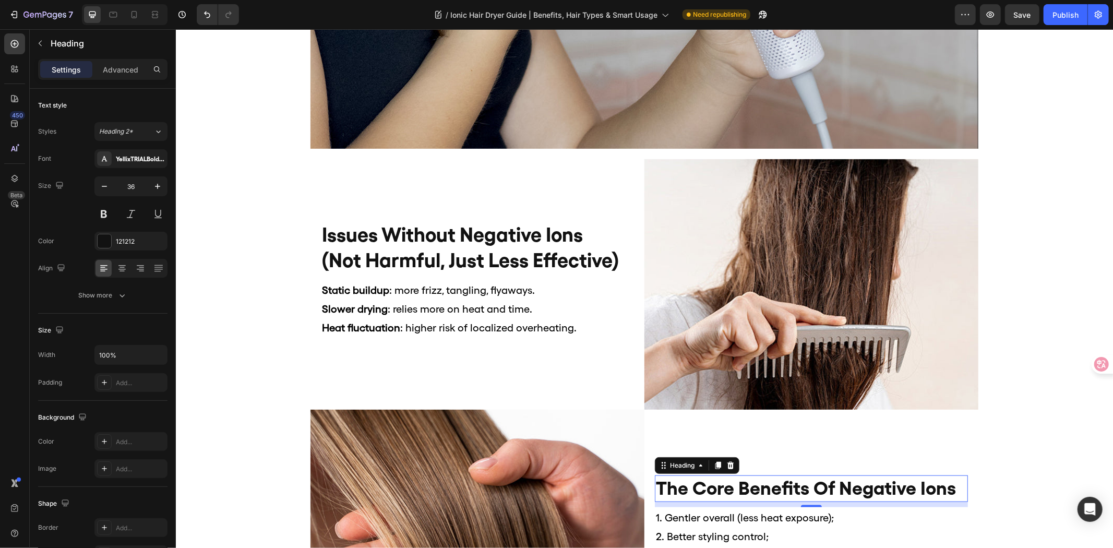
click at [376, 240] on h2 "issues without negative ions (not harmful, just less effective)" at bounding box center [477, 247] width 313 height 54
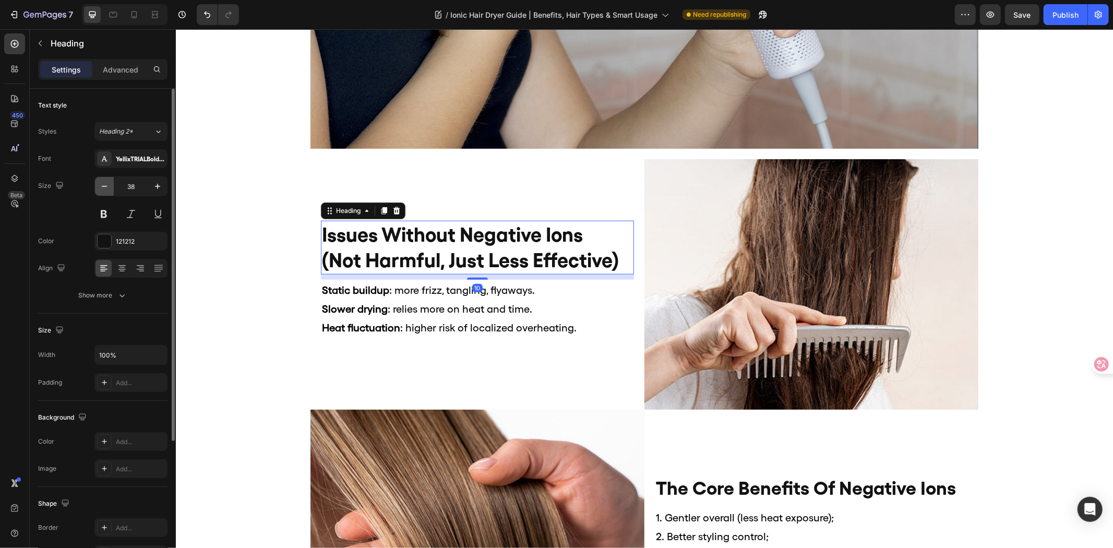
click at [95, 187] on button "button" at bounding box center [104, 186] width 19 height 19
type input "36"
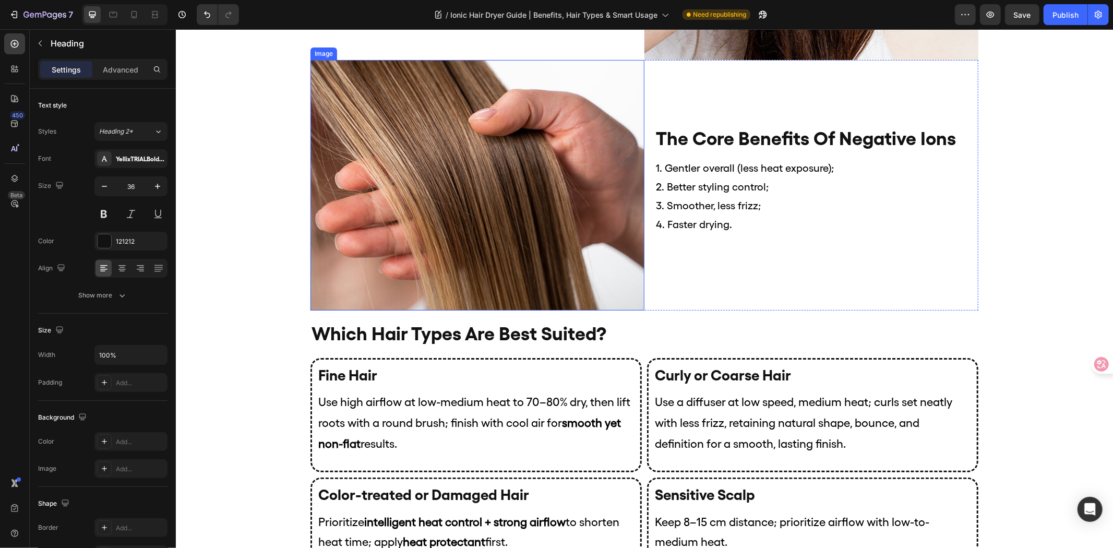
scroll to position [1276, 0]
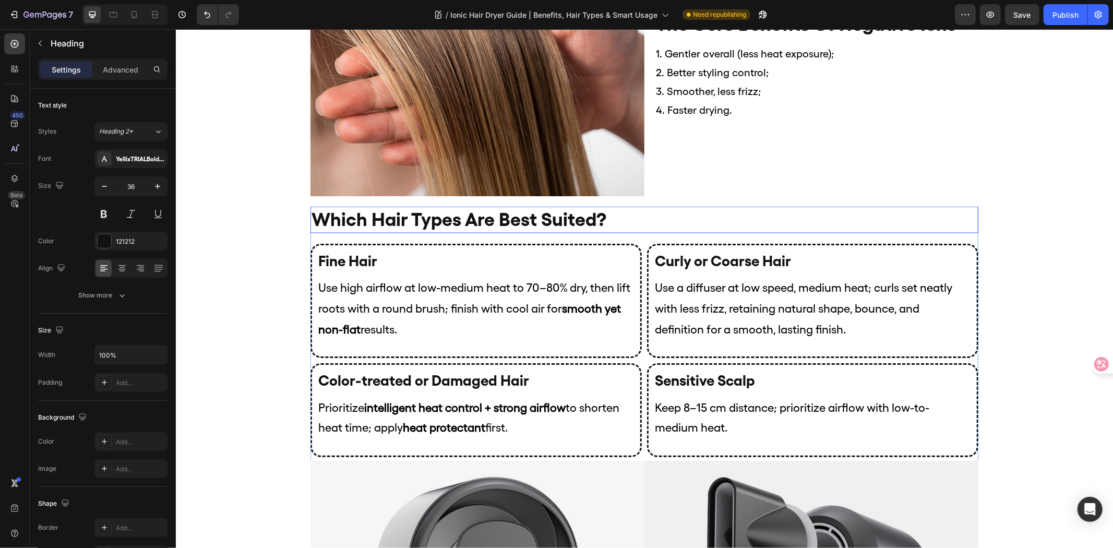
click at [542, 229] on h2 "which hair types are best suited?" at bounding box center [644, 219] width 668 height 27
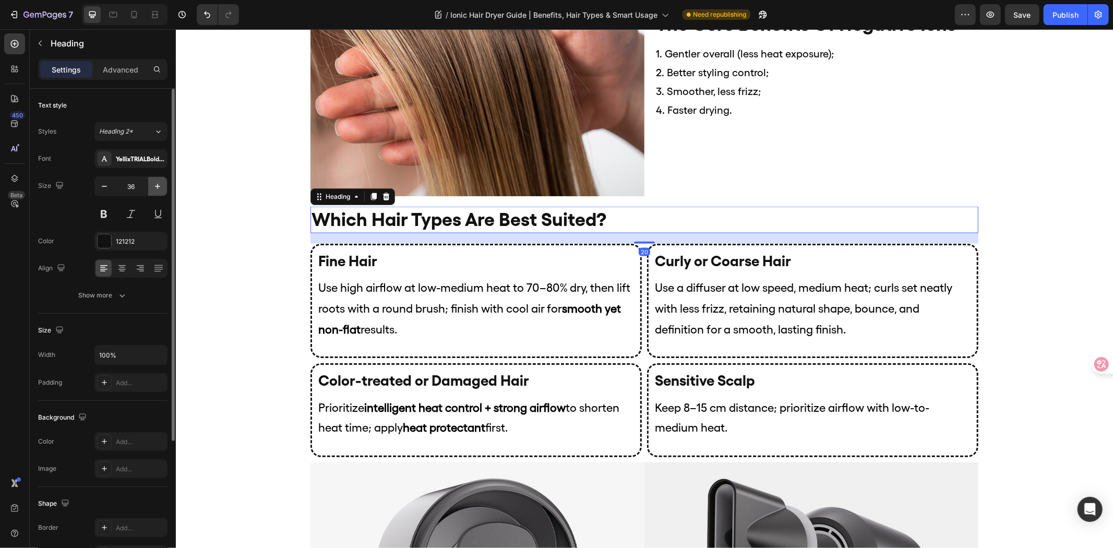
click at [159, 186] on icon "button" at bounding box center [157, 186] width 5 height 5
type input "38"
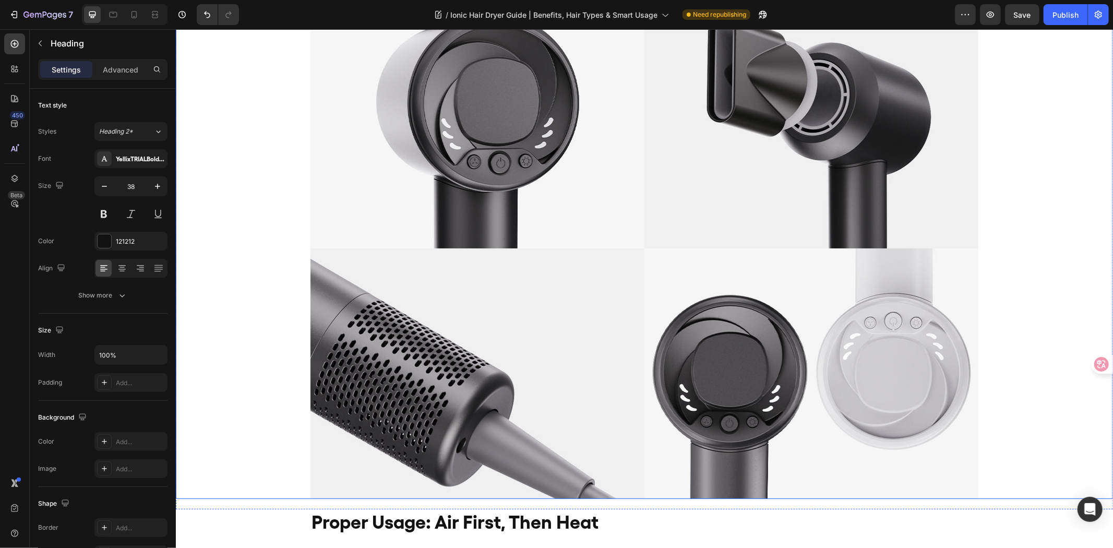
scroll to position [1972, 0]
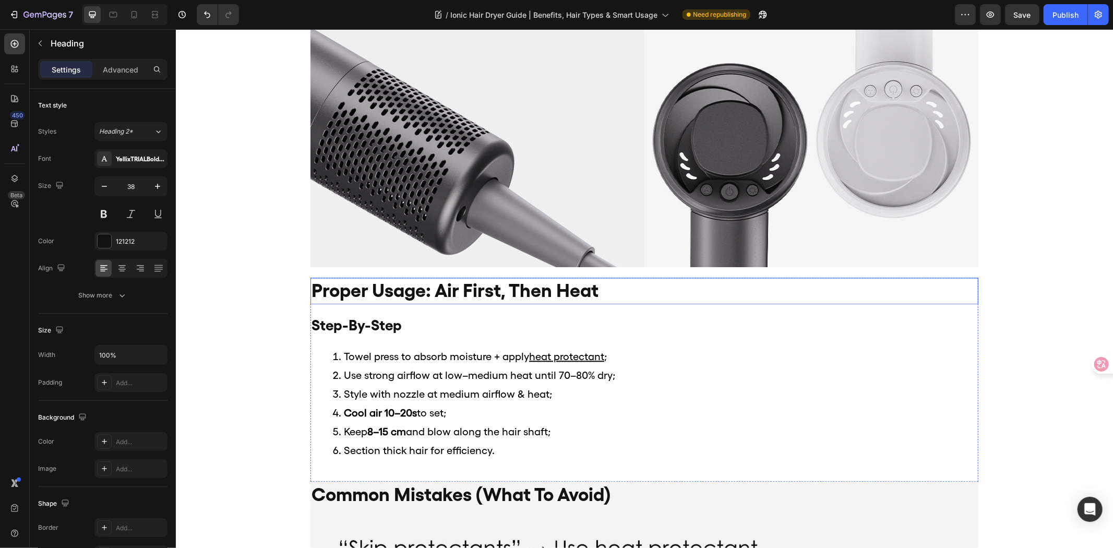
click at [578, 293] on h2 "proper usage: air first, then heat" at bounding box center [644, 290] width 668 height 27
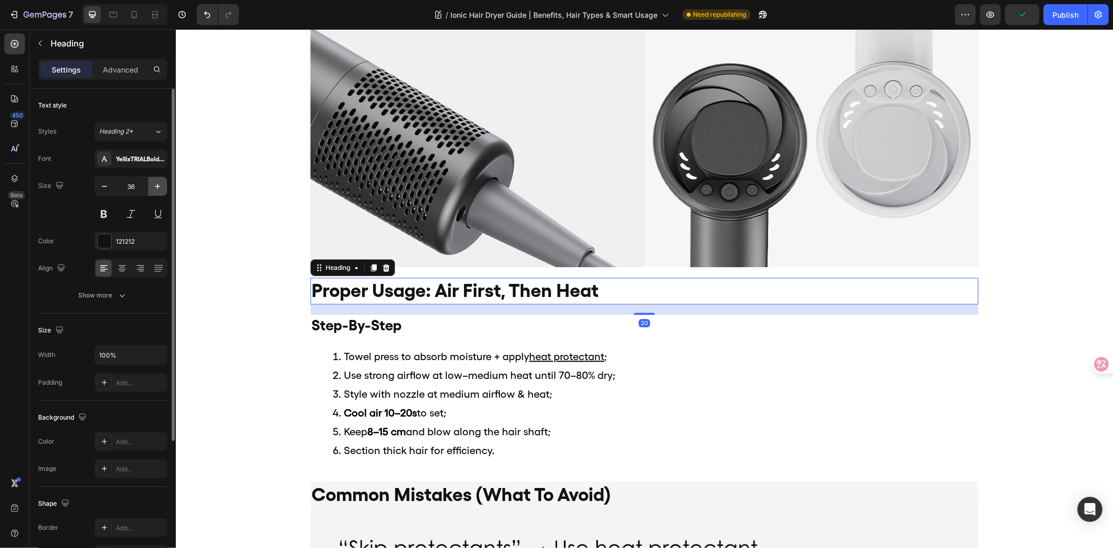
click at [155, 184] on icon "button" at bounding box center [157, 186] width 10 height 10
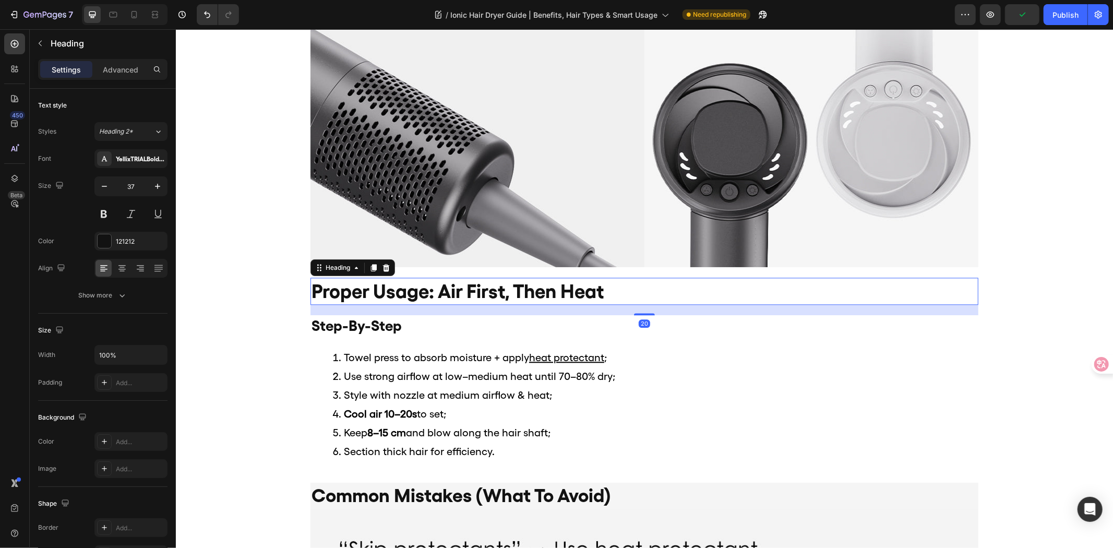
type input "38"
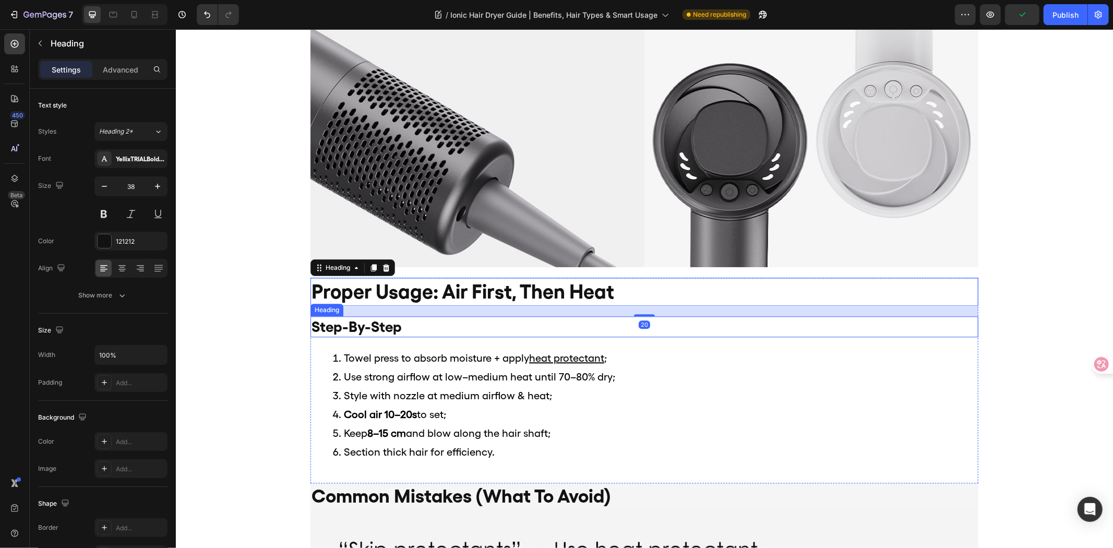
click at [439, 324] on h2 "step-by-step" at bounding box center [644, 326] width 668 height 21
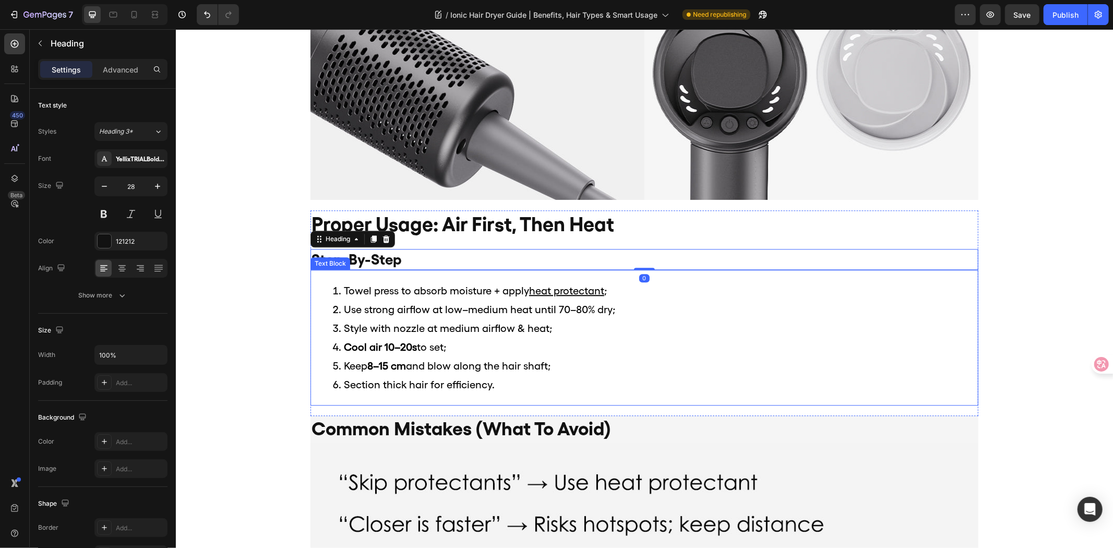
scroll to position [2146, 0]
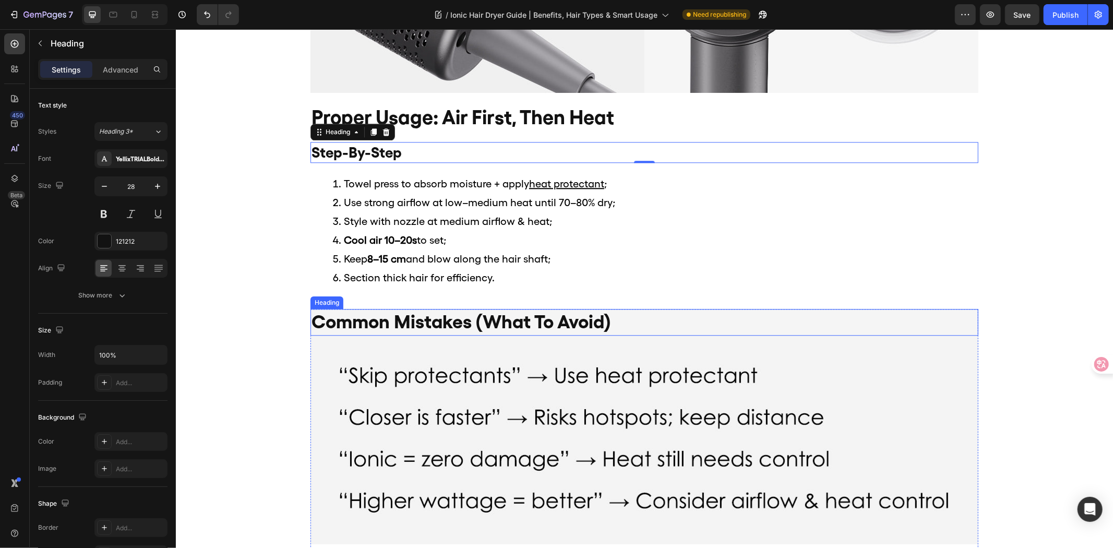
click at [623, 321] on h2 "common mistakes (what to avoid)" at bounding box center [644, 322] width 668 height 27
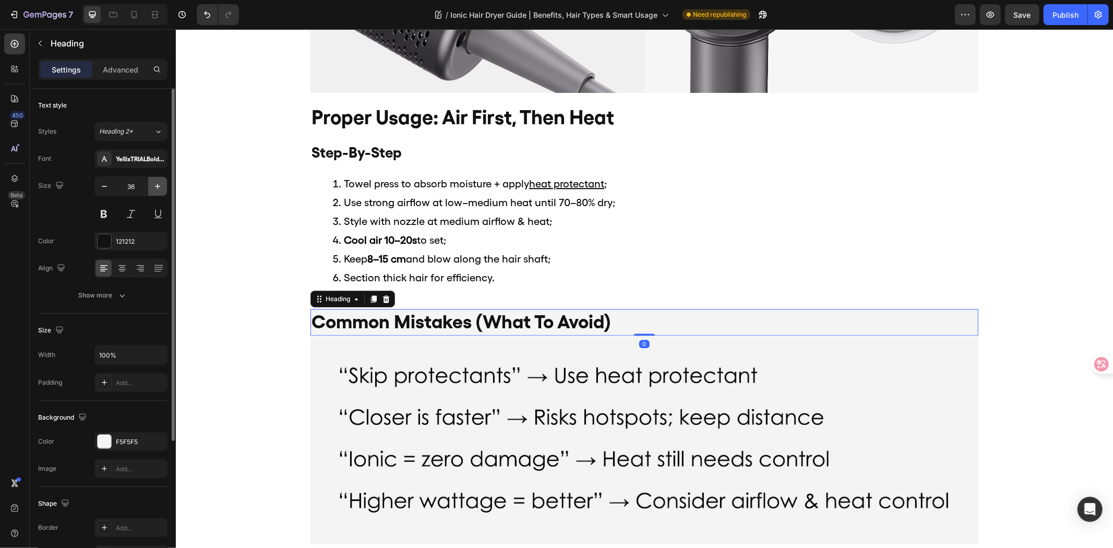
click at [162, 184] on icon "button" at bounding box center [157, 186] width 10 height 10
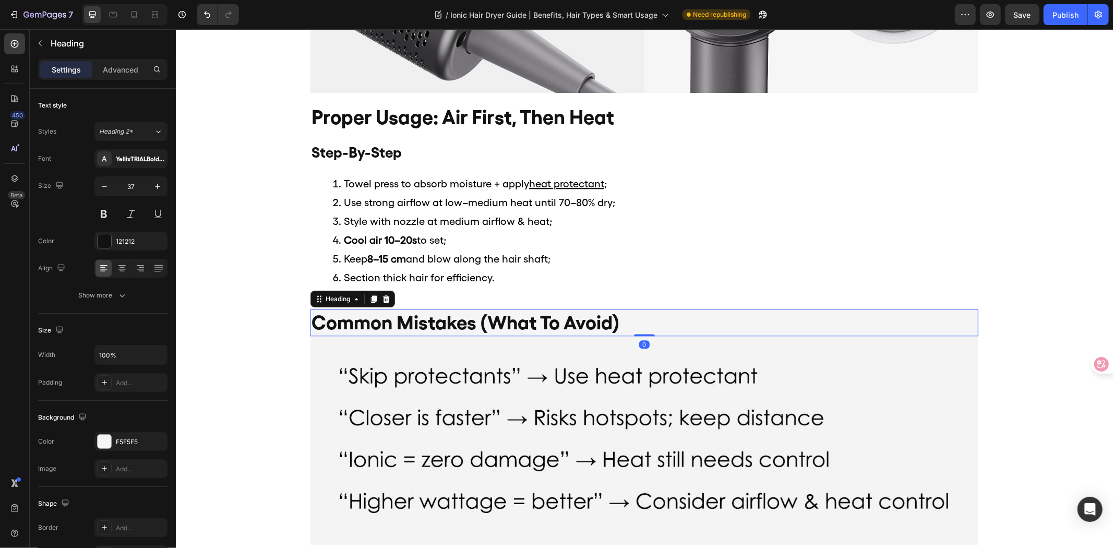
type input "38"
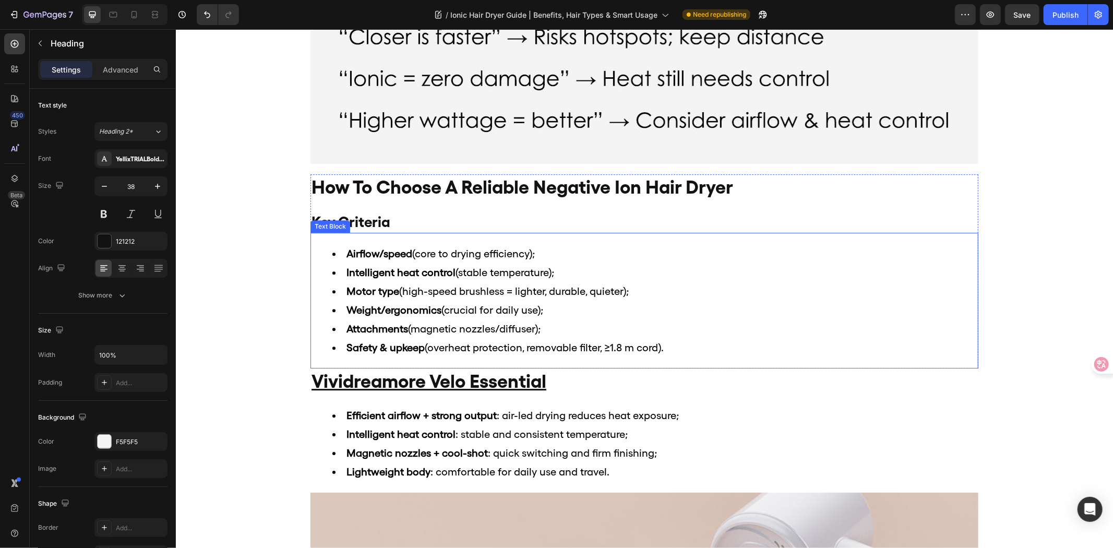
scroll to position [2726, 0]
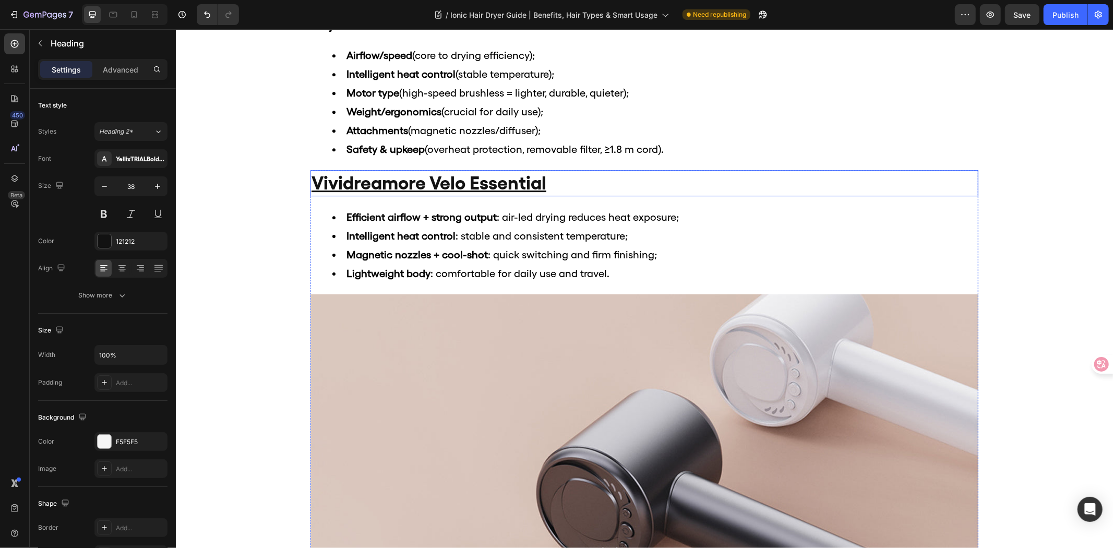
click at [614, 186] on h2 "vividreamore velo essential" at bounding box center [644, 183] width 668 height 27
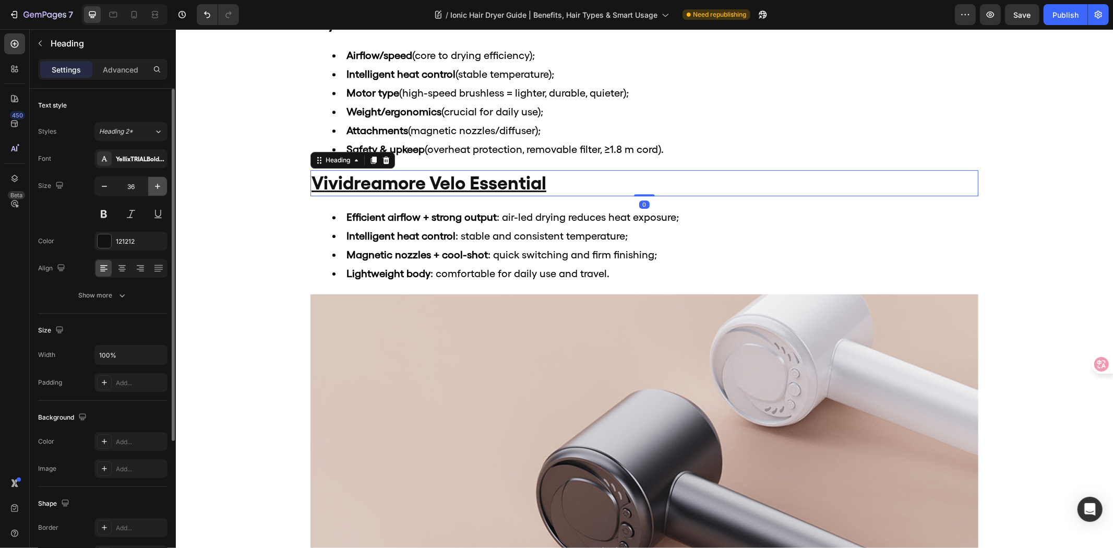
click at [150, 188] on button "button" at bounding box center [157, 186] width 19 height 19
type input "38"
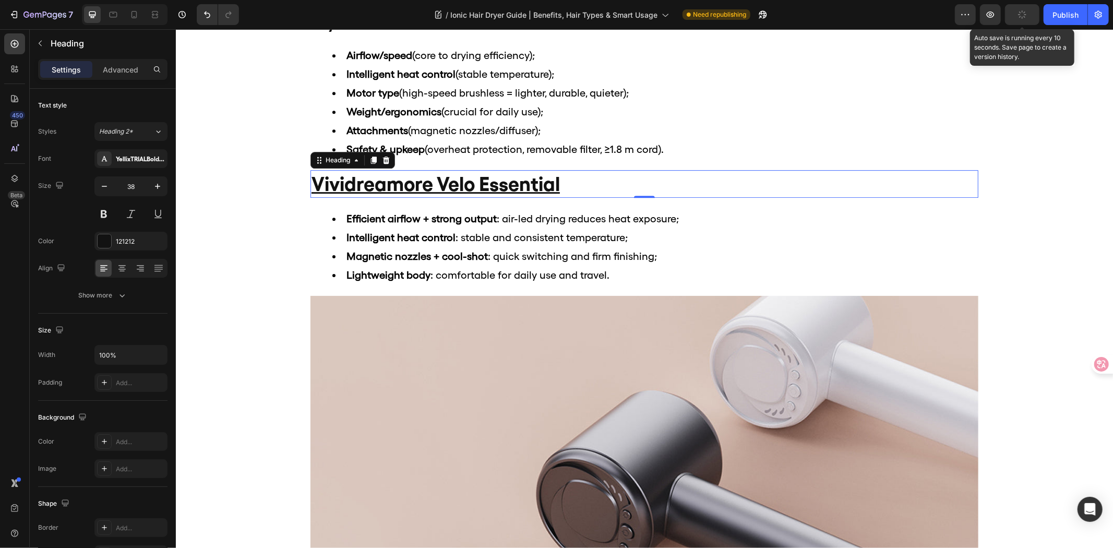
click at [1018, 18] on button "button" at bounding box center [1022, 14] width 34 height 21
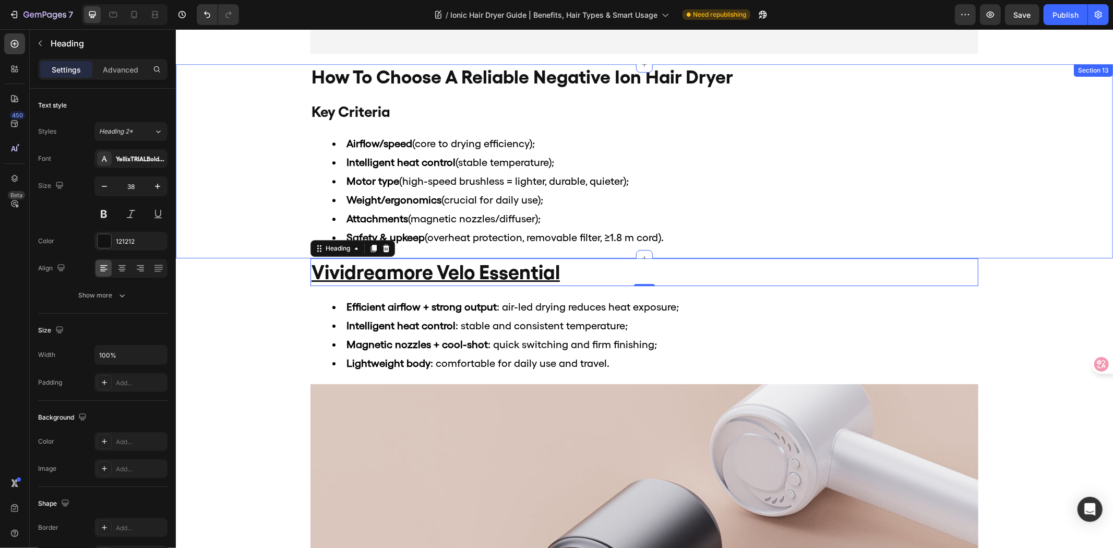
scroll to position [2610, 0]
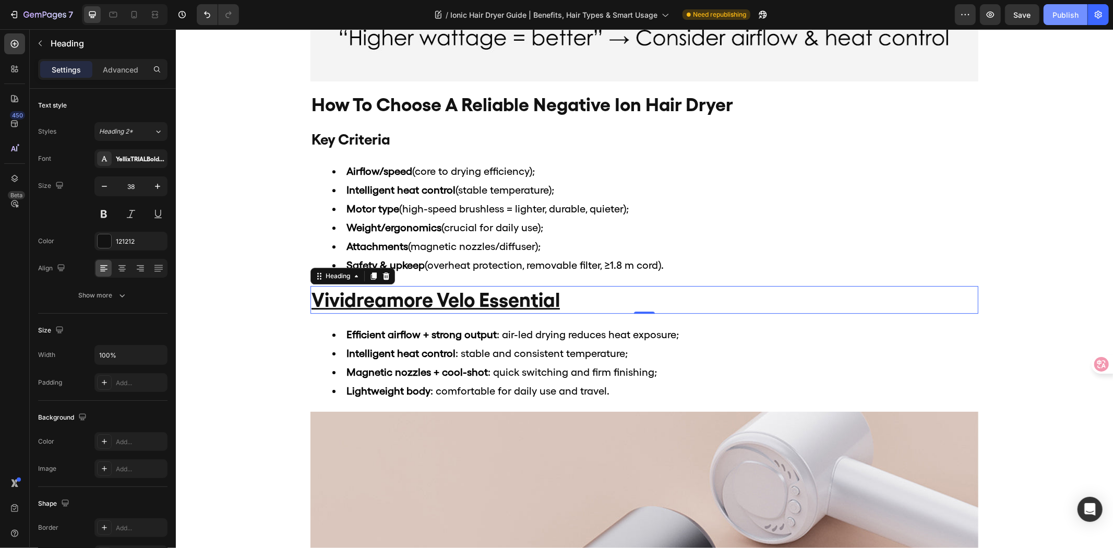
click at [1064, 9] on div "Publish" at bounding box center [1066, 14] width 26 height 11
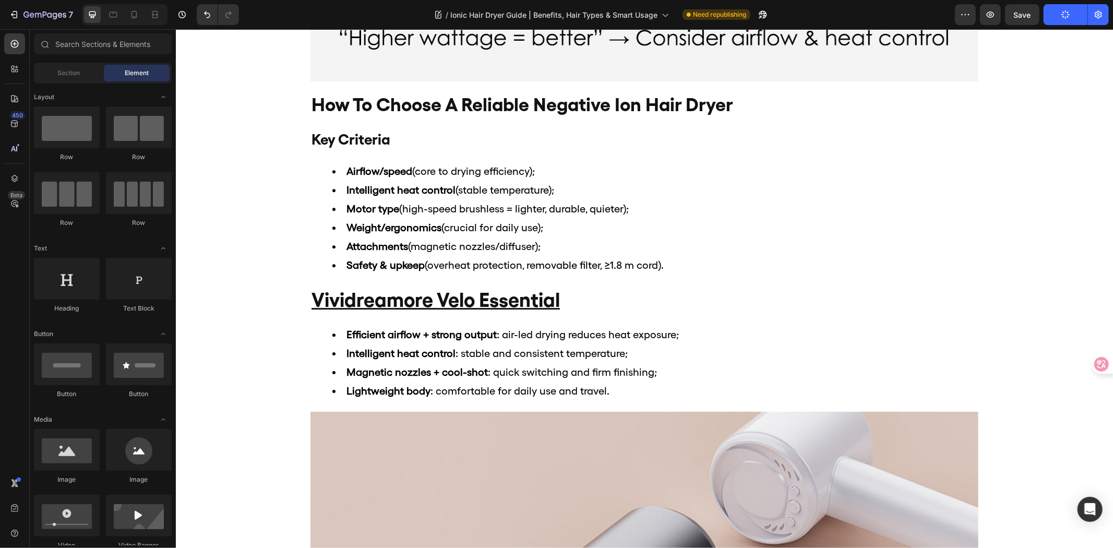
drag, startPoint x: 1112, startPoint y: 416, endPoint x: 1112, endPoint y: 463, distance: 47.5
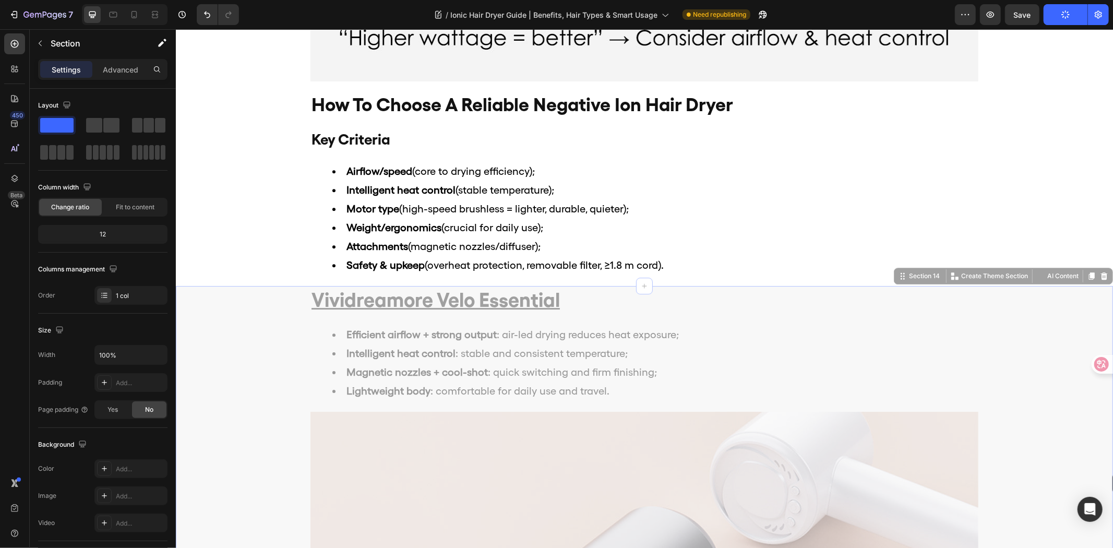
drag, startPoint x: 1103, startPoint y: 445, endPoint x: 1112, endPoint y: 473, distance: 29.4
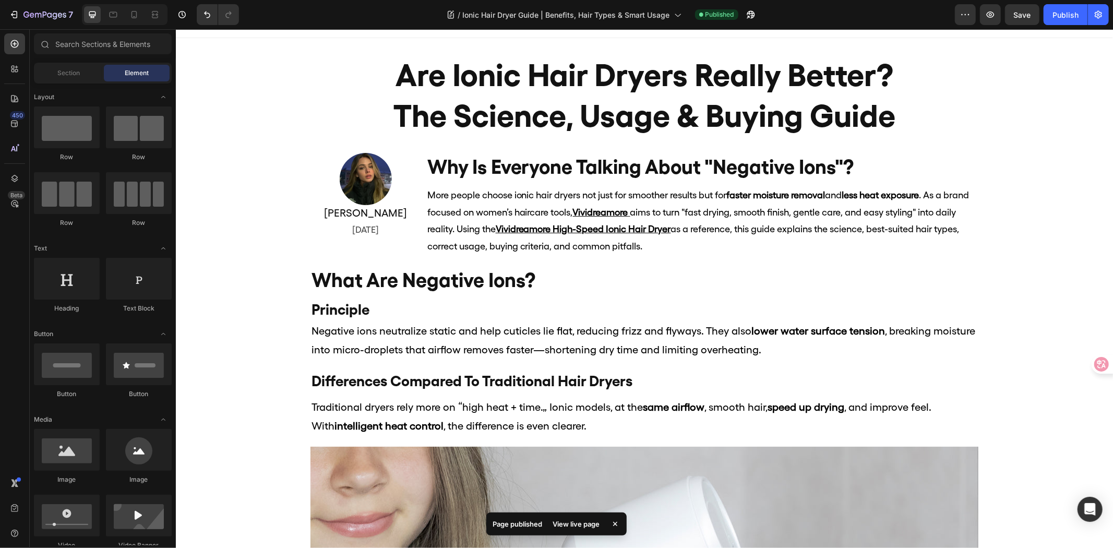
scroll to position [0, 0]
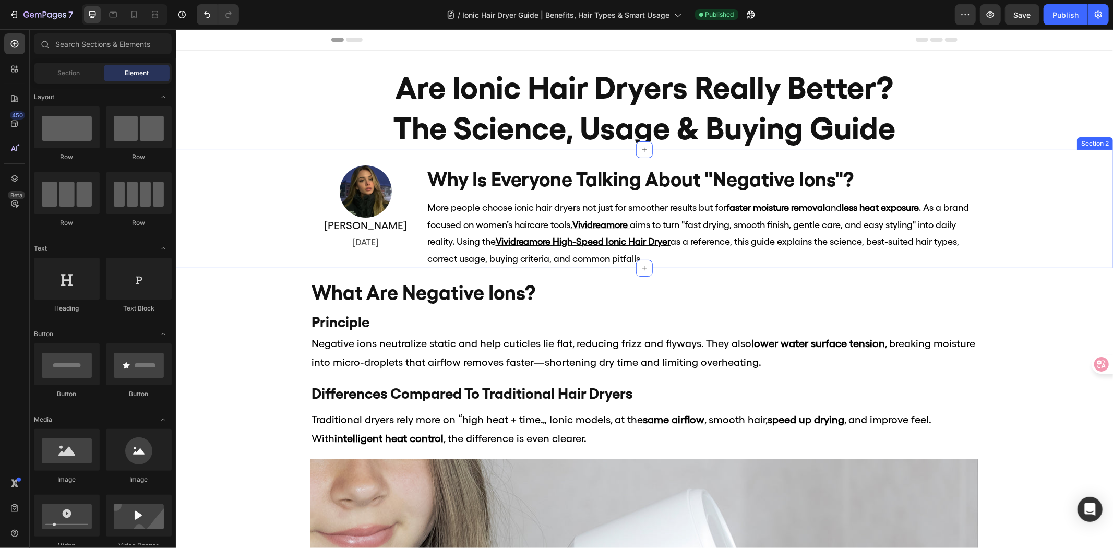
click at [203, 191] on div "Image [PERSON_NAME] Heading [DATE] Text Block why is everyone talking about "ne…" at bounding box center [644, 216] width 938 height 103
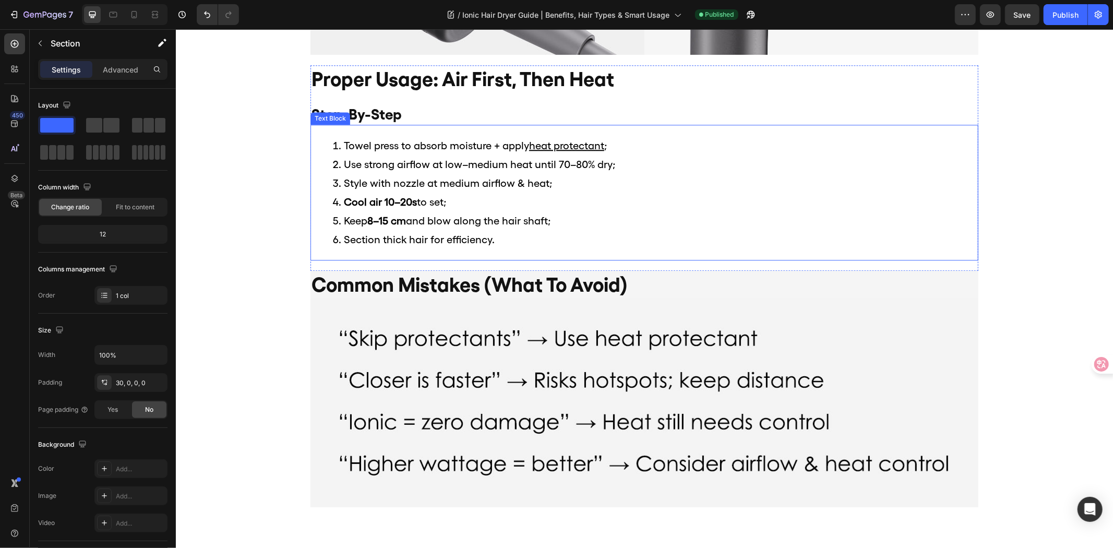
scroll to position [2204, 0]
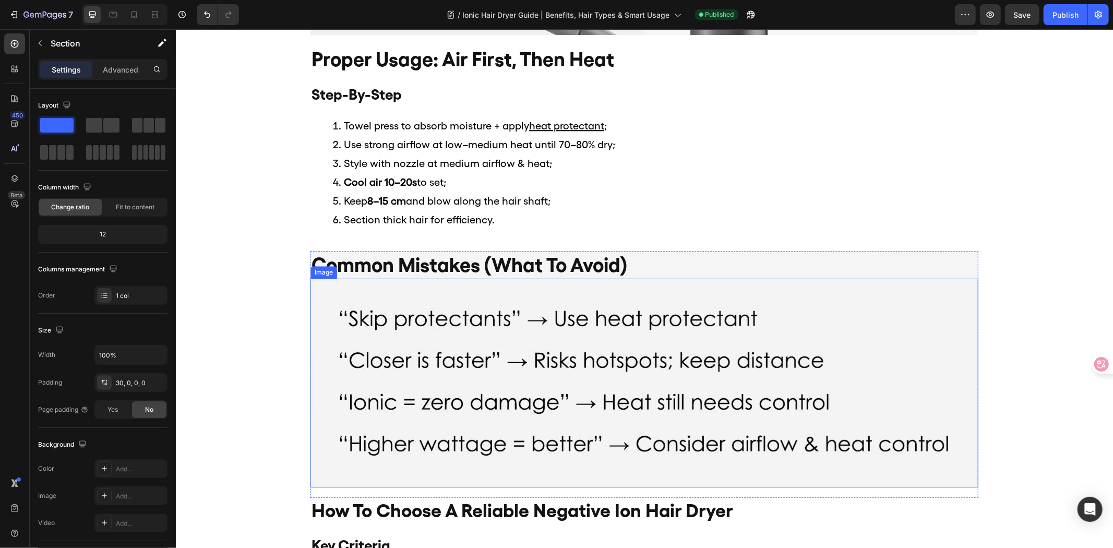
click at [483, 318] on img at bounding box center [644, 382] width 668 height 209
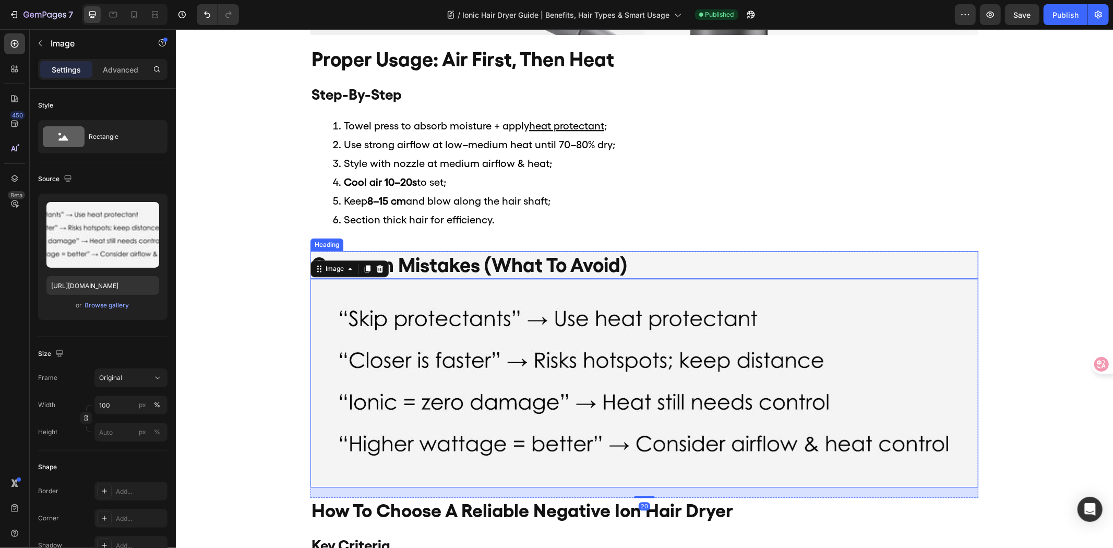
click at [761, 268] on h2 "common mistakes (what to avoid)" at bounding box center [644, 265] width 668 height 28
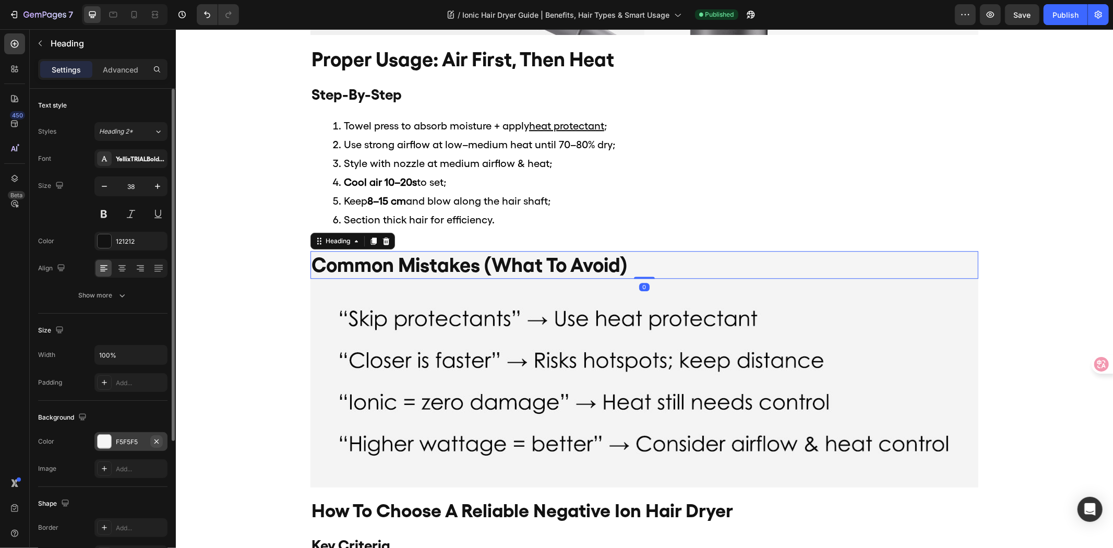
click at [151, 446] on button "button" at bounding box center [156, 441] width 13 height 13
click at [241, 318] on div "common mistakes (what to avoid) Heading 0 Image Row" at bounding box center [644, 374] width 938 height 247
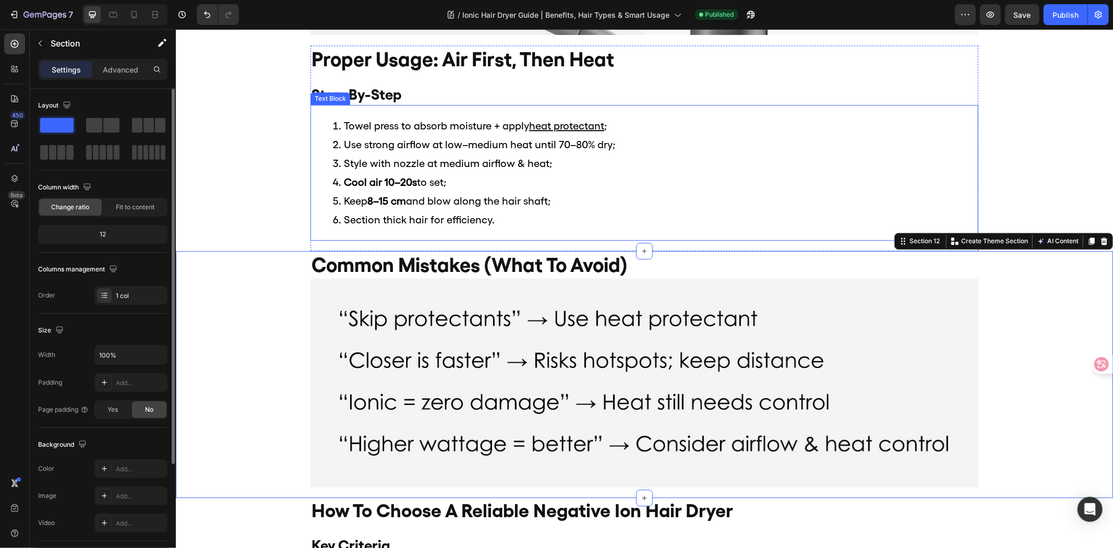
click at [607, 167] on li "Style with nozzle at medium airflow & heat;" at bounding box center [654, 162] width 645 height 19
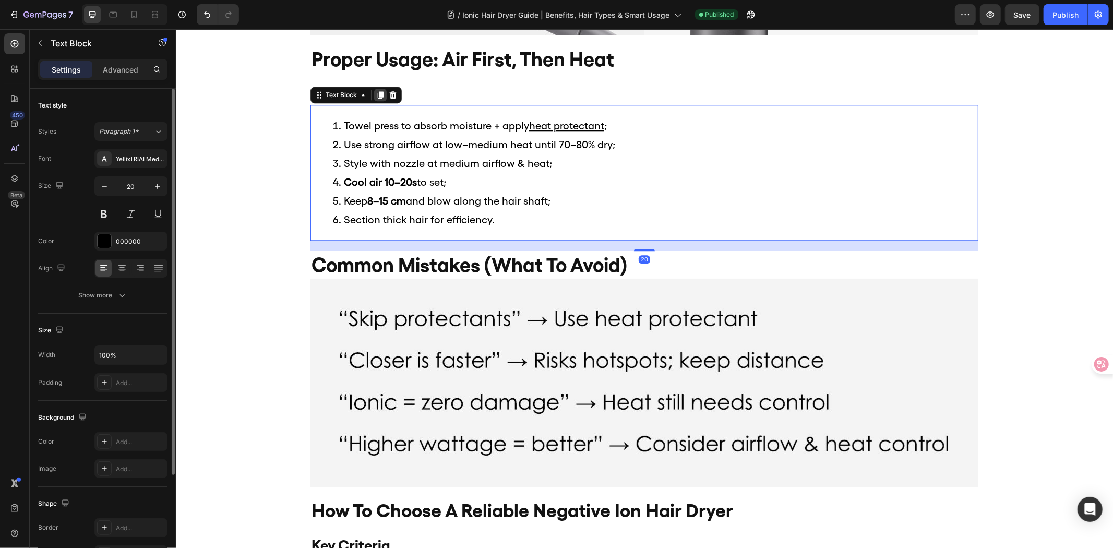
click at [377, 91] on icon at bounding box center [380, 94] width 6 height 7
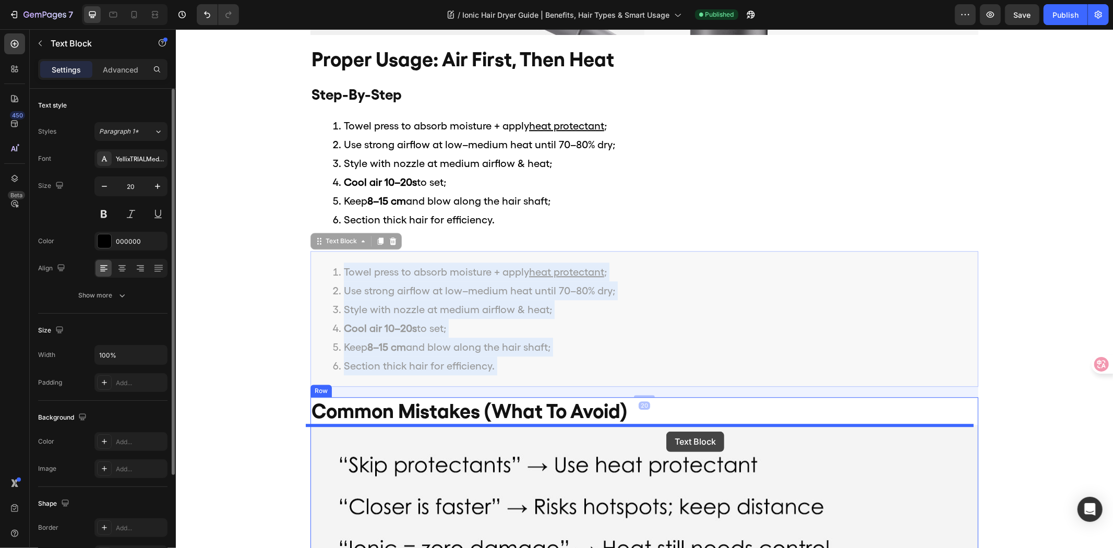
drag, startPoint x: 695, startPoint y: 277, endPoint x: 666, endPoint y: 431, distance: 156.7
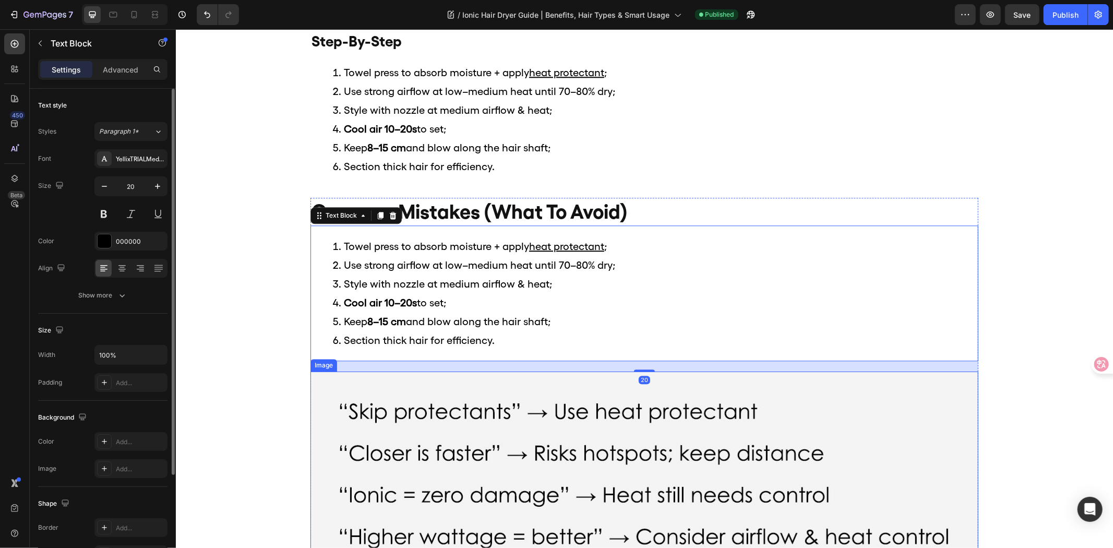
scroll to position [2436, 0]
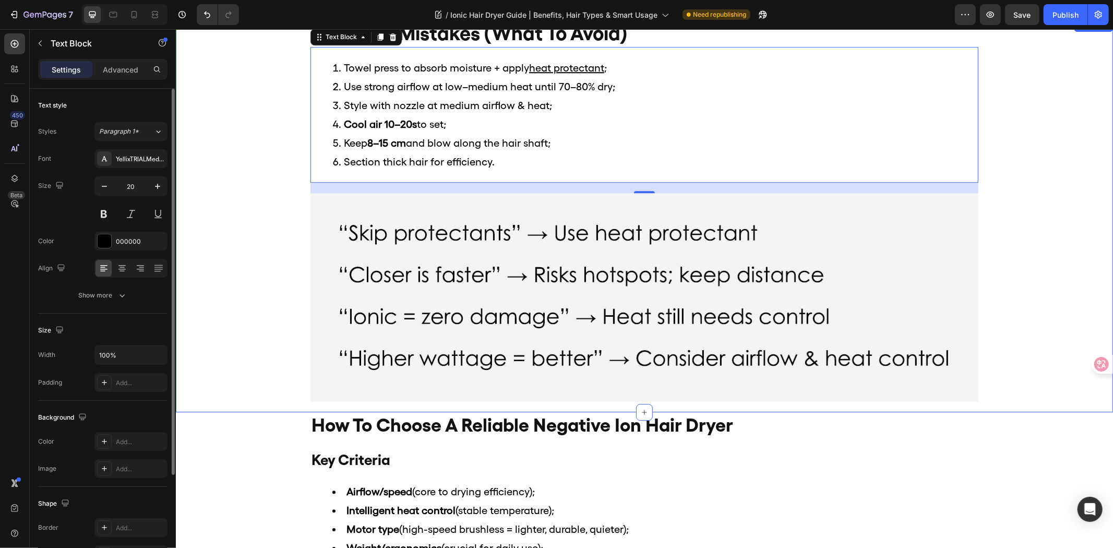
click at [1023, 285] on div "common mistakes (what to avoid) Heading Towel press to absorb moisture + apply …" at bounding box center [644, 215] width 938 height 393
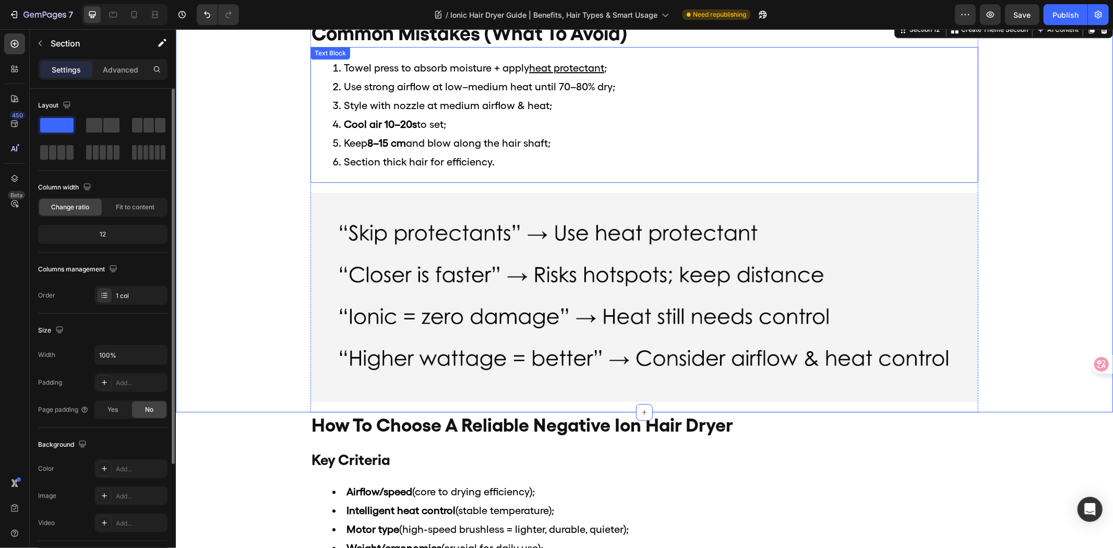
click at [549, 152] on li "Section thick hair for efficiency." at bounding box center [654, 161] width 645 height 19
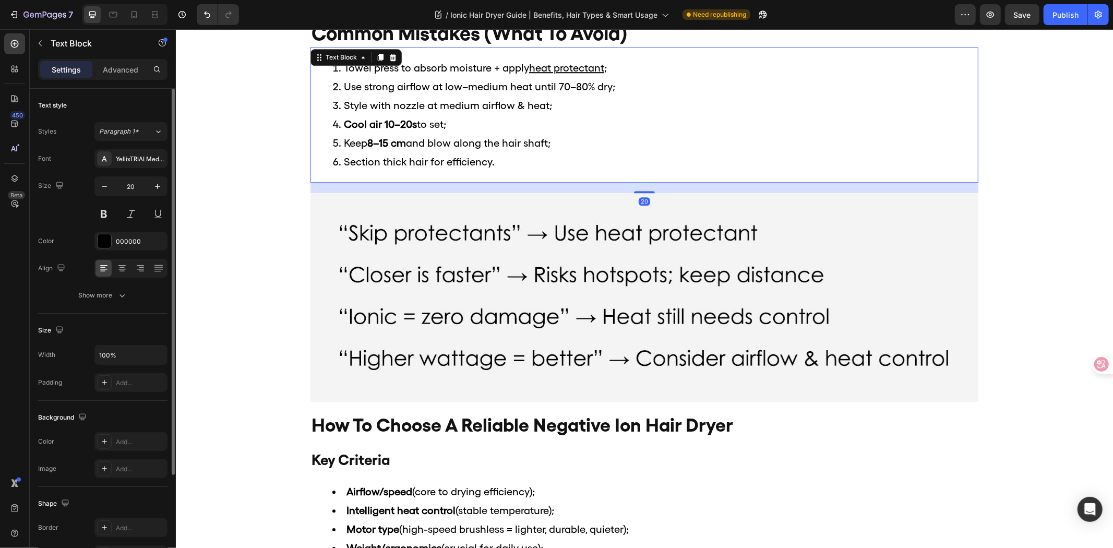
click at [549, 152] on li "Section thick hair for efficiency." at bounding box center [654, 161] width 645 height 19
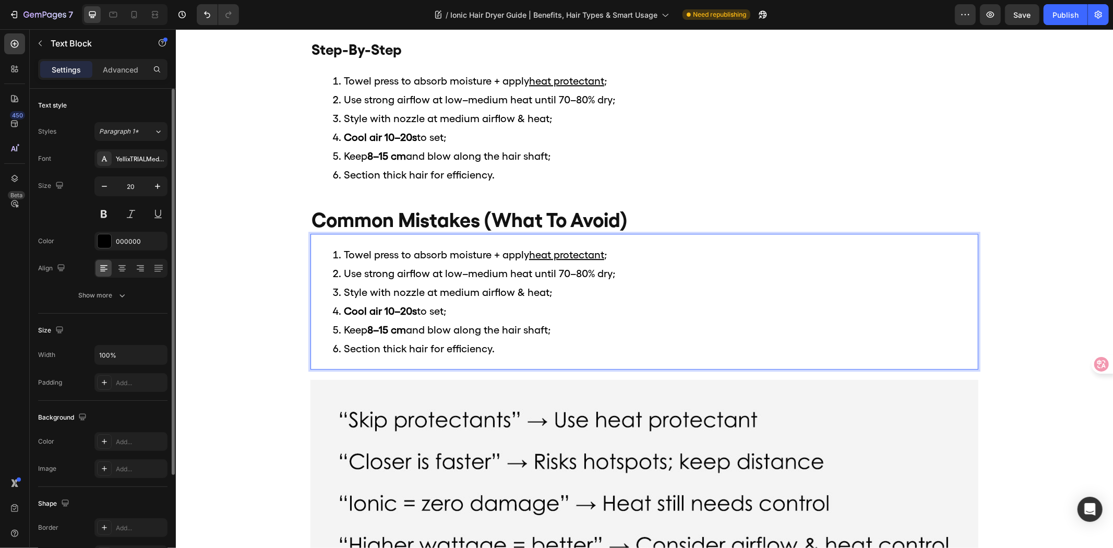
scroll to position [2262, 0]
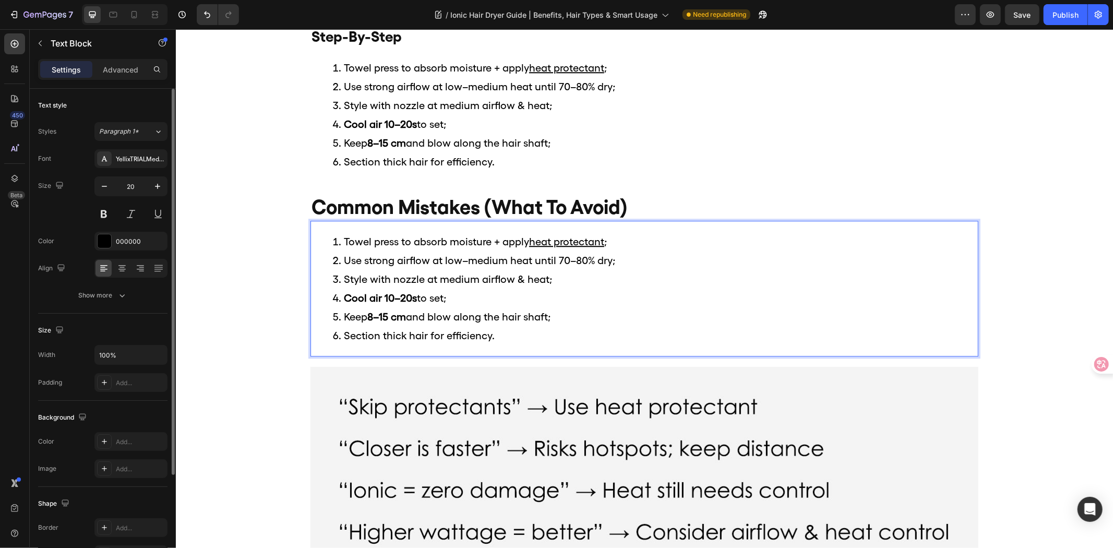
click at [503, 334] on li "Section thick hair for efficiency." at bounding box center [654, 335] width 645 height 19
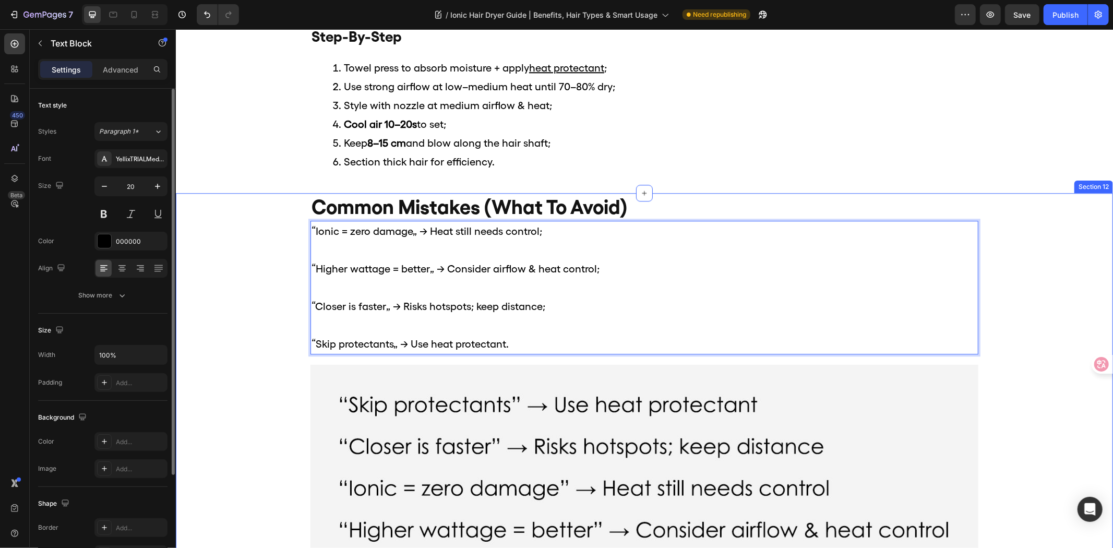
click at [238, 270] on div "common mistakes (what to avoid) Heading “Ionic = zero damage” → Heat still need…" at bounding box center [644, 388] width 938 height 391
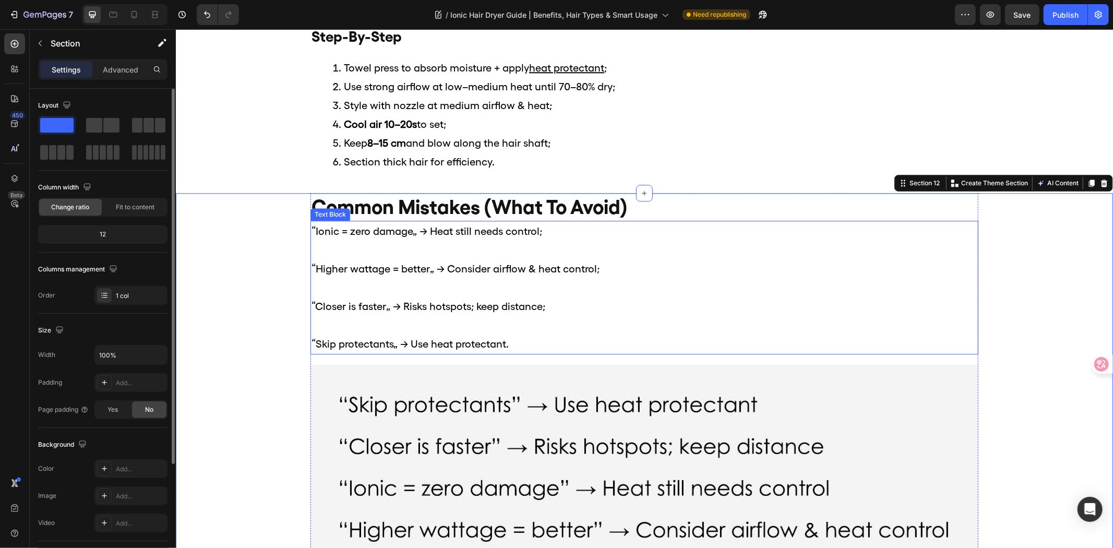
click at [314, 228] on p "“Ionic = zero damage” → Heat still needs control;" at bounding box center [644, 230] width 666 height 19
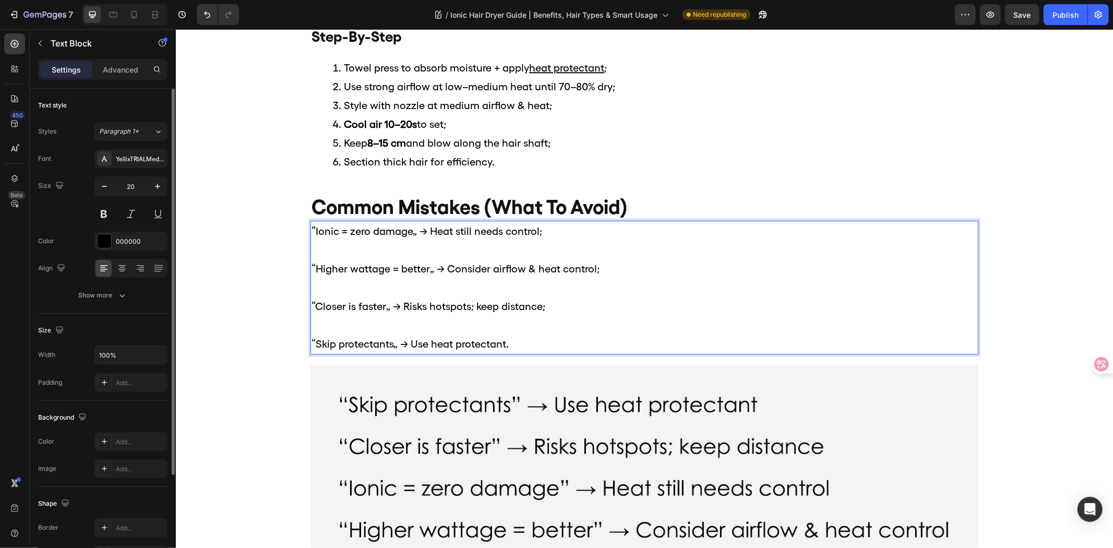
click at [316, 230] on p "“Ionic = zero damage” → Heat still needs control;" at bounding box center [644, 230] width 666 height 19
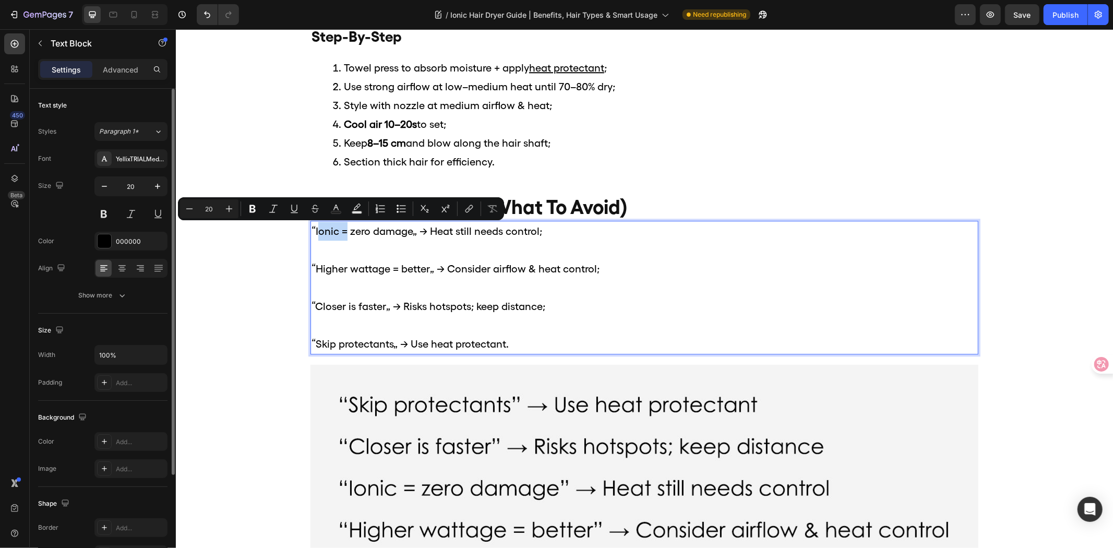
click at [312, 233] on p "“Ionic = zero damage” → Heat still needs control;" at bounding box center [644, 230] width 666 height 19
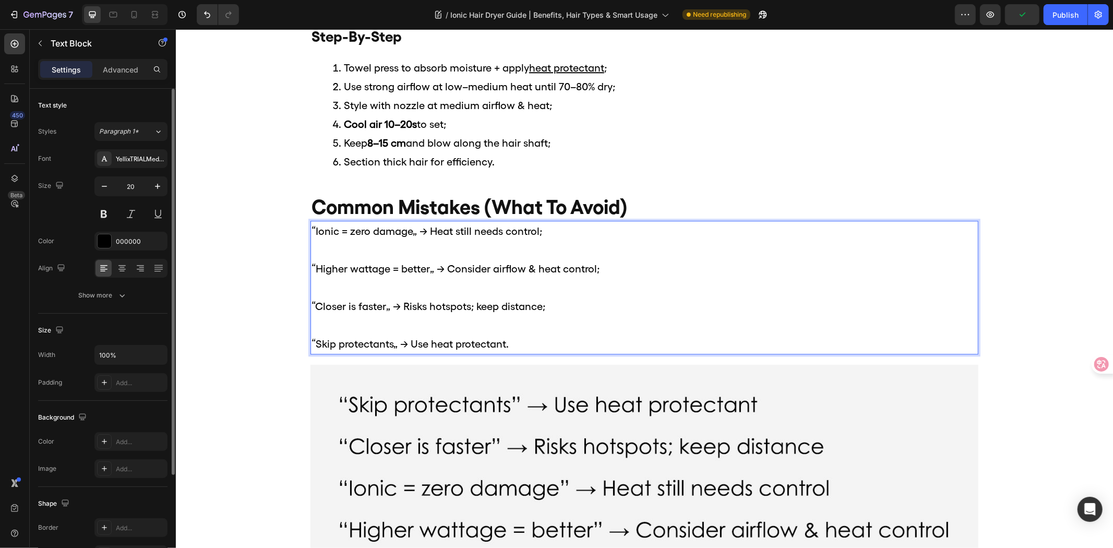
click at [410, 236] on p "“Ionic = zero damage” → Heat still needs control;" at bounding box center [644, 230] width 666 height 19
click at [414, 237] on p "“Ionic = zero damage” → Heat still needs control;" at bounding box center [644, 230] width 666 height 19
click at [314, 231] on p "“Ionic = zero damage" → Heat still needs control;" at bounding box center [644, 230] width 666 height 19
click at [311, 268] on p "“Higher wattage = better” → Consider airflow & heat control;" at bounding box center [644, 259] width 666 height 38
click at [427, 272] on p ""Higher wattage = better” → Consider airflow & heat control;" at bounding box center [644, 259] width 666 height 38
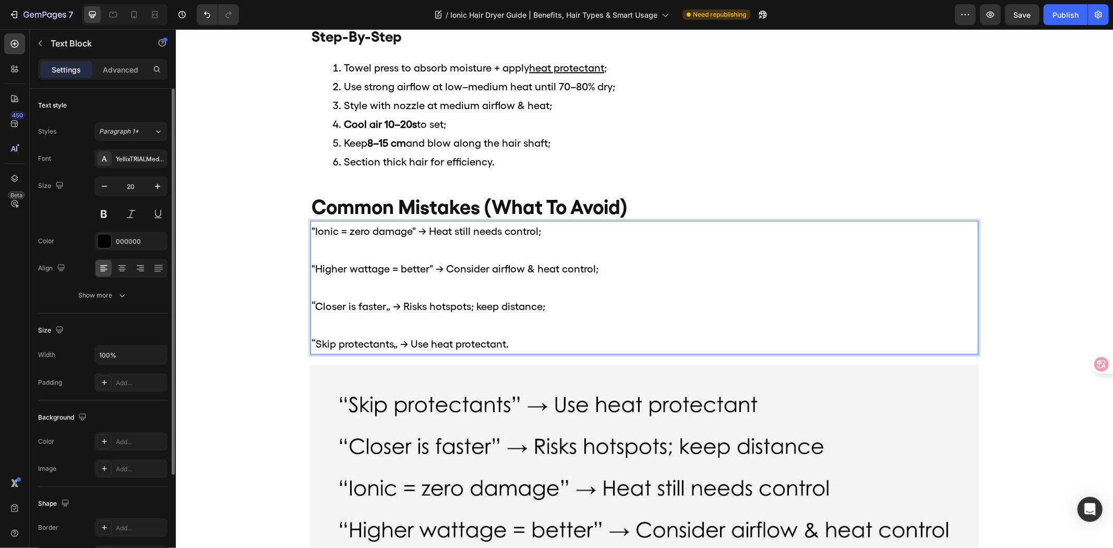
click at [311, 308] on p "“Closer is faster” → Risks hotspots; keep distance;" at bounding box center [644, 297] width 666 height 38
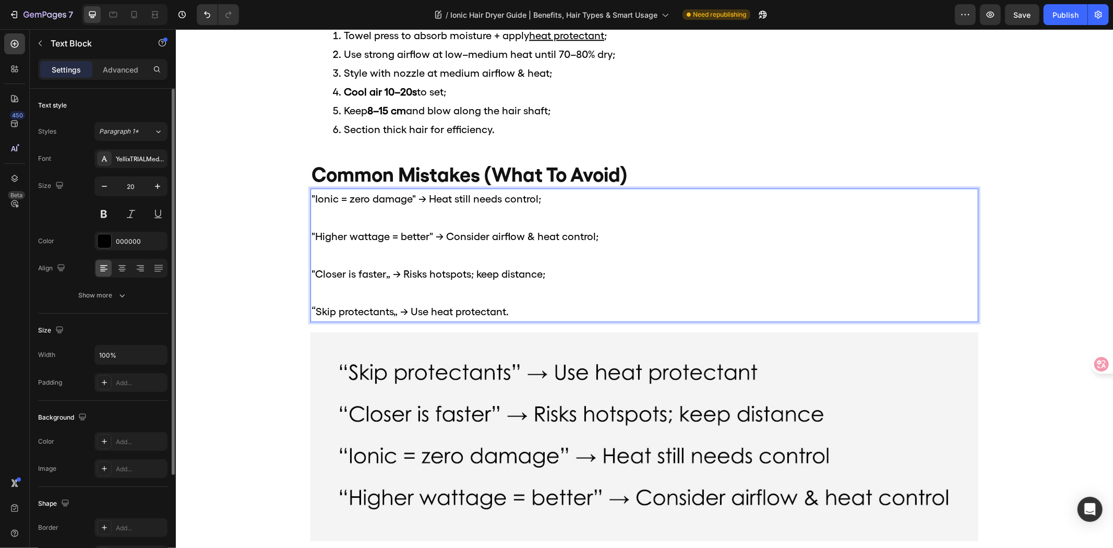
scroll to position [2320, 0]
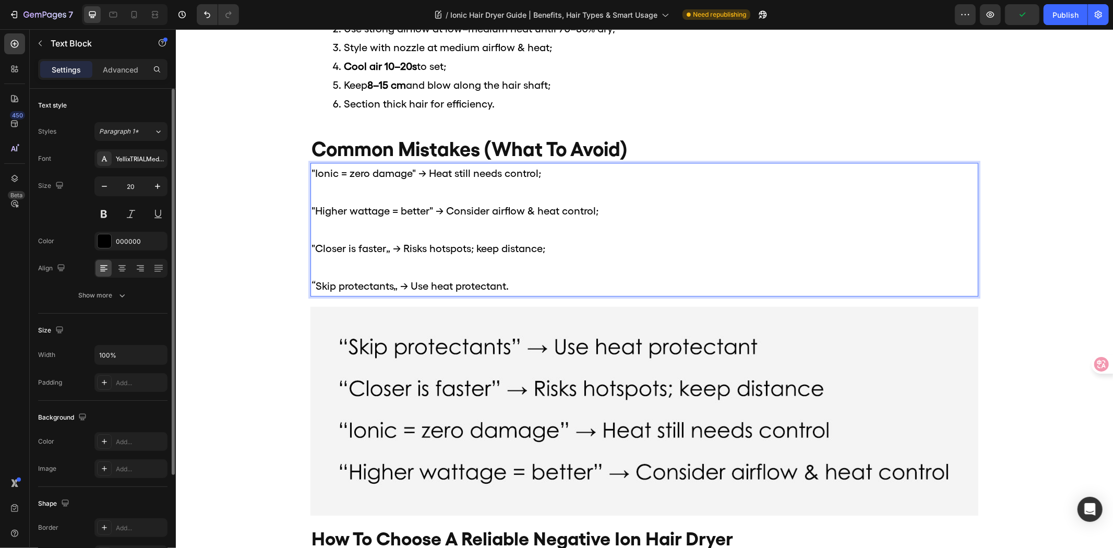
click at [386, 250] on p ""Closer is faster” → Risks hotspots; keep distance;" at bounding box center [644, 239] width 666 height 38
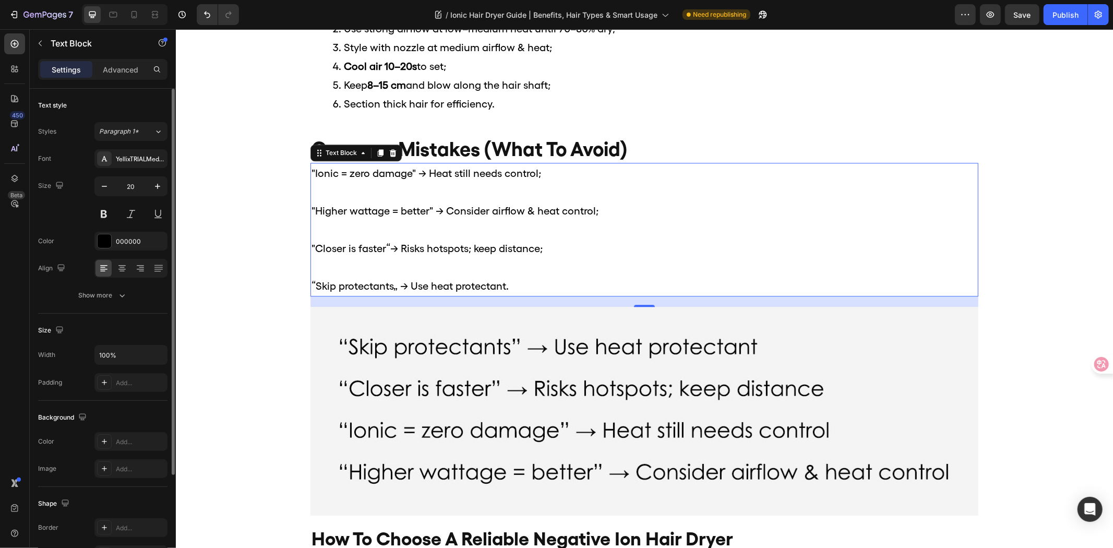
click at [385, 248] on p ""Closer is faster“→ Risks hotspots; keep distance;" at bounding box center [644, 239] width 666 height 38
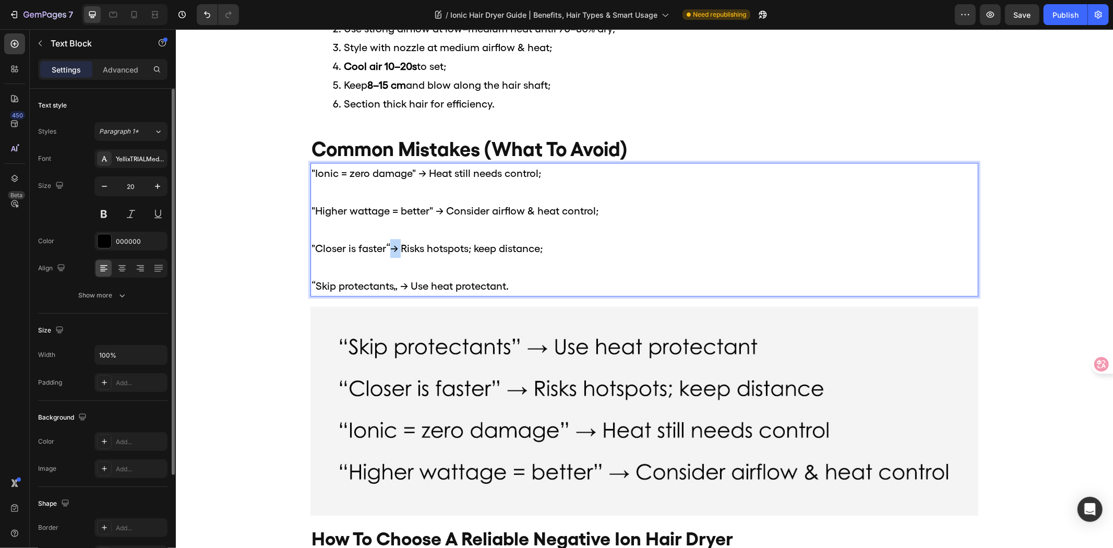
click at [385, 248] on p ""Closer is faster“→ Risks hotspots; keep distance;" at bounding box center [644, 239] width 666 height 38
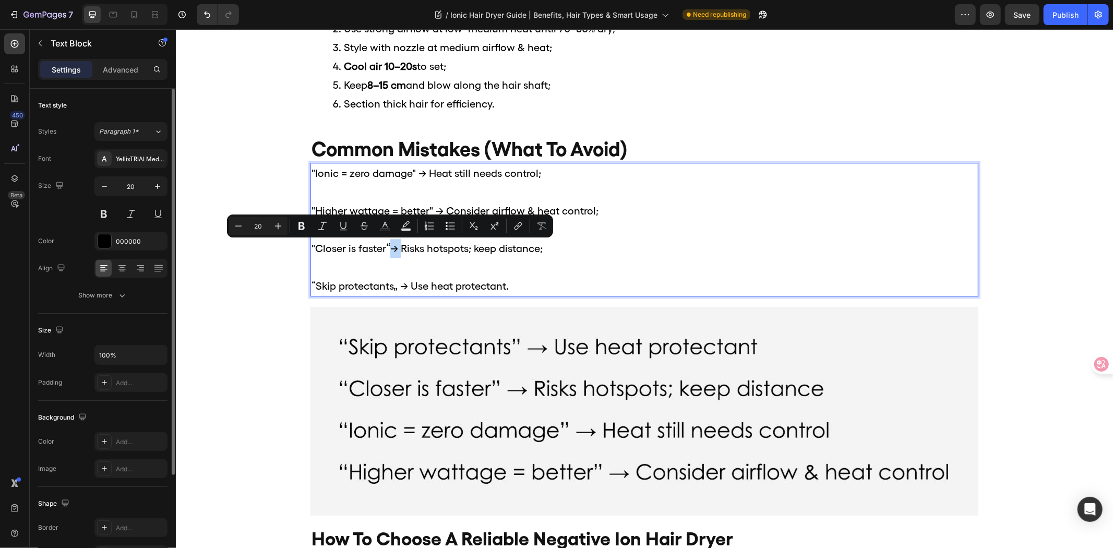
click at [385, 249] on p ""Closer is faster“→ Risks hotspots; keep distance;" at bounding box center [644, 239] width 666 height 38
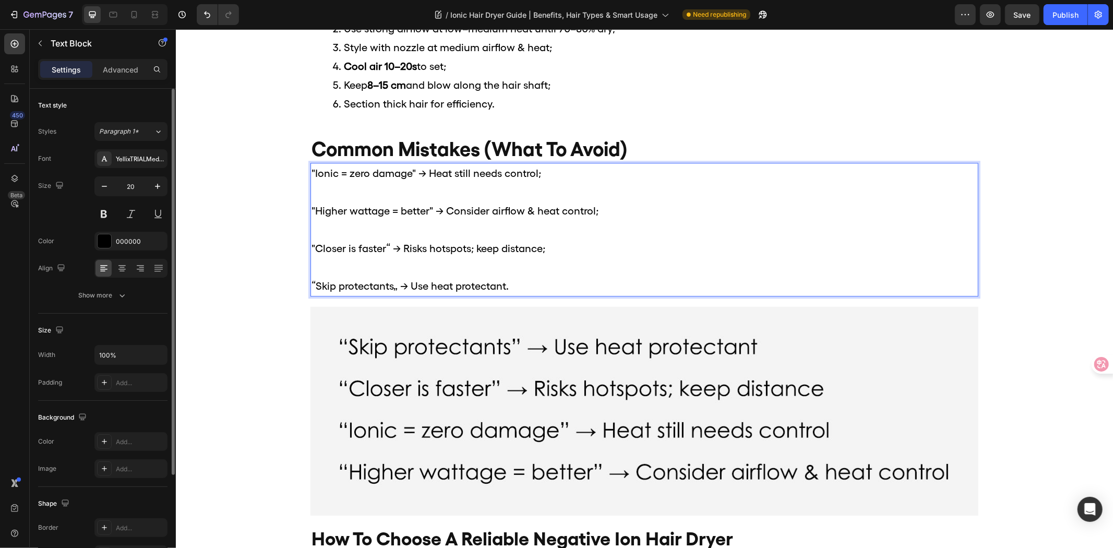
click at [385, 249] on p ""Closer is faster“ → Risks hotspots; keep distance;" at bounding box center [644, 239] width 666 height 38
click at [390, 285] on p "“Skip protectants” → Use heat protectant." at bounding box center [644, 276] width 666 height 38
click at [312, 283] on p "“Skip protectants" → Use heat protectant." at bounding box center [644, 276] width 666 height 38
click at [707, 371] on img at bounding box center [644, 410] width 668 height 209
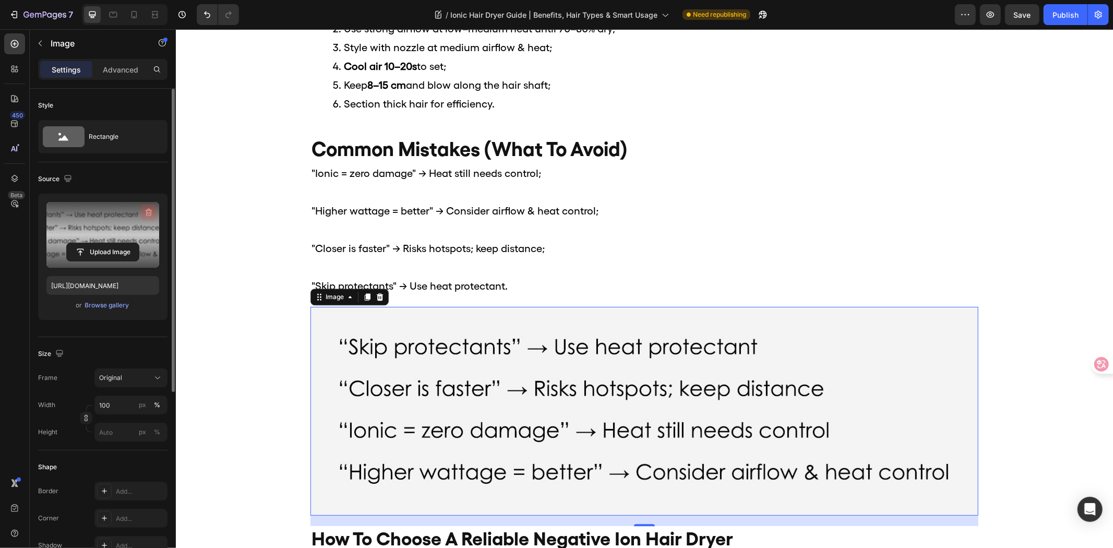
click at [153, 210] on icon "button" at bounding box center [149, 212] width 10 height 10
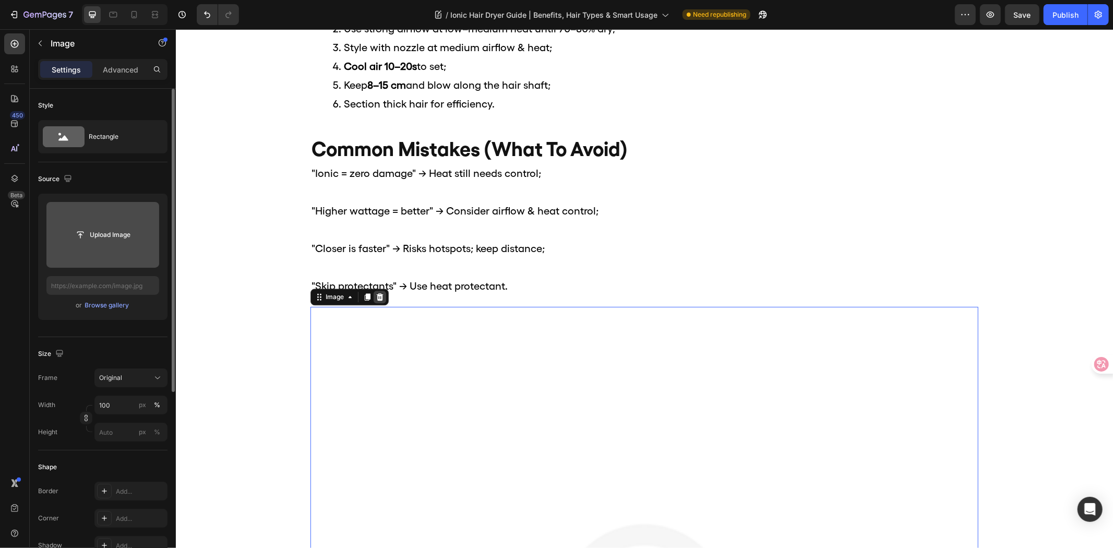
click at [376, 296] on icon at bounding box center [379, 296] width 7 height 7
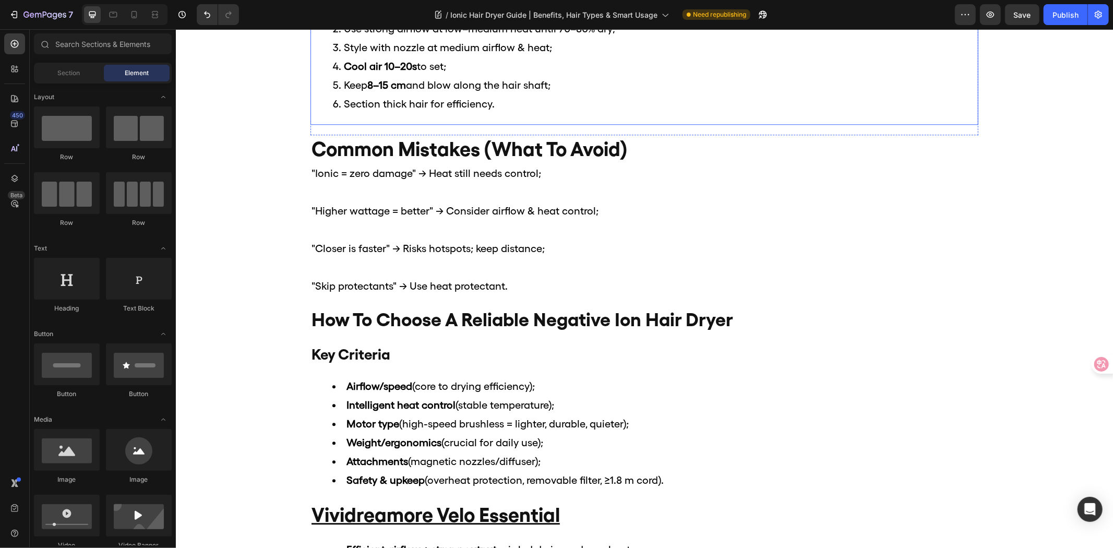
scroll to position [2262, 0]
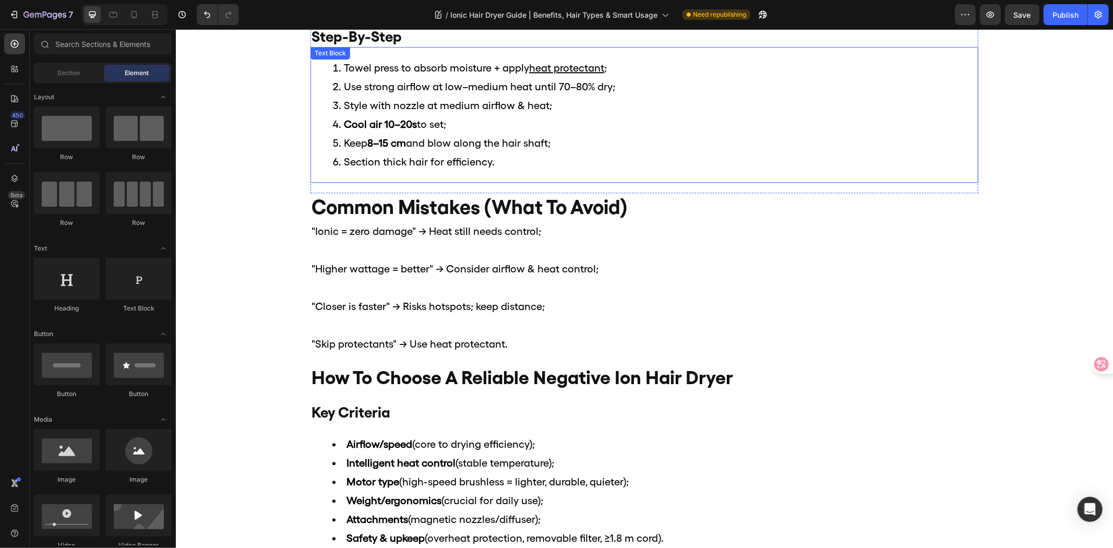
click at [635, 152] on li "Section thick hair for efficiency." at bounding box center [654, 161] width 645 height 19
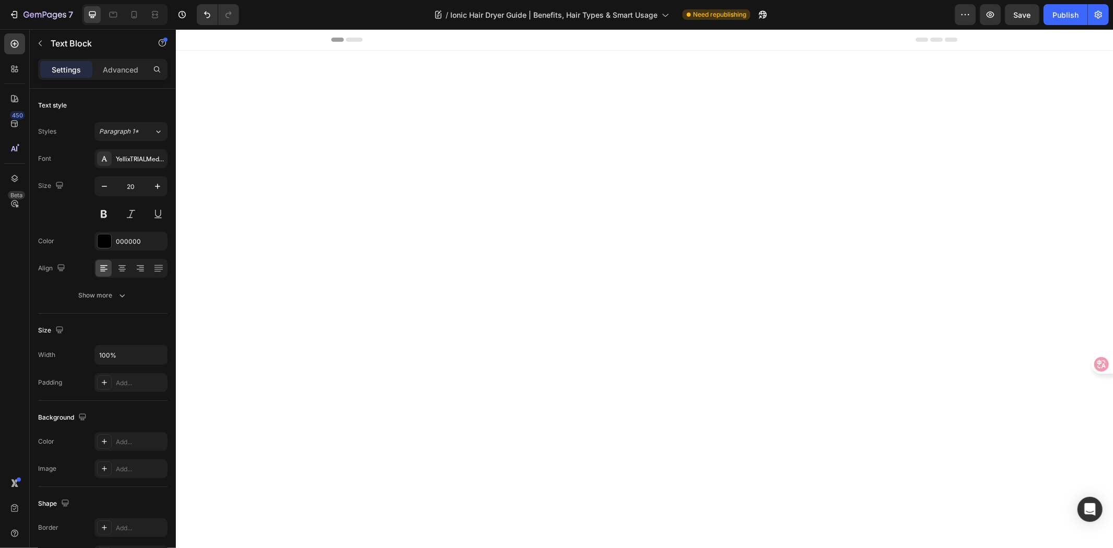
scroll to position [2262, 0]
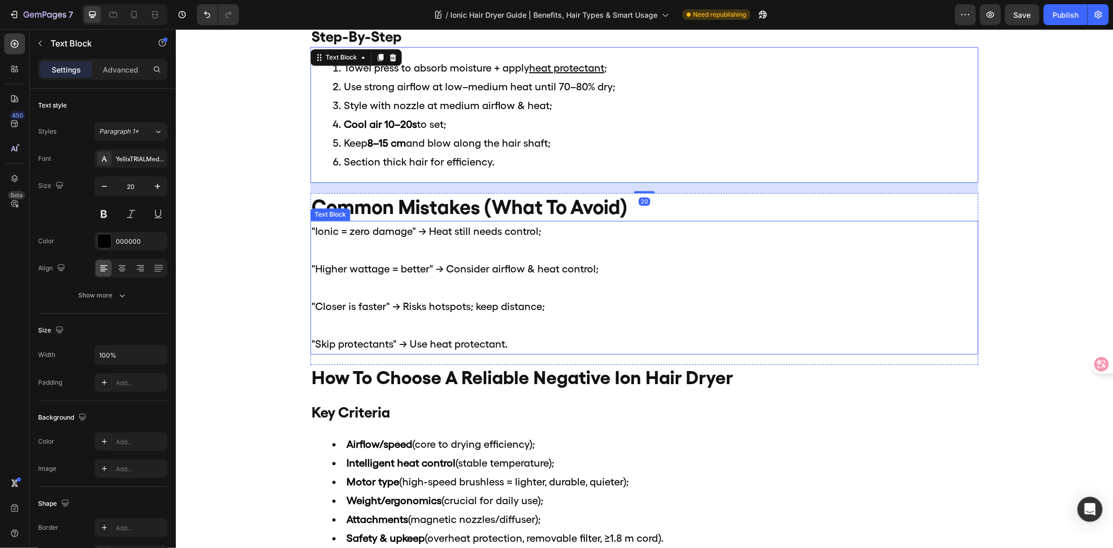
click at [697, 311] on p ""Closer is faster" → Risks hotspots; keep distance;" at bounding box center [644, 297] width 666 height 38
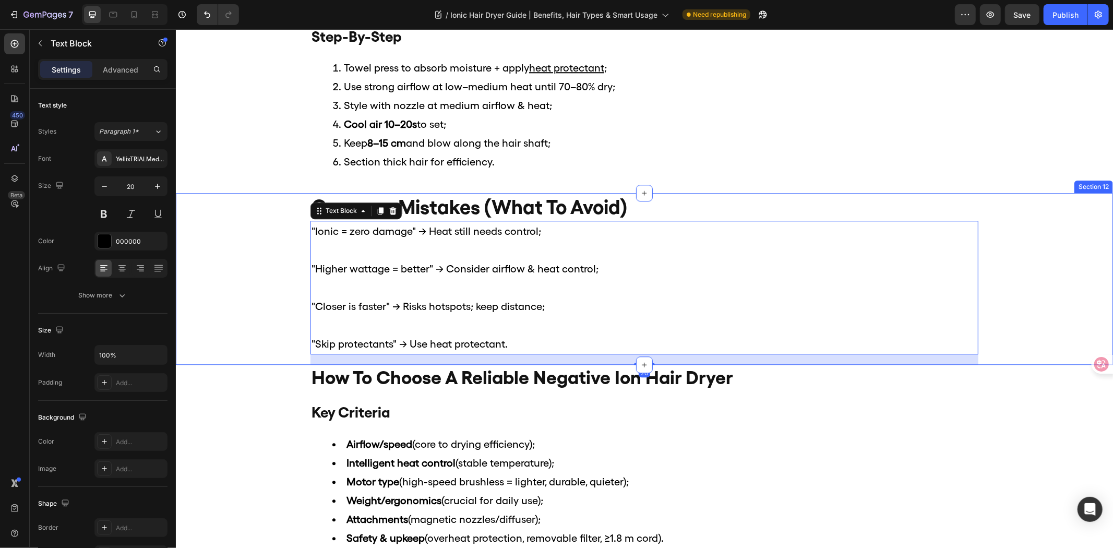
click at [218, 290] on div "common mistakes (what to avoid) Heading "Ionic = zero damage" → Heat still need…" at bounding box center [644, 279] width 938 height 172
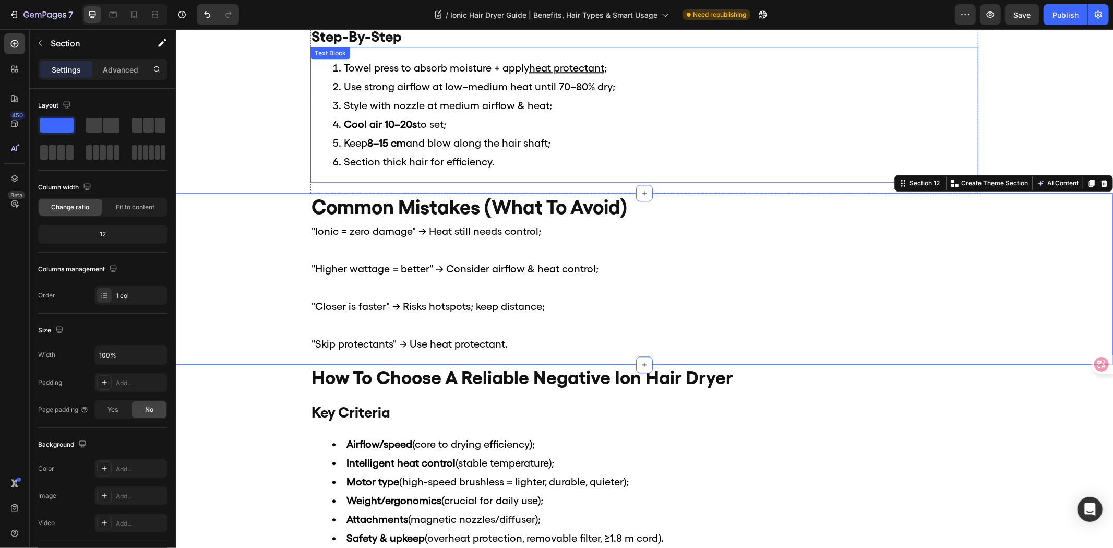
click at [575, 133] on li "Keep 8–15 cm and blow along the hair shaft;" at bounding box center [654, 142] width 645 height 19
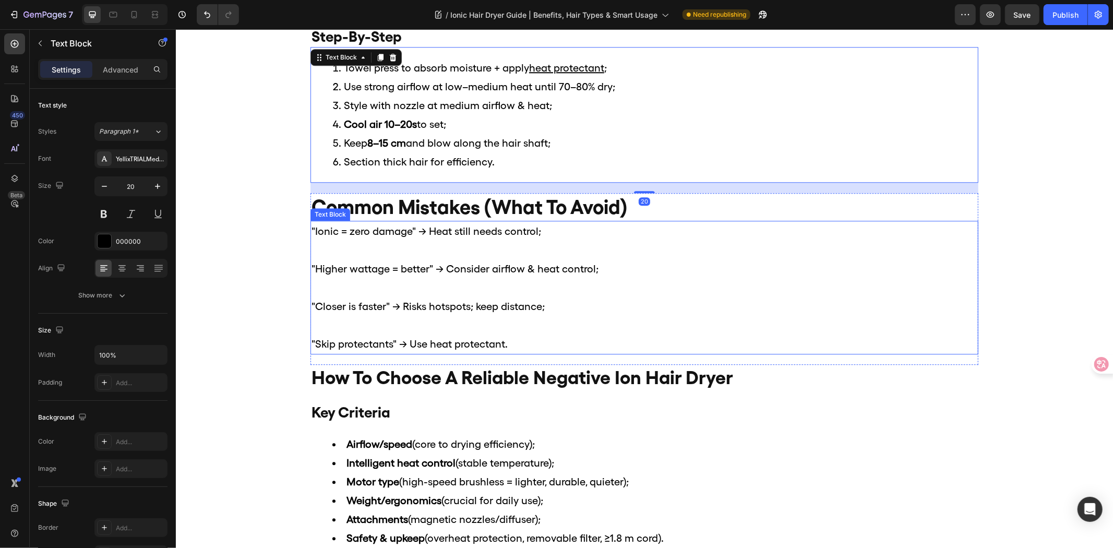
click at [639, 289] on p ""Closer is faster" → Risks hotspots; keep distance;" at bounding box center [644, 297] width 666 height 38
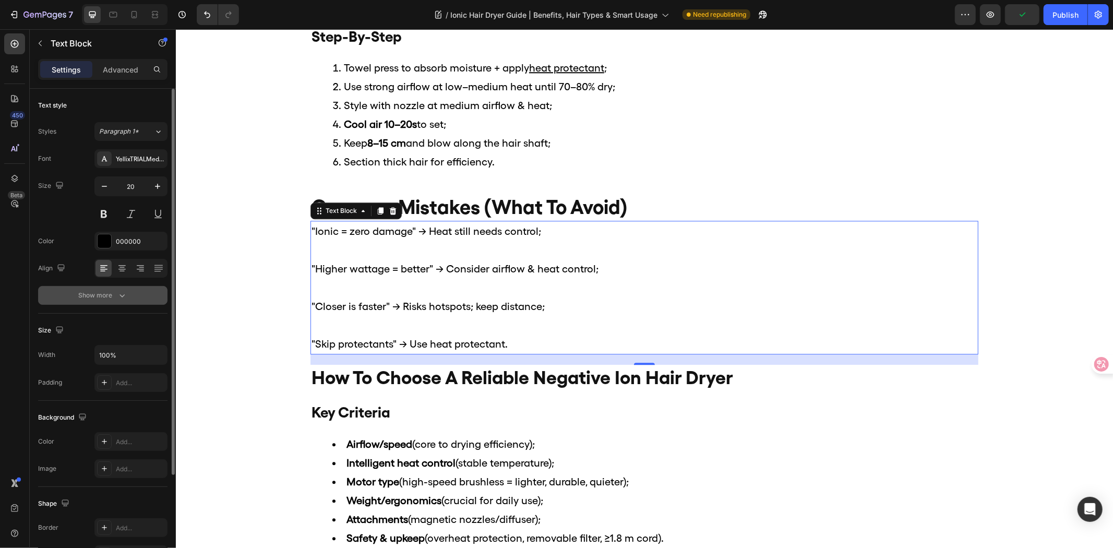
click at [113, 291] on div "Show more" at bounding box center [103, 295] width 49 height 10
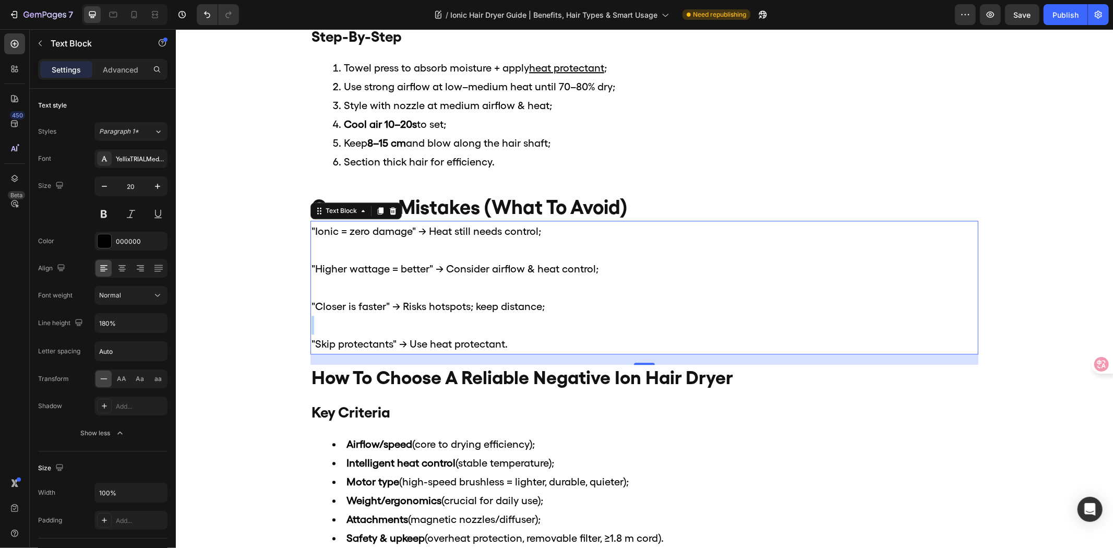
click at [702, 303] on p ""Closer is faster" → Risks hotspots; keep distance;" at bounding box center [644, 297] width 666 height 38
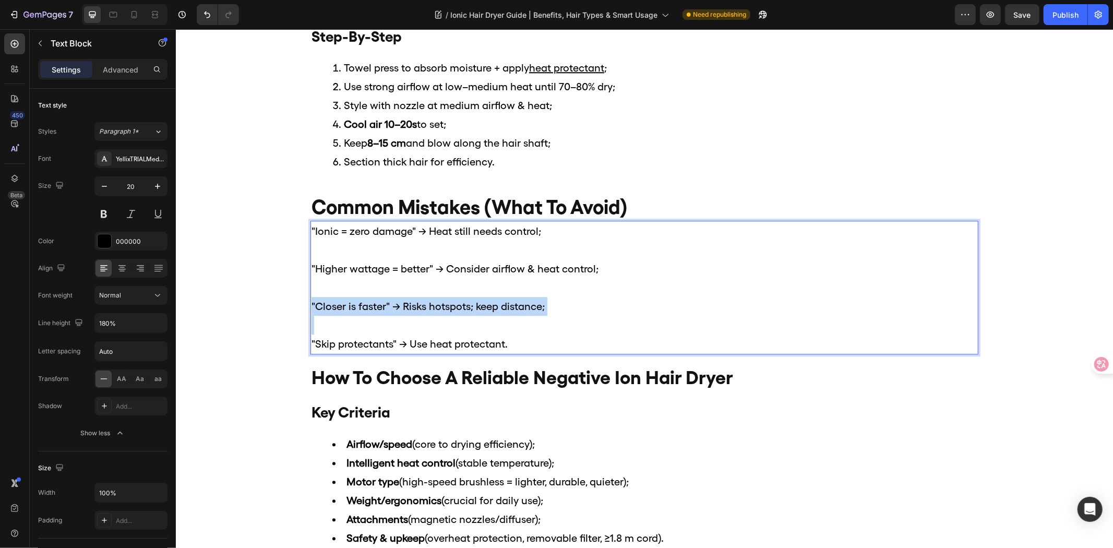
click at [702, 303] on p ""Closer is faster" → Risks hotspots; keep distance;" at bounding box center [644, 297] width 666 height 38
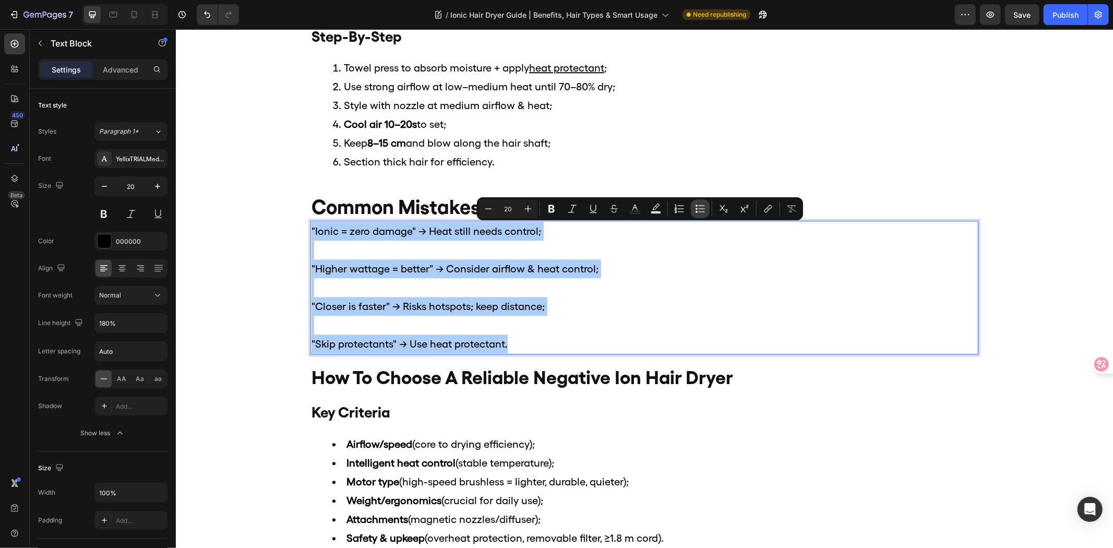
click at [692, 207] on button "Bulleted List" at bounding box center [700, 208] width 19 height 19
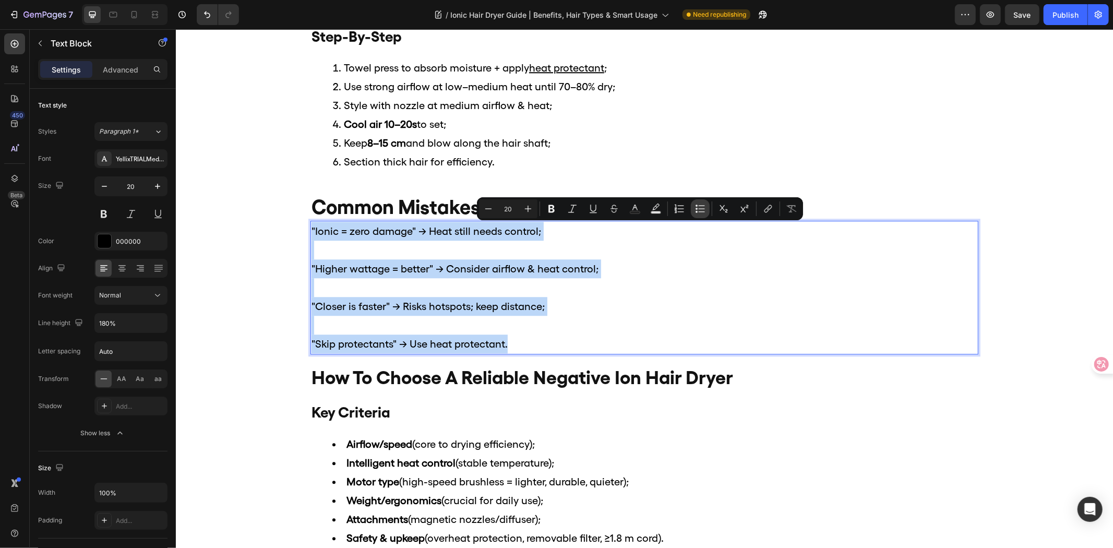
type input "20"
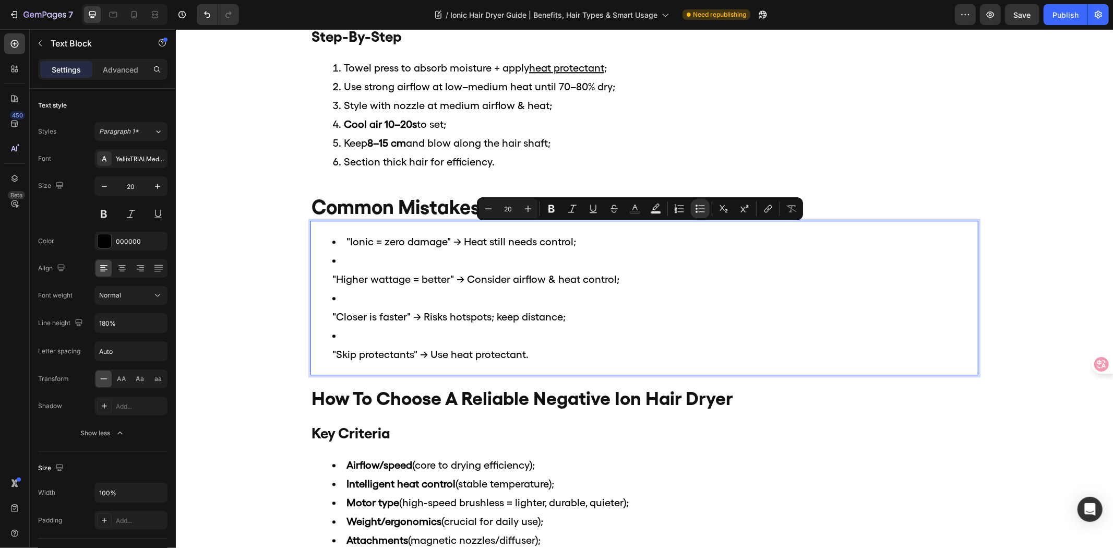
click at [673, 300] on li ""Closer is faster" → Risks hotspots; keep distance;" at bounding box center [654, 307] width 645 height 38
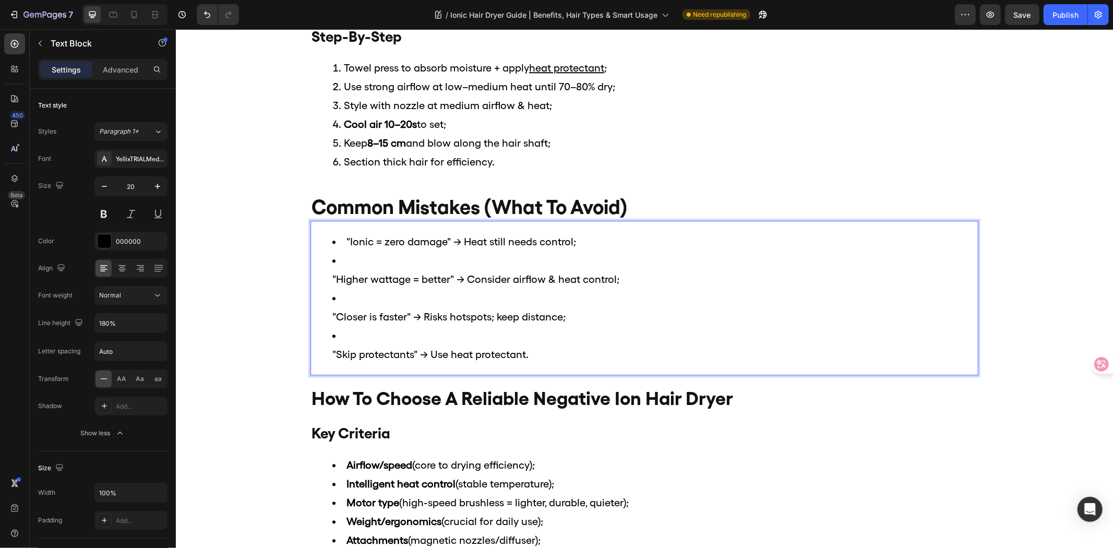
click at [326, 280] on ul ""Ionic = zero damage" → Heat still needs control; "Higher wattage = better" → C…" at bounding box center [644, 298] width 666 height 132
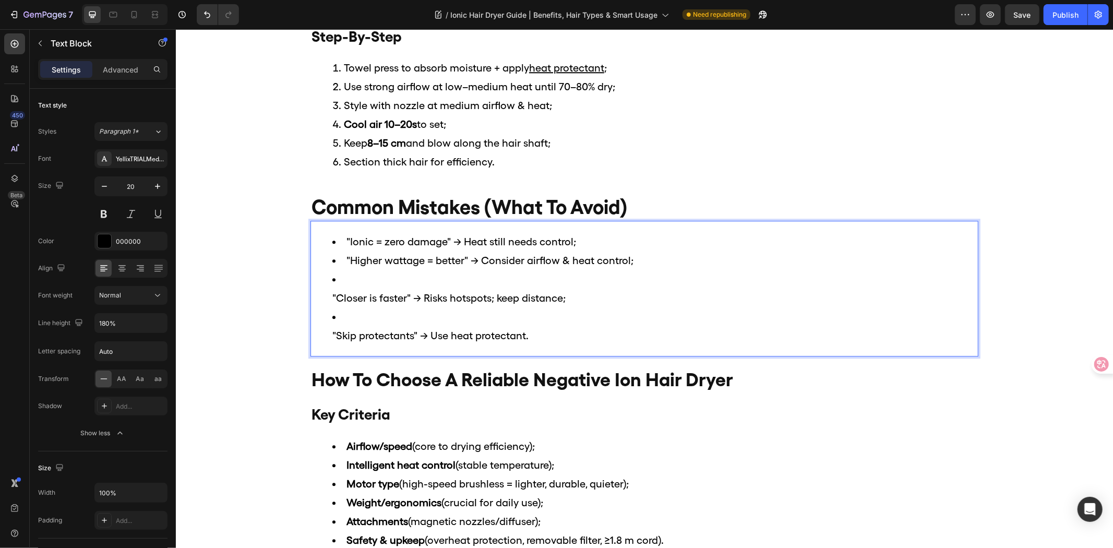
click at [332, 299] on li ""Closer is faster" → Risks hotspots; keep distance;" at bounding box center [654, 288] width 645 height 38
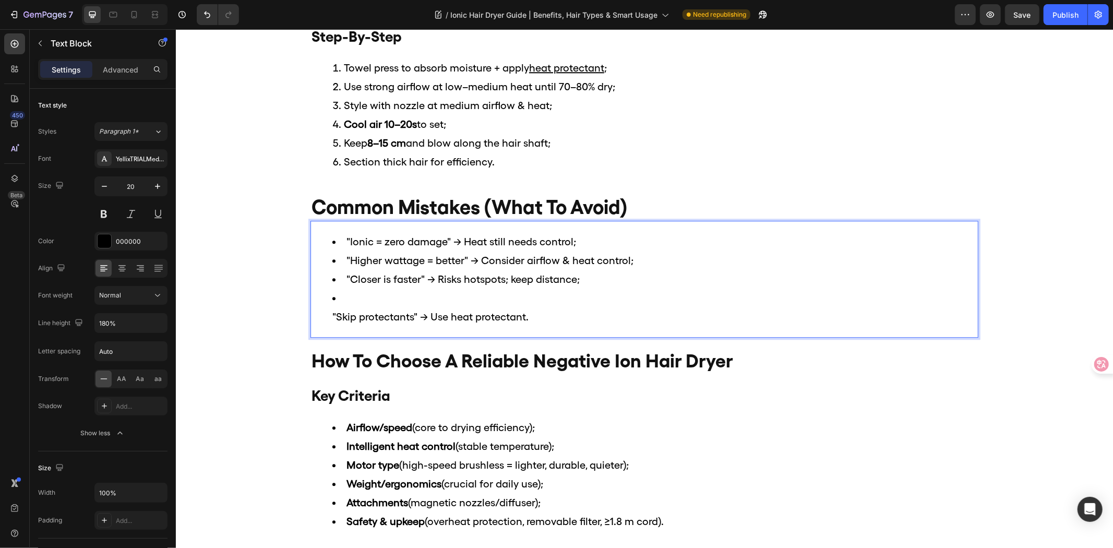
click at [332, 318] on li ""Skip protectants" → Use heat protectant." at bounding box center [654, 307] width 645 height 38
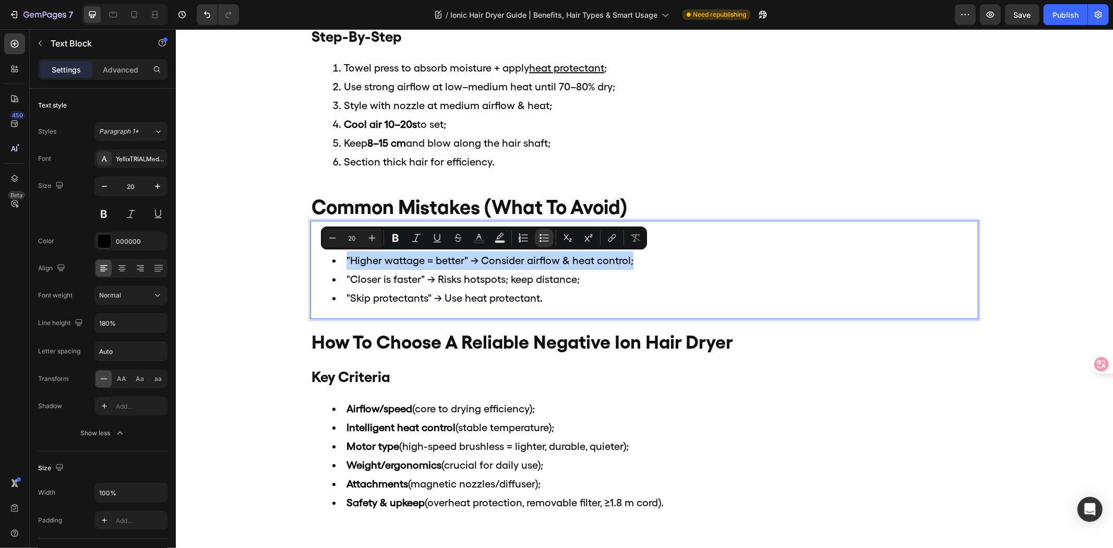
drag, startPoint x: 645, startPoint y: 263, endPoint x: 340, endPoint y: 261, distance: 304.9
click at [340, 261] on li ""Higher wattage = better" → Consider airflow & heat control;" at bounding box center [654, 260] width 645 height 19
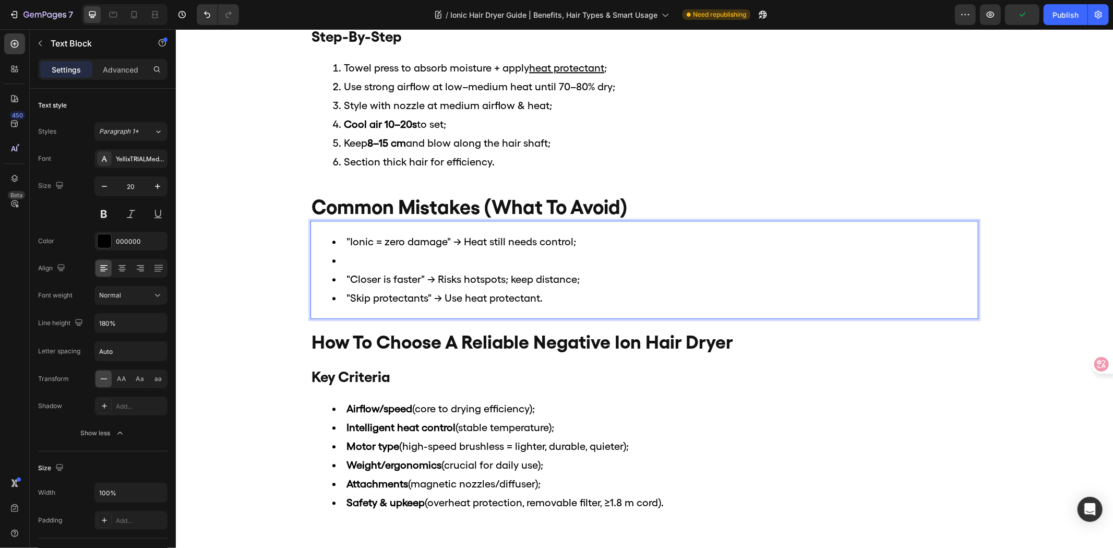
click at [562, 300] on li ""Skip protectants" → Use heat protectant." at bounding box center [654, 297] width 645 height 19
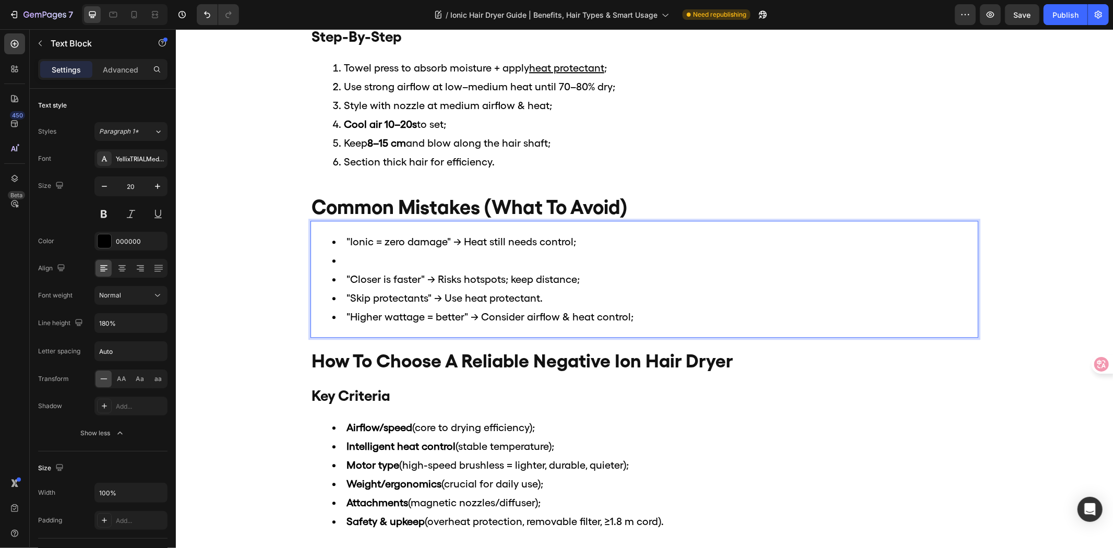
click at [550, 294] on li ""Skip protectants" → Use heat protectant." at bounding box center [654, 297] width 645 height 19
click at [344, 237] on li ""Ionic = zero damage" → Heat still needs control;" at bounding box center [654, 241] width 645 height 19
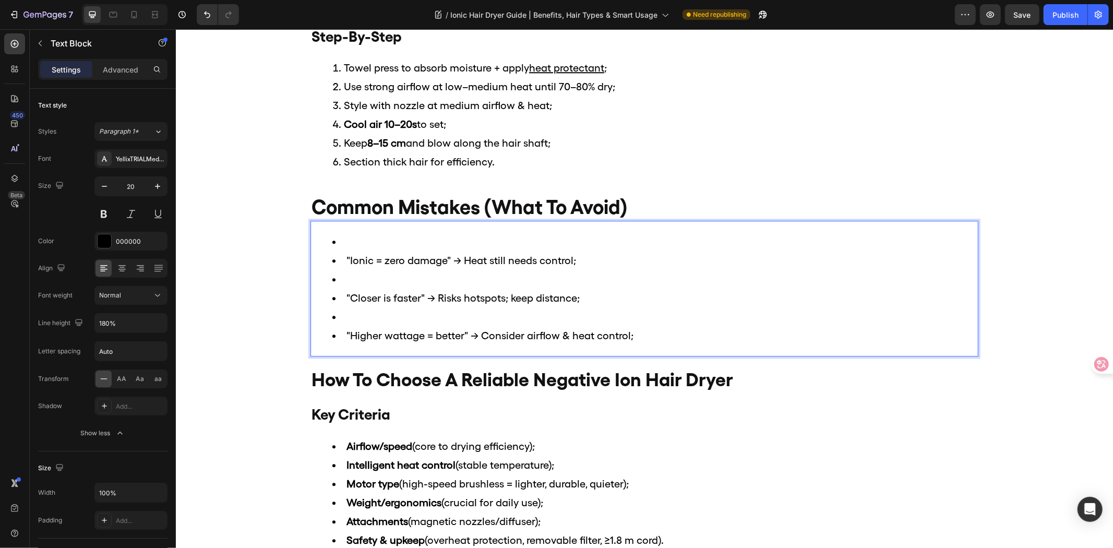
click at [366, 248] on li "Rich Text Editor. Editing area: main" at bounding box center [654, 241] width 645 height 19
click at [332, 301] on li ""Closer is faster" → Risks hotspots; keep distance;" at bounding box center [654, 297] width 645 height 19
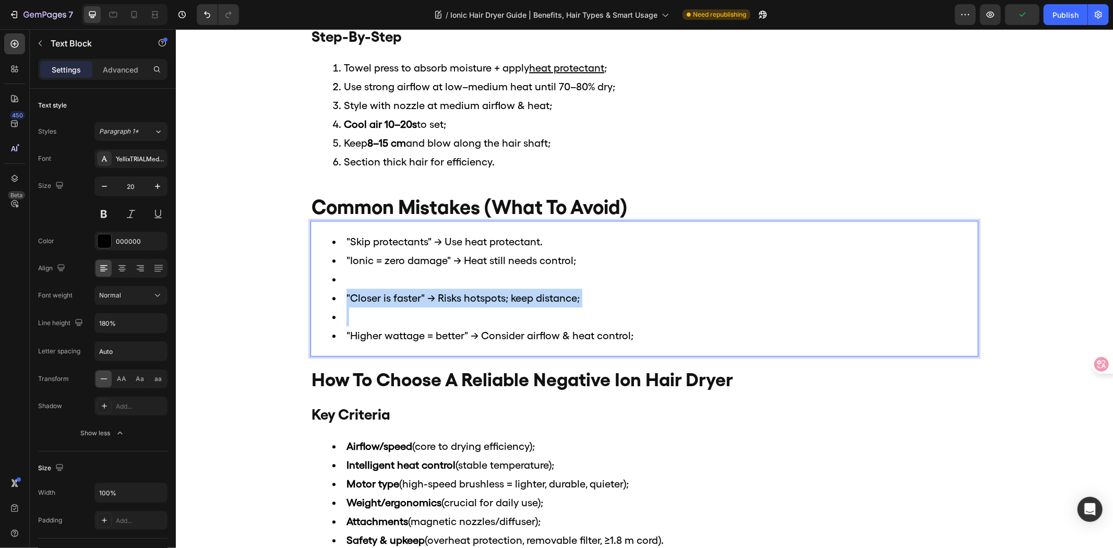
click at [332, 301] on li ""Closer is faster" → Risks hotspots; keep distance;" at bounding box center [654, 297] width 645 height 19
click at [554, 246] on li ""Skip protectants" → Use heat protectant." at bounding box center [654, 241] width 645 height 19
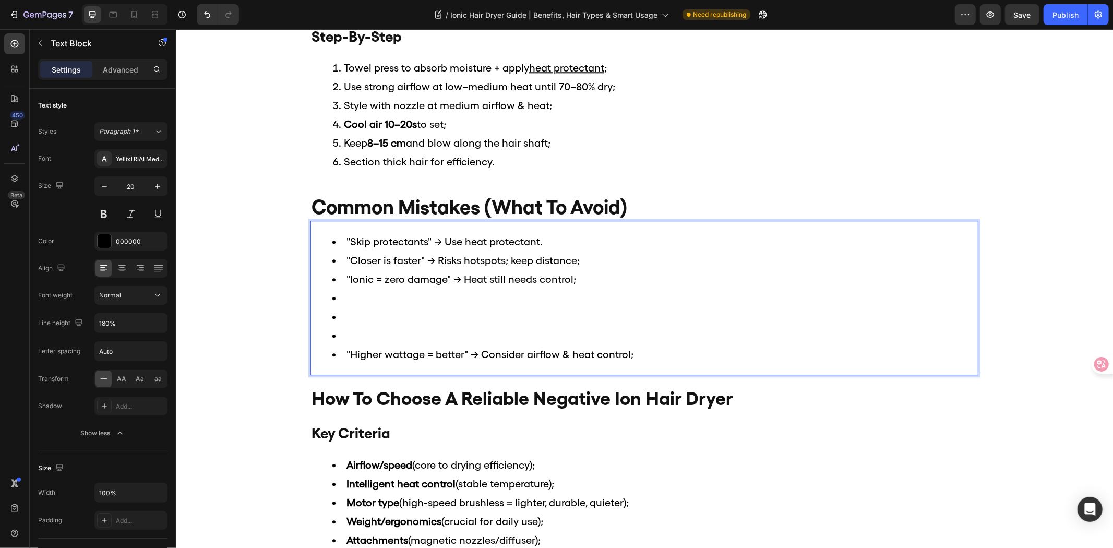
click at [376, 295] on li "Rich Text Editor. Editing area: main" at bounding box center [654, 297] width 645 height 19
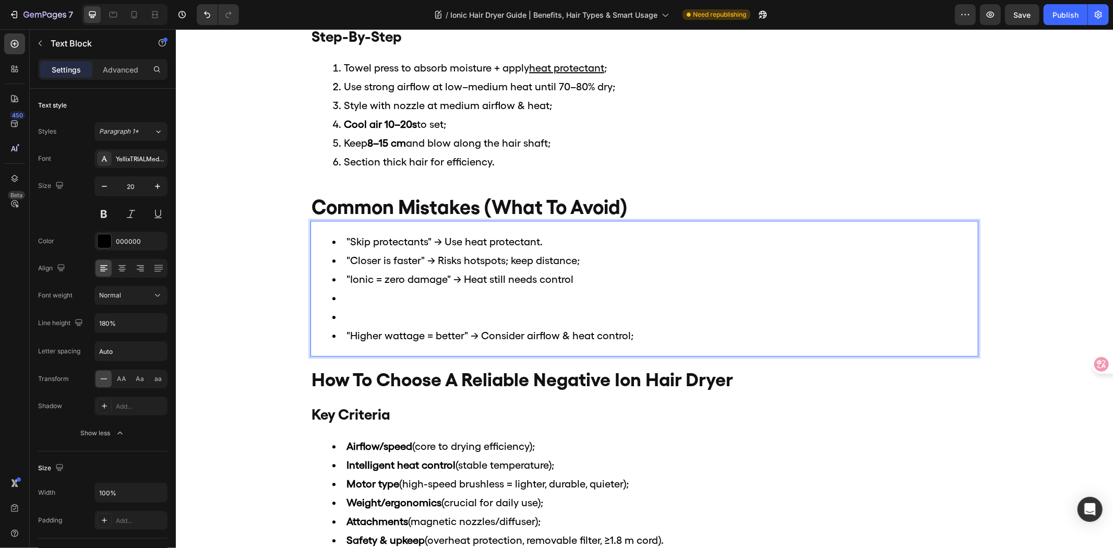
click at [597, 267] on li ""Closer is faster" → Risks hotspots; keep distance;" at bounding box center [654, 260] width 645 height 19
click at [571, 242] on li ""Skip protectants" → Use heat protectant." at bounding box center [654, 241] width 645 height 19
click at [660, 326] on li ""Higher wattage = better" → Consider airflow & heat control;" at bounding box center [654, 335] width 645 height 19
click at [361, 298] on li "Rich Text Editor. Editing area: main" at bounding box center [654, 297] width 645 height 19
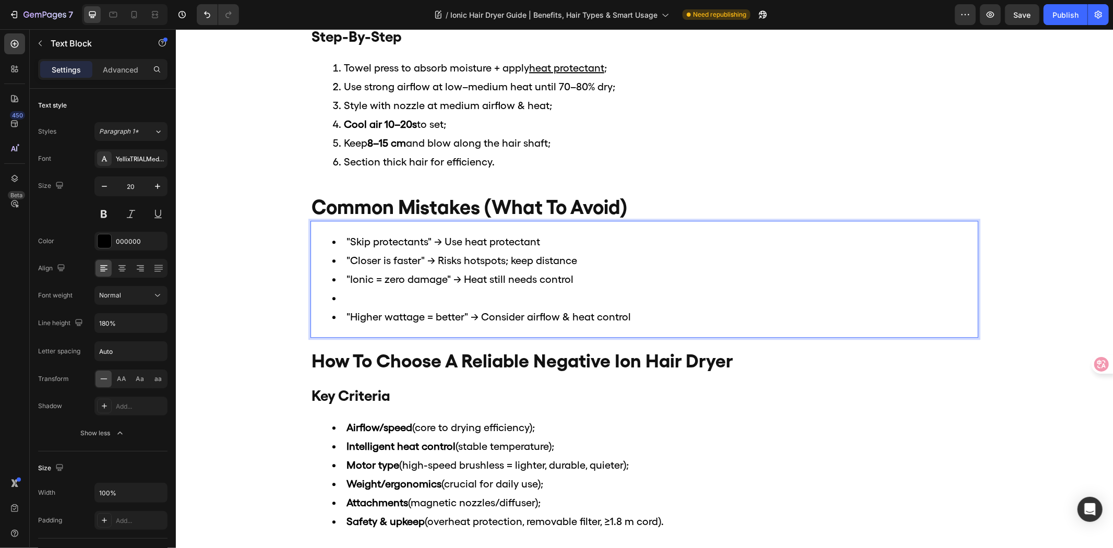
click at [362, 299] on li "Rich Text Editor. Editing area: main" at bounding box center [654, 297] width 645 height 19
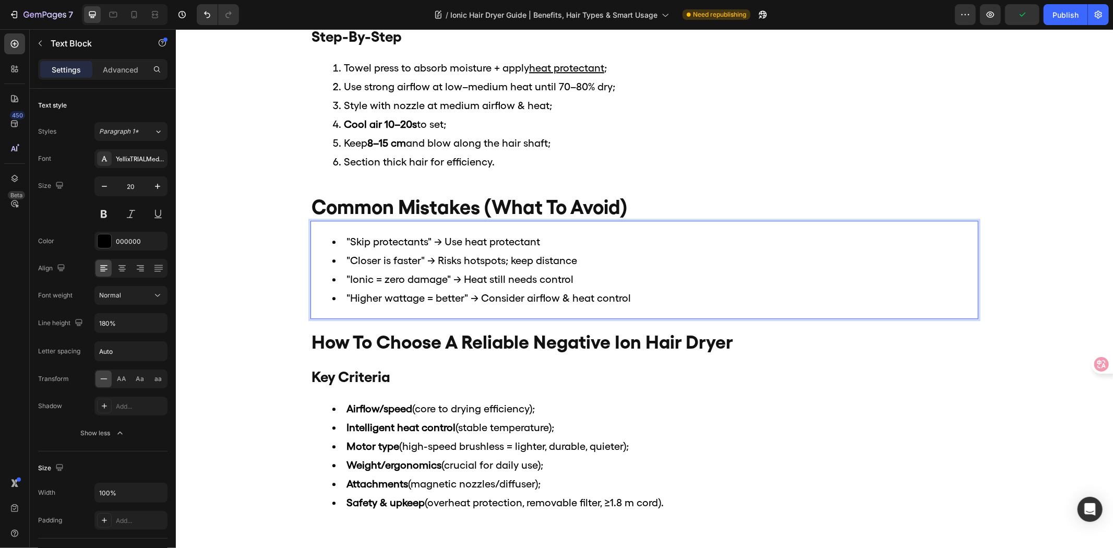
click at [617, 284] on li ""Ionic = zero damage" → Heat still needs control" at bounding box center [654, 278] width 645 height 19
click at [601, 242] on li ""Skip protectants" → Use heat protectant" at bounding box center [654, 241] width 645 height 19
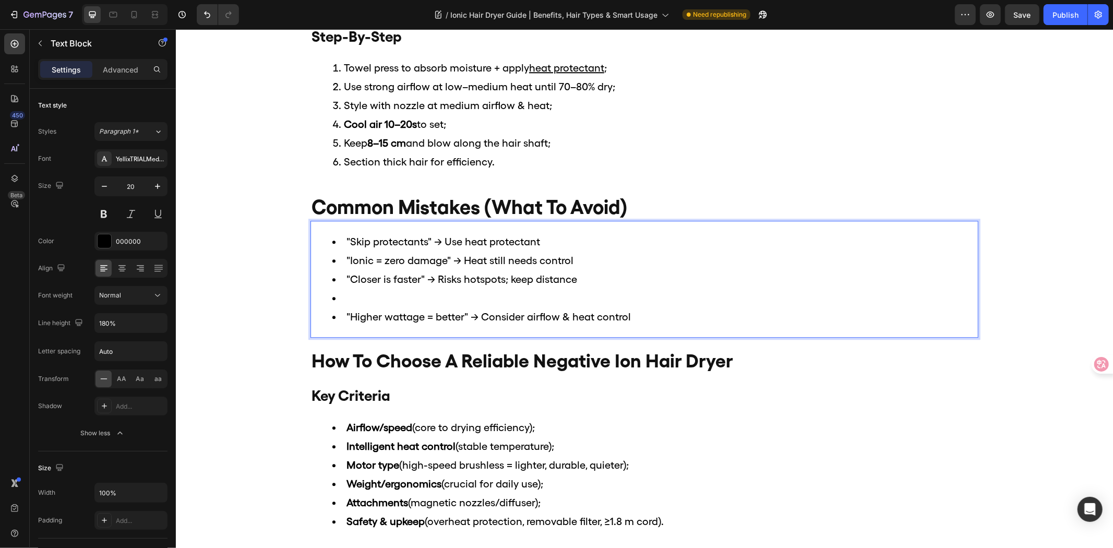
click at [511, 295] on li "Rich Text Editor. Editing area: main" at bounding box center [654, 297] width 645 height 19
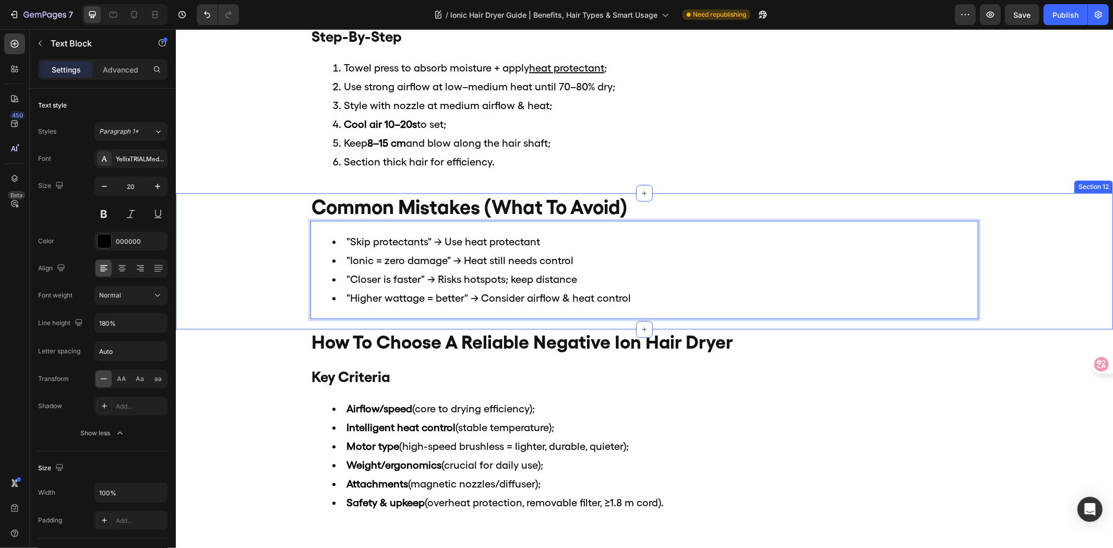
click at [1080, 275] on div "common mistakes (what to avoid) Heading "Skip protectants" → Use heat protectan…" at bounding box center [644, 261] width 938 height 136
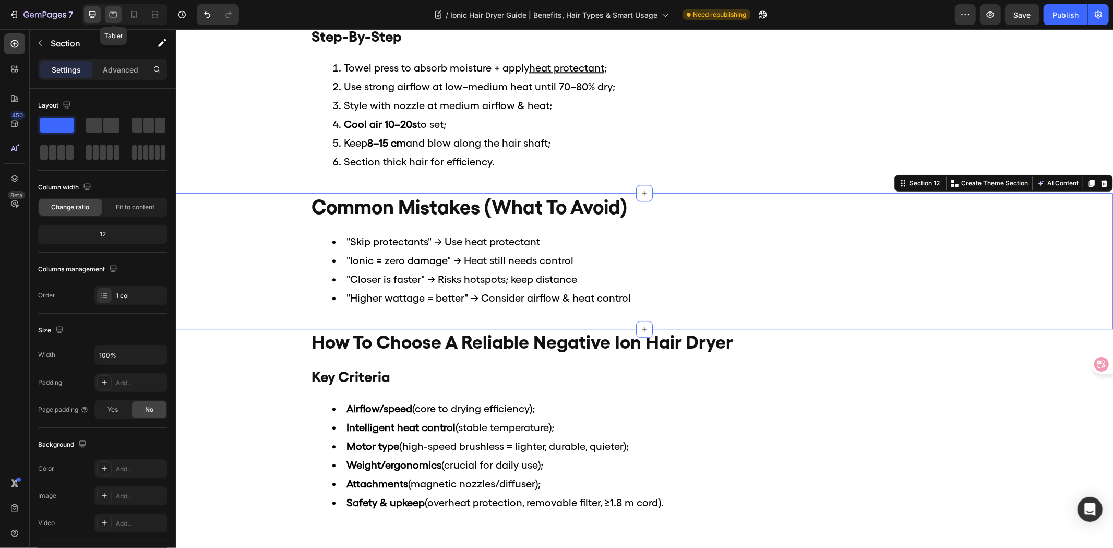
click at [115, 17] on icon at bounding box center [114, 15] width 8 height 6
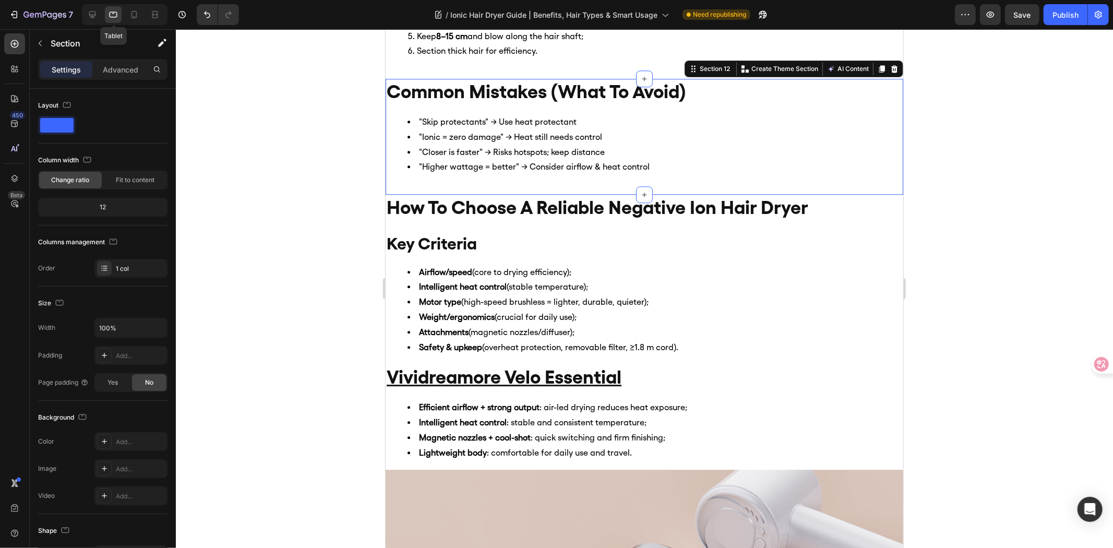
scroll to position [2366, 0]
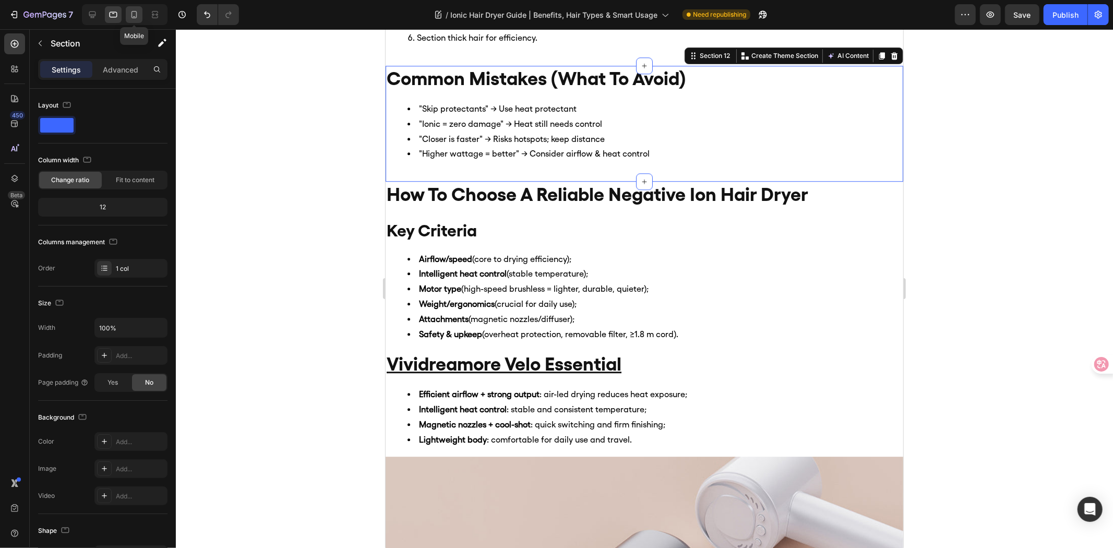
click at [131, 17] on icon at bounding box center [134, 14] width 10 height 10
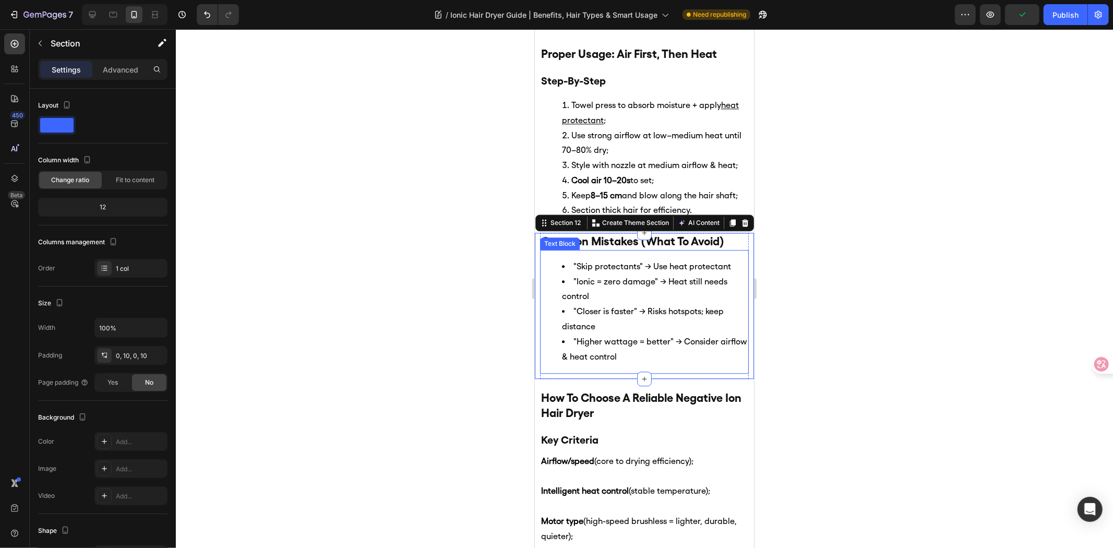
scroll to position [2119, 0]
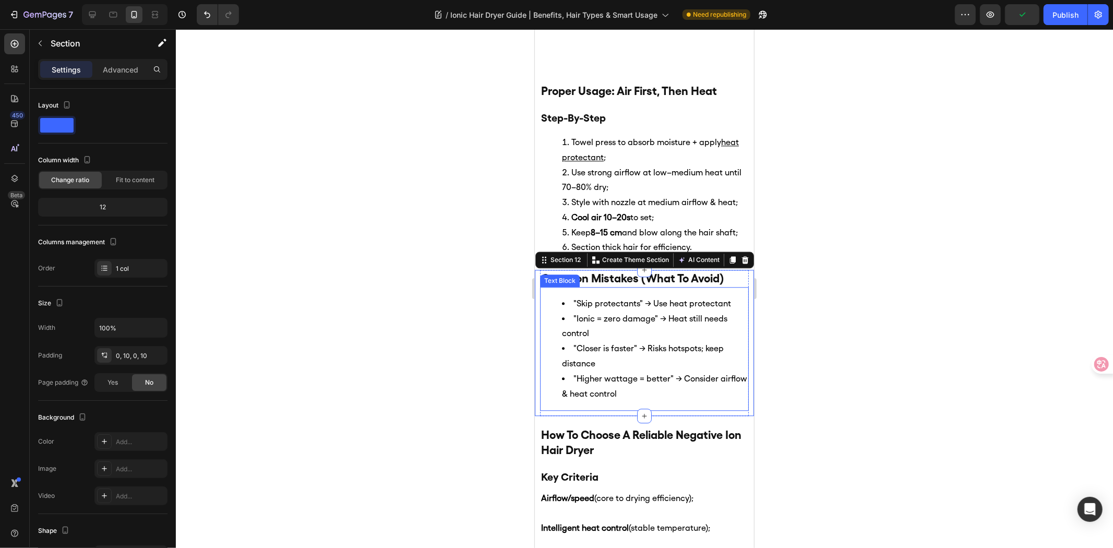
click at [686, 343] on li ""Closer is faster" → Risks hotspots; keep distance" at bounding box center [655, 356] width 186 height 30
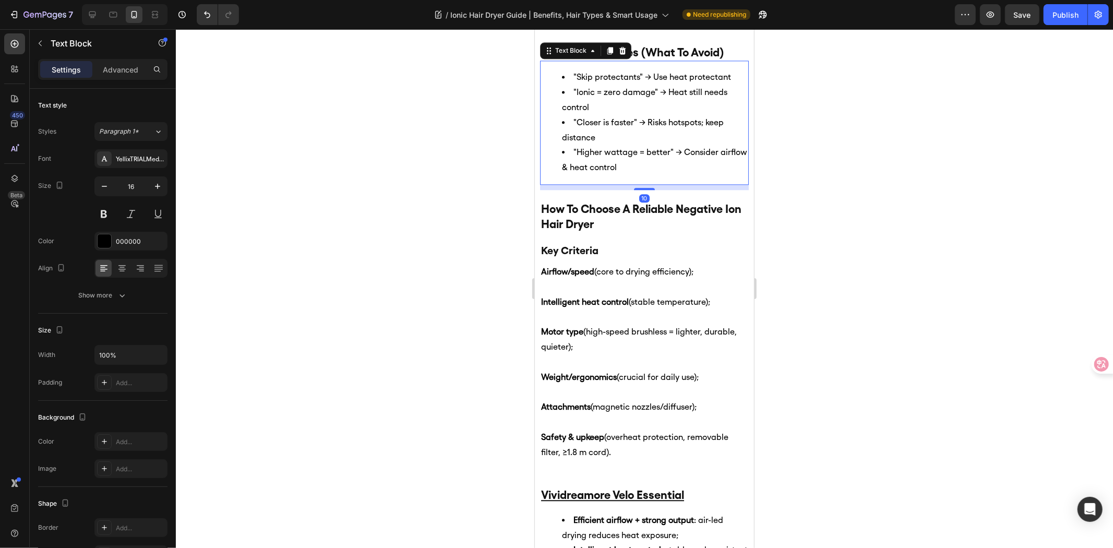
scroll to position [1945, 0]
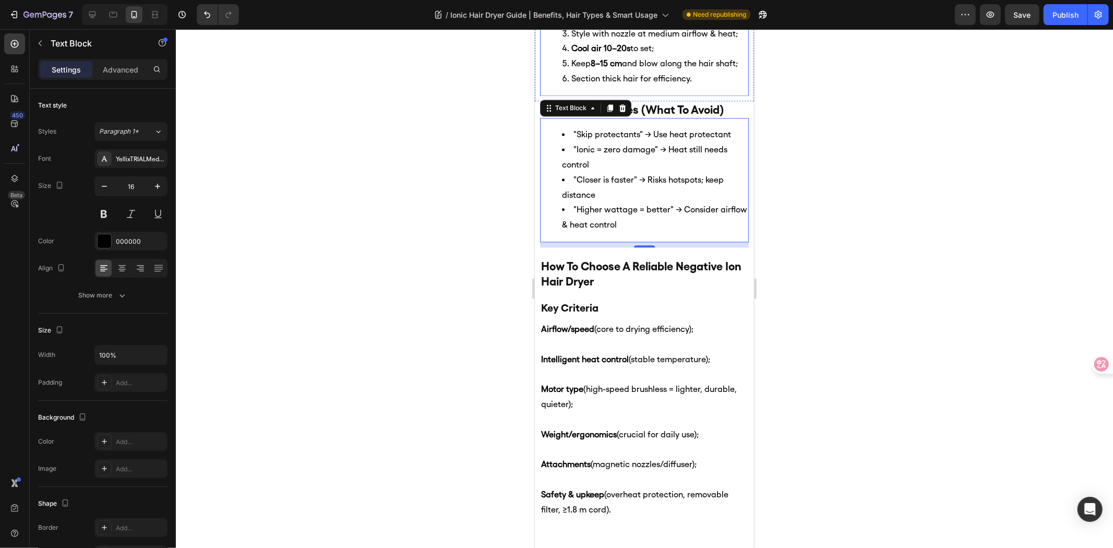
click at [666, 66] on li "Keep 8–15 cm and blow along the hair shaft;" at bounding box center [655, 63] width 186 height 15
click at [658, 183] on li ""Closer is faster" → Risks hotspots; keep distance" at bounding box center [655, 187] width 186 height 30
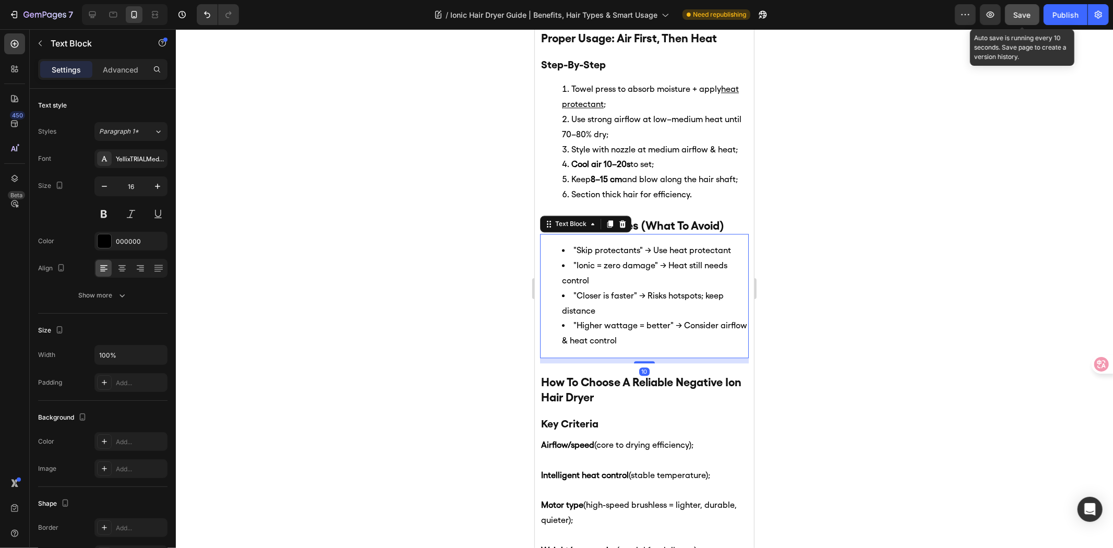
click at [1014, 16] on button "Save" at bounding box center [1022, 14] width 34 height 21
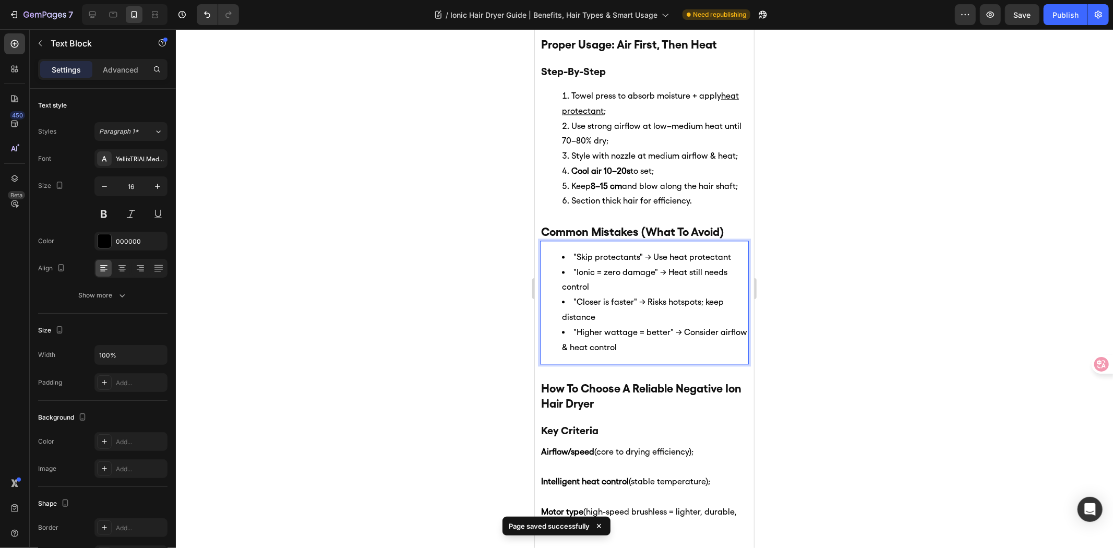
click at [646, 251] on li ""Skip protectants" → Use heat protectant" at bounding box center [655, 257] width 186 height 15
click at [863, 295] on div at bounding box center [645, 288] width 938 height 519
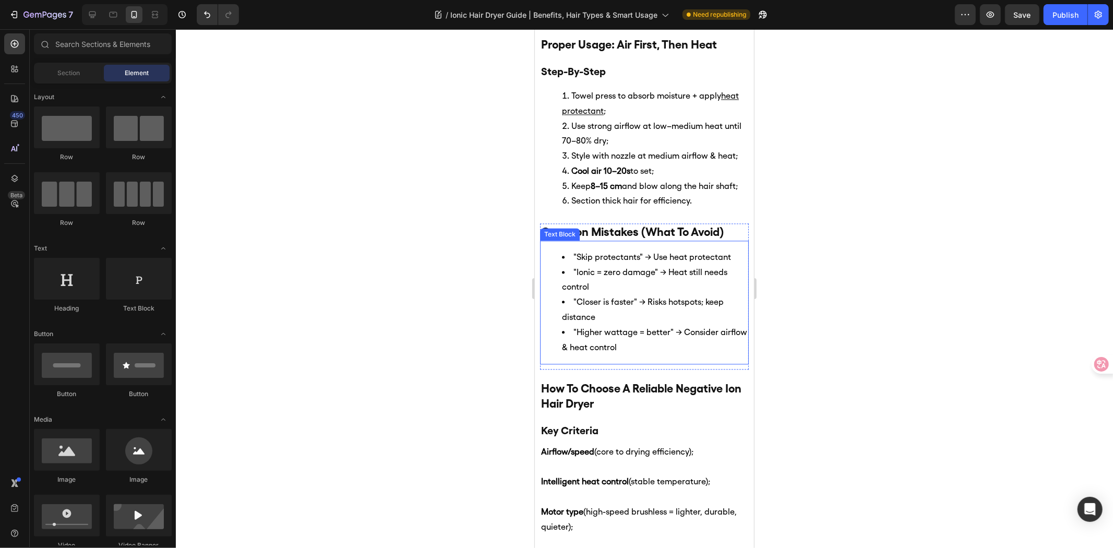
click at [633, 296] on li ""Closer is faster" → Risks hotspots; keep distance" at bounding box center [655, 309] width 186 height 30
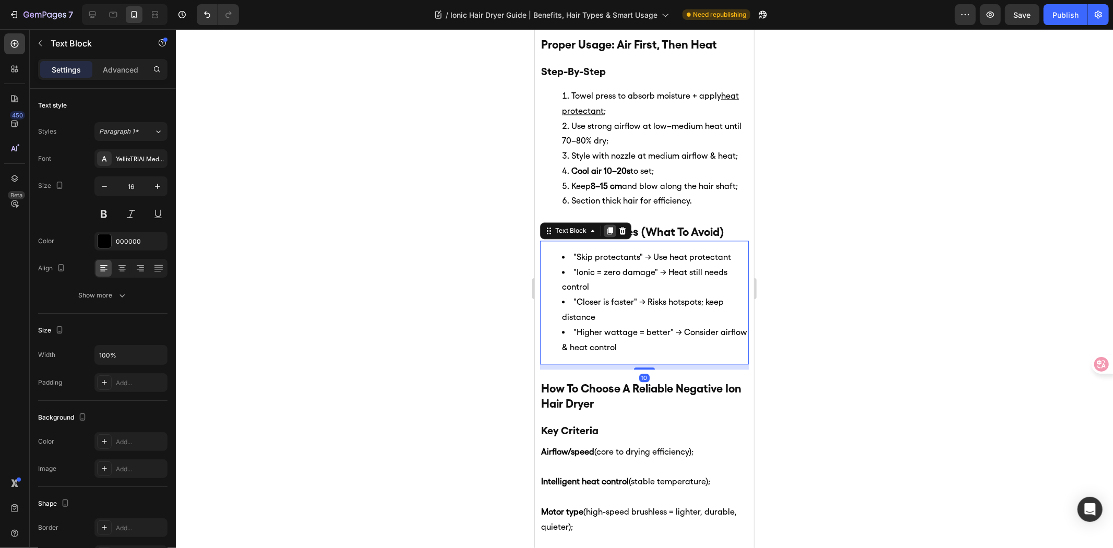
click at [606, 226] on icon at bounding box center [610, 230] width 8 height 8
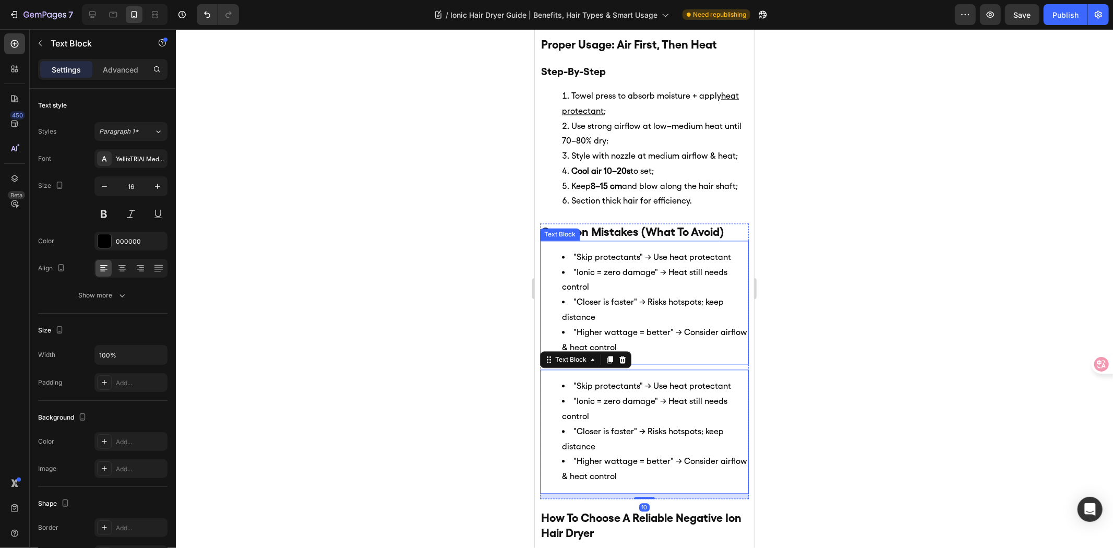
click at [624, 265] on li ""Ionic = zero damage" → Heat still needs control" at bounding box center [655, 280] width 186 height 30
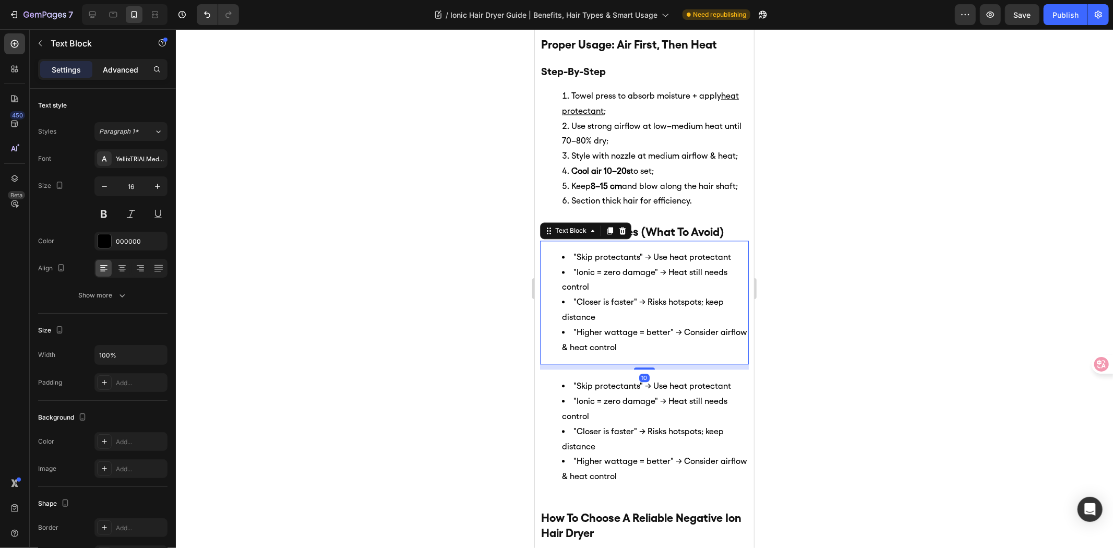
click at [108, 69] on p "Advanced" at bounding box center [120, 69] width 35 height 11
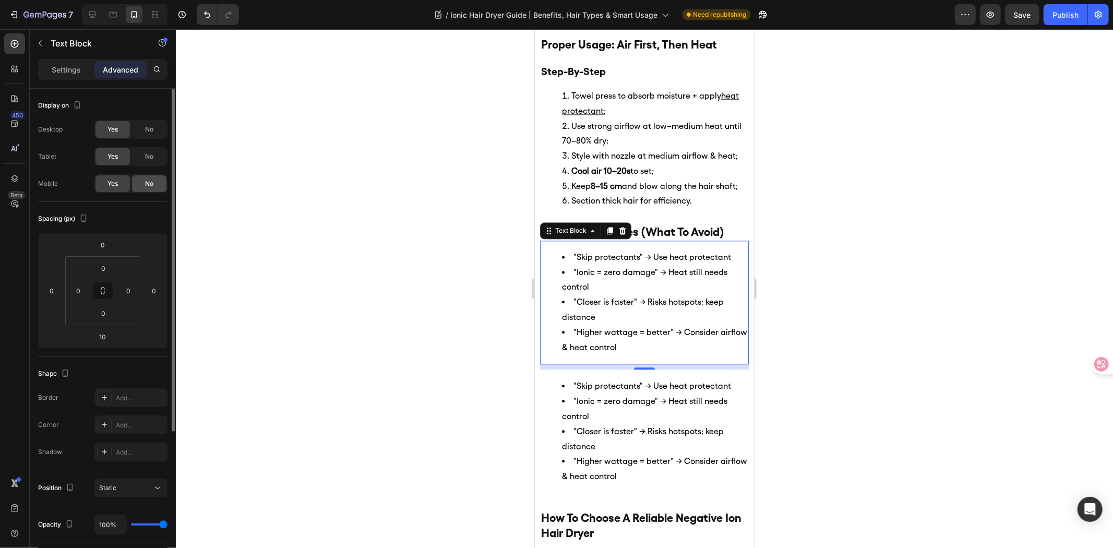
click at [152, 188] on span "No" at bounding box center [149, 183] width 8 height 9
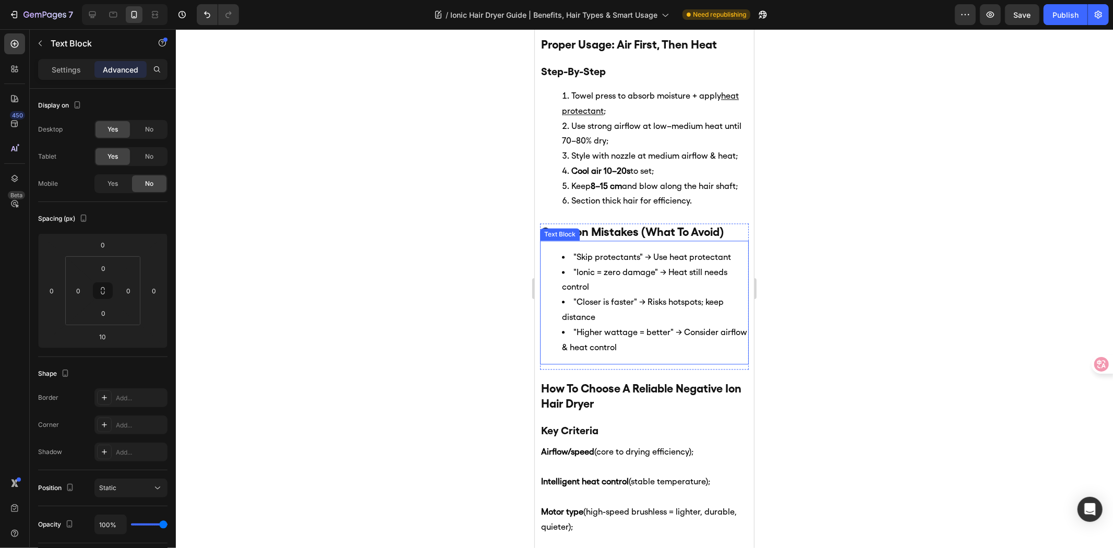
click at [625, 294] on li ""Closer is faster" → Risks hotspots; keep distance" at bounding box center [655, 309] width 186 height 30
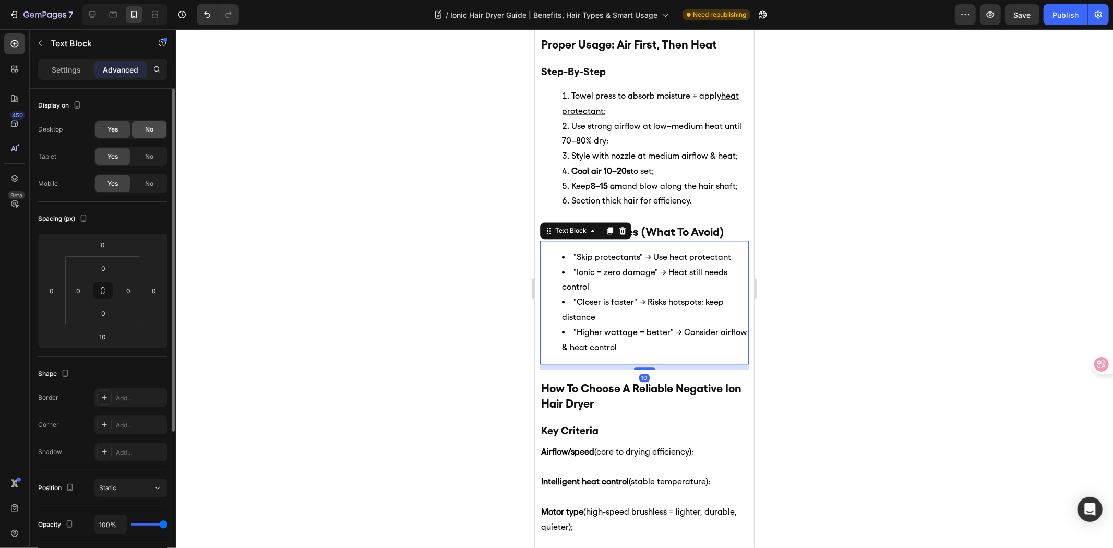
click at [142, 129] on div "No" at bounding box center [149, 129] width 34 height 17
click at [150, 153] on span "No" at bounding box center [149, 156] width 8 height 9
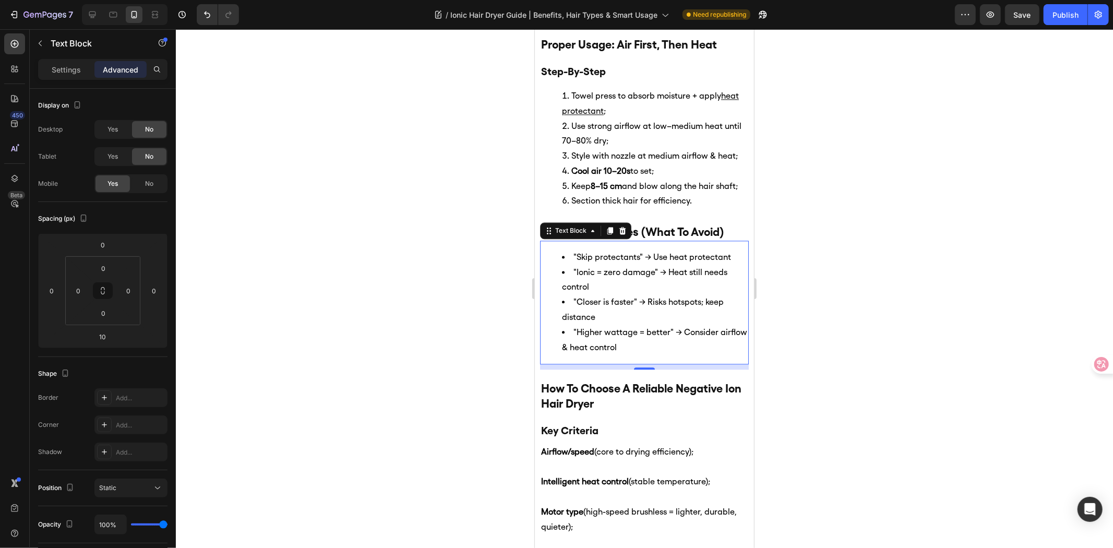
click at [648, 251] on li ""Skip protectants" → Use heat protectant" at bounding box center [655, 257] width 186 height 15
click at [644, 251] on li ""Skip protectants" → Use heat protectant" at bounding box center [655, 257] width 186 height 15
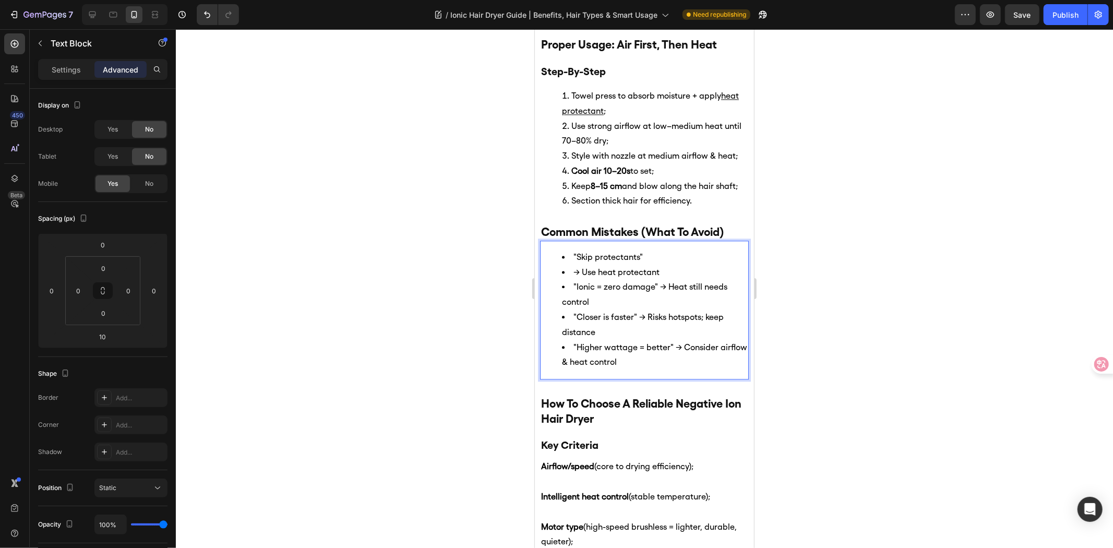
click at [655, 280] on li ""Ionic = zero damage" → Heat still needs control" at bounding box center [655, 294] width 186 height 30
click at [639, 312] on li ""Closer is faster" → Risks hotspots; keep distance" at bounding box center [655, 325] width 186 height 30
click at [673, 346] on li ""Higher wattage = better" → Consider airflow & heat control" at bounding box center [655, 355] width 186 height 30
click at [665, 325] on li "→ Risks hotspots; keep distance" at bounding box center [655, 332] width 186 height 15
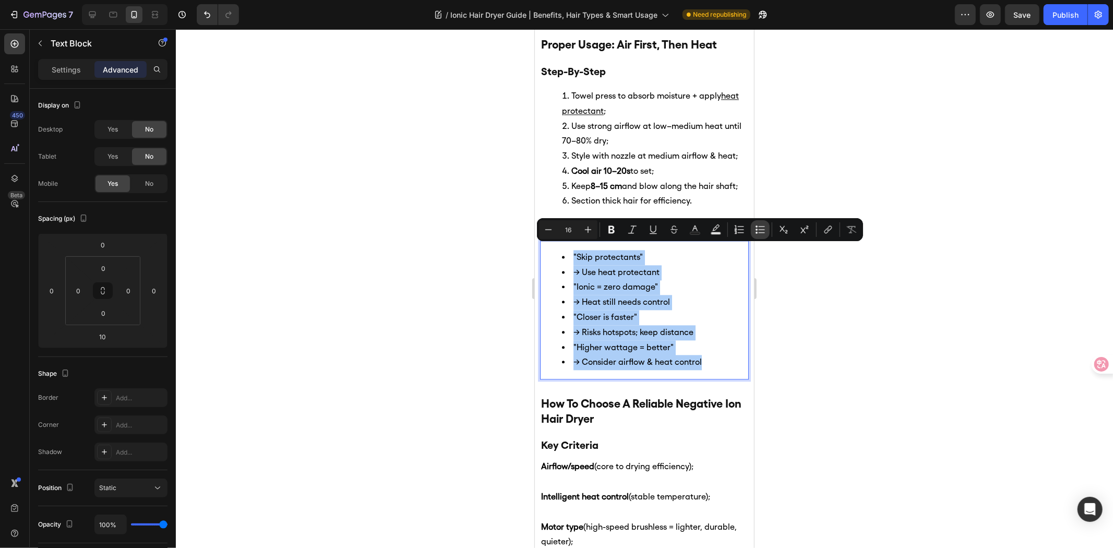
click at [759, 231] on icon "Editor contextual toolbar" at bounding box center [760, 229] width 10 height 10
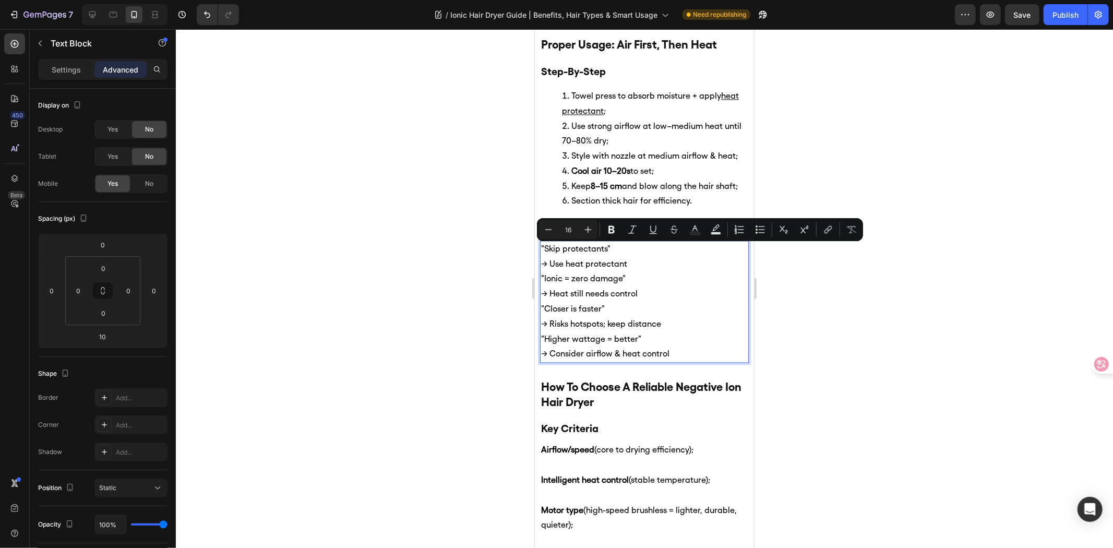
click at [852, 342] on div at bounding box center [645, 288] width 938 height 519
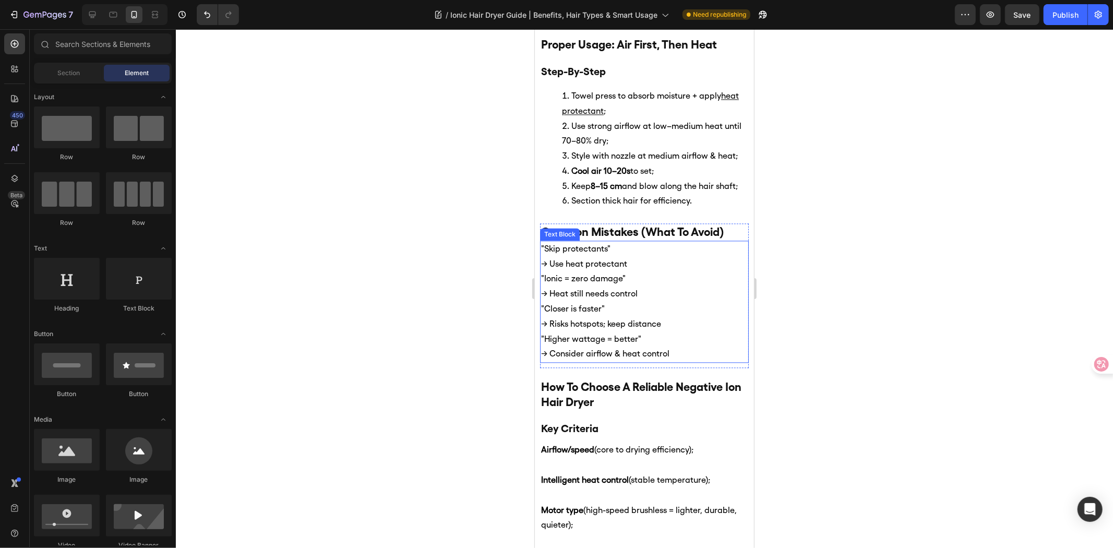
click at [561, 271] on p ""Ionic = zero damage"" at bounding box center [644, 278] width 207 height 15
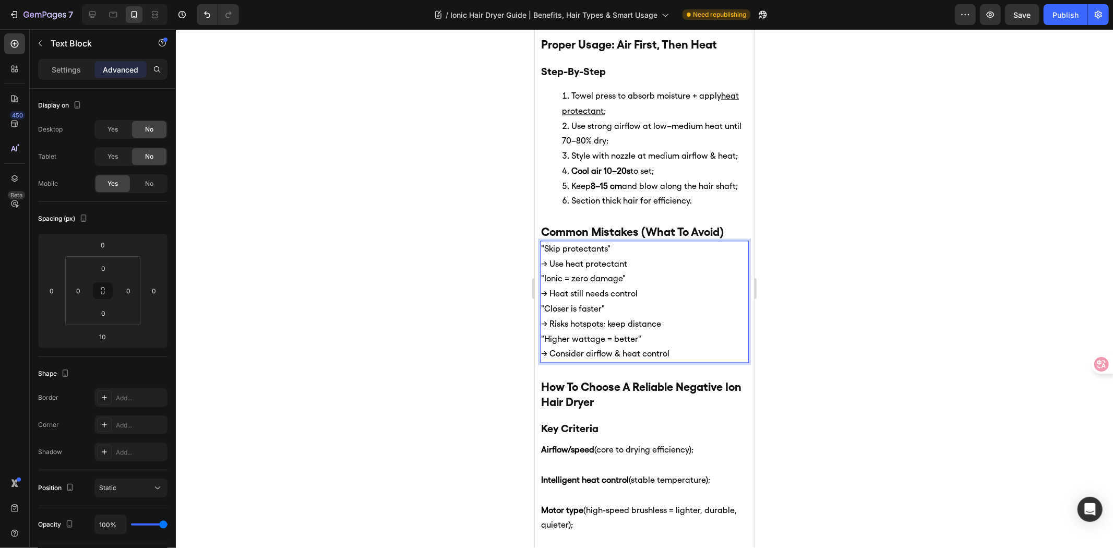
click at [542, 259] on p "→ Use heat protectant" at bounding box center [644, 263] width 207 height 15
click at [544, 241] on p ""Skip protectants"" at bounding box center [644, 248] width 207 height 15
click at [659, 316] on p "→ Risks hotspots; keep distance" at bounding box center [644, 323] width 207 height 15
click at [699, 346] on p "→ Consider airflow & heat control" at bounding box center [644, 353] width 207 height 15
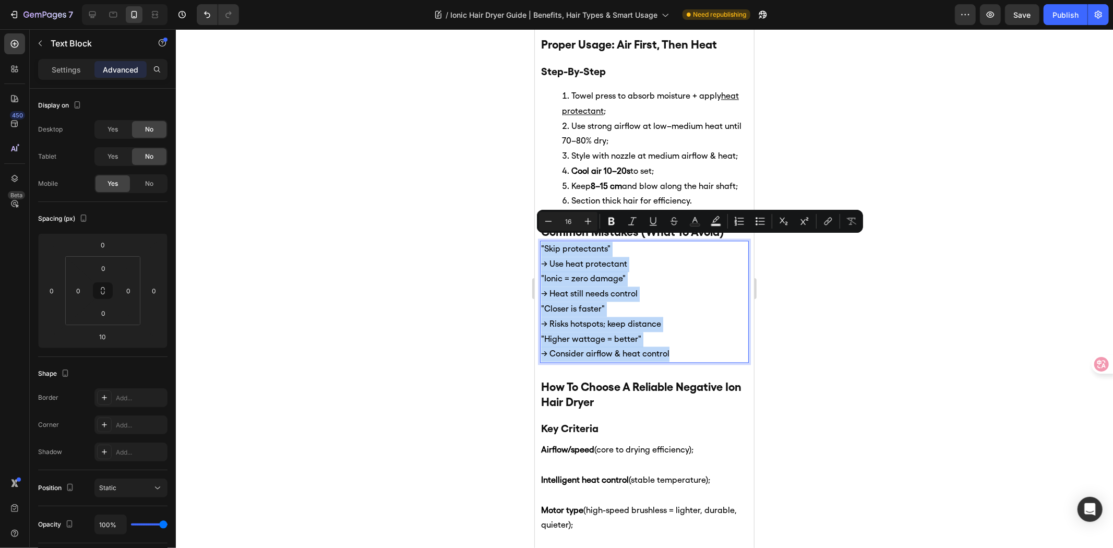
click at [702, 292] on p "→ Heat still needs control" at bounding box center [644, 293] width 207 height 15
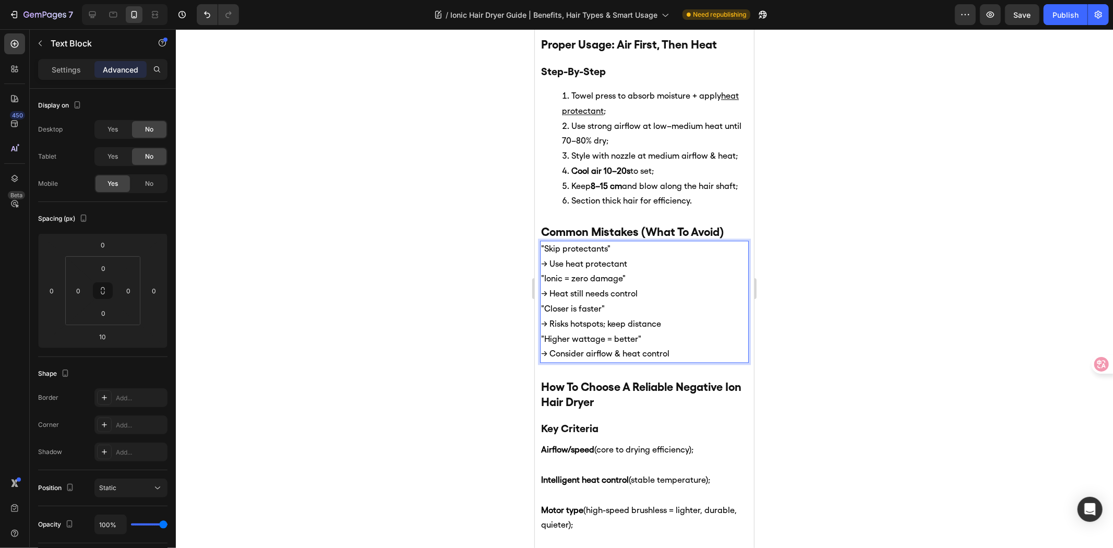
click at [541, 246] on p ""Skip protectants"" at bounding box center [644, 248] width 207 height 15
click at [541, 272] on p ""Ionic = zero damage"" at bounding box center [644, 278] width 207 height 15
click at [541, 301] on p ""Closer is faster"" at bounding box center [644, 308] width 207 height 15
click at [541, 332] on p ""Higher wattage = better"" at bounding box center [644, 338] width 207 height 15
click at [989, 373] on div at bounding box center [645, 288] width 938 height 519
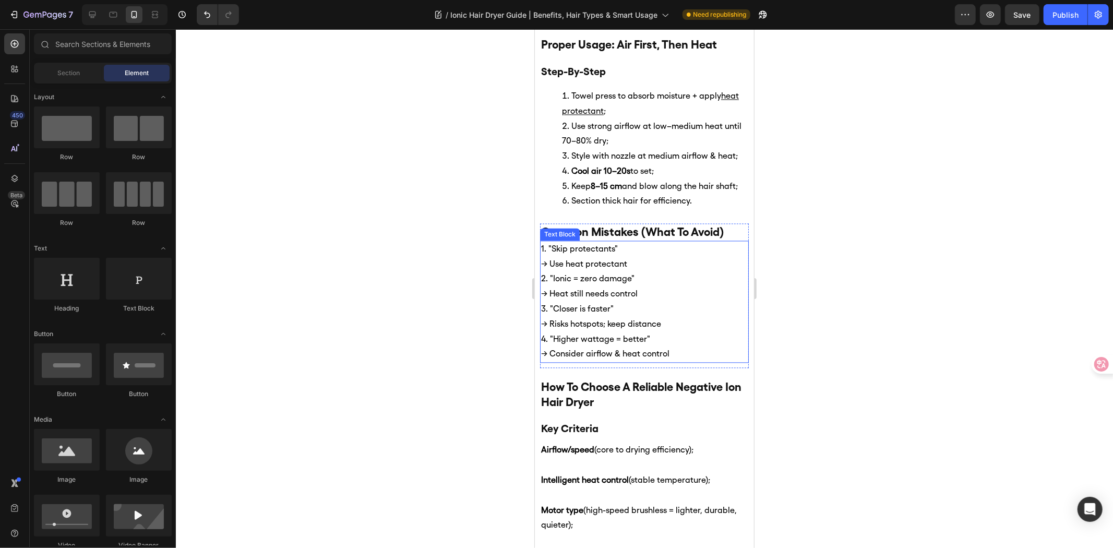
click at [732, 322] on p "→ Risks hotspots; keep distance" at bounding box center [644, 323] width 207 height 15
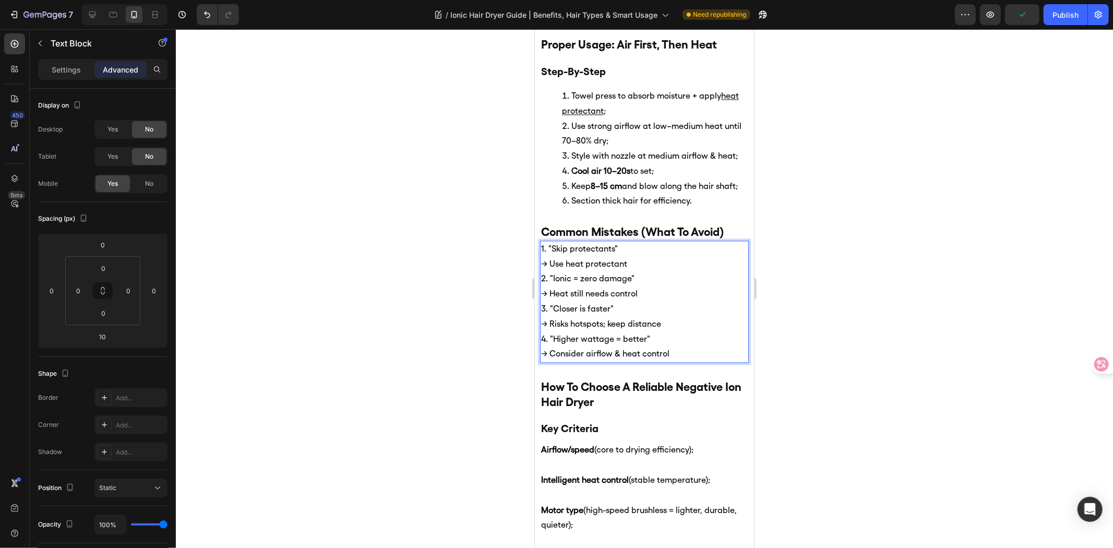
click at [544, 258] on p "→ Use heat protectant" at bounding box center [644, 263] width 207 height 15
click at [543, 259] on p "→ Use heat protectant" at bounding box center [644, 263] width 207 height 15
click at [368, 327] on div at bounding box center [645, 288] width 938 height 519
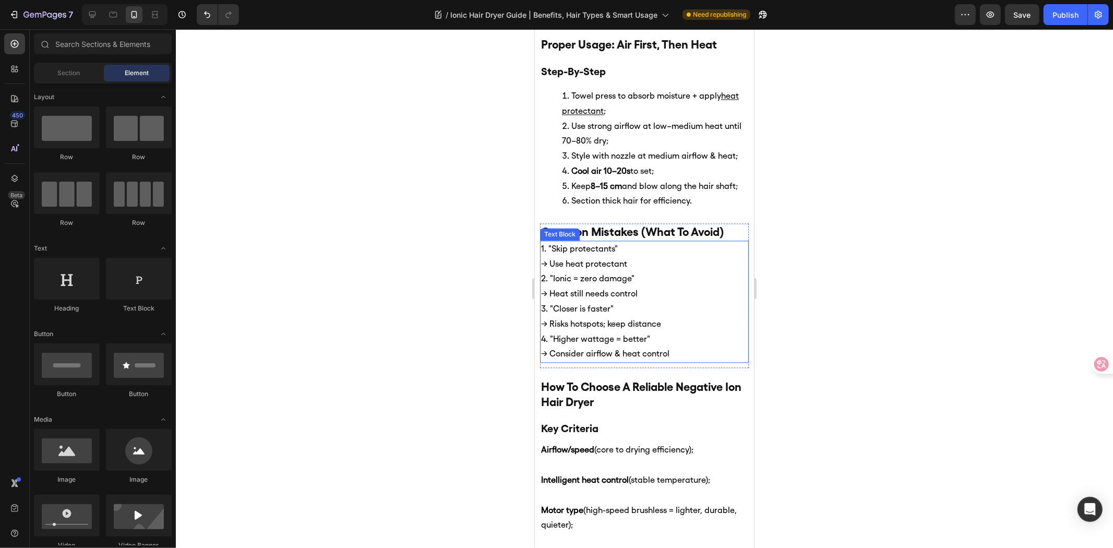
click at [649, 318] on p "→ Risks hotspots; keep distance" at bounding box center [644, 323] width 207 height 15
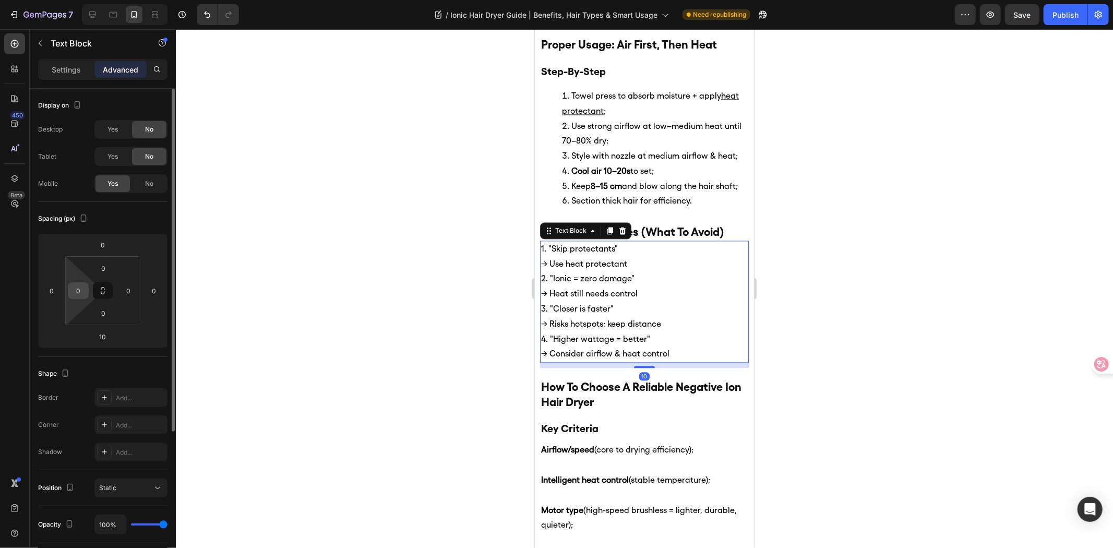
click at [78, 298] on input "0" at bounding box center [78, 291] width 16 height 16
type input "10"
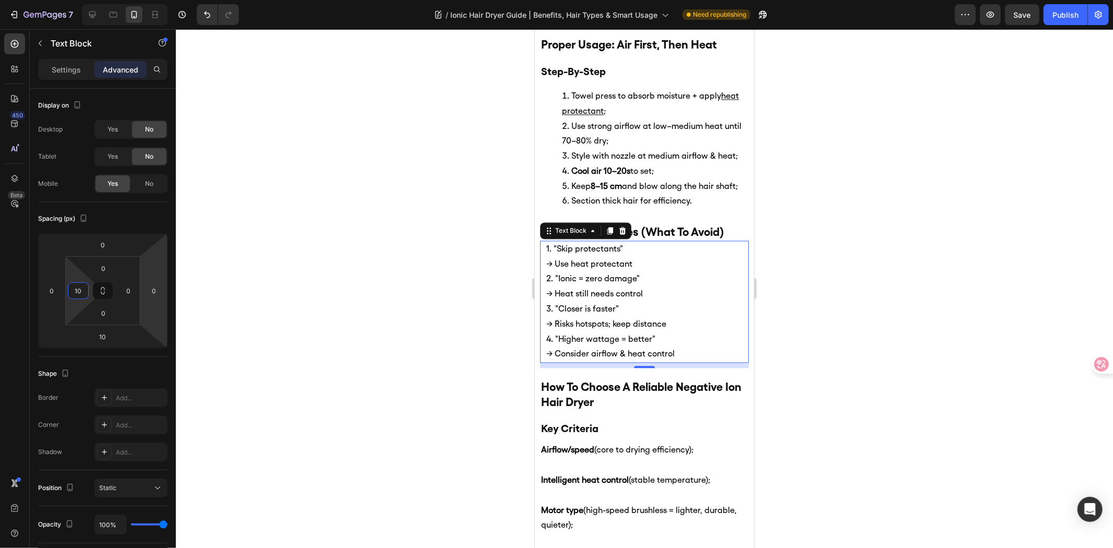
click at [362, 258] on div at bounding box center [645, 288] width 938 height 519
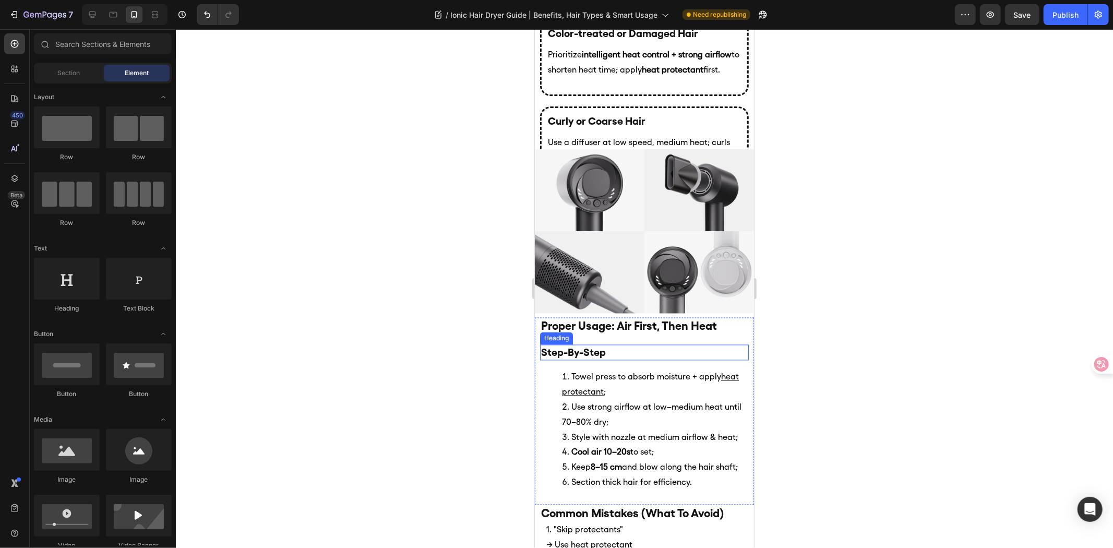
scroll to position [1539, 0]
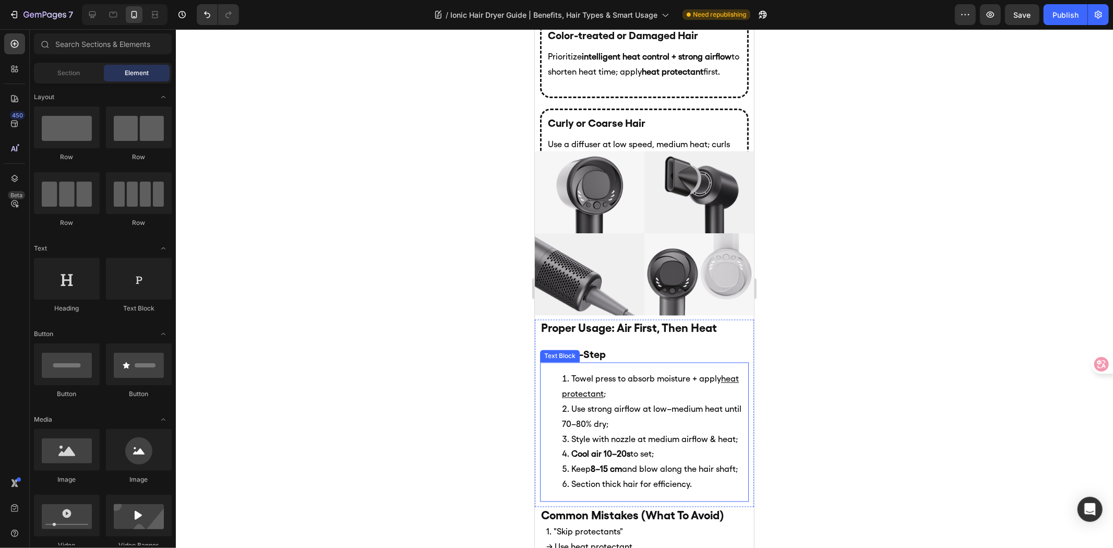
click at [659, 435] on li "Style with nozzle at medium airflow & heat;" at bounding box center [655, 439] width 186 height 15
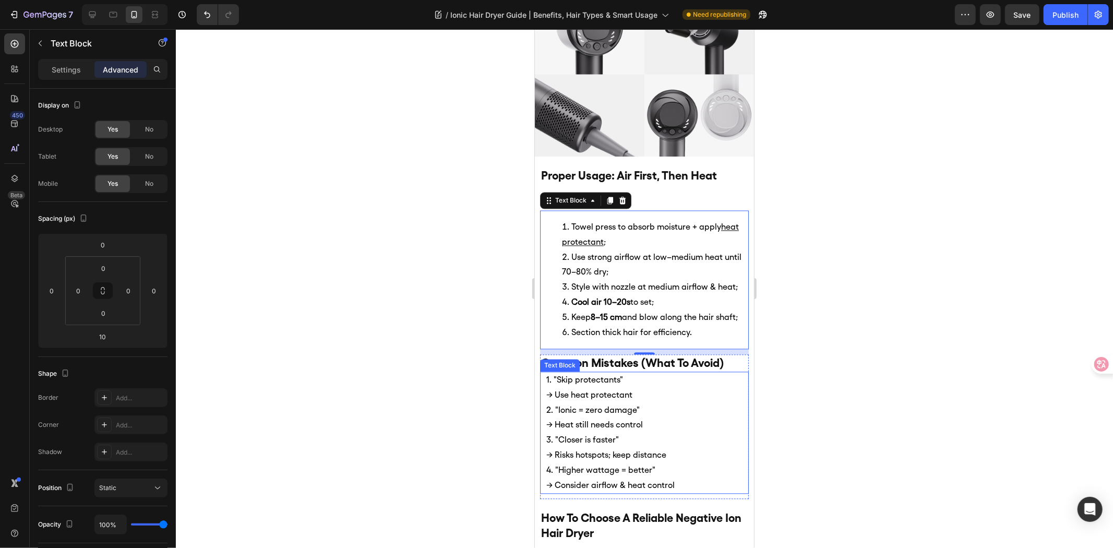
scroll to position [1887, 0]
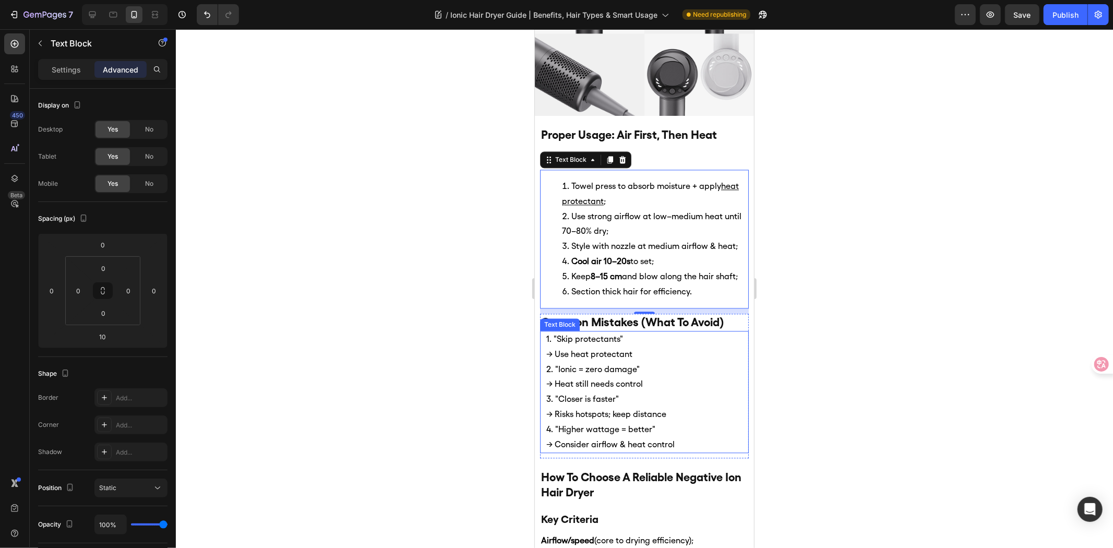
click at [658, 382] on p "→ Heat still needs control" at bounding box center [646, 383] width 201 height 15
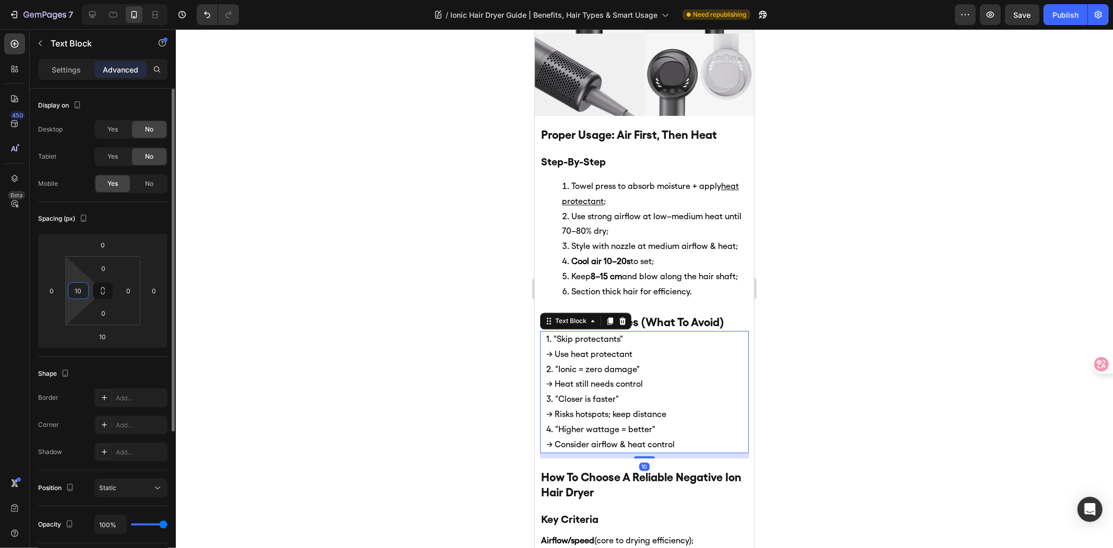
click at [81, 286] on input "10" at bounding box center [78, 291] width 16 height 16
type input "20"
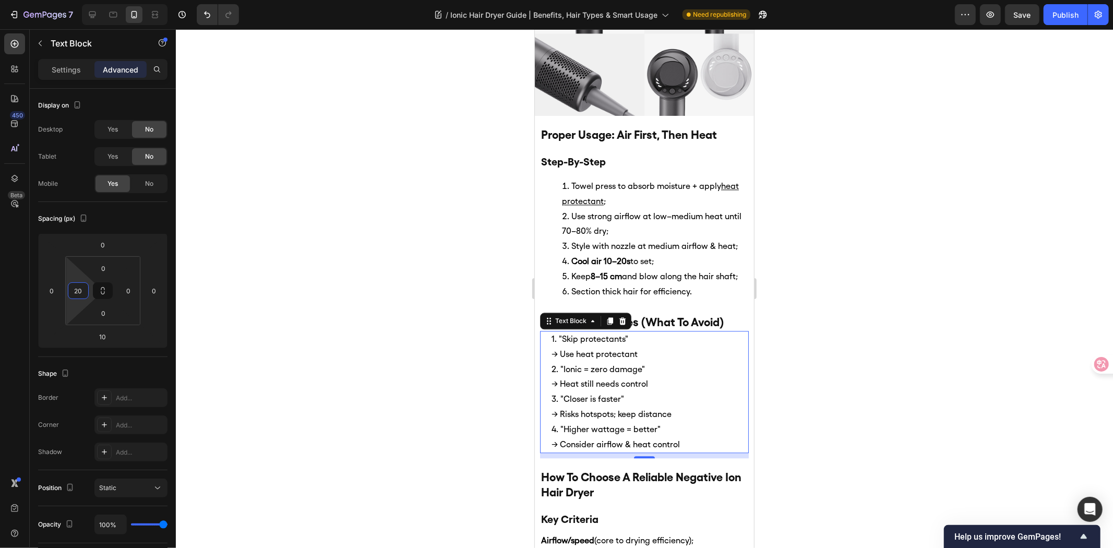
click at [1025, 315] on div at bounding box center [645, 288] width 938 height 519
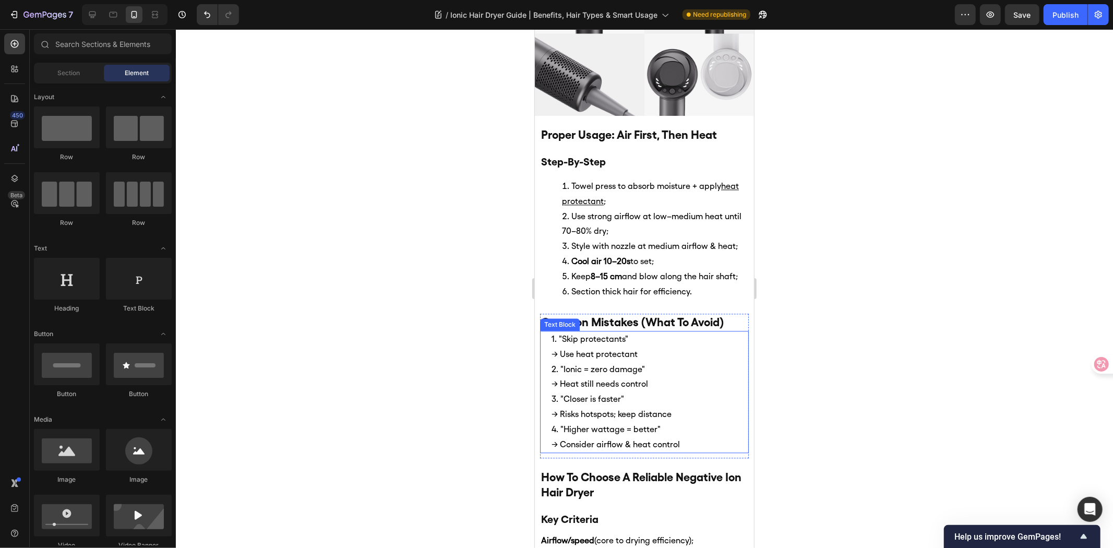
click at [554, 381] on p "→ Heat still needs control" at bounding box center [649, 383] width 196 height 15
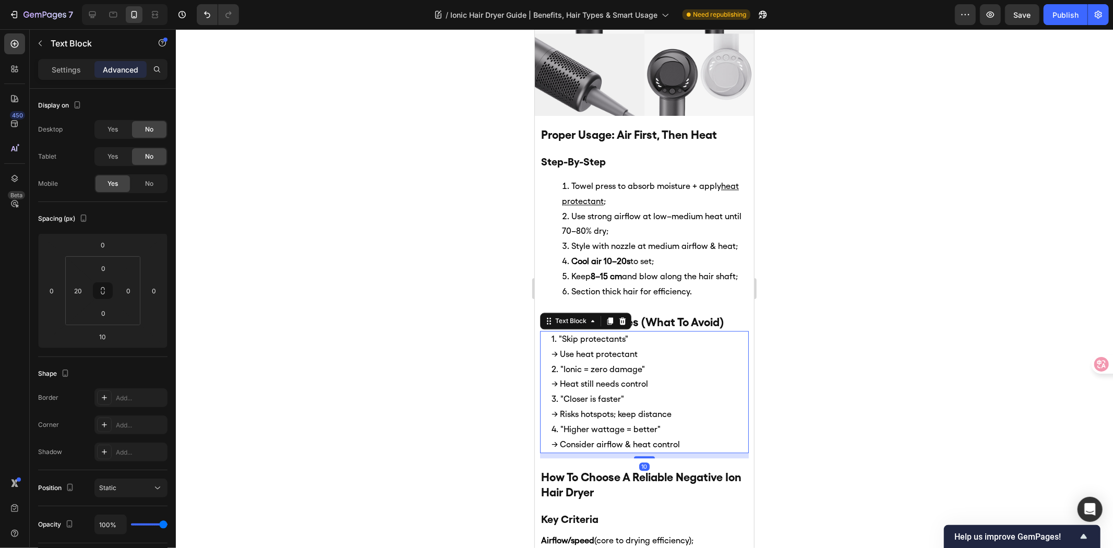
click at [554, 381] on p "→ Heat still needs control" at bounding box center [649, 383] width 196 height 15
click at [550, 378] on div "1. "Skip protectants" → Use heat protectant 2. "Ionic = zero damage" → Heat sti…" at bounding box center [649, 391] width 198 height 122
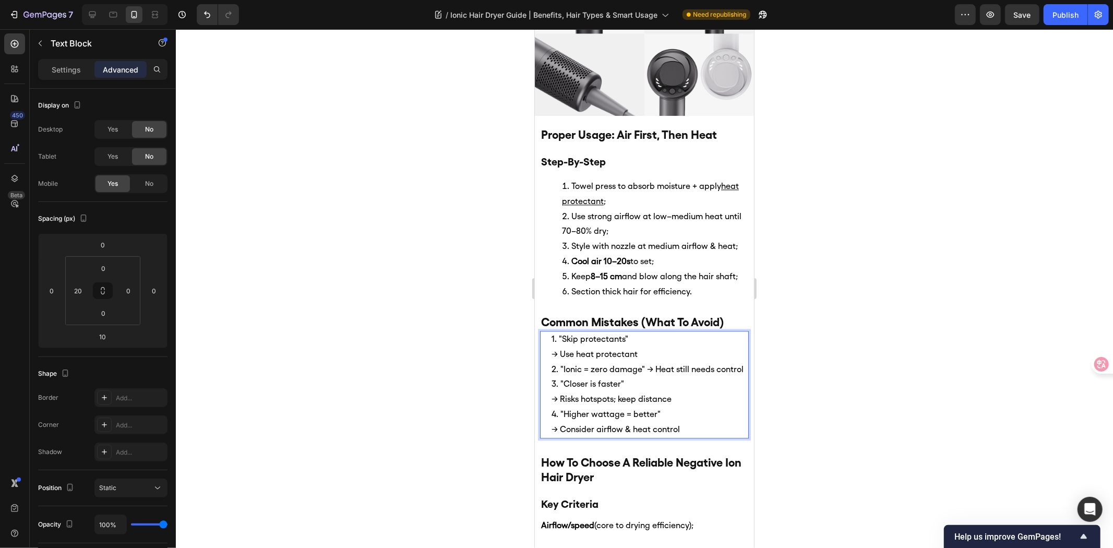
click at [645, 362] on p "2. "Ionic = zero damage" → Heat still needs control" at bounding box center [649, 369] width 196 height 15
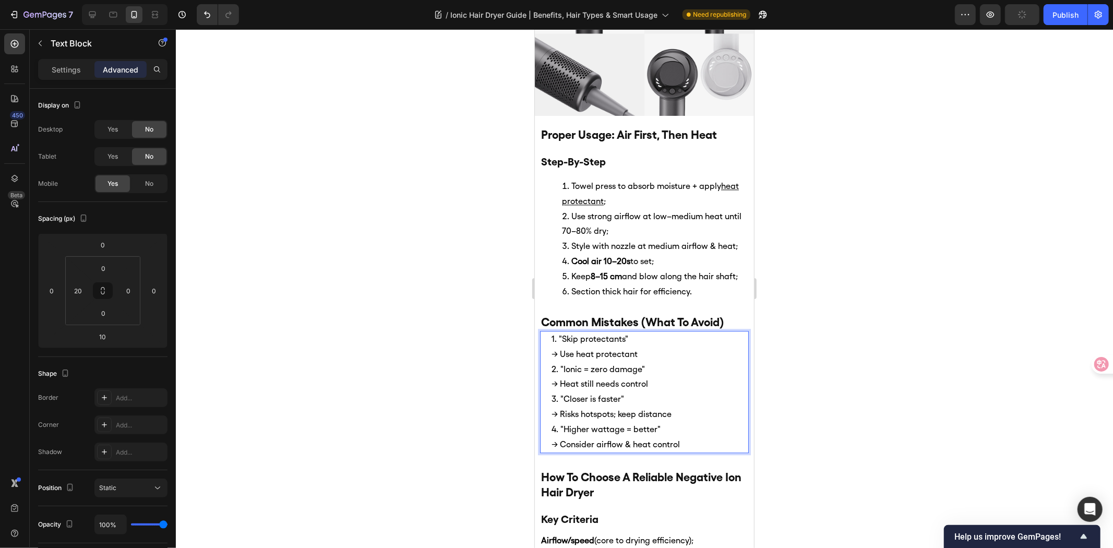
click at [868, 387] on div at bounding box center [645, 288] width 938 height 519
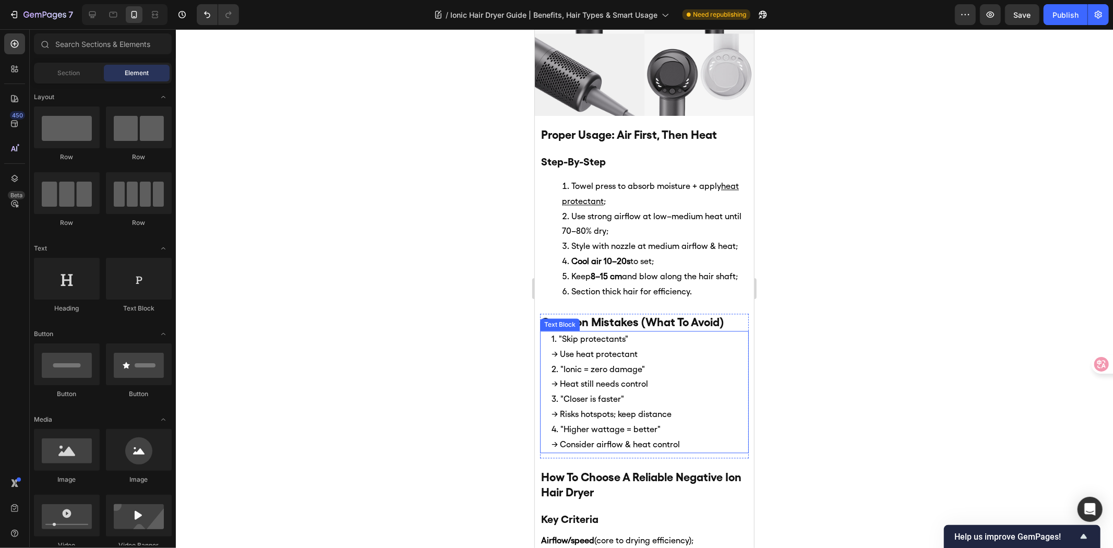
click at [662, 350] on p "→ Use heat protectant" at bounding box center [649, 354] width 196 height 15
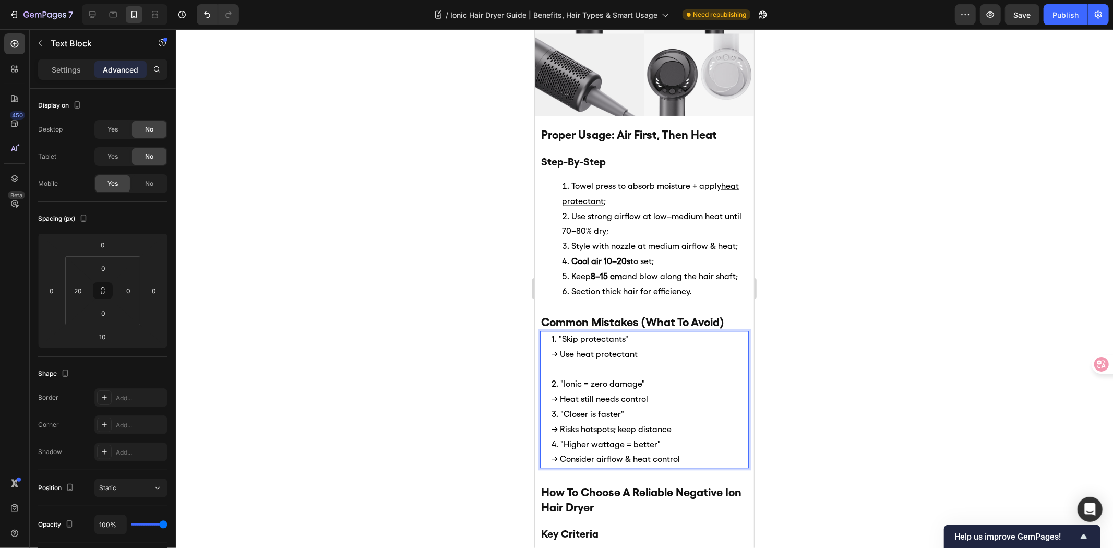
click at [666, 392] on p "→ Heat still needs control" at bounding box center [649, 399] width 196 height 15
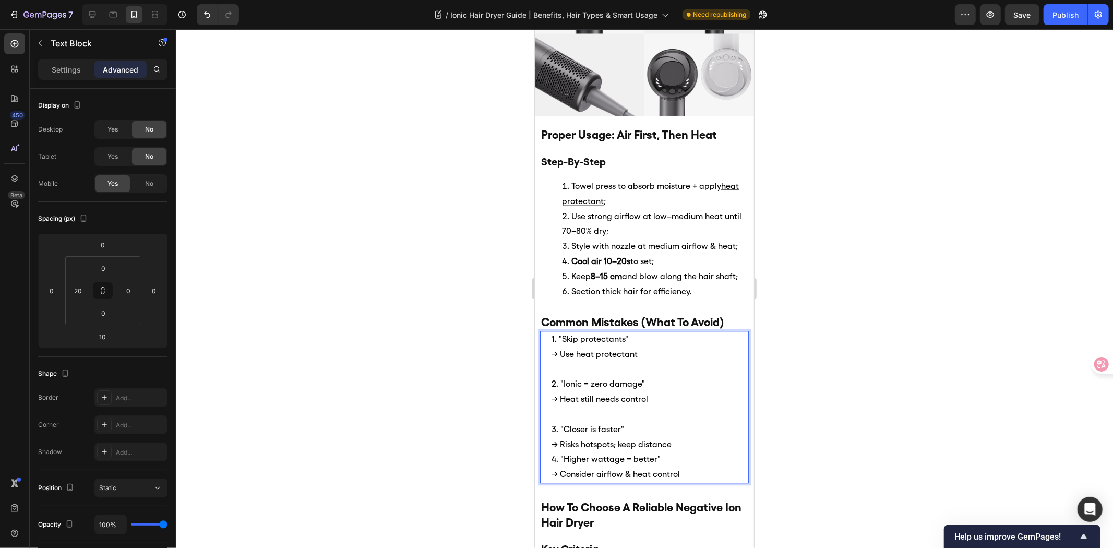
click at [680, 437] on p "→ Risks hotspots; keep distance" at bounding box center [649, 444] width 196 height 15
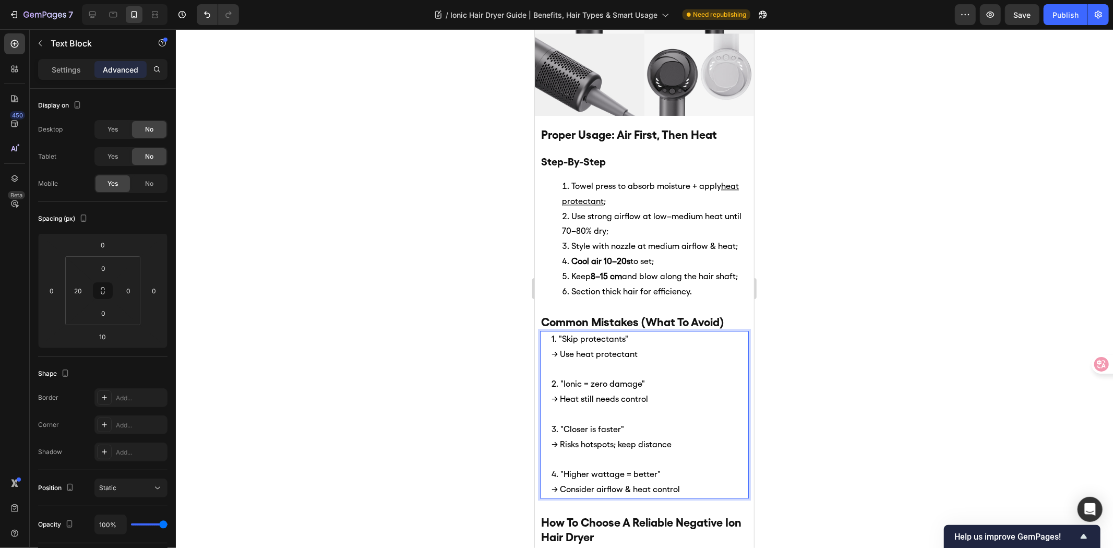
click at [874, 401] on div at bounding box center [645, 288] width 938 height 519
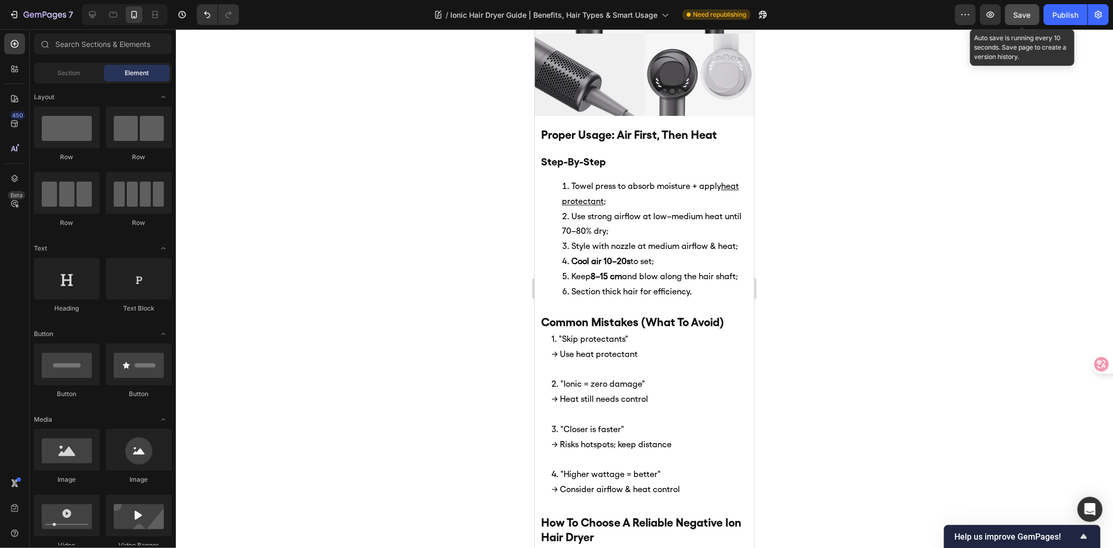
click at [1016, 20] on button "Save" at bounding box center [1022, 14] width 34 height 21
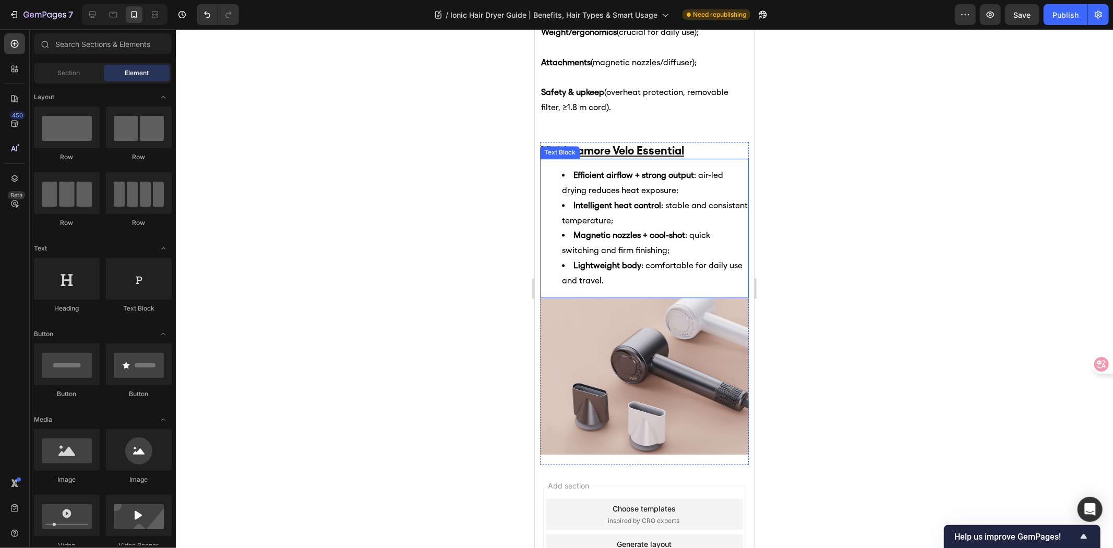
scroll to position [2641, 0]
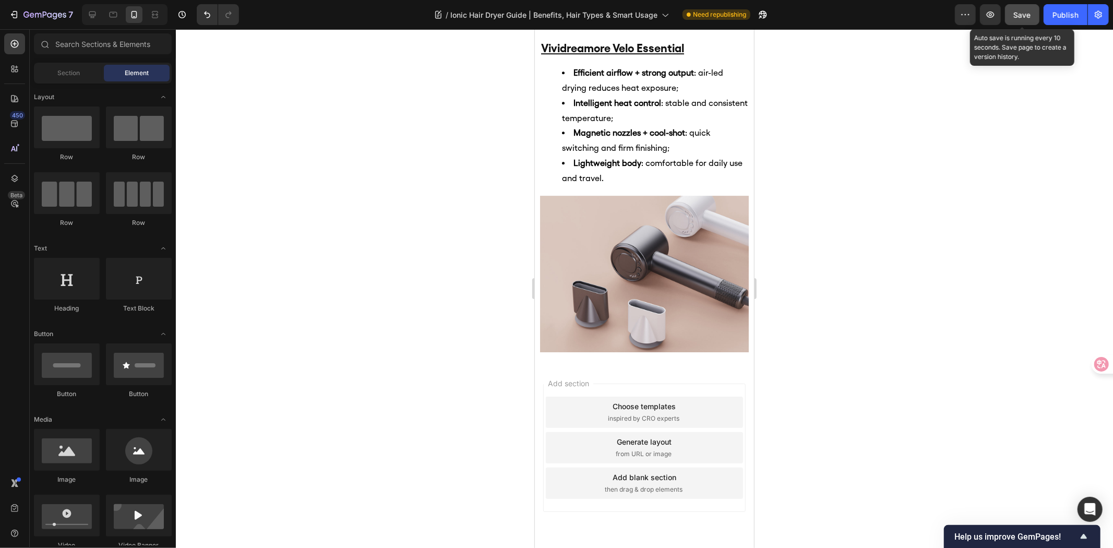
drag, startPoint x: 1022, startPoint y: 19, endPoint x: 1033, endPoint y: 17, distance: 11.1
click at [1022, 19] on div "Save" at bounding box center [1022, 14] width 17 height 11
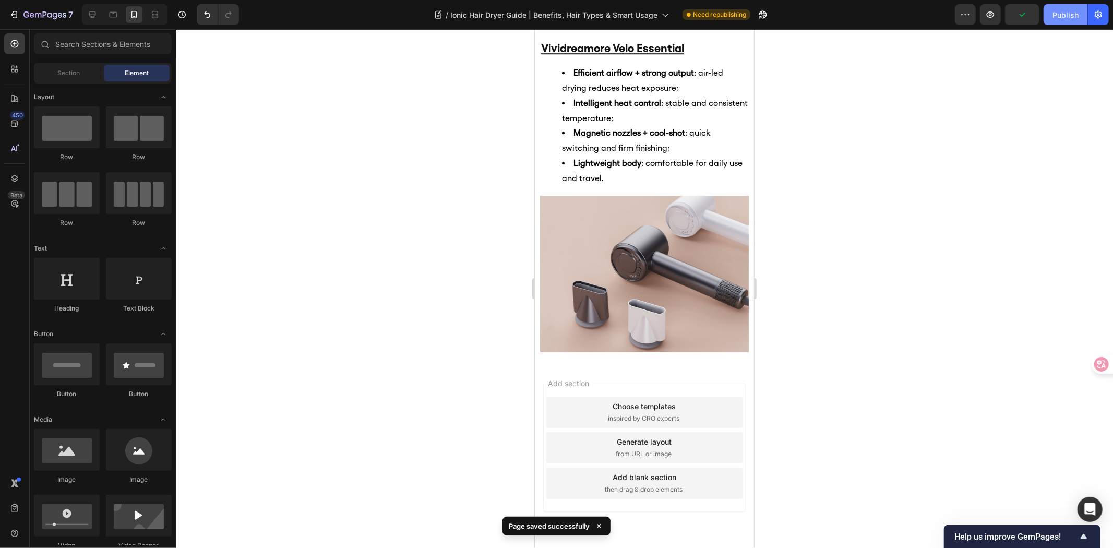
click at [1058, 16] on div "Publish" at bounding box center [1066, 14] width 26 height 11
click at [92, 13] on icon at bounding box center [92, 14] width 10 height 10
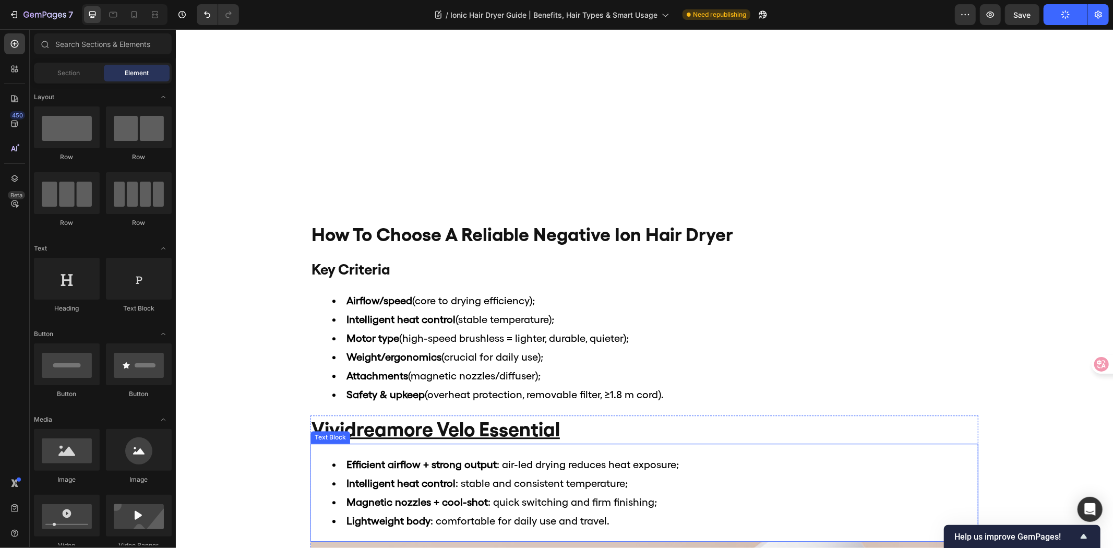
scroll to position [2387, 0]
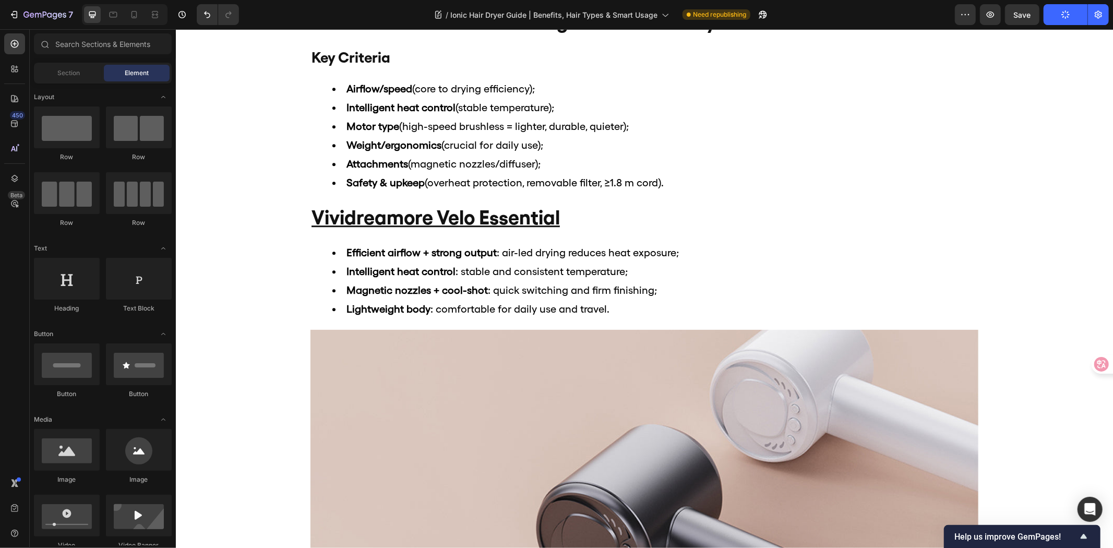
drag, startPoint x: 1112, startPoint y: 442, endPoint x: 1112, endPoint y: 478, distance: 35.5
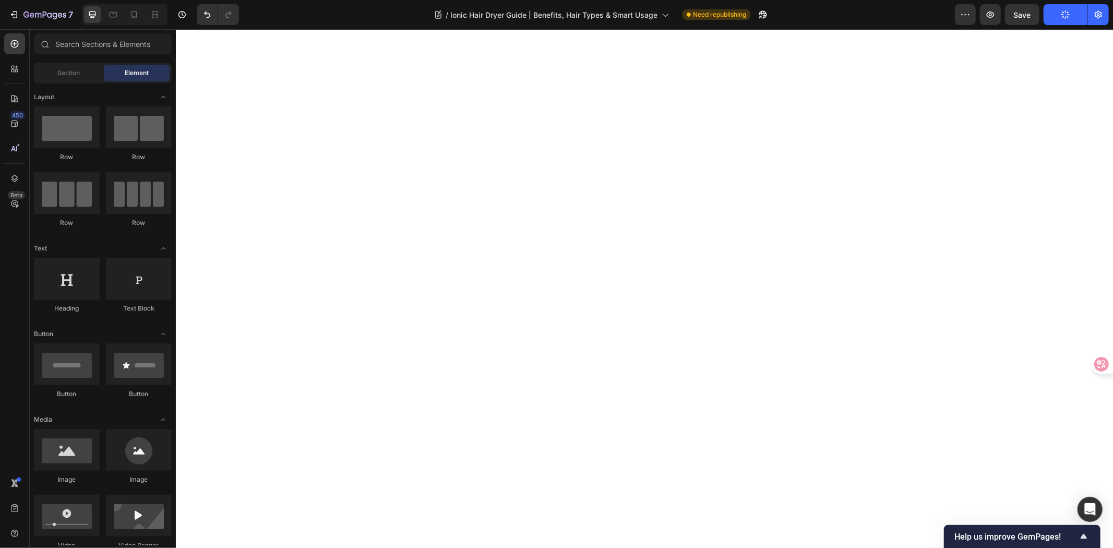
scroll to position [0, 0]
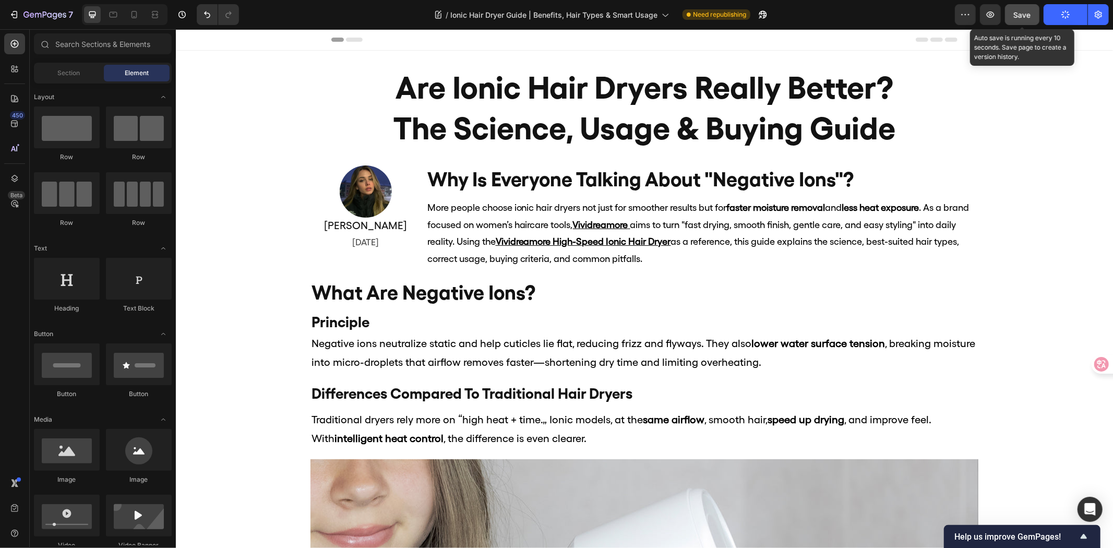
click at [1025, 18] on span "Save" at bounding box center [1022, 14] width 17 height 9
click at [1030, 17] on span "Save" at bounding box center [1022, 14] width 17 height 9
click at [326, 204] on div at bounding box center [365, 191] width 111 height 52
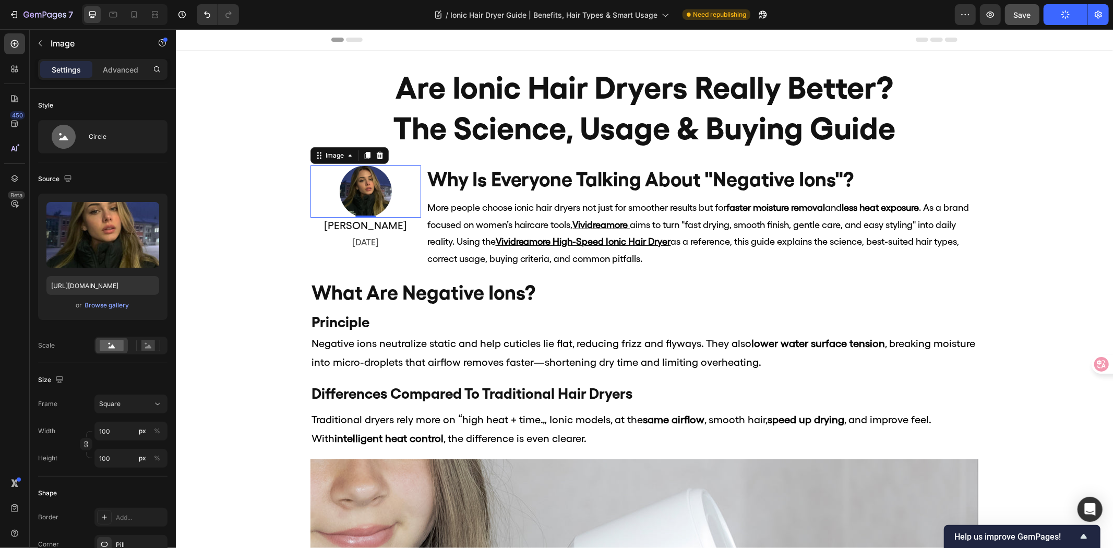
click at [1073, 19] on button "Publish" at bounding box center [1066, 14] width 44 height 21
click at [1032, 13] on button "Save" at bounding box center [1022, 14] width 34 height 21
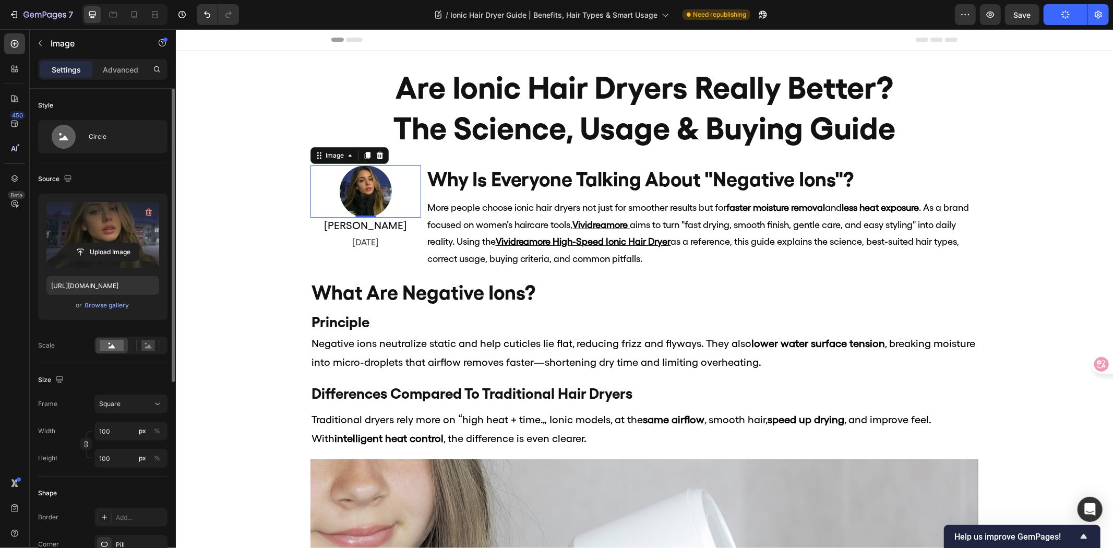
click at [109, 238] on label at bounding box center [102, 235] width 113 height 66
click at [109, 243] on input "file" at bounding box center [103, 252] width 72 height 18
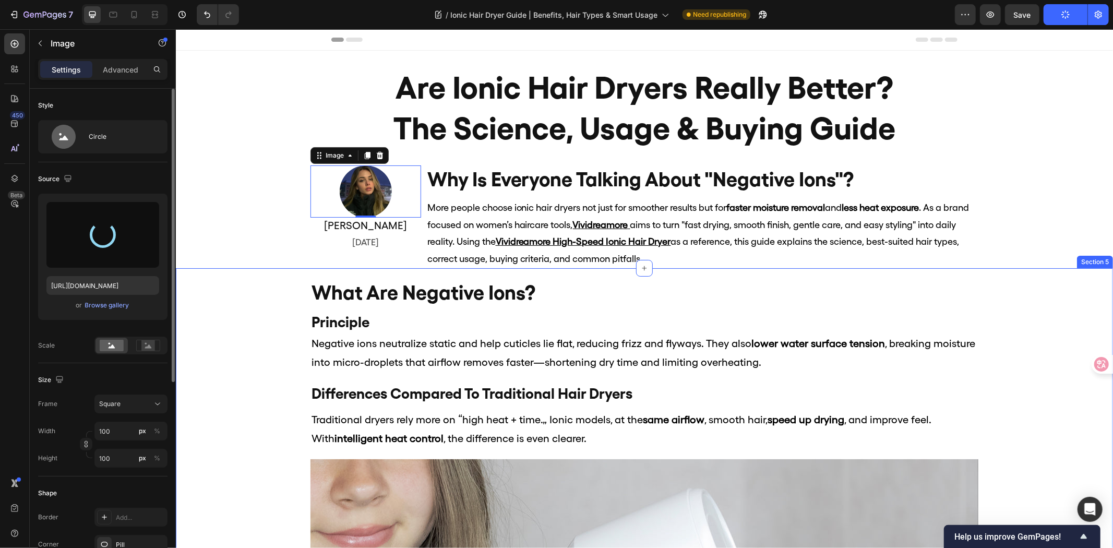
type input "https://cdn.shopify.com/s/files/1/0634/6814/2701/files/gempages_571072593424024…"
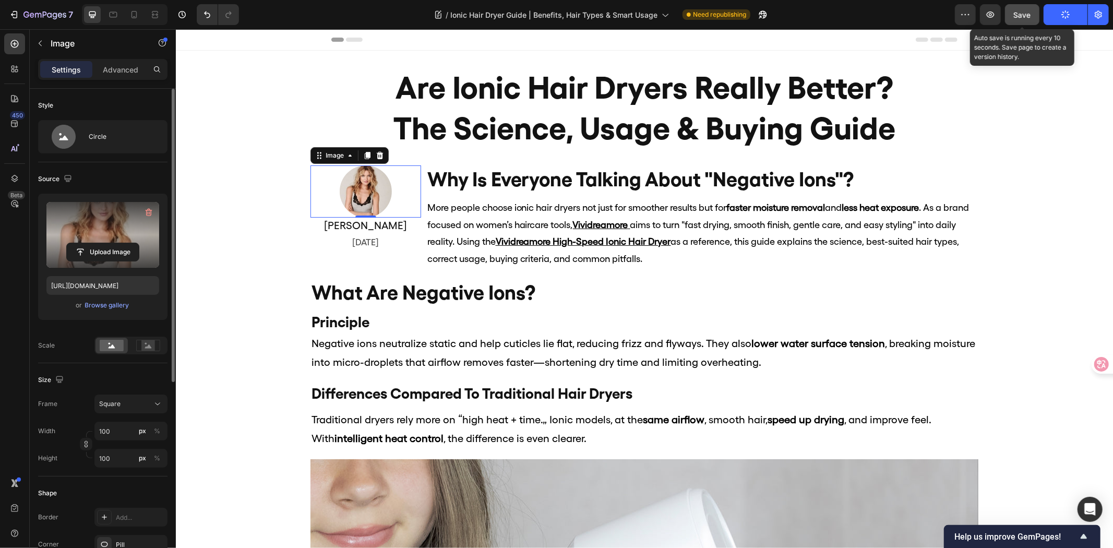
click at [1026, 20] on button "Save" at bounding box center [1022, 14] width 34 height 21
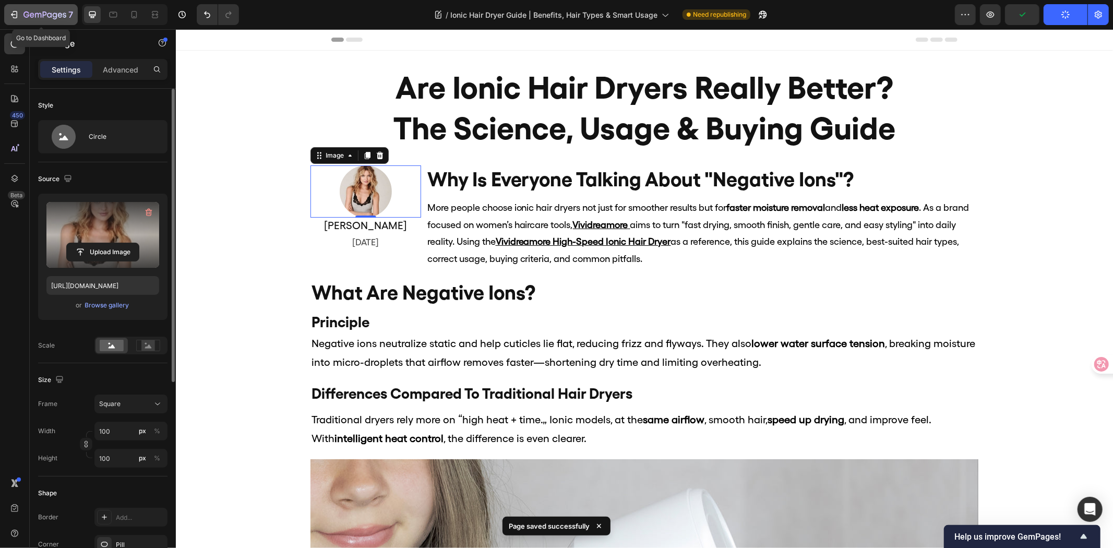
click at [32, 11] on icon "button" at bounding box center [44, 15] width 43 height 9
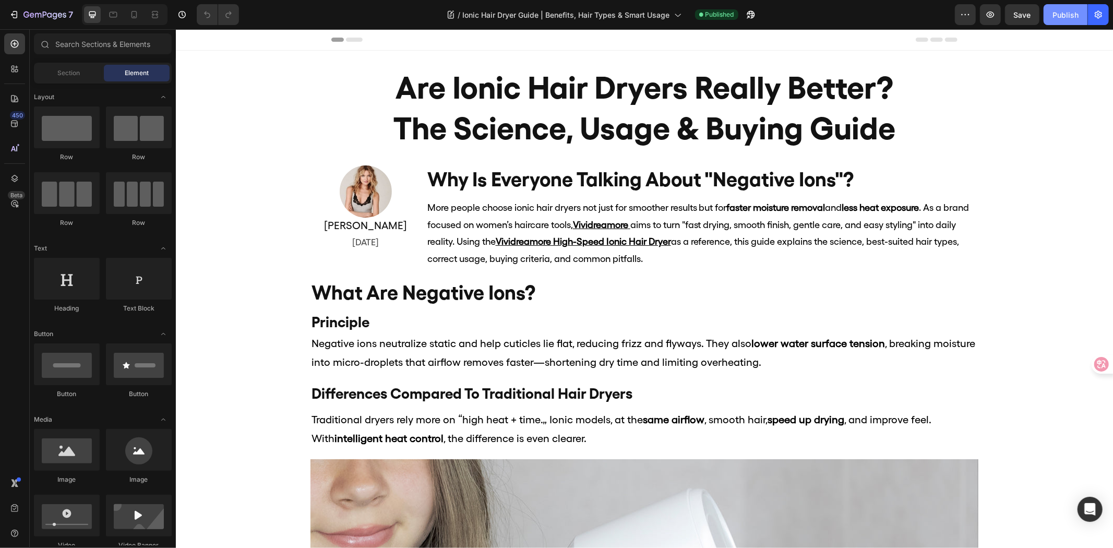
click at [1071, 13] on div "Publish" at bounding box center [1066, 14] width 26 height 11
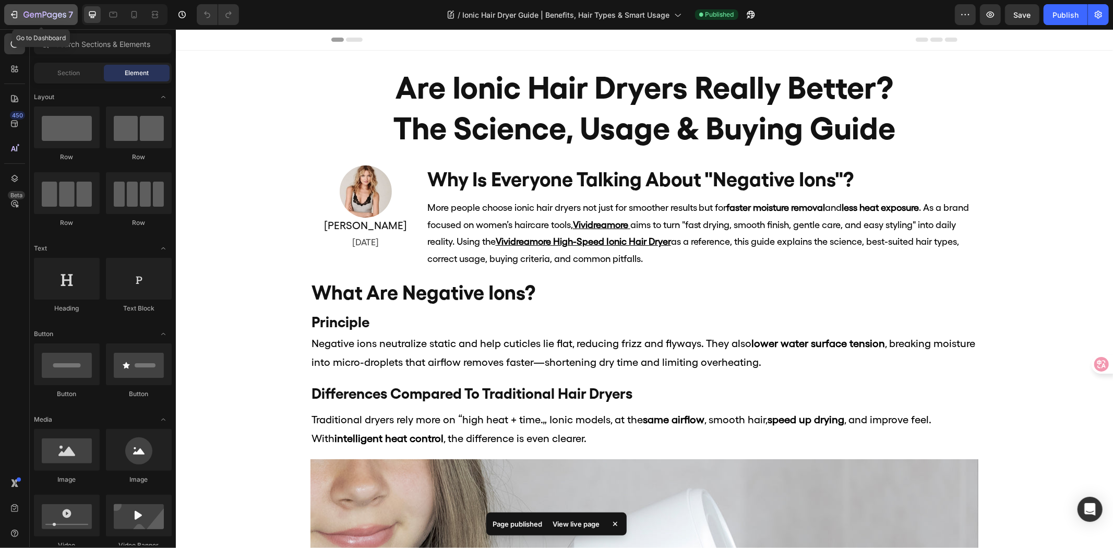
click at [48, 8] on div "7" at bounding box center [48, 14] width 50 height 13
